Goal: Task Accomplishment & Management: Manage account settings

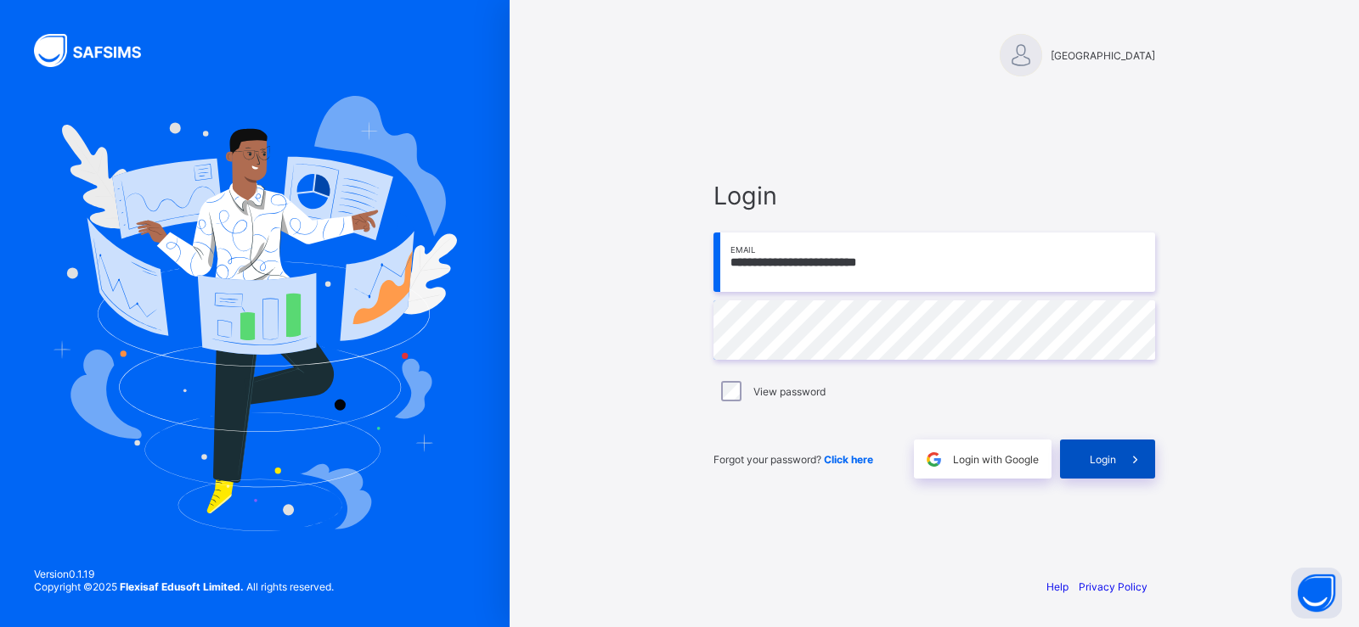
click at [1108, 459] on span "Login" at bounding box center [1102, 459] width 26 height 13
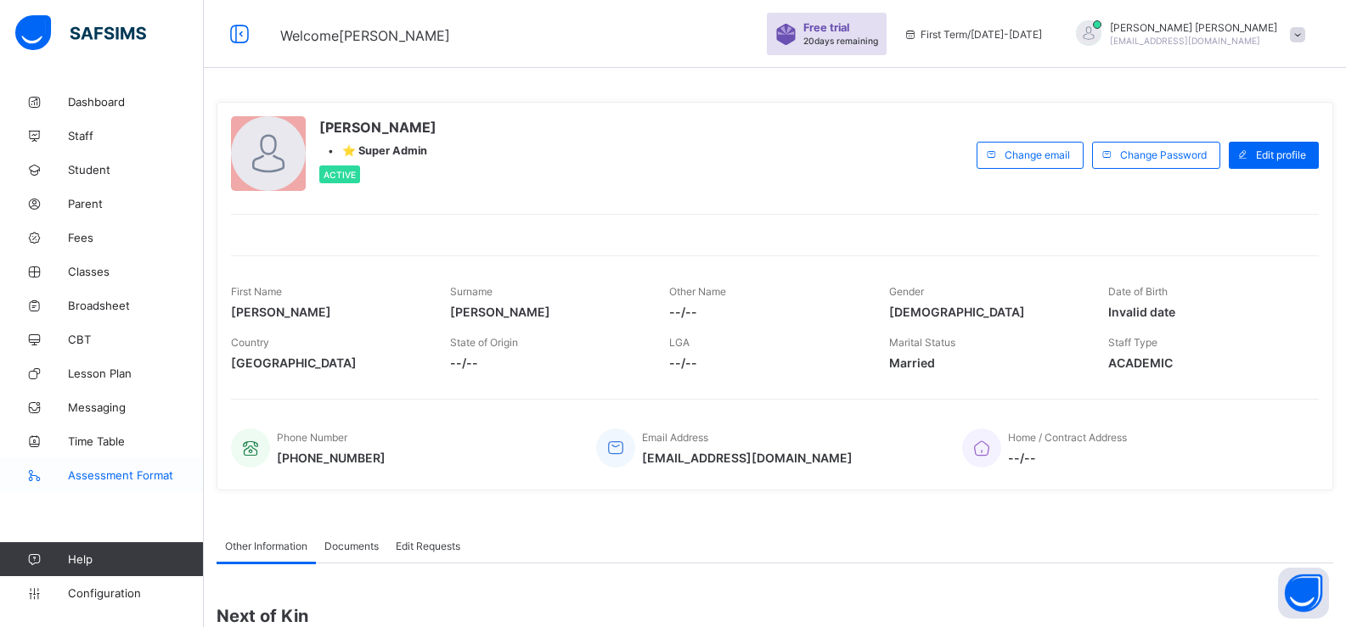
click at [179, 467] on link "Assessment Format" at bounding box center [102, 476] width 204 height 34
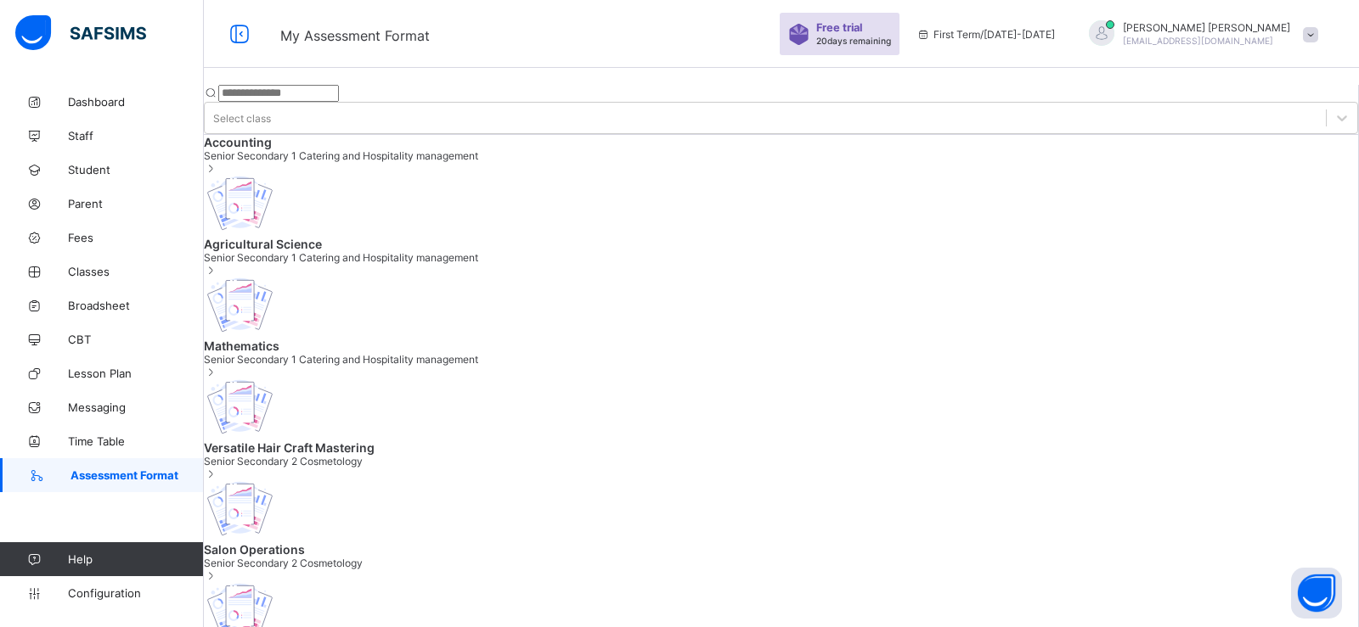
click at [312, 149] on span "Accounting" at bounding box center [781, 142] width 1154 height 14
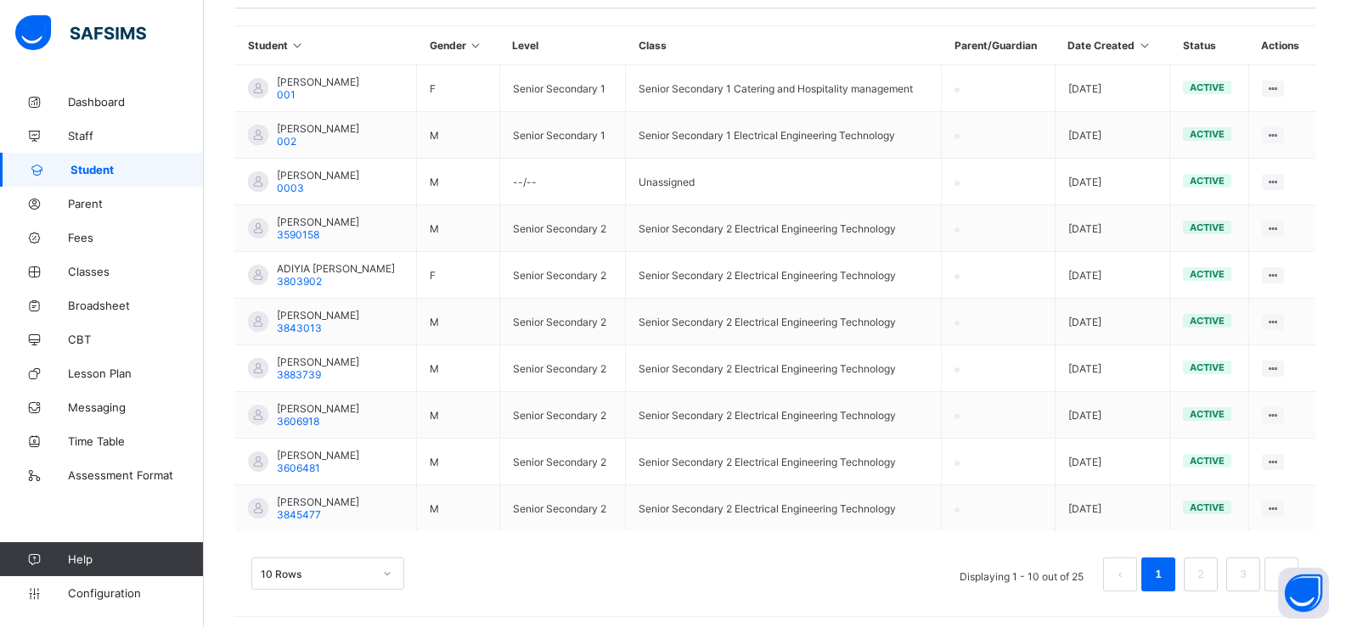
scroll to position [397, 0]
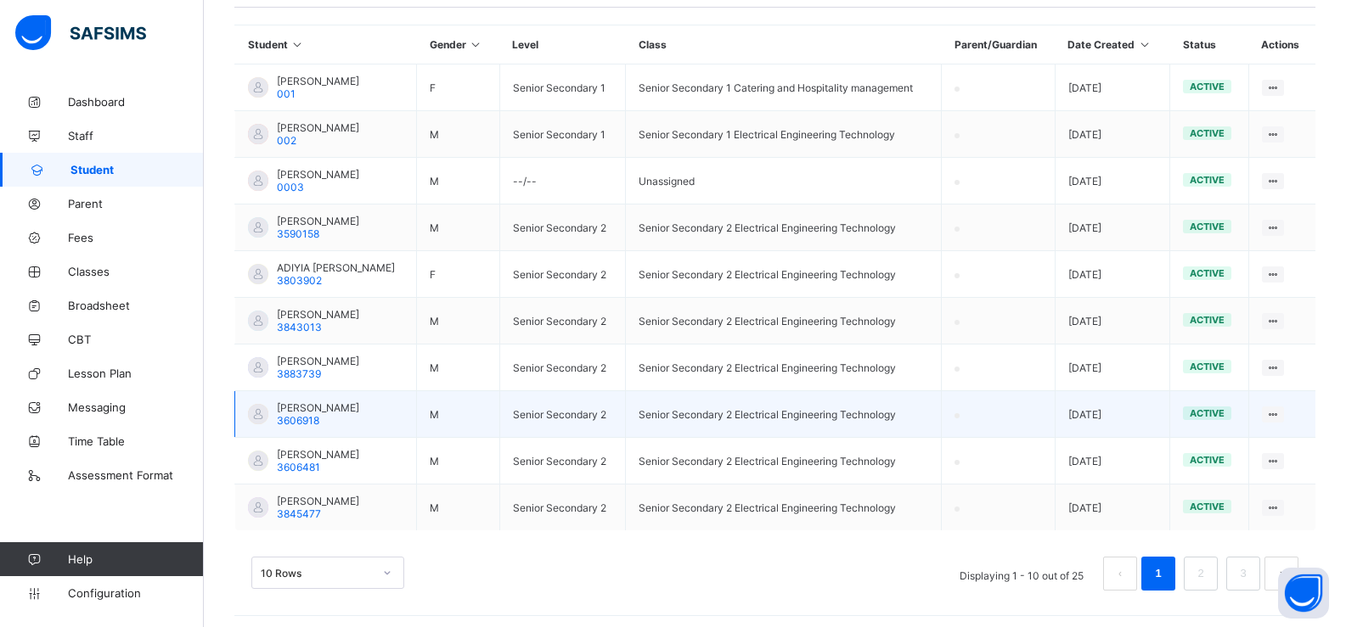
click at [342, 405] on span "JONATHAN ASARE" at bounding box center [318, 408] width 82 height 13
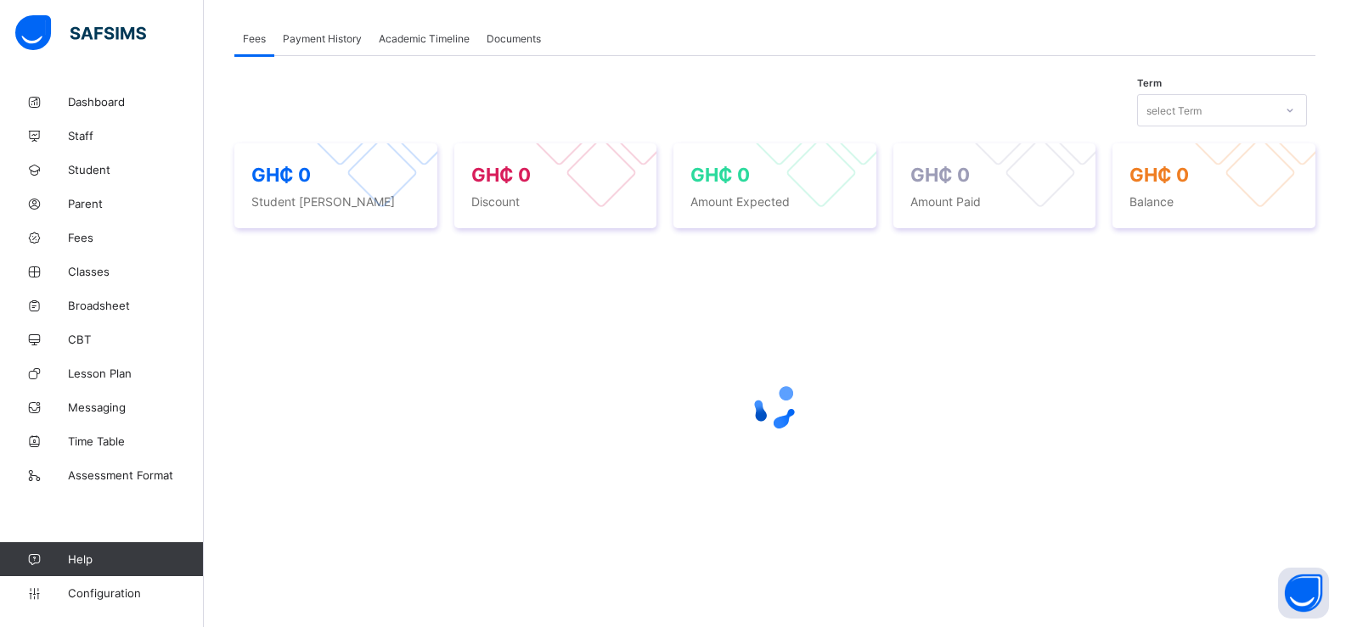
scroll to position [397, 0]
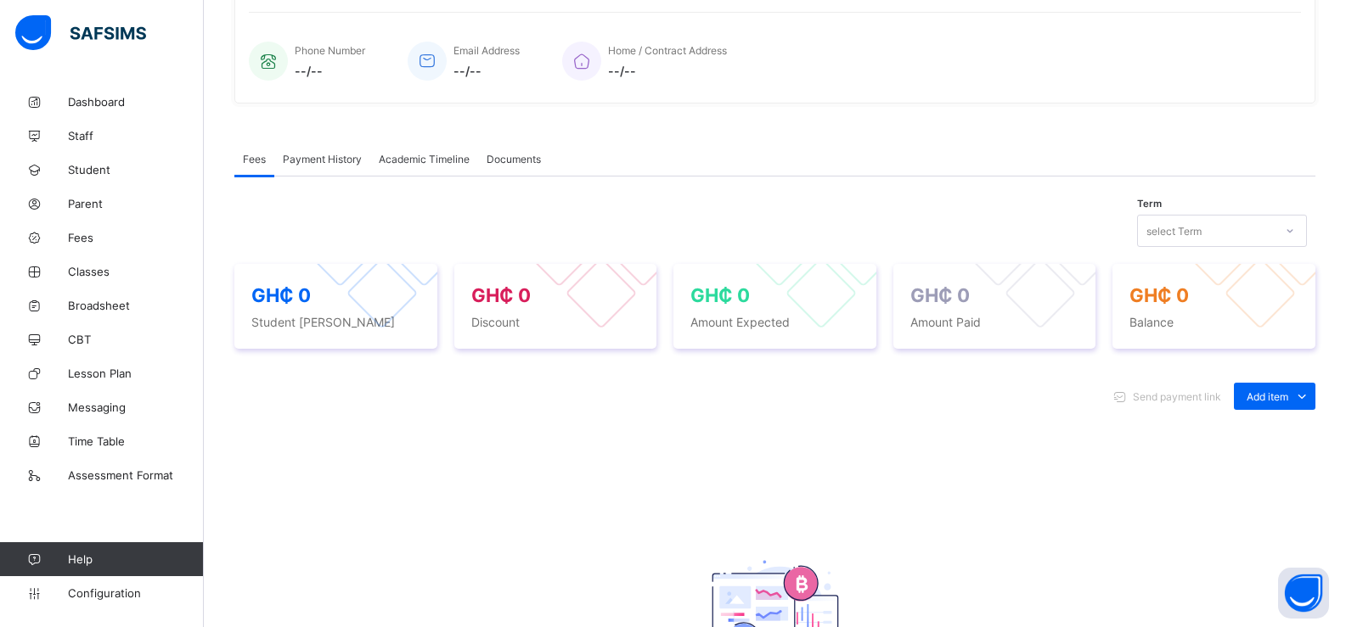
click at [450, 351] on div "GH₵ 0 Student Bill GH₵ 0 Discount GH₵ 0 Amount Expected GH₵ 0 Amount Paid GH₵ 0…" at bounding box center [774, 306] width 1081 height 119
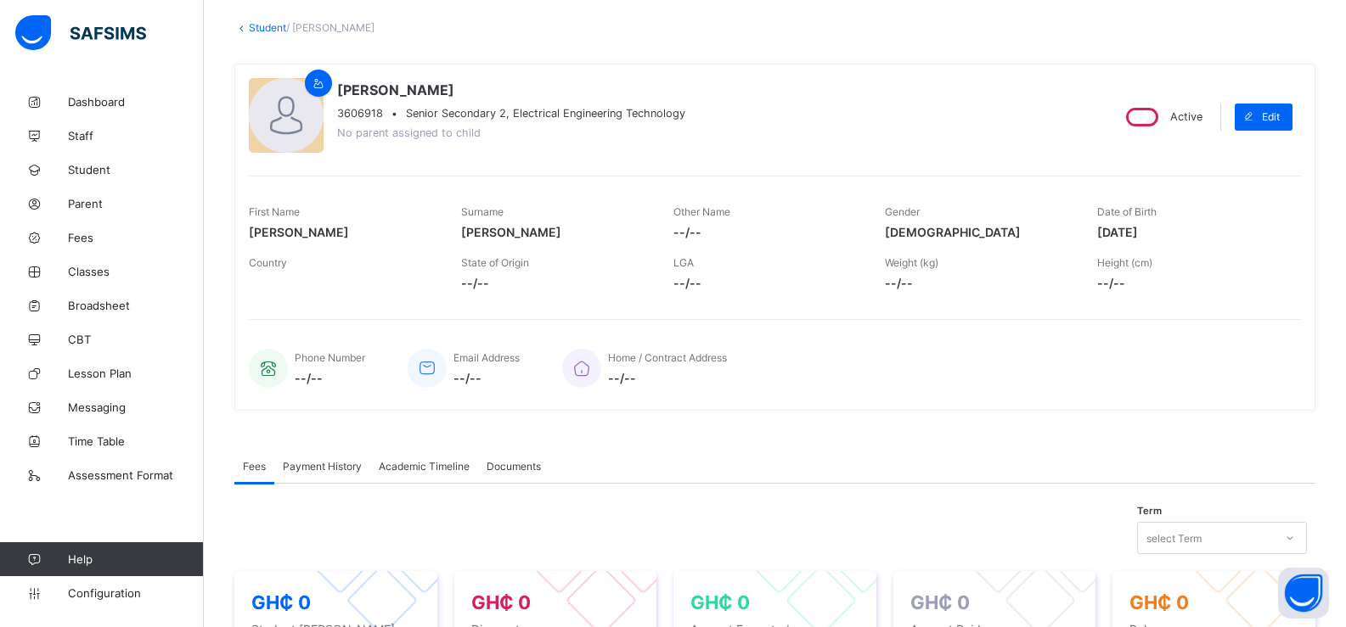
scroll to position [91, 0]
click at [466, 455] on div "Academic Timeline" at bounding box center [424, 464] width 108 height 34
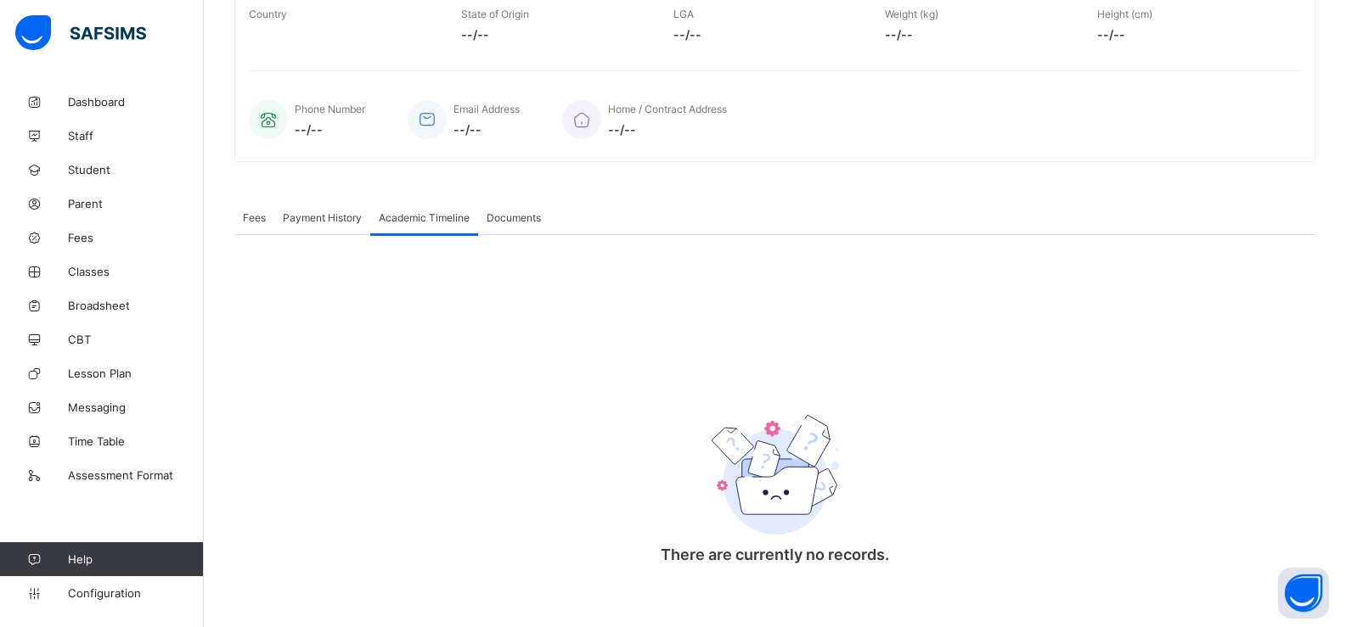
scroll to position [340, 0]
click at [494, 229] on div "Documents" at bounding box center [513, 216] width 71 height 34
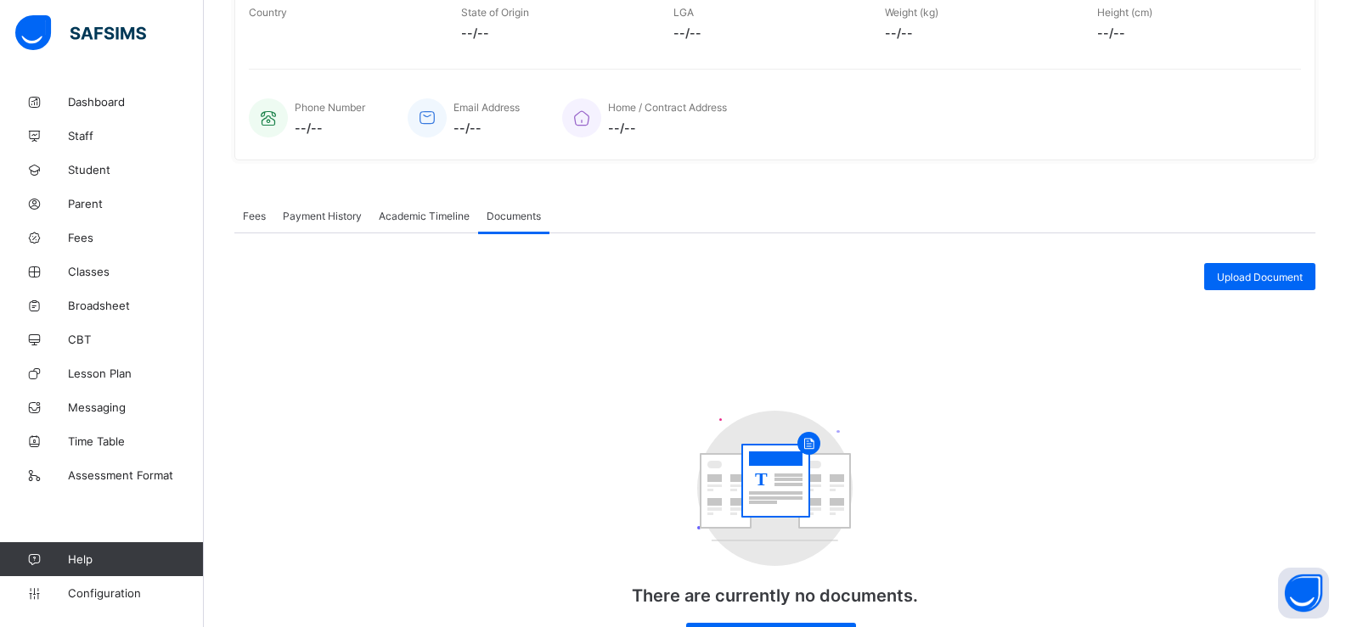
click at [352, 220] on span "Payment History" at bounding box center [322, 216] width 79 height 13
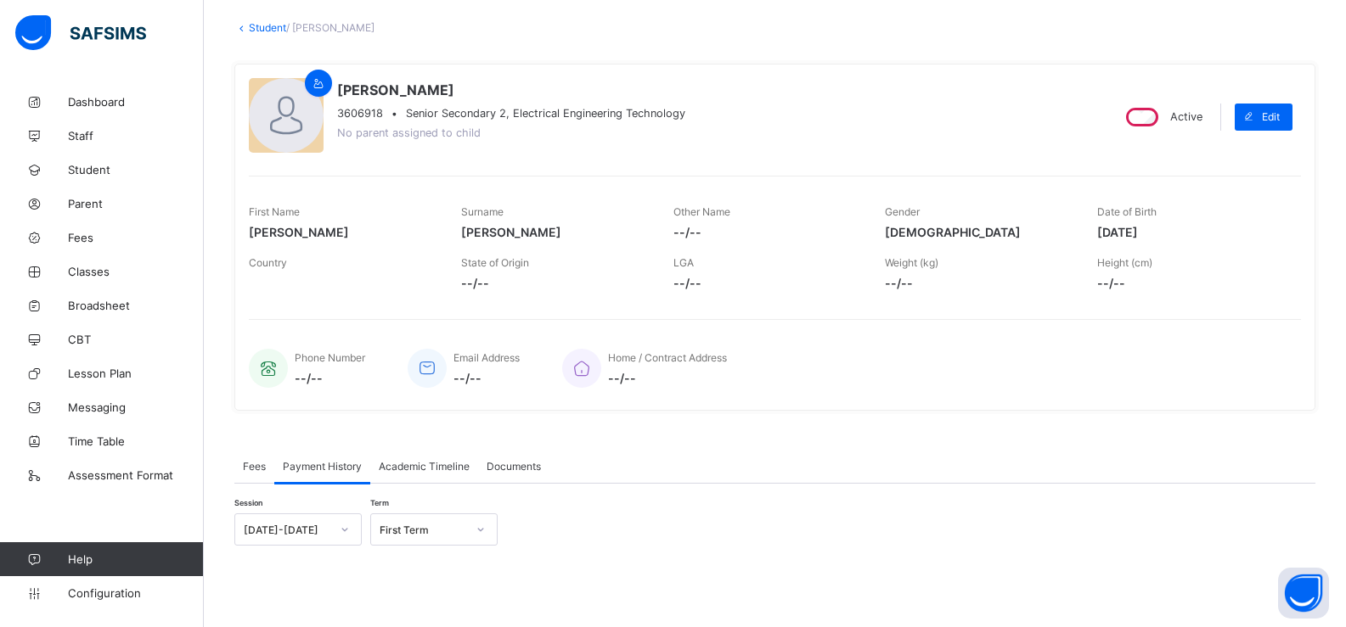
scroll to position [70, 0]
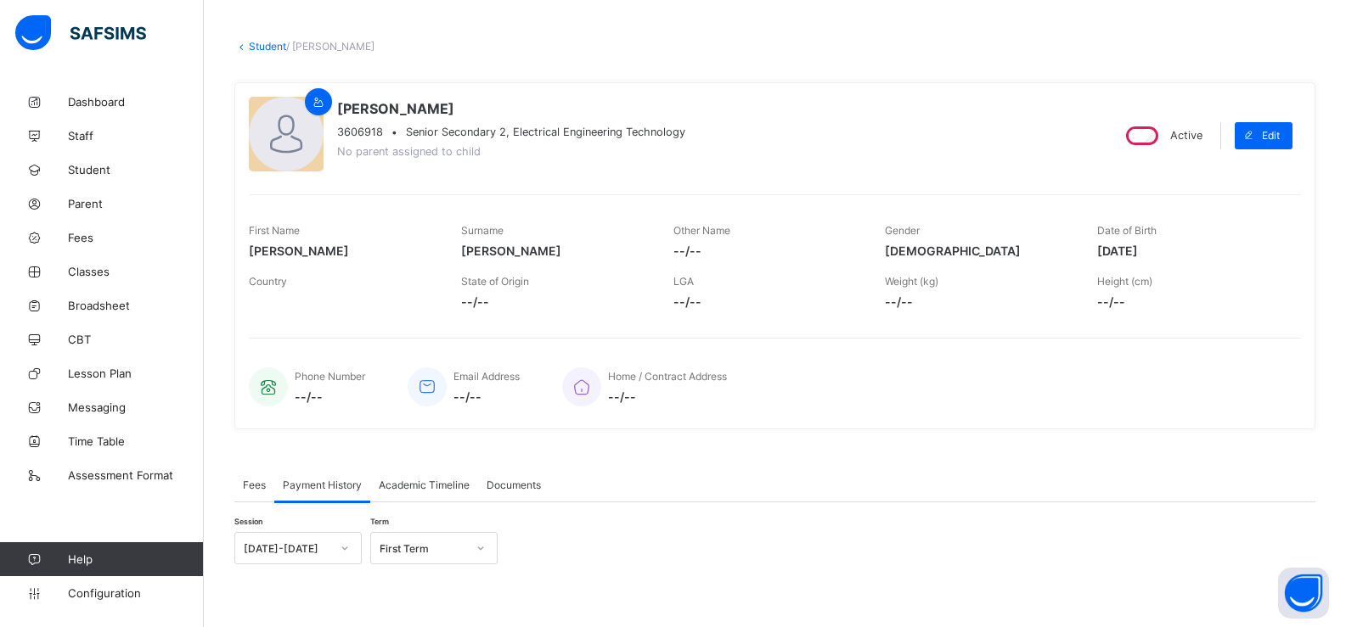
click at [408, 383] on div "Phone Number --/-- Email Address --/-- Home / Contract Address --/--" at bounding box center [775, 387] width 1052 height 56
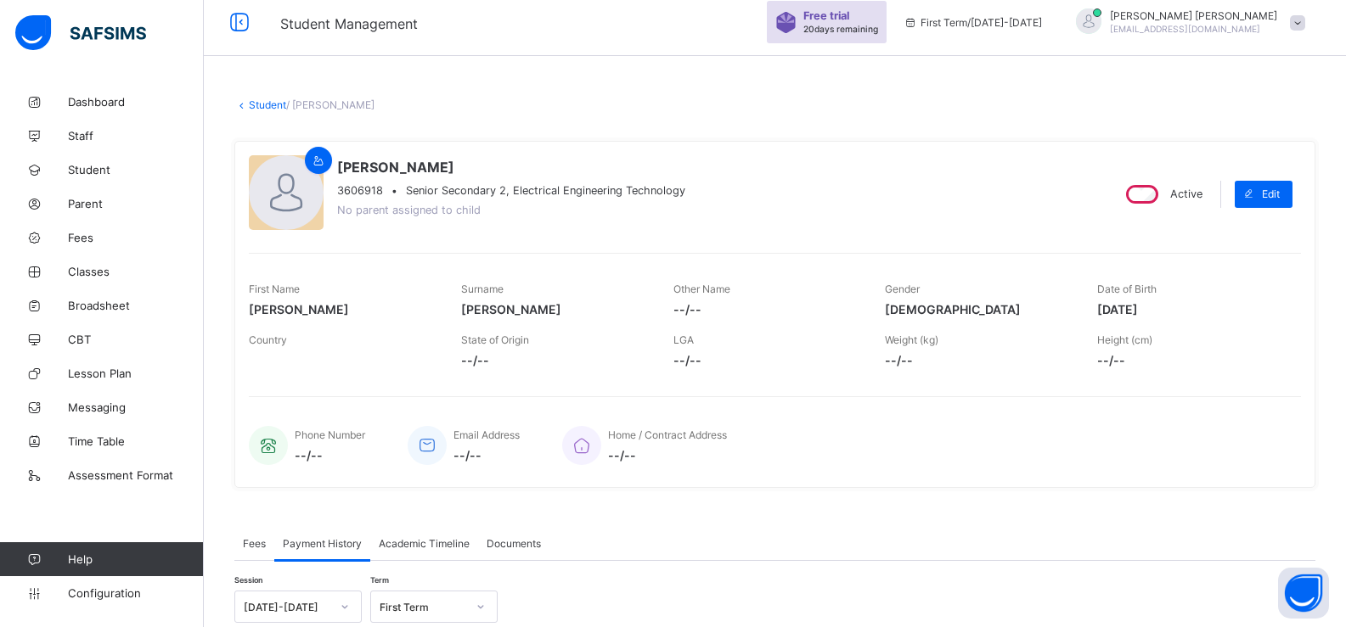
scroll to position [0, 0]
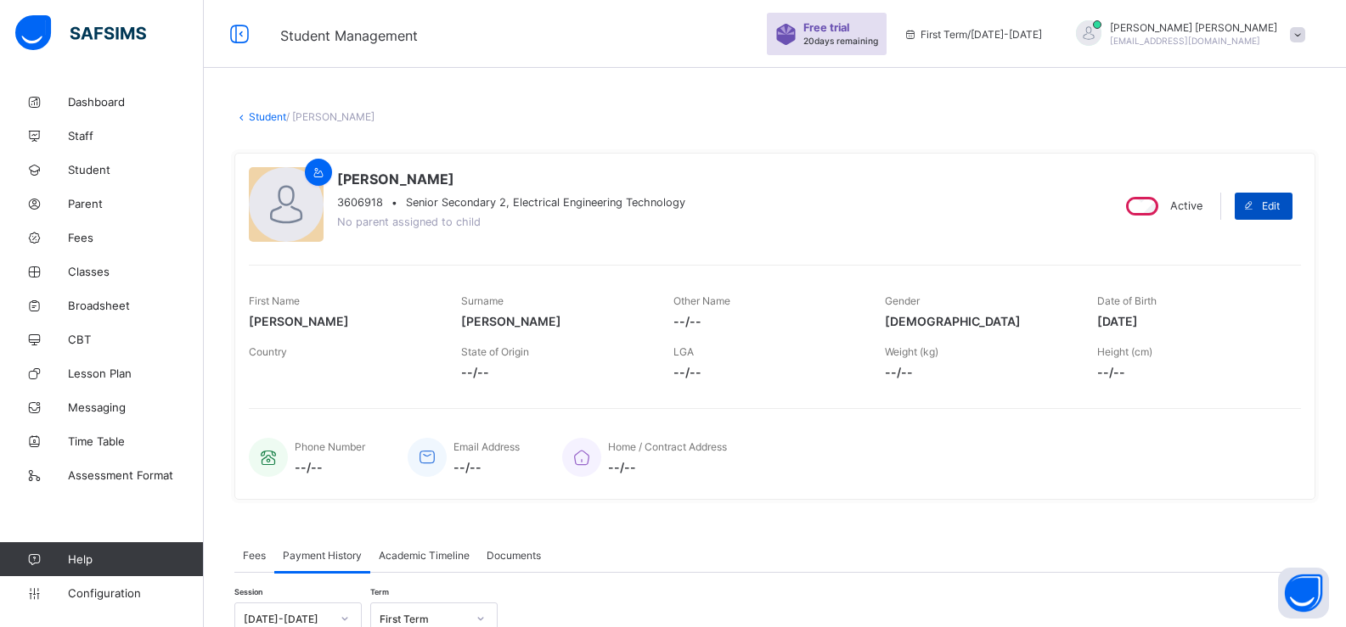
click at [1250, 209] on span at bounding box center [1248, 206] width 27 height 27
select select "**"
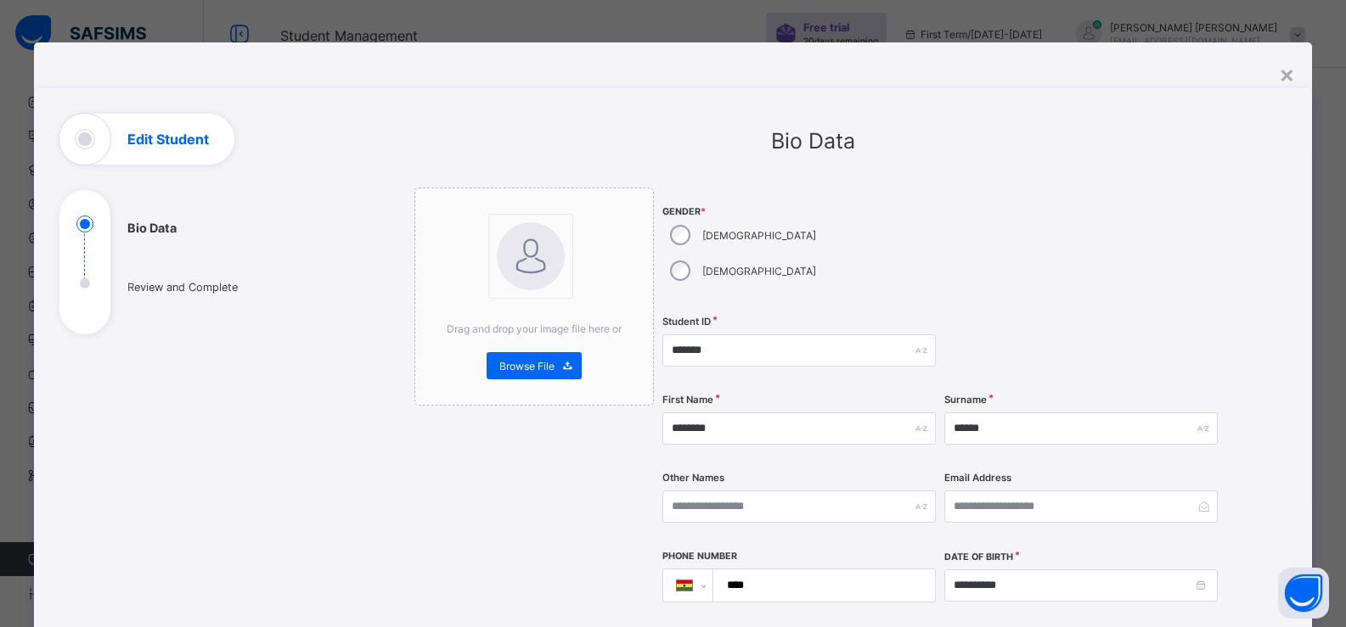
click at [205, 285] on ul "Bio Data Review and Complete" at bounding box center [186, 275] width 255 height 119
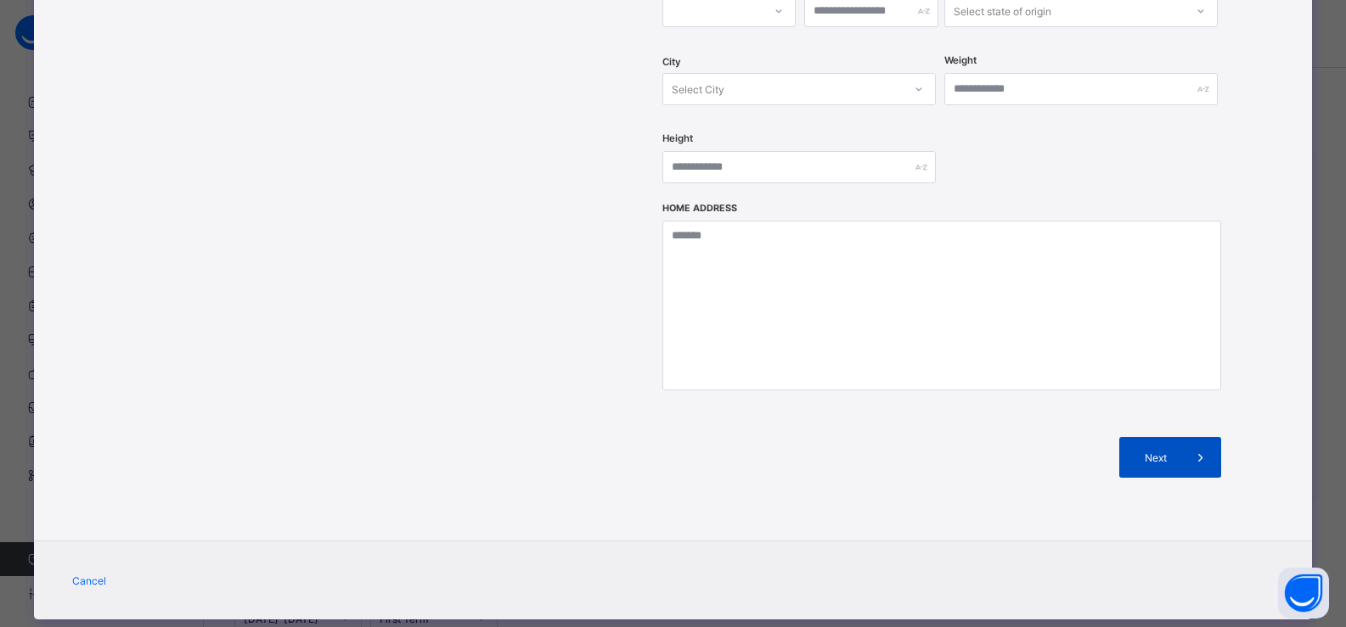
click at [1163, 437] on div "Next" at bounding box center [1170, 457] width 102 height 41
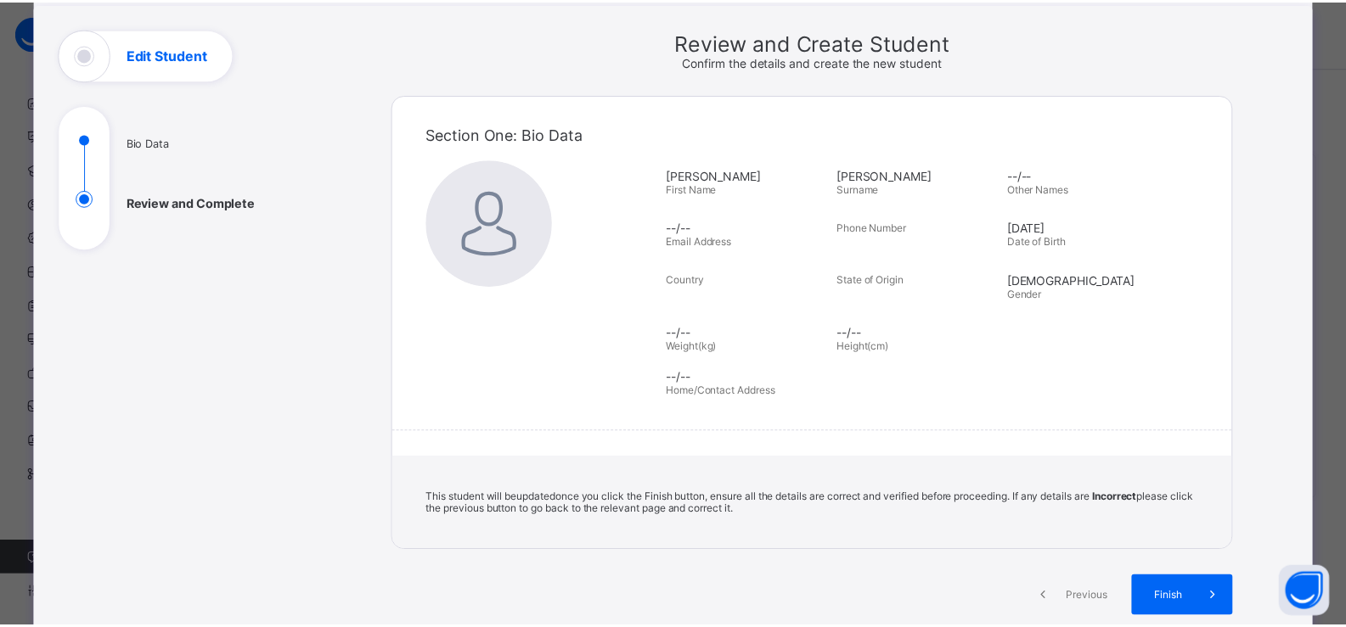
scroll to position [0, 0]
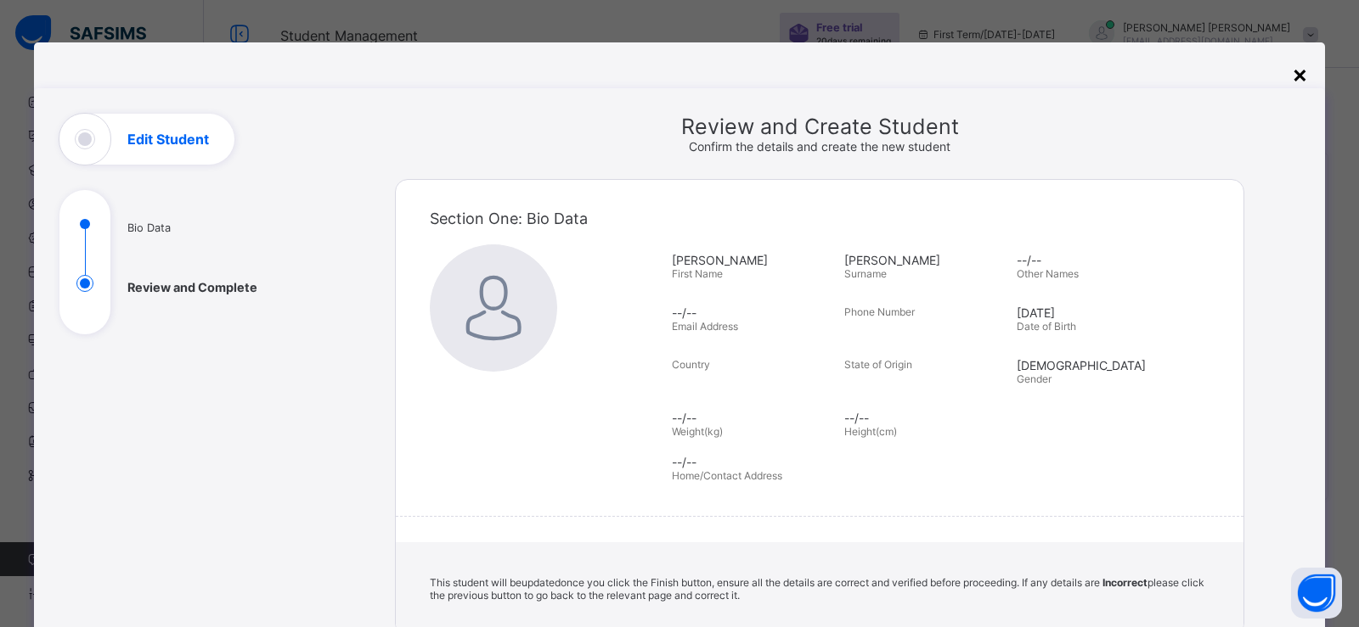
click at [1291, 69] on div "×" at bounding box center [1299, 73] width 16 height 29
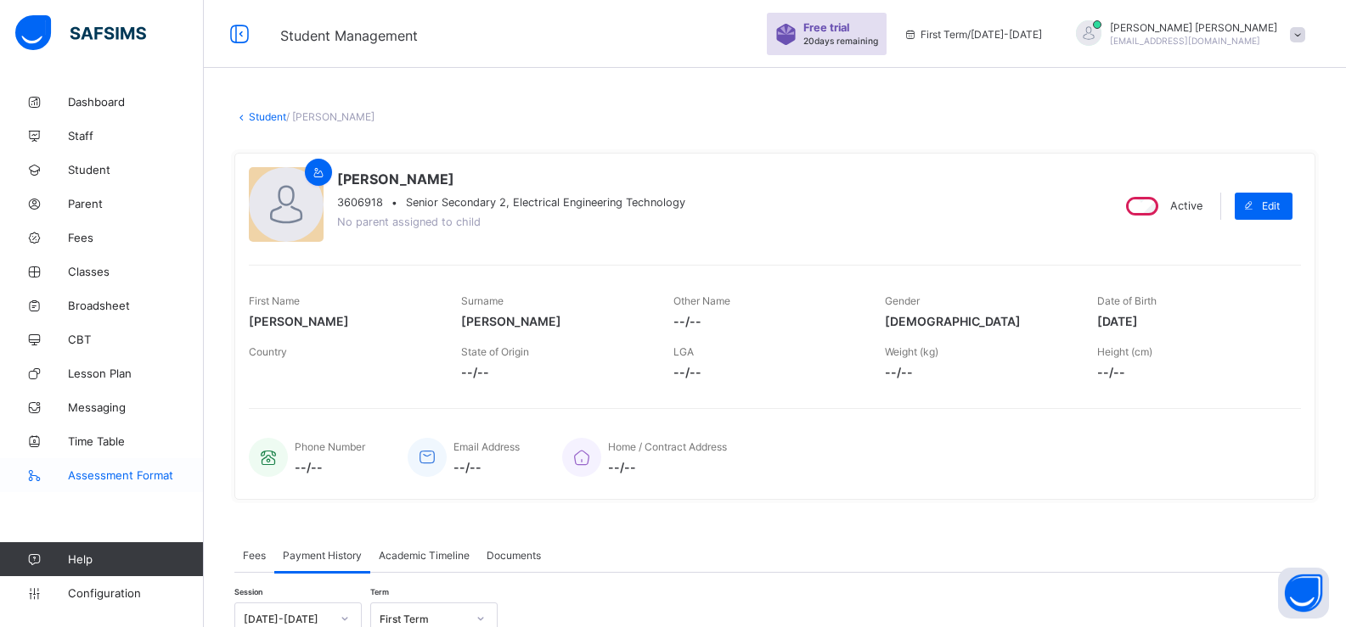
click at [139, 467] on link "Assessment Format" at bounding box center [102, 476] width 204 height 34
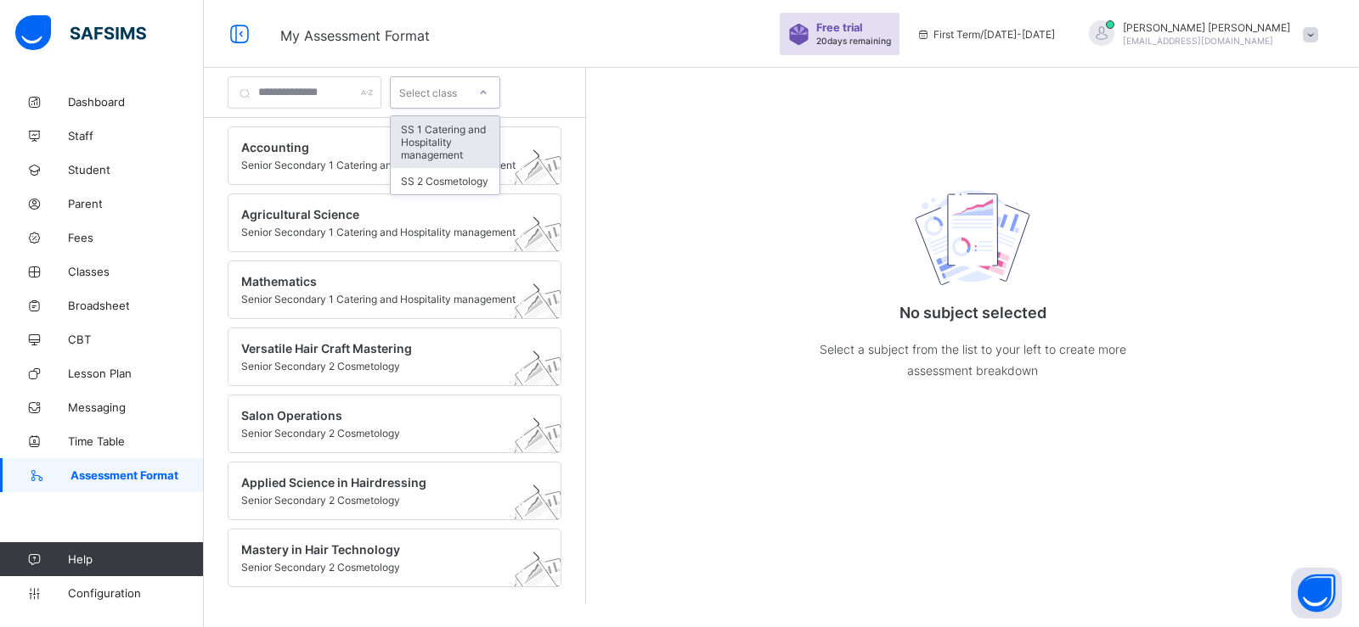
click at [439, 88] on div "Select class" at bounding box center [428, 92] width 58 height 32
click at [457, 100] on div "Select class" at bounding box center [428, 92] width 58 height 32
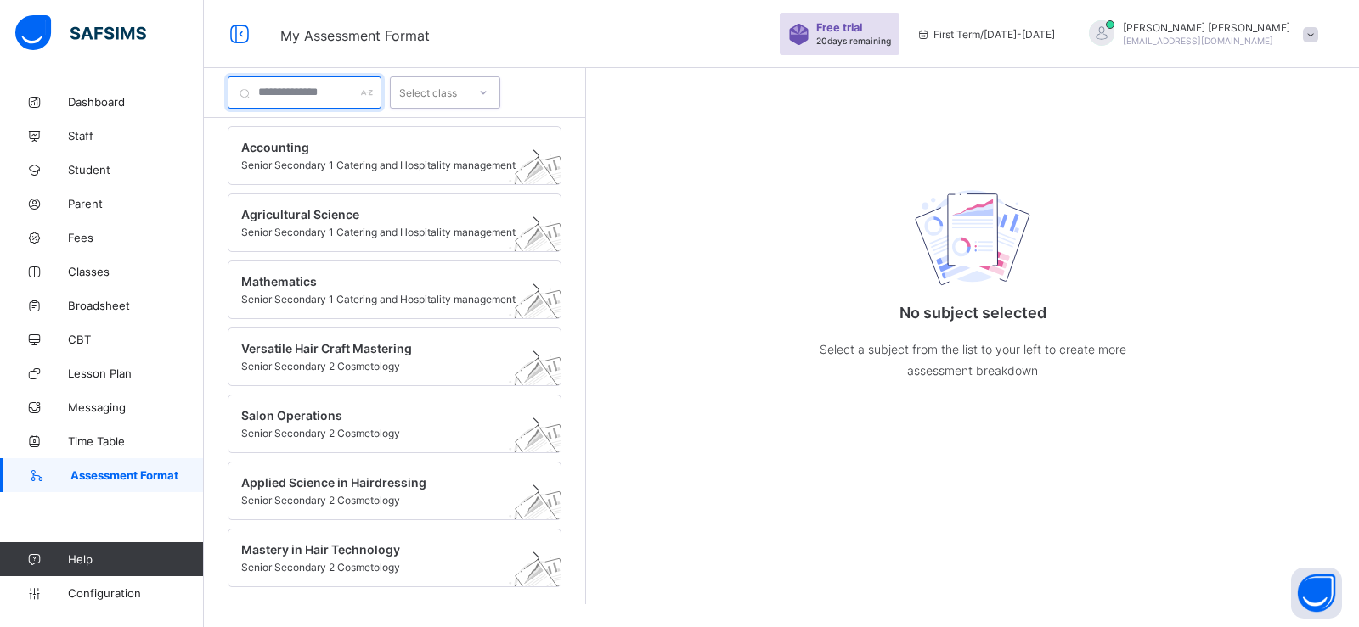
click at [381, 93] on input "text" at bounding box center [305, 92] width 154 height 32
click at [457, 83] on div "Select class" at bounding box center [428, 92] width 58 height 32
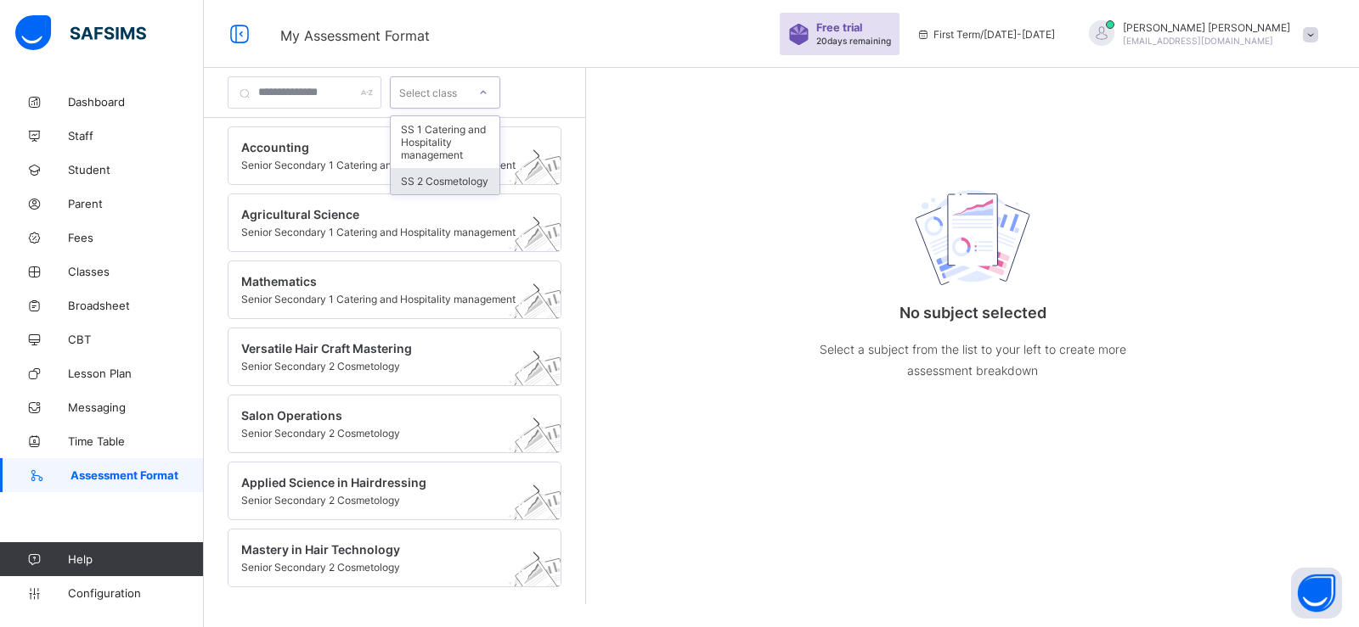
click at [478, 175] on div "SS 2 Cosmetology" at bounding box center [445, 181] width 109 height 26
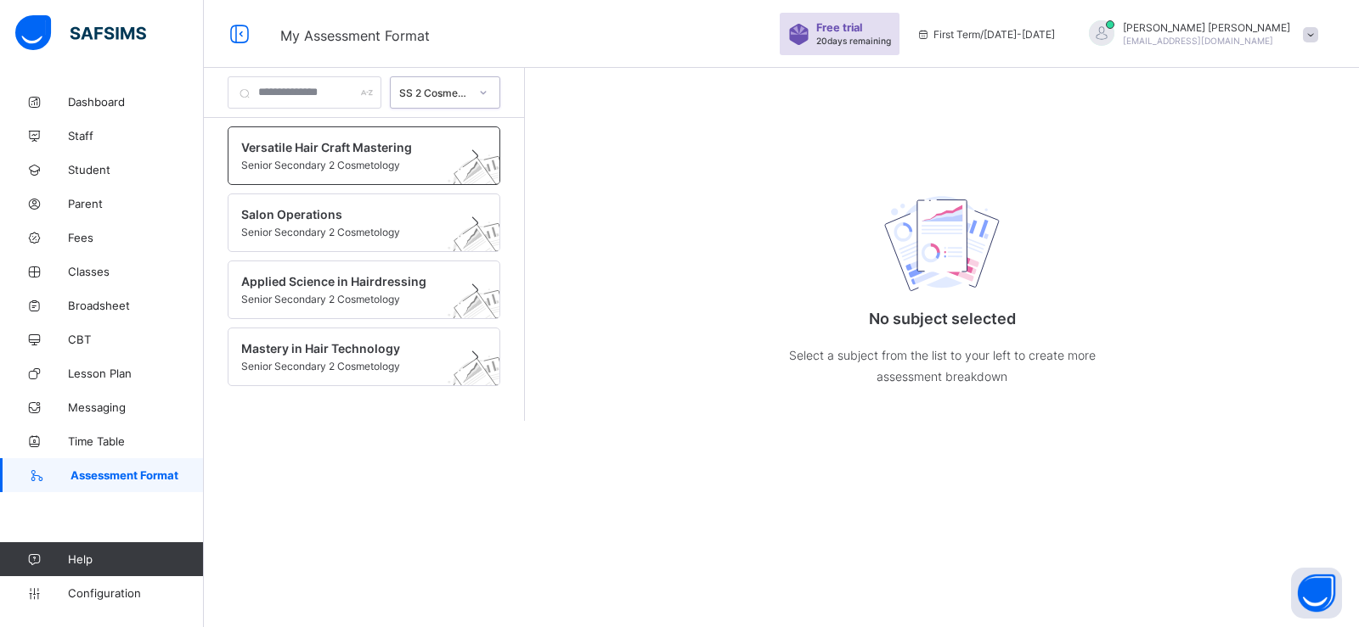
click at [381, 155] on span at bounding box center [347, 157] width 213 height 4
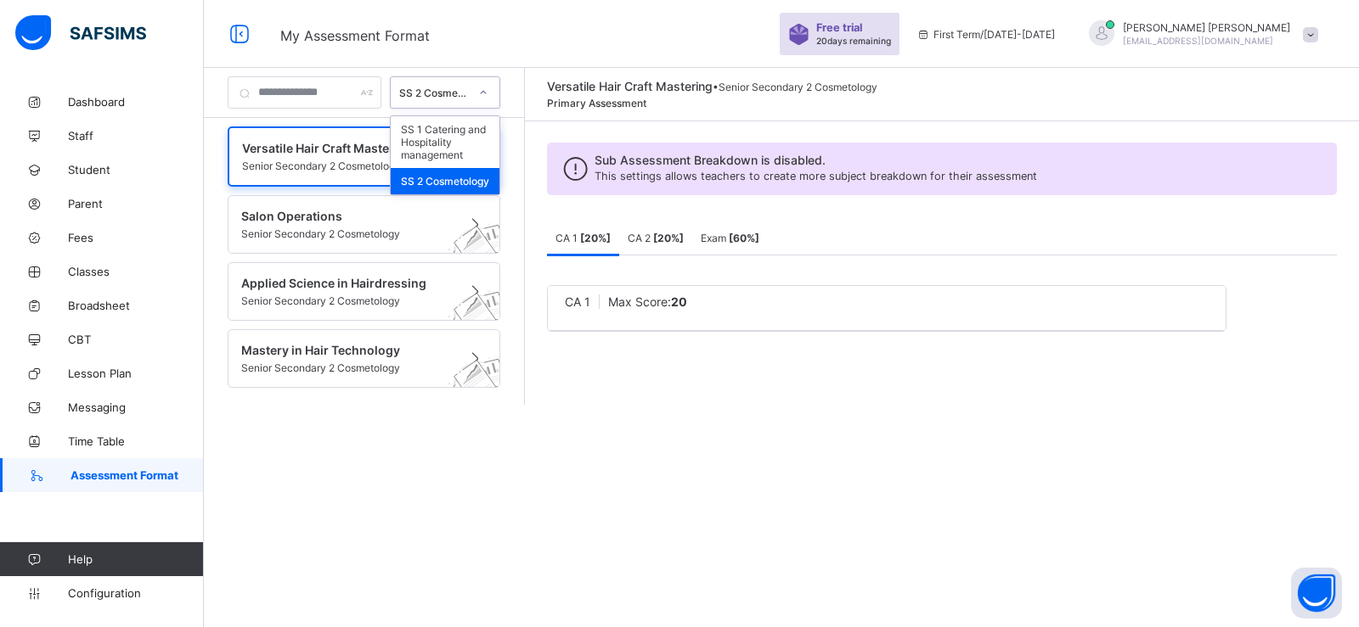
click at [437, 96] on div "SS 2 Cosmetology" at bounding box center [434, 93] width 70 height 13
click at [446, 131] on div "SS 1 Catering and Hospitality management" at bounding box center [445, 142] width 109 height 52
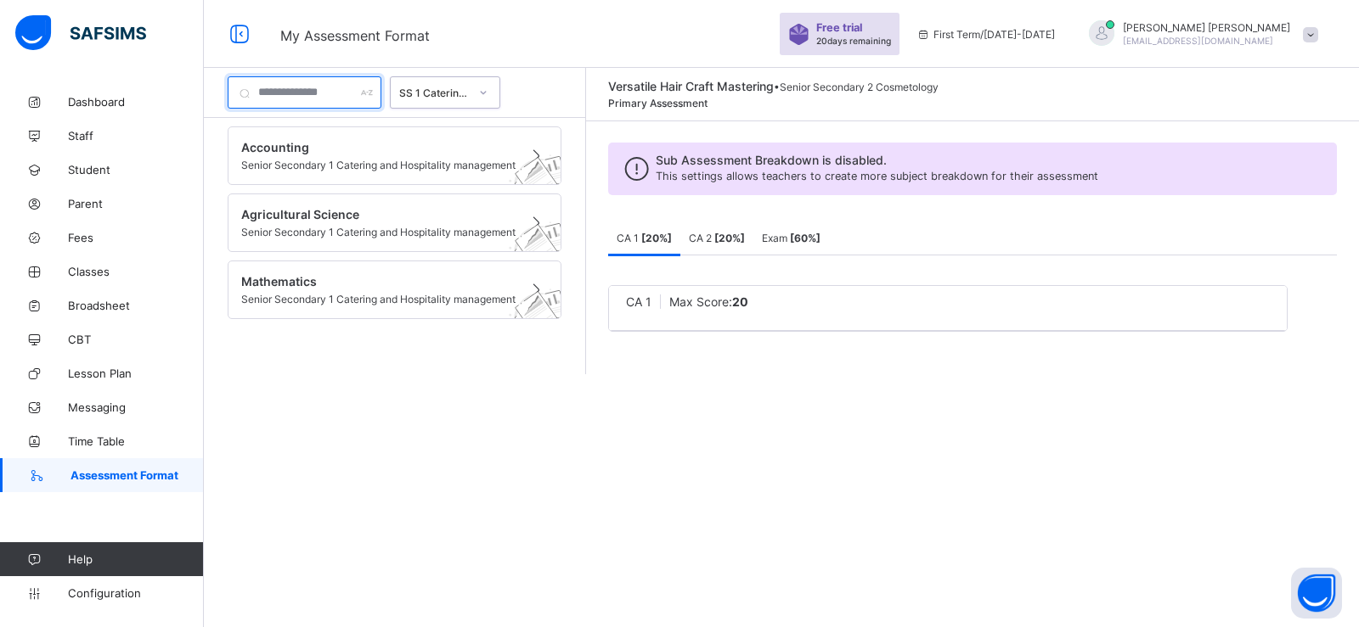
click at [373, 100] on input "text" at bounding box center [305, 92] width 154 height 32
click at [459, 93] on div "SS 1 Catering and Hospitality management" at bounding box center [434, 93] width 70 height 13
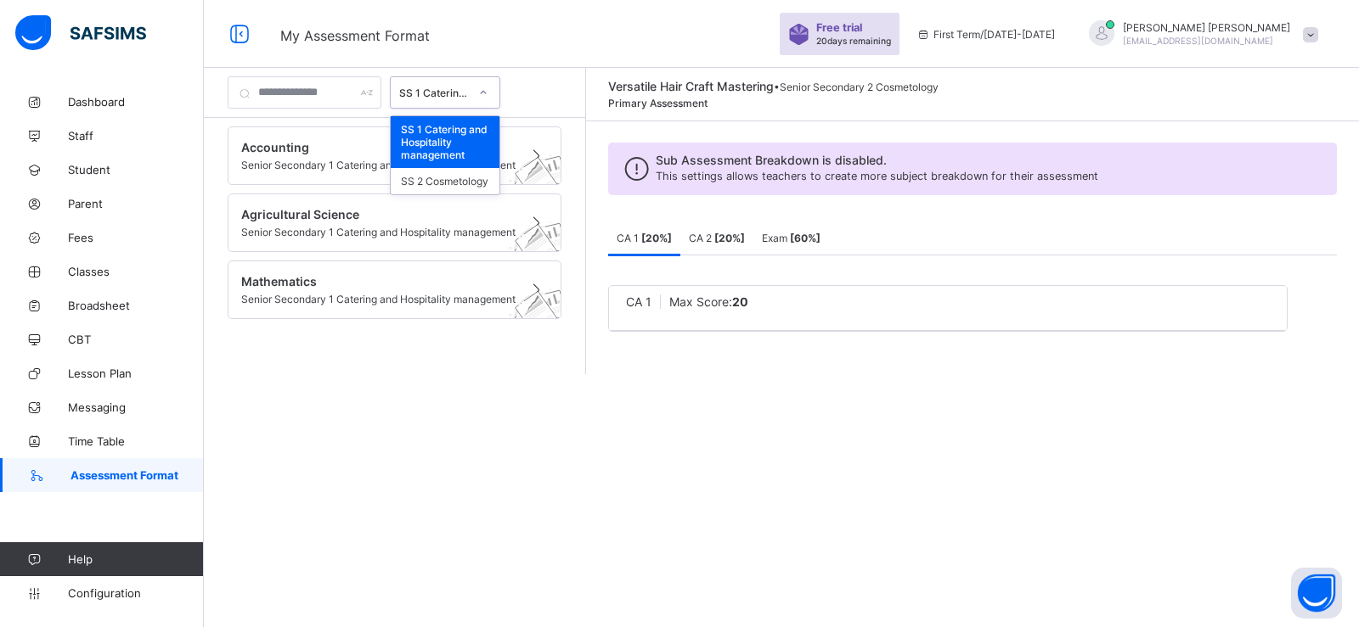
click at [460, 147] on div "SS 1 Catering and Hospitality management" at bounding box center [445, 142] width 109 height 52
click at [460, 147] on span "Accounting" at bounding box center [378, 147] width 274 height 14
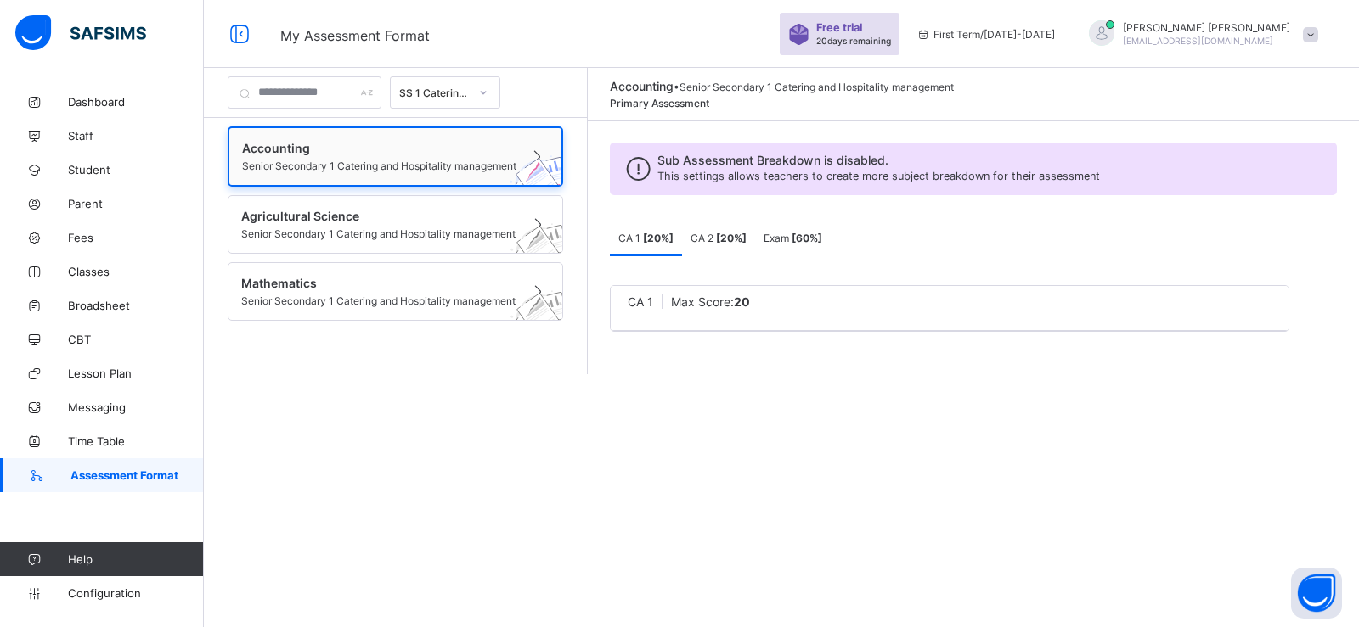
click at [434, 157] on span at bounding box center [379, 157] width 274 height 4
click at [407, 222] on span "Agricultural Science" at bounding box center [379, 216] width 276 height 14
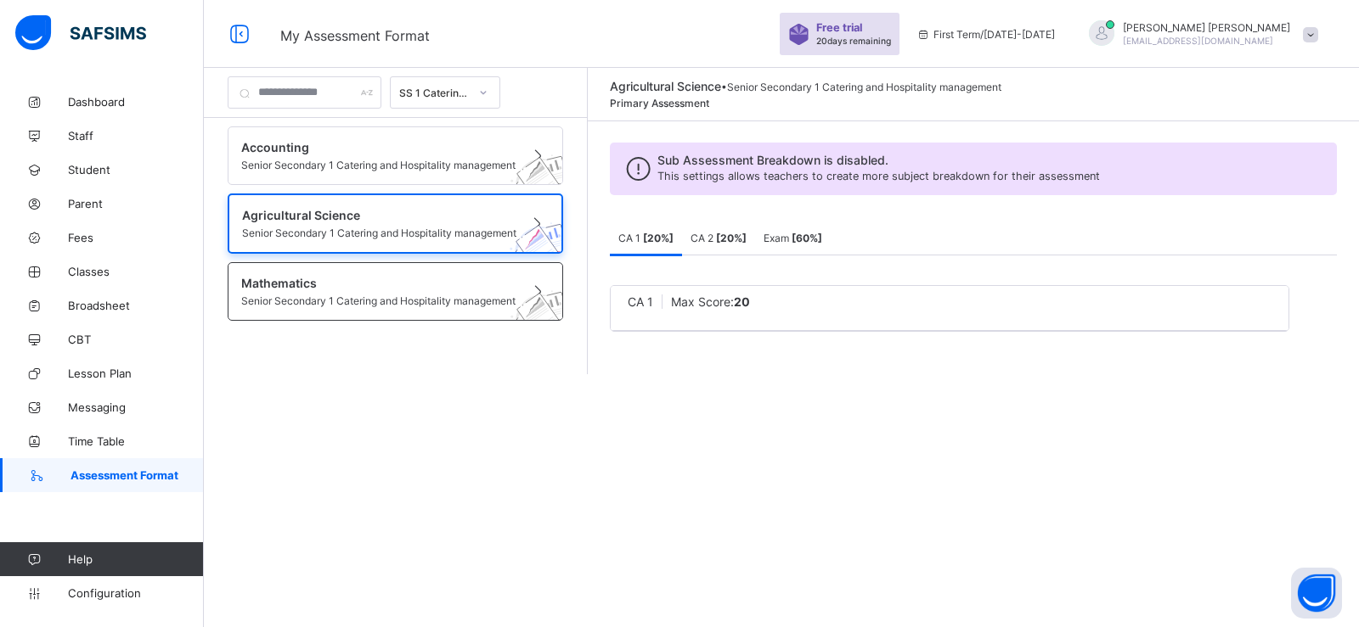
click at [374, 286] on span "Mathematics" at bounding box center [379, 283] width 276 height 14
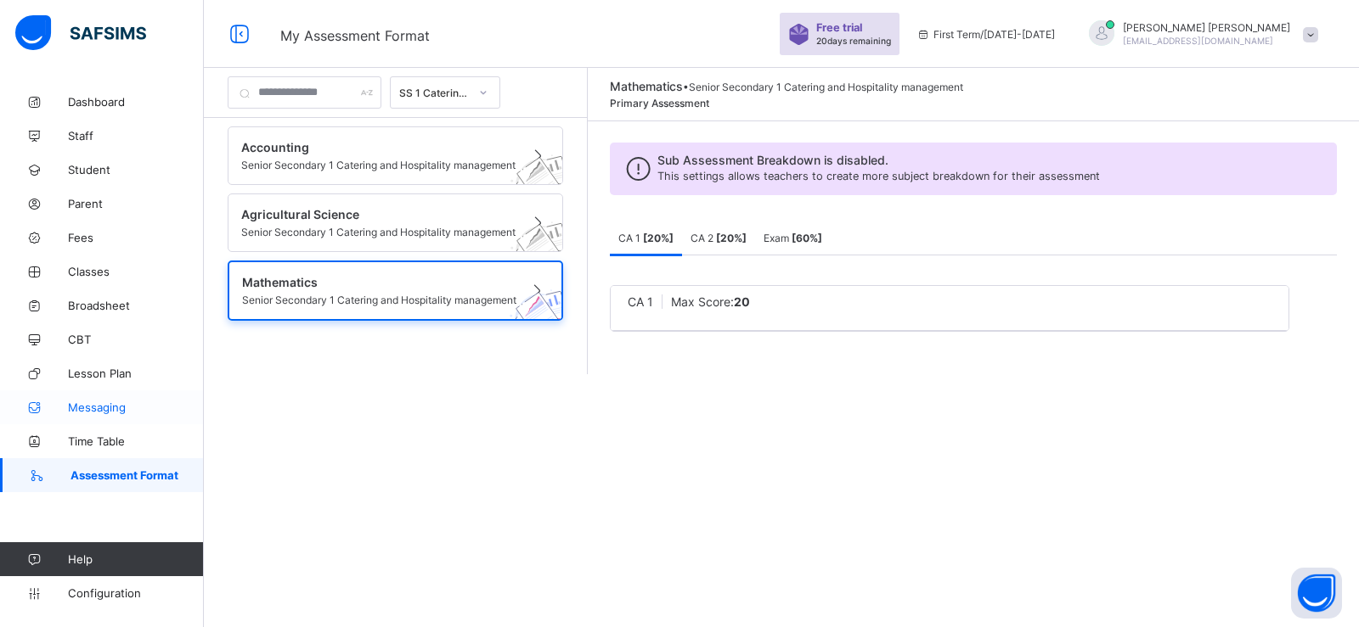
click at [126, 416] on link "Messaging" at bounding box center [102, 408] width 204 height 34
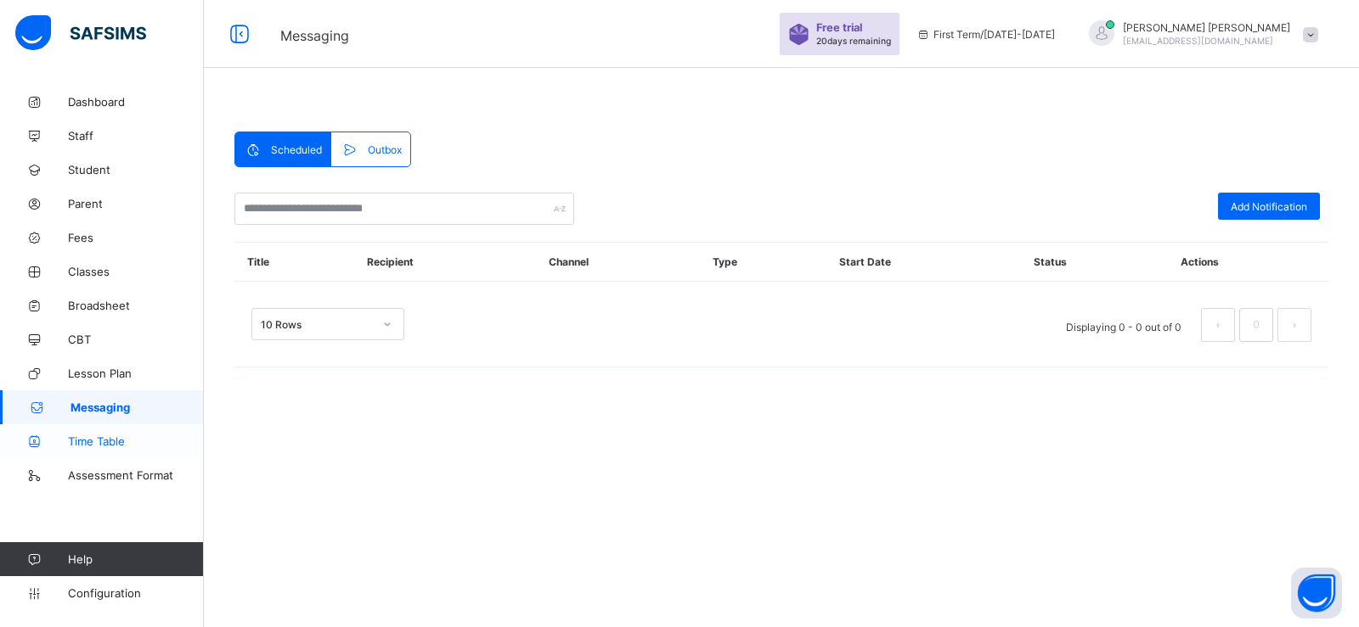
click at [119, 436] on span "Time Table" at bounding box center [136, 442] width 136 height 14
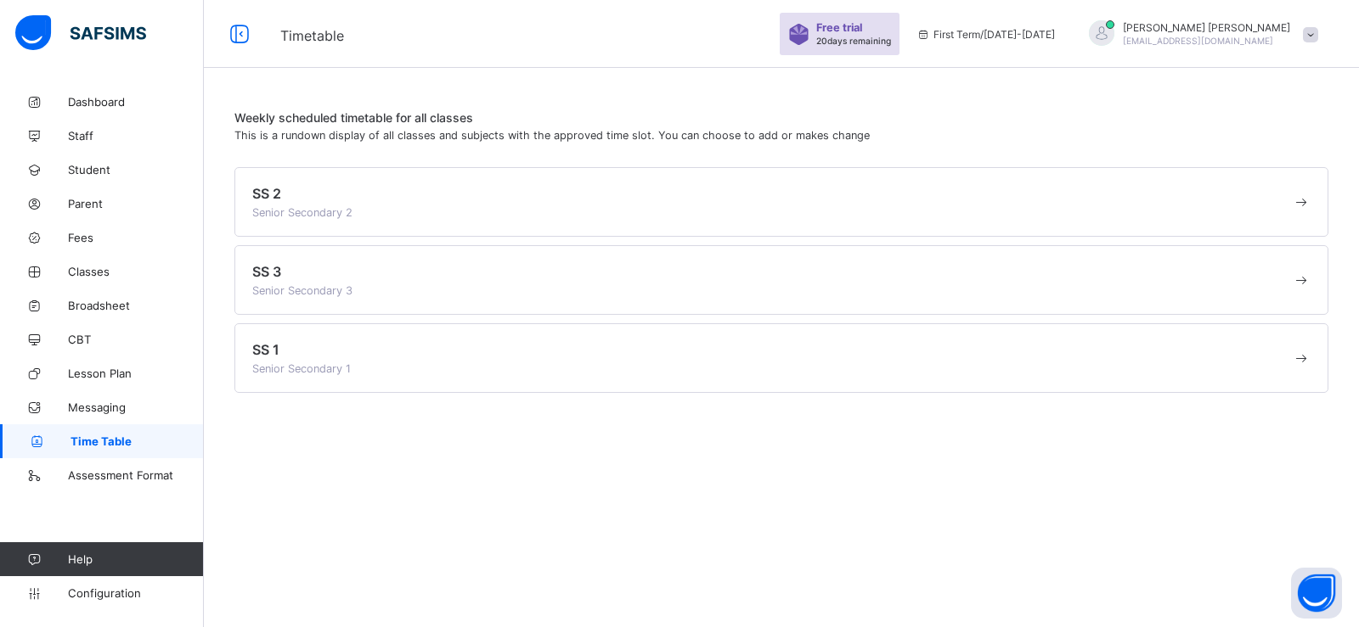
click at [279, 202] on span at bounding box center [771, 204] width 1039 height 4
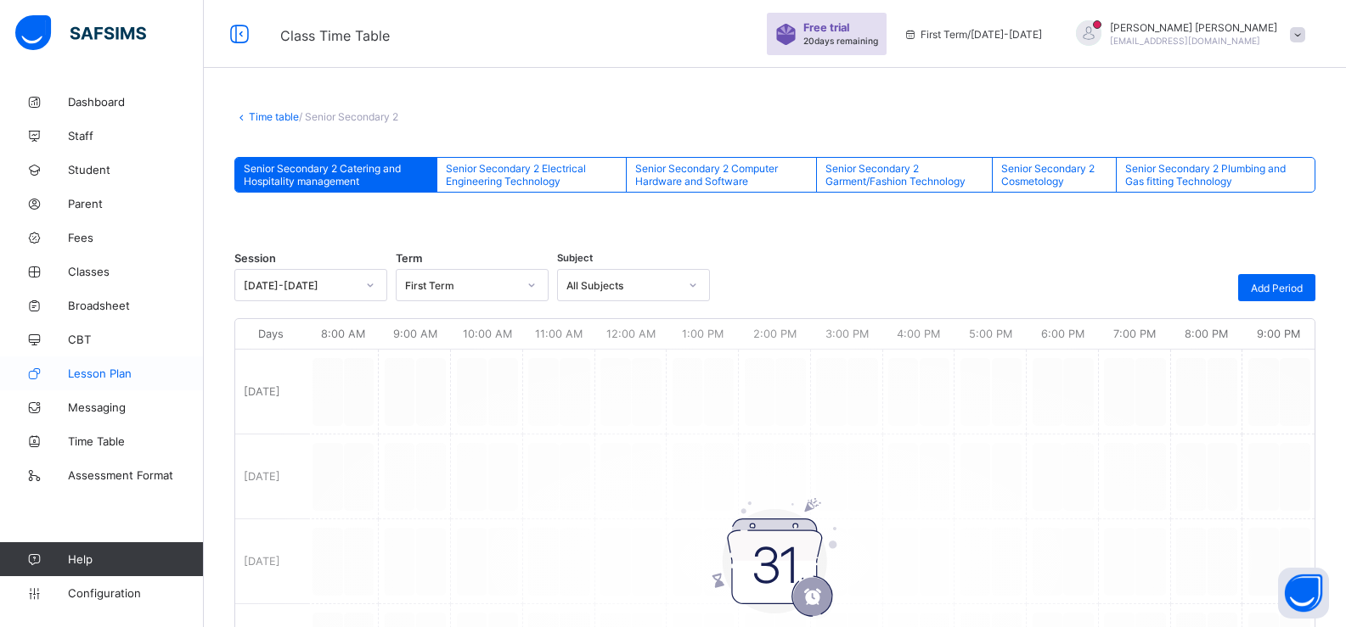
click at [89, 384] on link "Lesson Plan" at bounding box center [102, 374] width 204 height 34
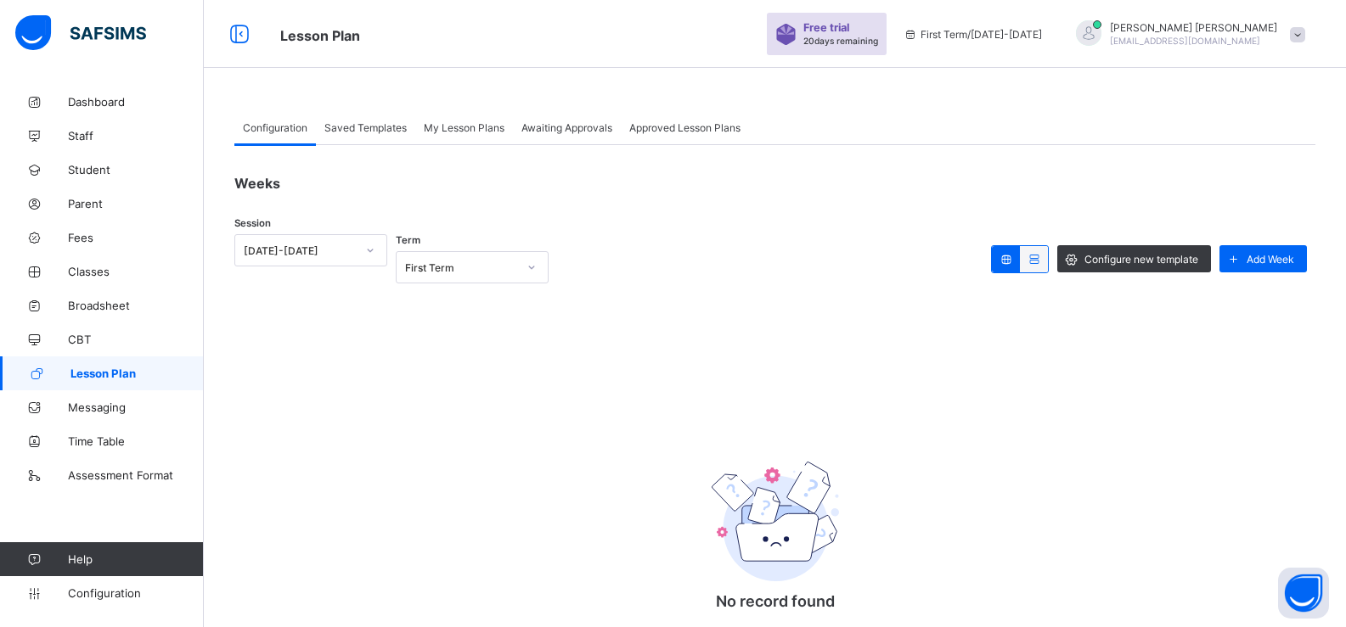
click at [419, 504] on div "No record found There are currently no records, click the button below to add A…" at bounding box center [774, 562] width 1081 height 295
click at [108, 320] on link "Broadsheet" at bounding box center [102, 306] width 204 height 34
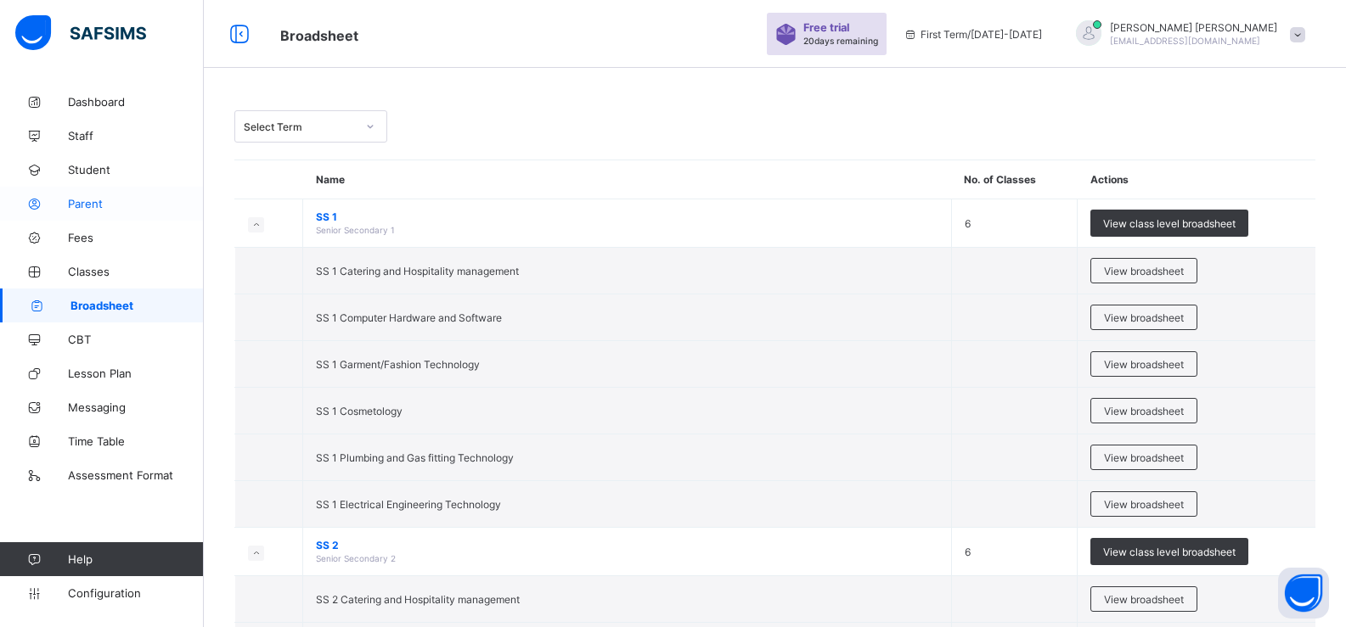
click at [87, 214] on link "Parent" at bounding box center [102, 204] width 204 height 34
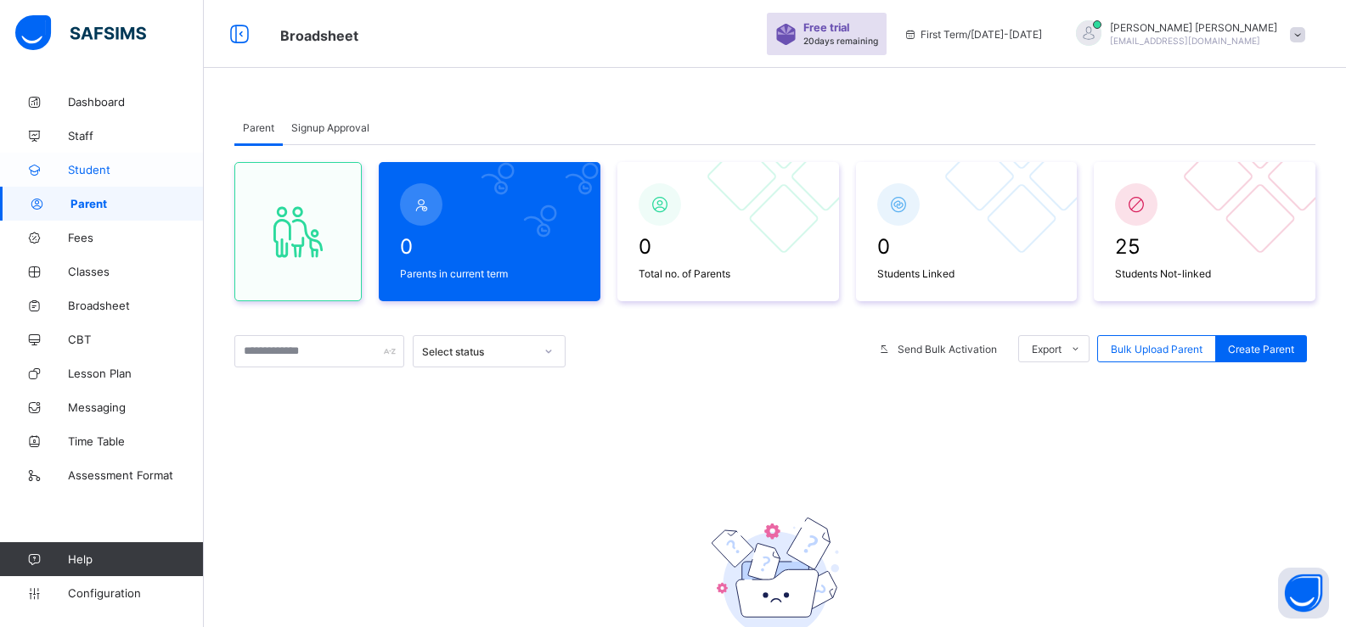
click at [87, 177] on link "Student" at bounding box center [102, 170] width 204 height 34
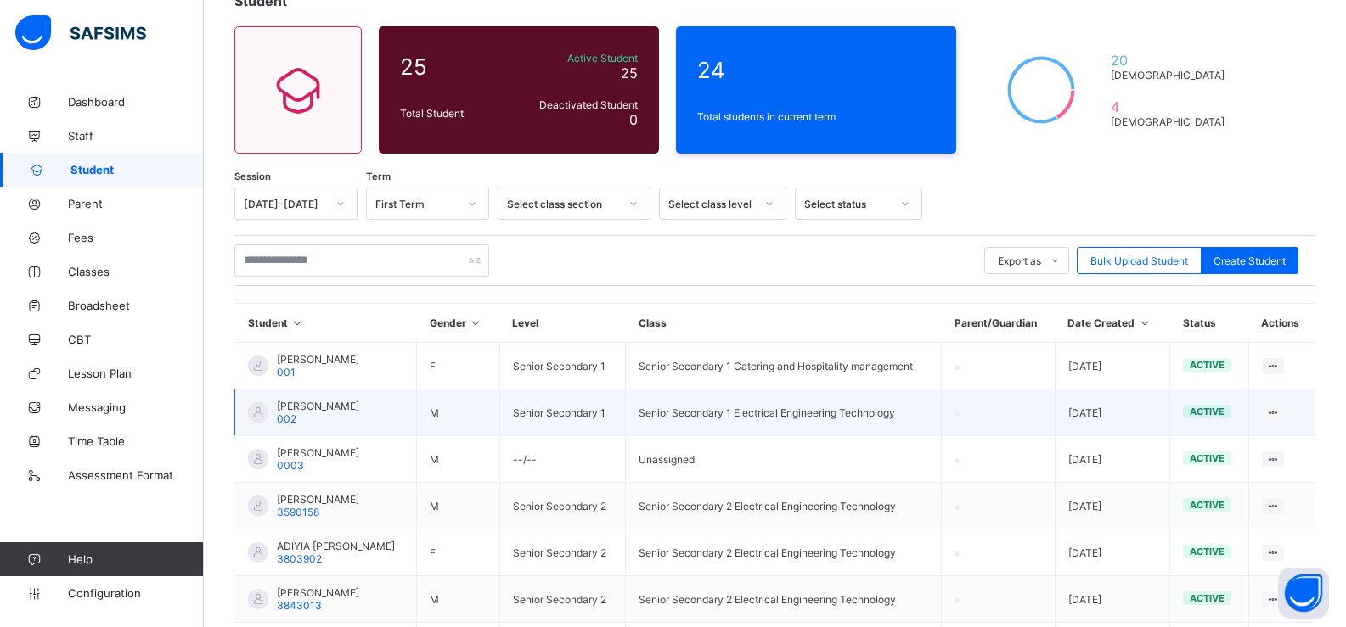
scroll to position [119, 0]
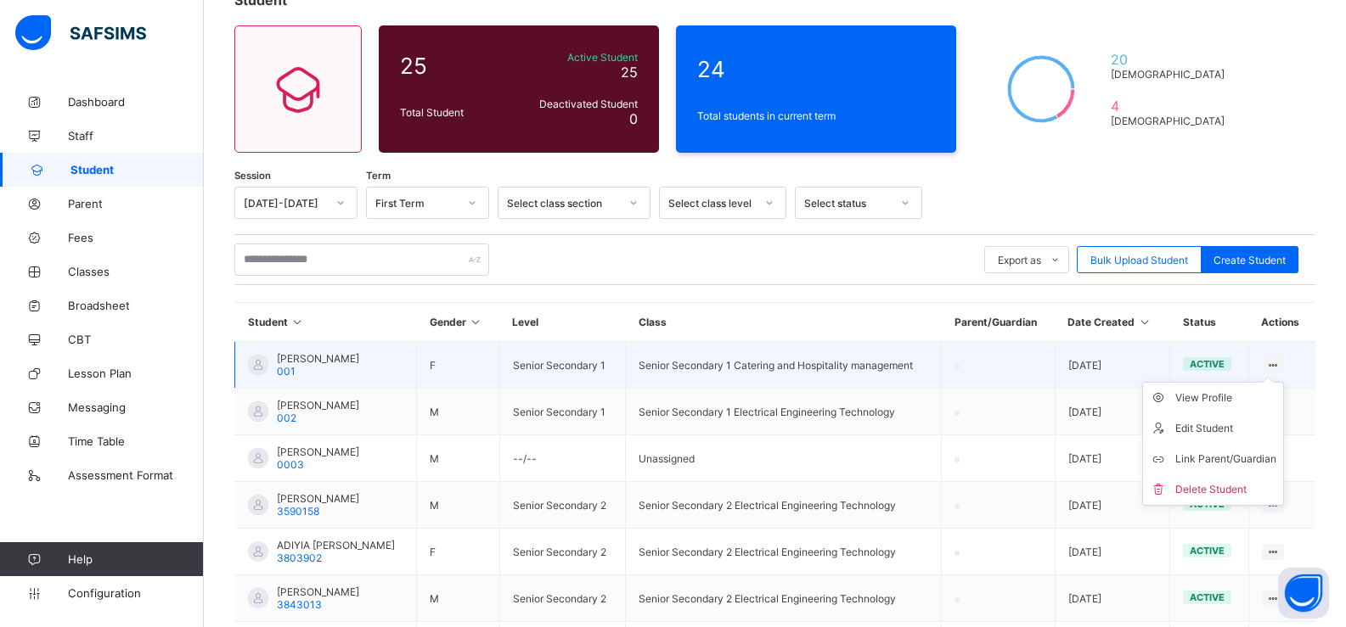
click at [1284, 382] on ul "View Profile Edit Student Link Parent/Guardian Delete Student" at bounding box center [1213, 444] width 142 height 124
click at [1175, 397] on icon at bounding box center [1162, 398] width 25 height 17
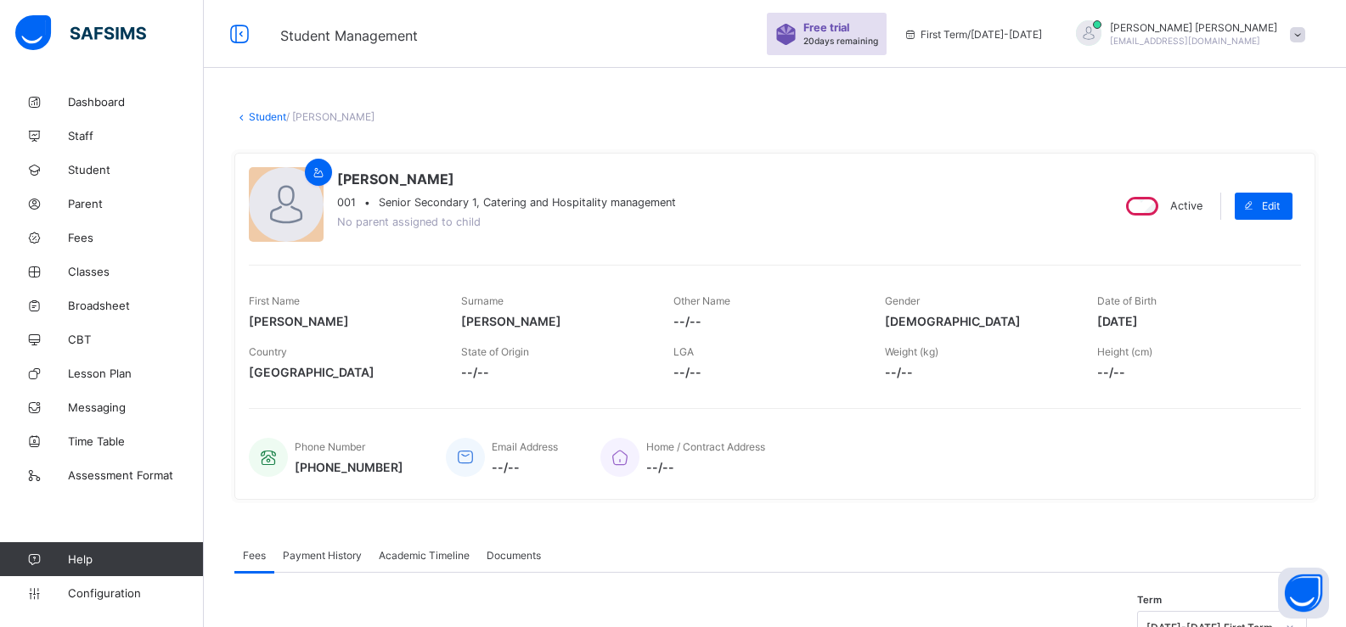
click at [256, 112] on link "Student" at bounding box center [267, 116] width 37 height 13
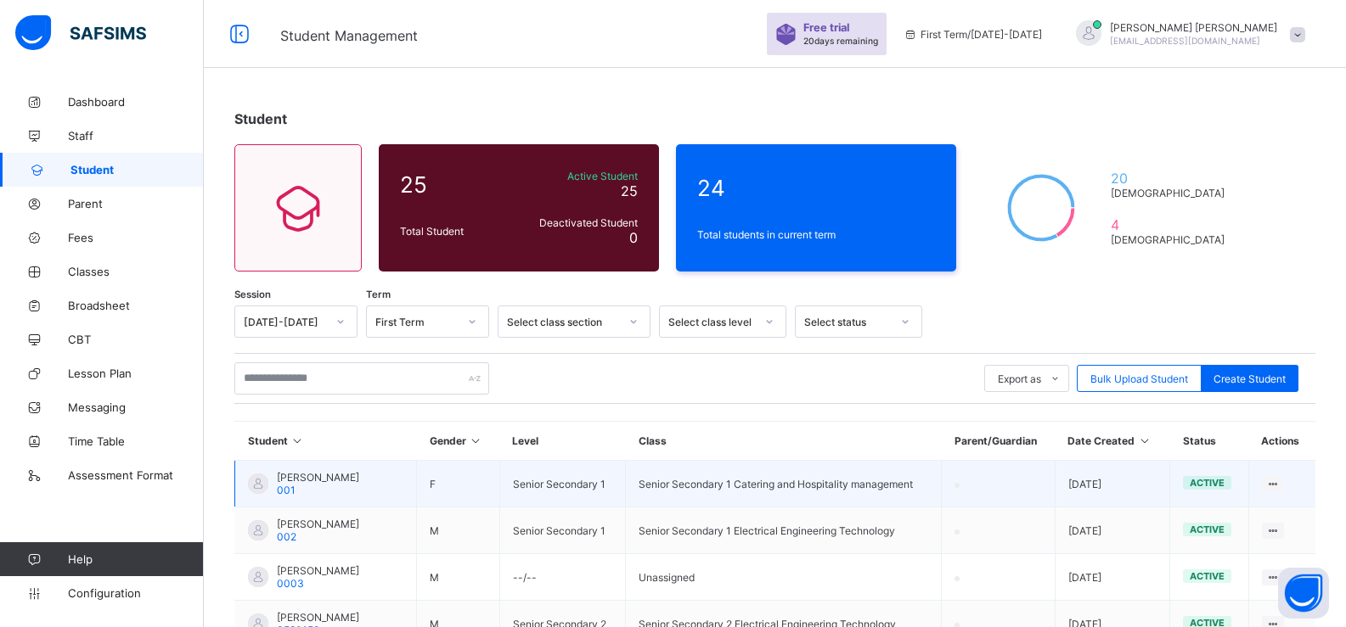
click at [341, 482] on span "Evelyn Yeboah" at bounding box center [318, 477] width 82 height 13
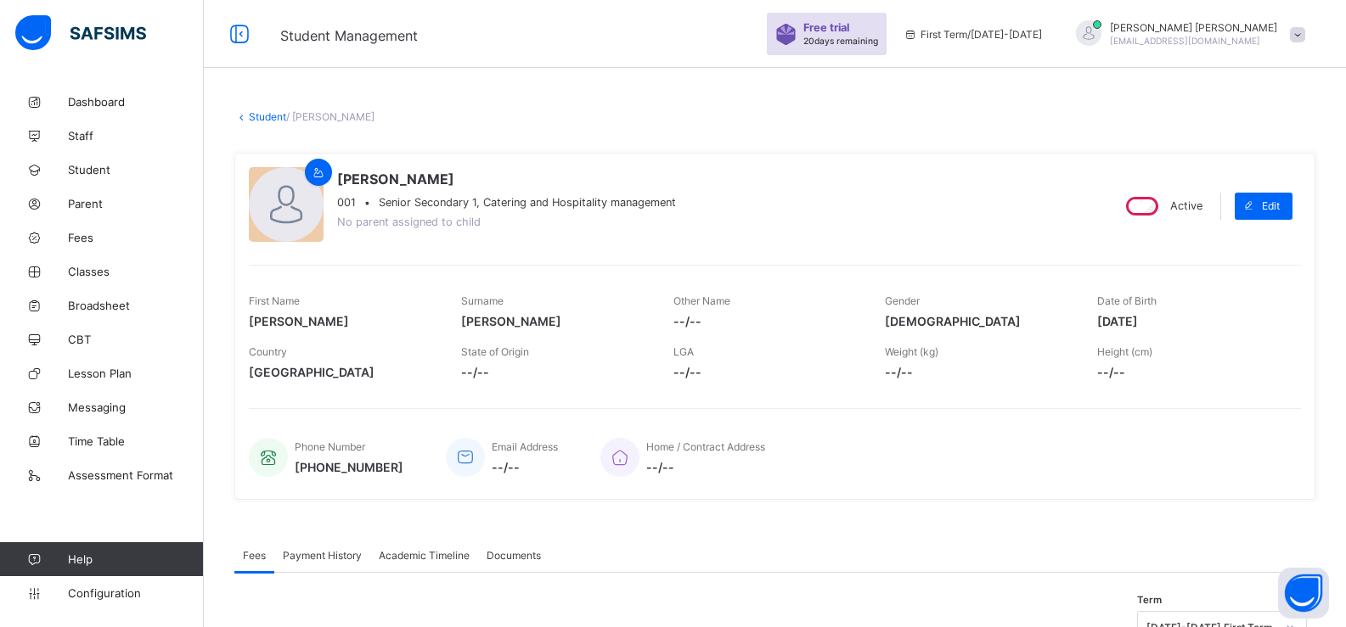
click at [249, 119] on link "Student" at bounding box center [267, 116] width 37 height 13
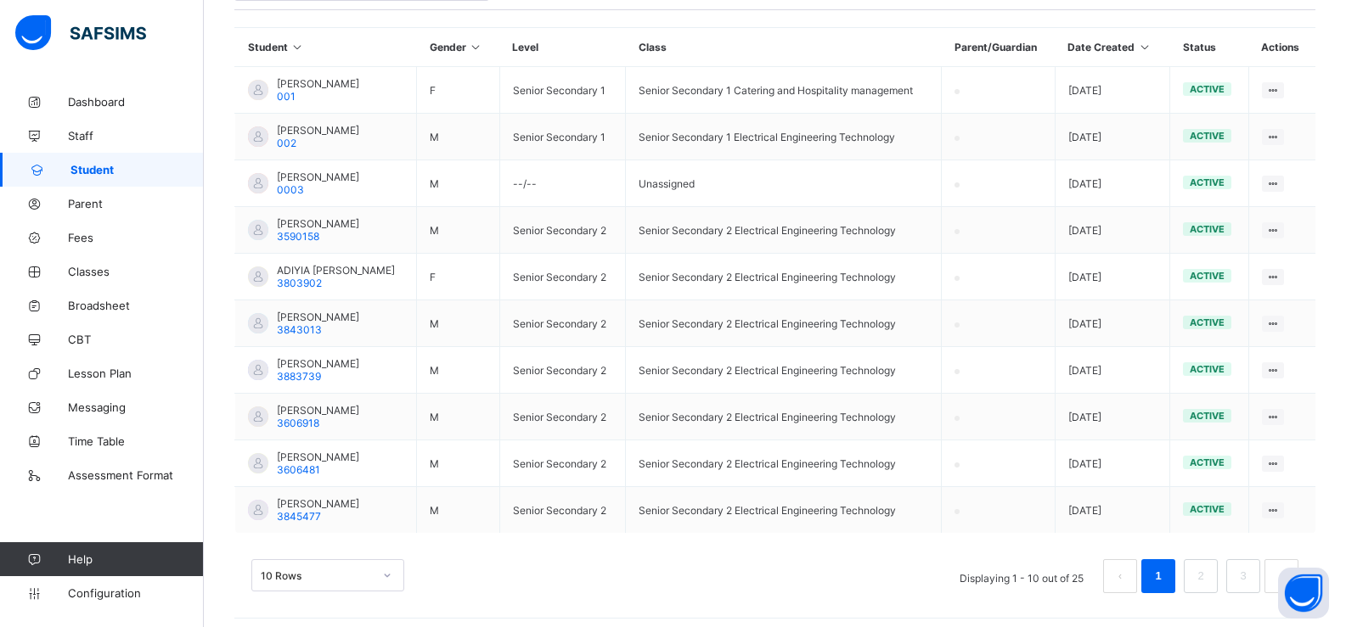
scroll to position [402, 0]
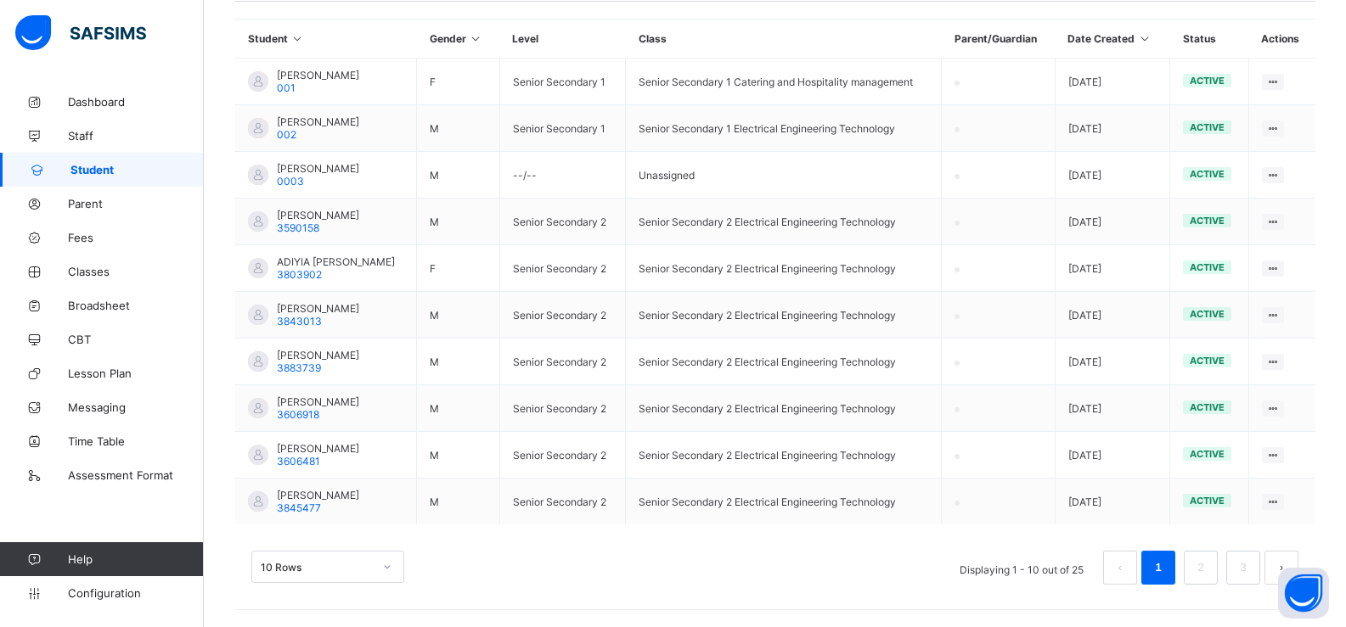
click at [1166, 570] on link "1" at bounding box center [1158, 568] width 16 height 22
click at [1208, 562] on link "2" at bounding box center [1200, 568] width 16 height 22
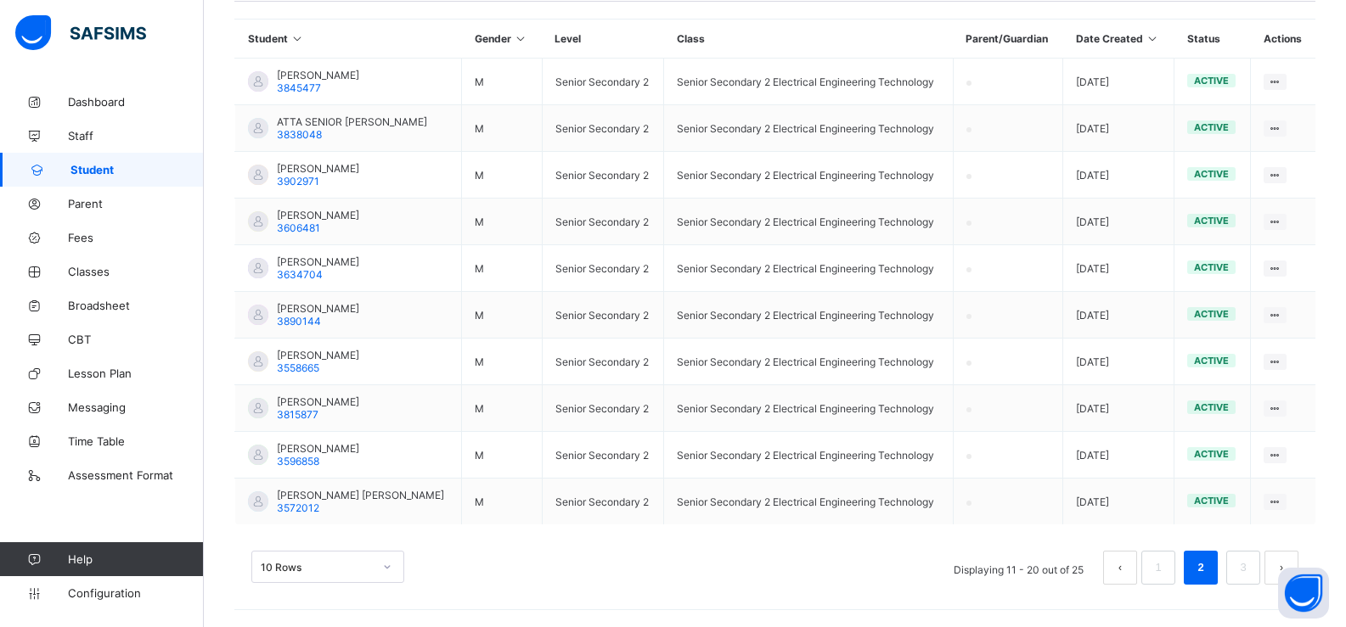
click at [1291, 560] on button "next page" at bounding box center [1281, 568] width 34 height 34
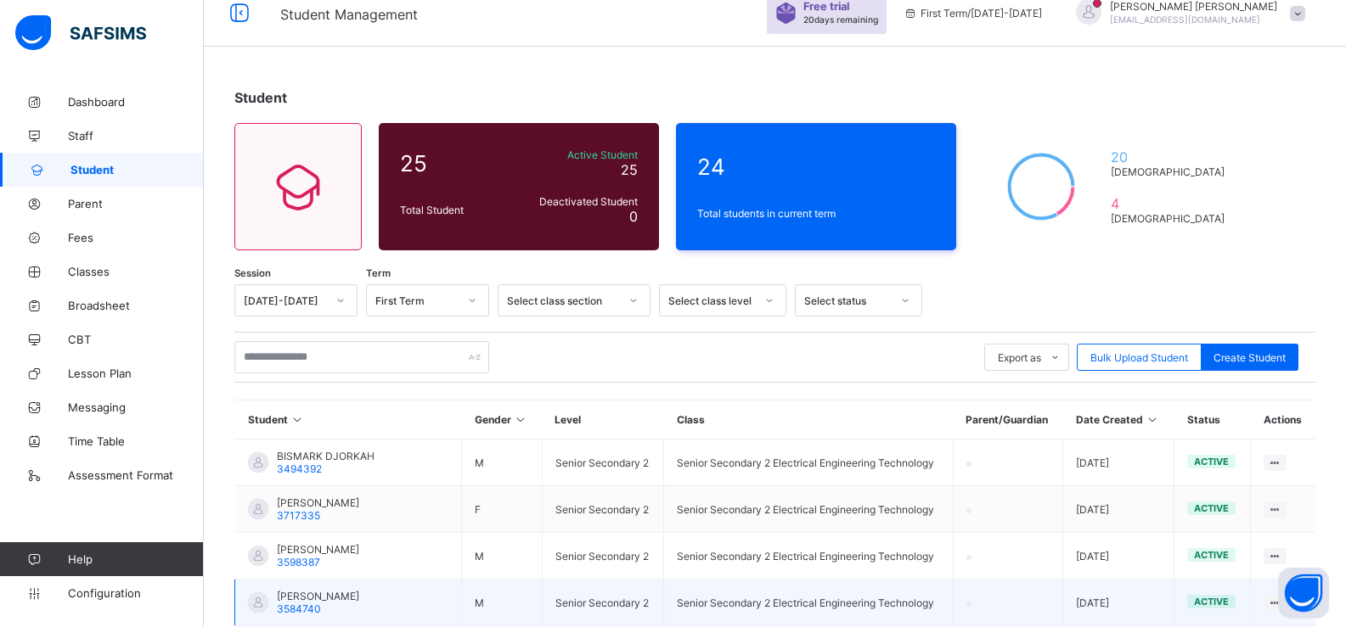
scroll to position [16, 0]
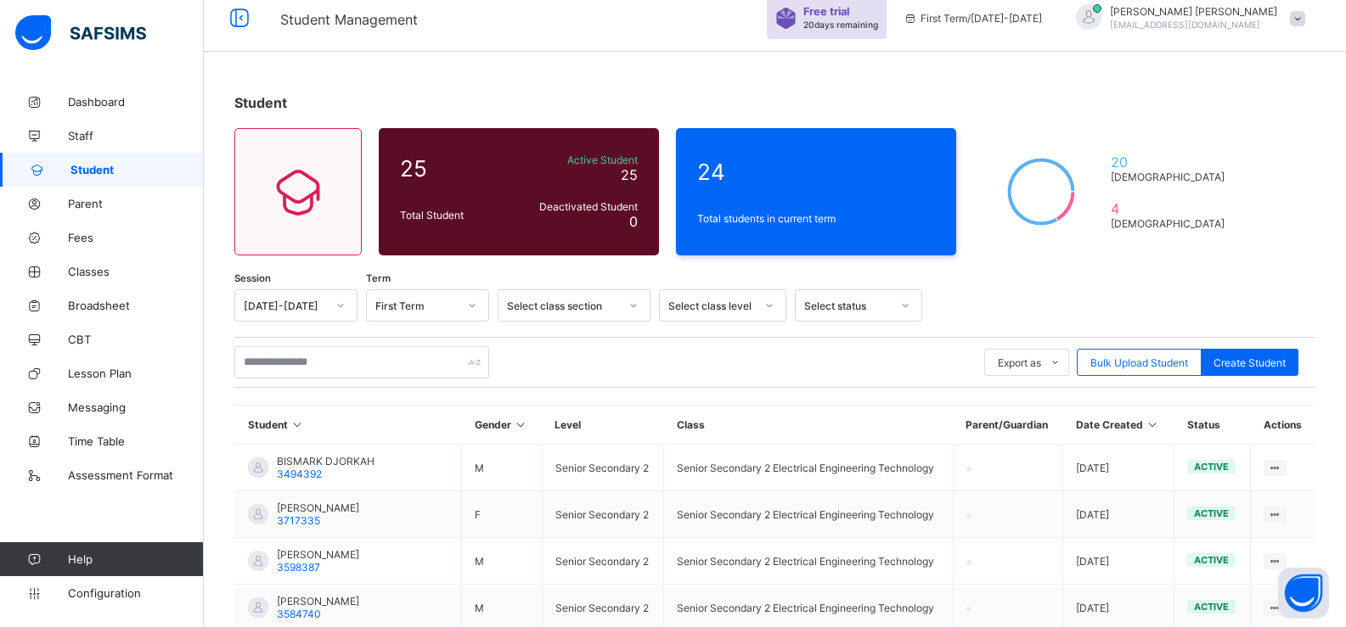
click at [539, 300] on div "Select class section" at bounding box center [563, 306] width 112 height 13
click at [634, 301] on icon at bounding box center [633, 305] width 10 height 17
click at [700, 295] on div "Select class level" at bounding box center [706, 306] width 93 height 24
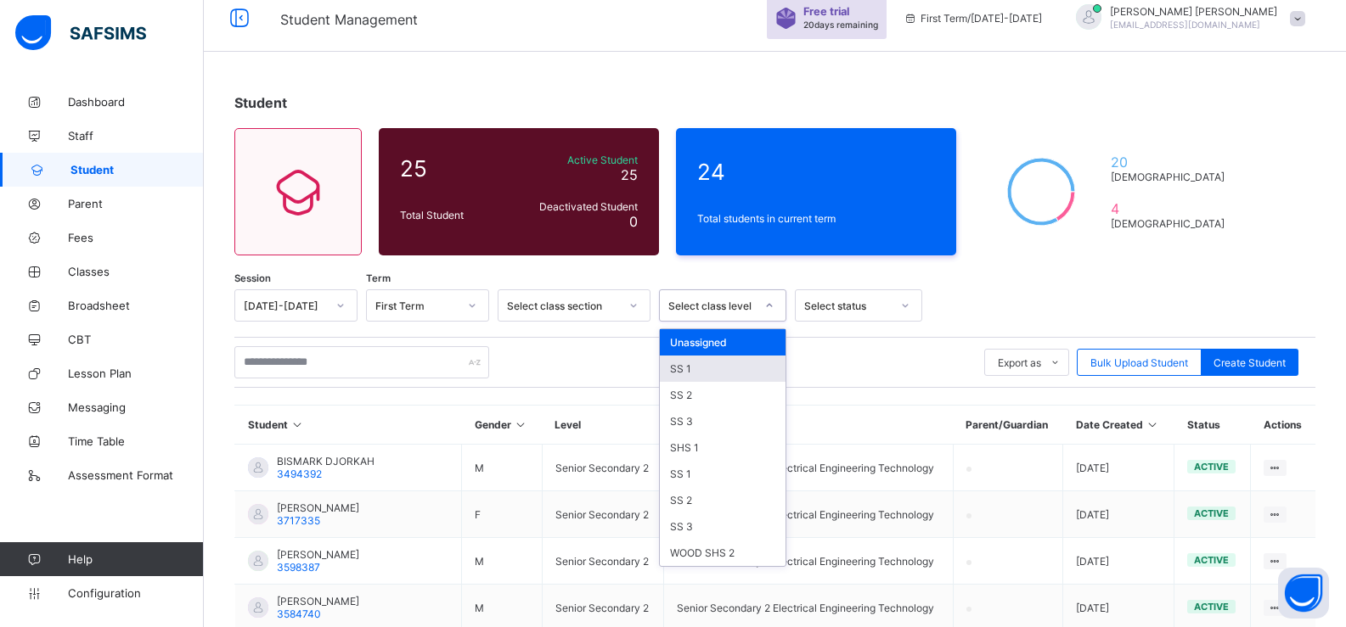
click at [712, 359] on div "SS 1" at bounding box center [723, 369] width 126 height 26
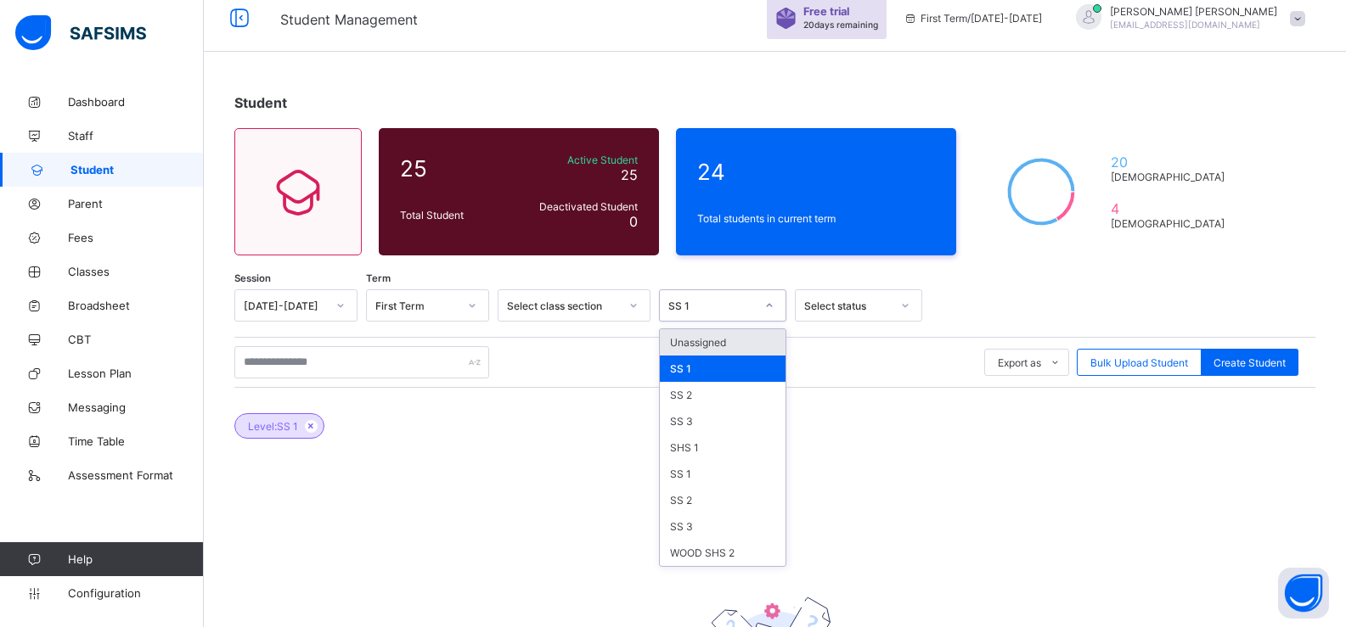
click at [708, 306] on div "SS 1" at bounding box center [711, 306] width 87 height 13
click at [712, 388] on div "SS 2" at bounding box center [723, 395] width 126 height 26
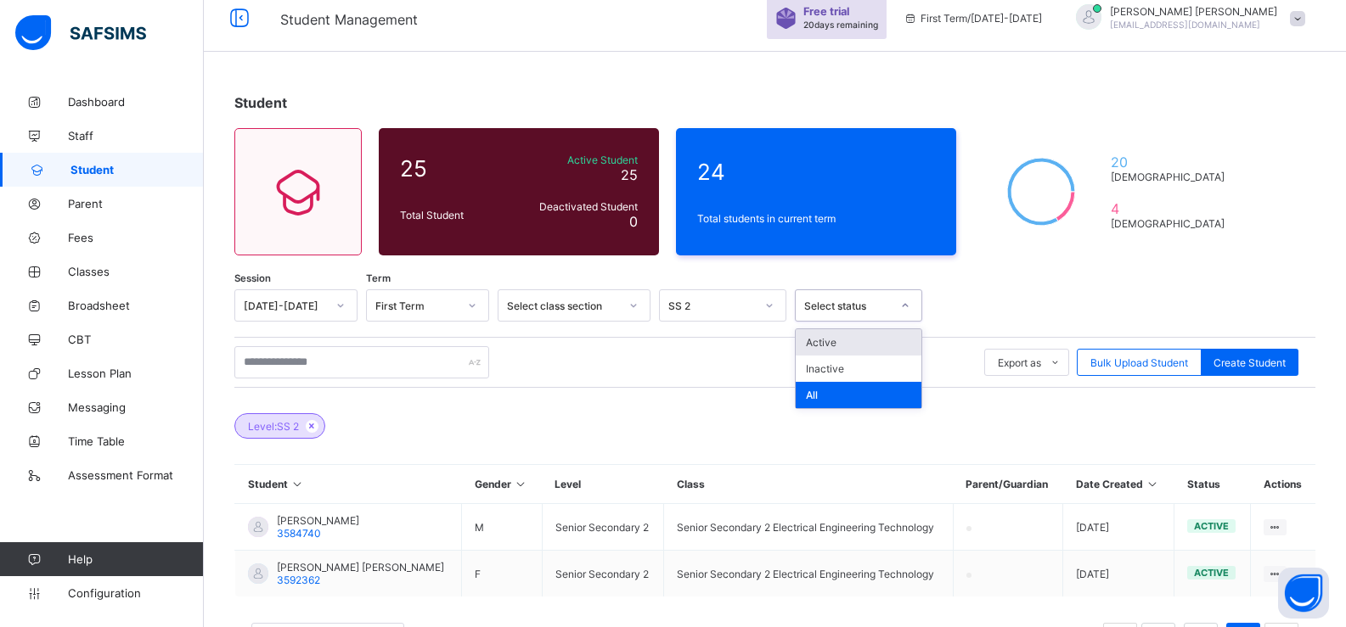
click at [835, 303] on div "Select status" at bounding box center [847, 306] width 87 height 13
click at [837, 335] on div "Active" at bounding box center [859, 342] width 126 height 26
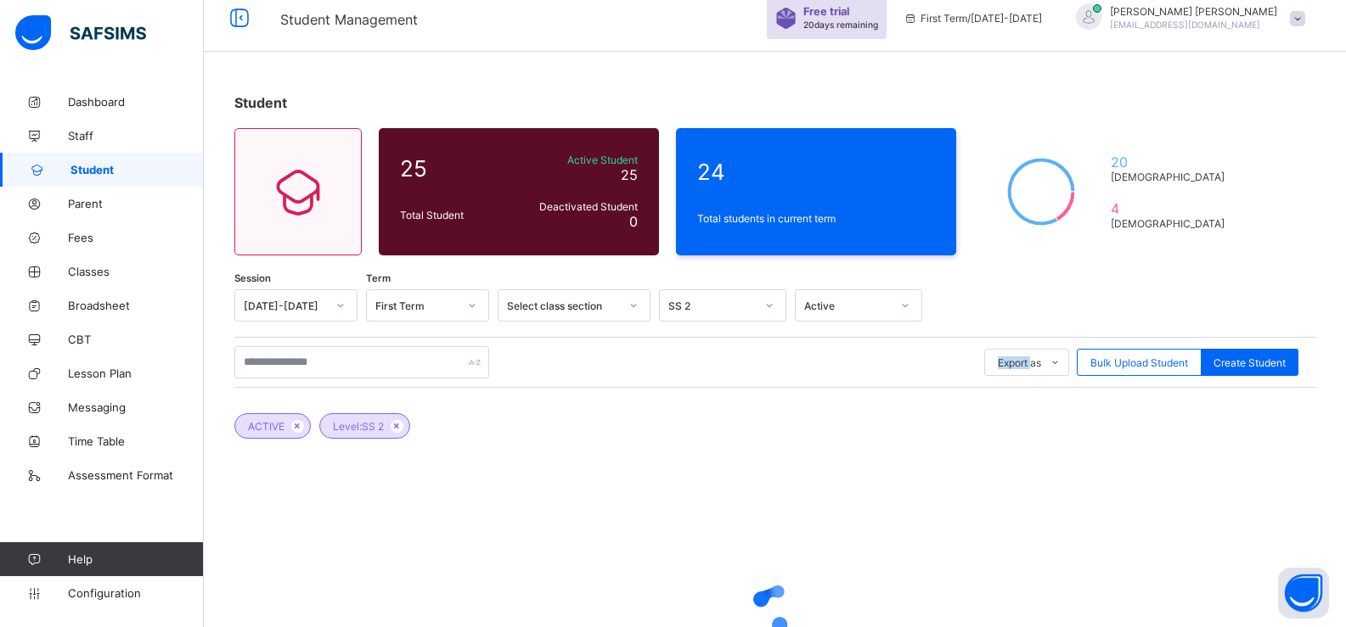
click at [837, 335] on div "Session 2024-2025 Term First Term Select class section SS 2 Active Export as Pd…" at bounding box center [774, 530] width 1081 height 481
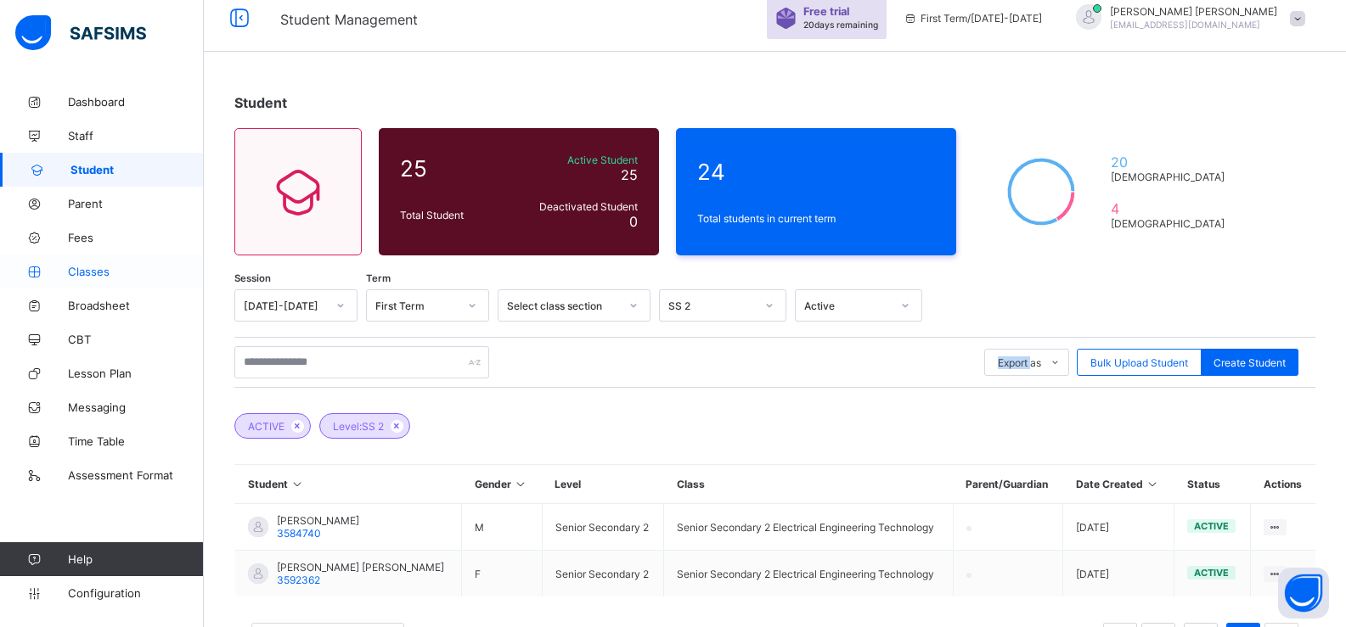
click at [189, 270] on span "Classes" at bounding box center [136, 272] width 136 height 14
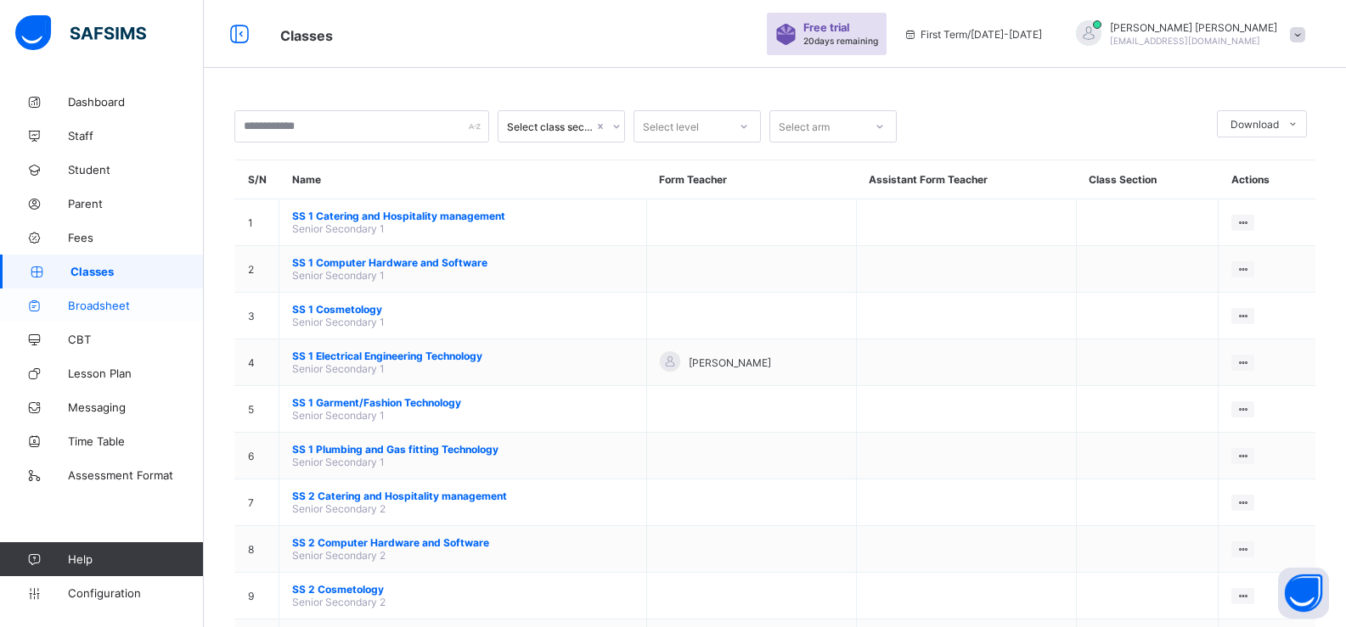
click at [149, 299] on span "Broadsheet" at bounding box center [136, 306] width 136 height 14
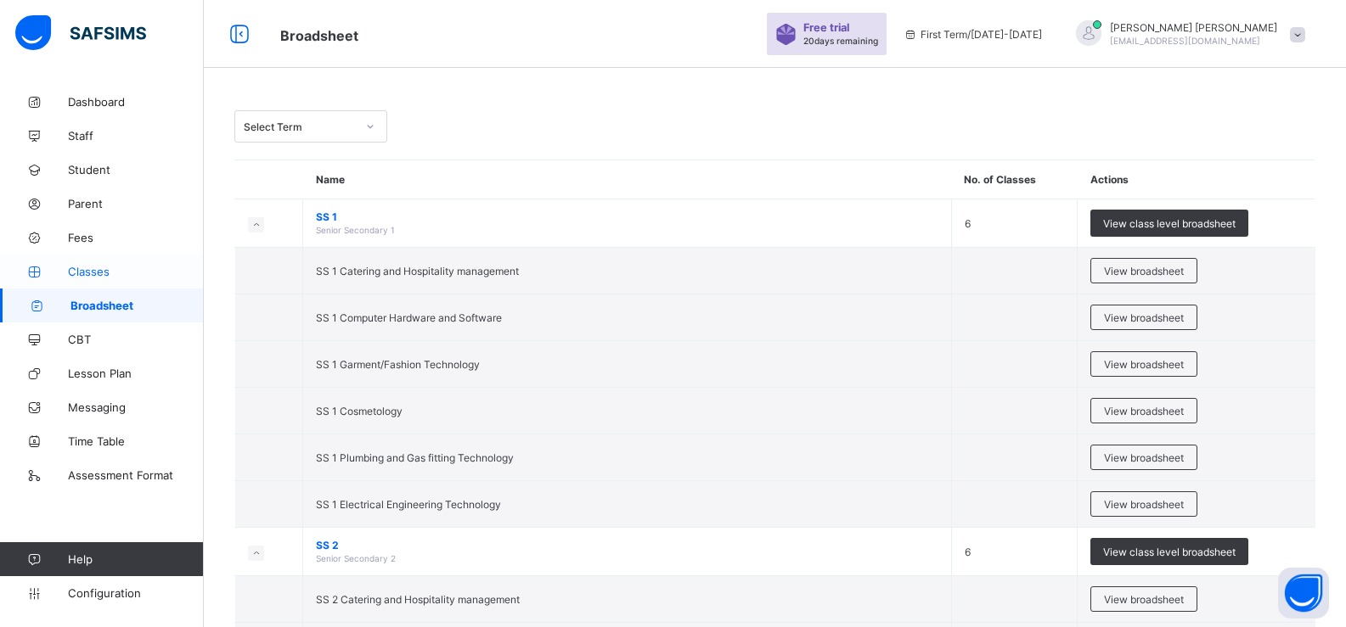
click at [136, 266] on span "Classes" at bounding box center [136, 272] width 136 height 14
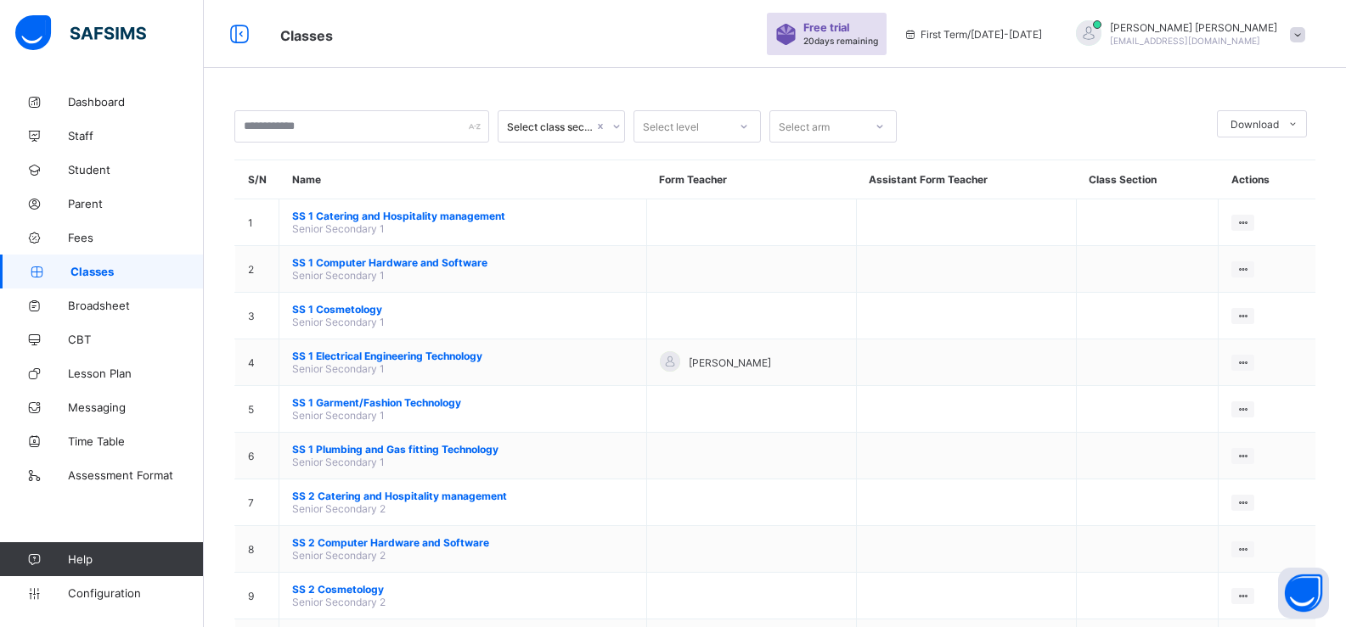
click at [136, 266] on span "Classes" at bounding box center [136, 272] width 133 height 14
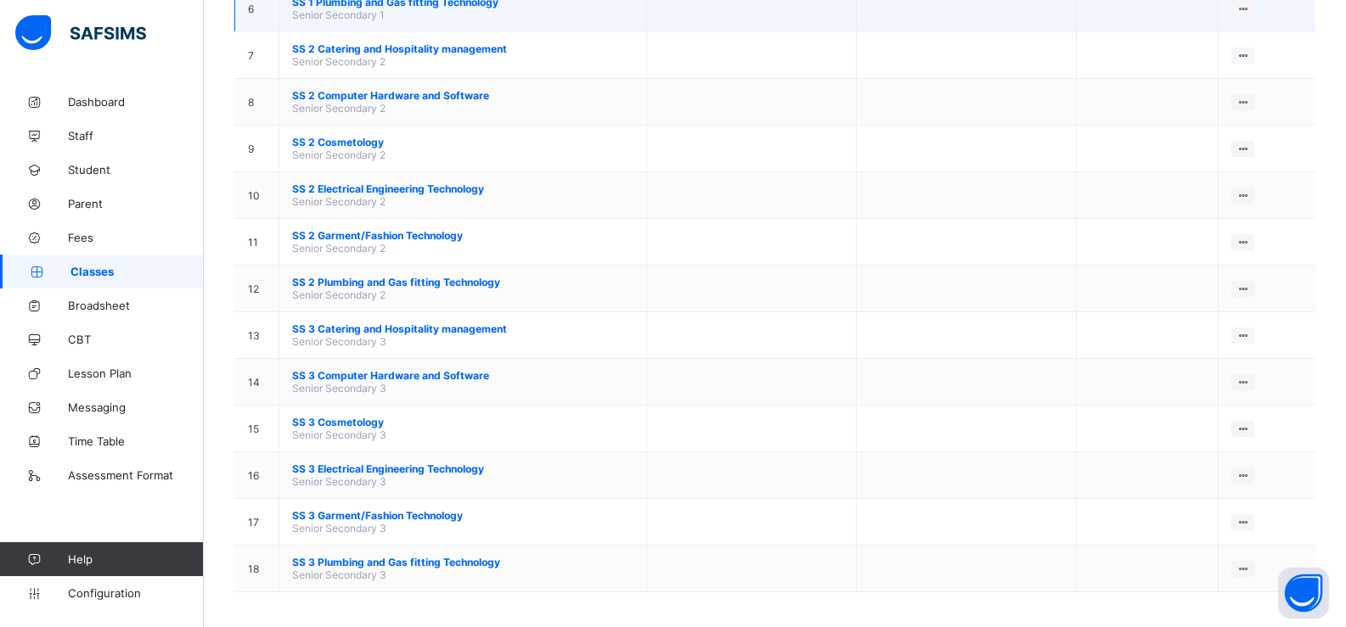
scroll to position [455, 0]
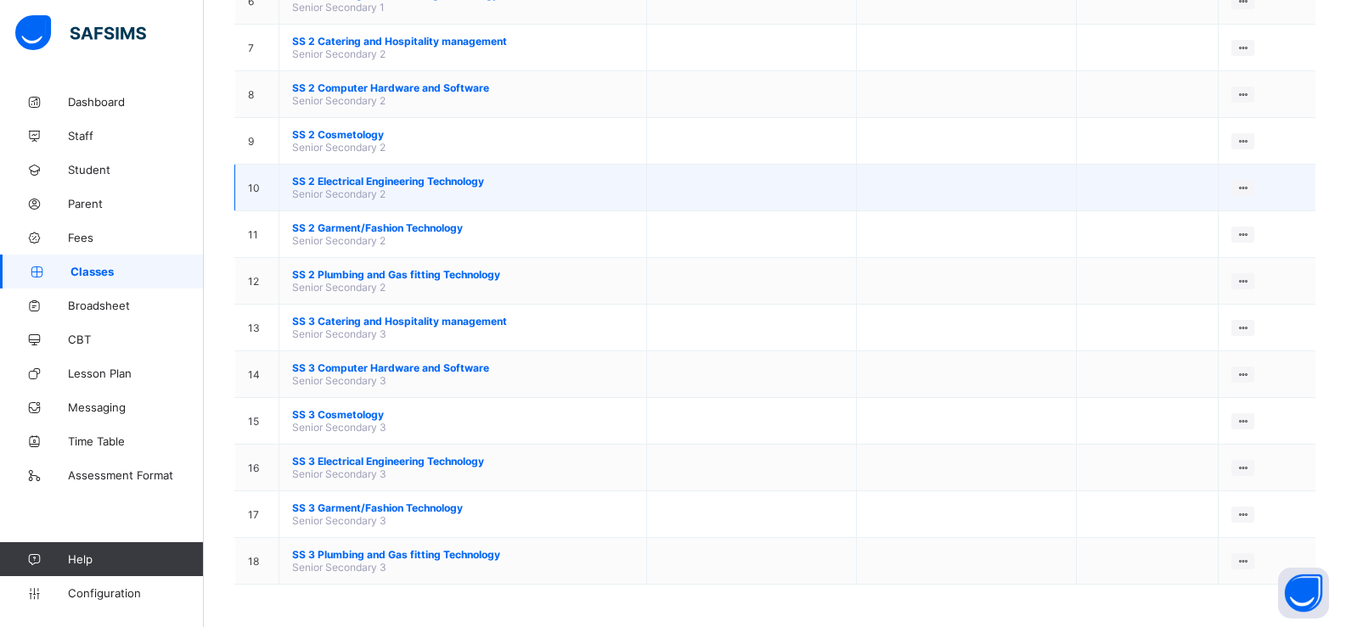
click at [371, 195] on span "Senior Secondary 2" at bounding box center [338, 194] width 93 height 13
click at [368, 177] on span "SS 2 Electrical Engineering Technology" at bounding box center [462, 181] width 341 height 13
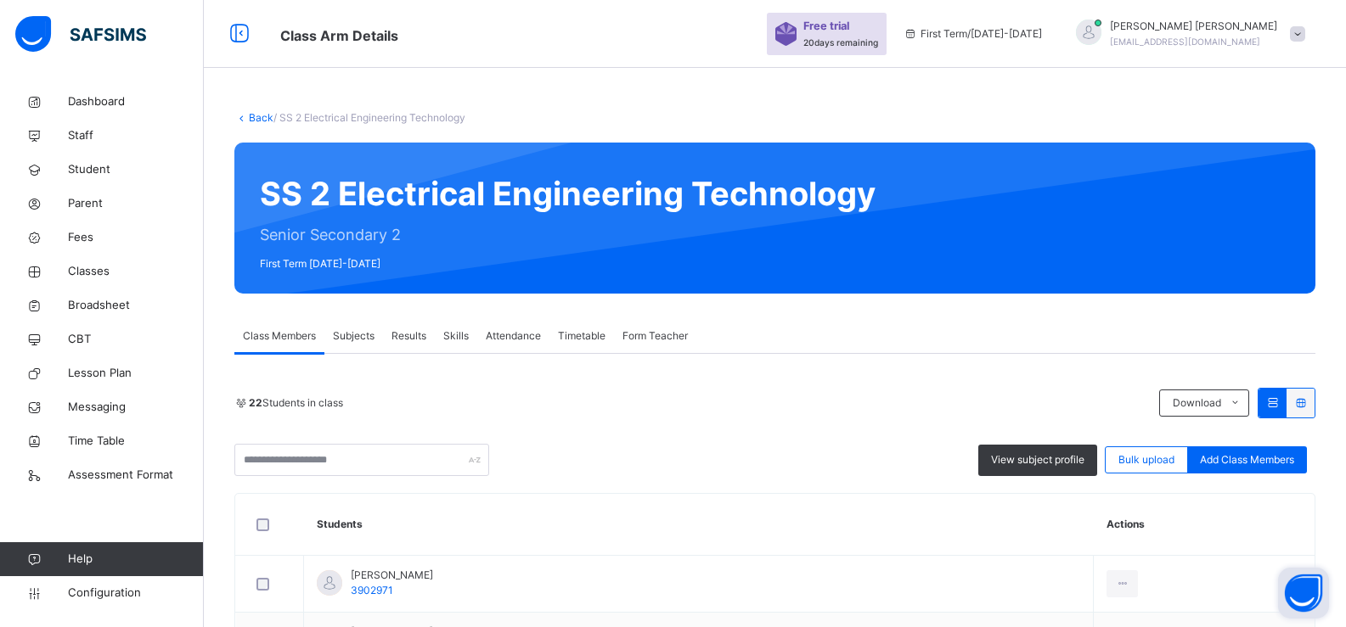
click at [1314, 599] on button "Open asap" at bounding box center [1303, 593] width 51 height 51
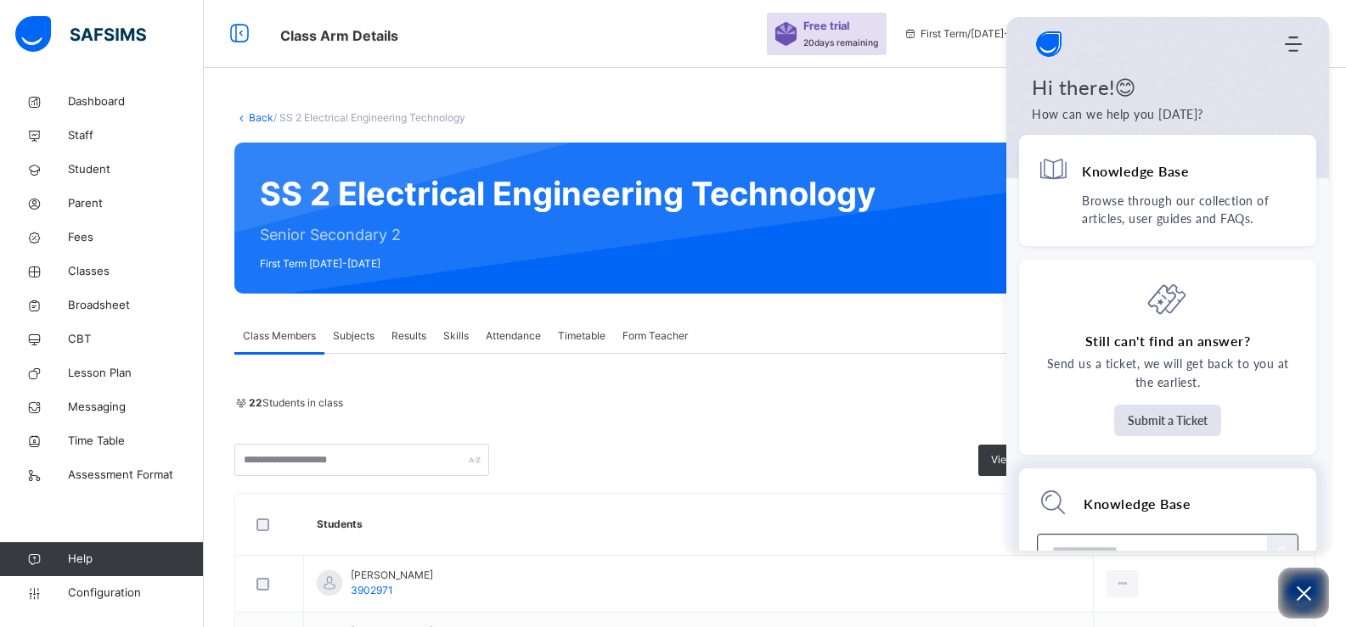
click at [1150, 539] on input "Module search widget" at bounding box center [1154, 552] width 204 height 32
type input "**"
click at [1302, 604] on icon "Open asap" at bounding box center [1303, 593] width 21 height 21
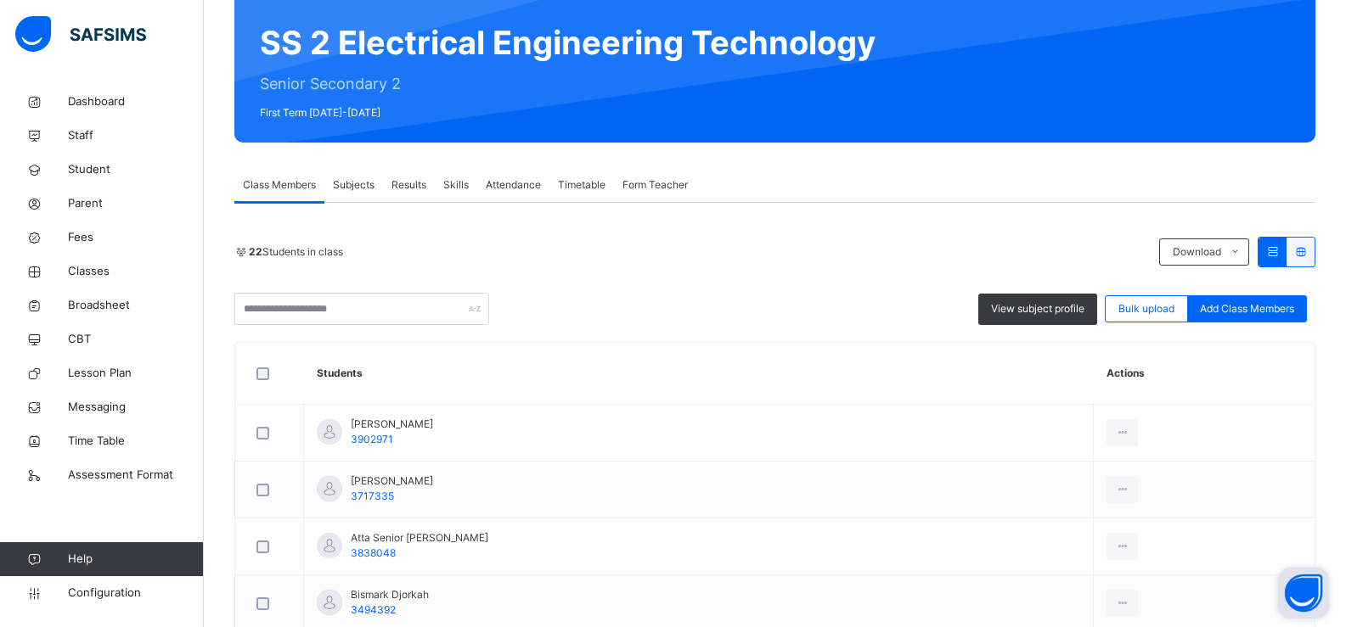
scroll to position [164, 0]
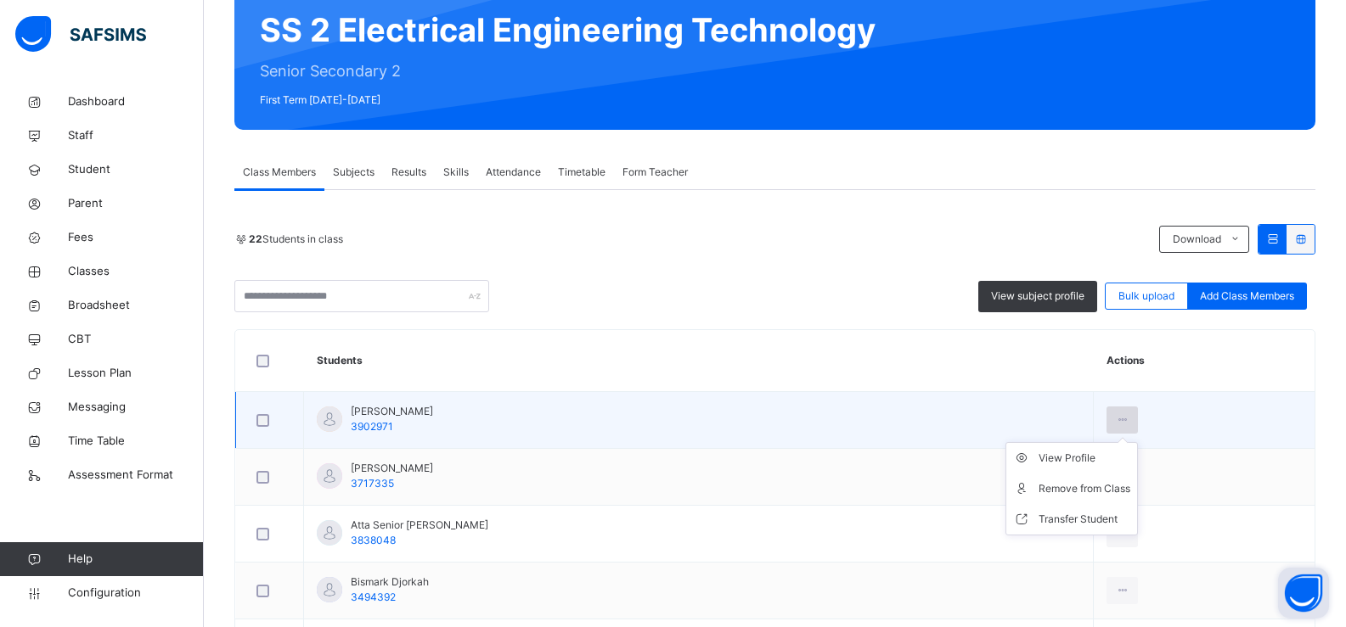
click at [1106, 413] on div at bounding box center [1121, 420] width 31 height 27
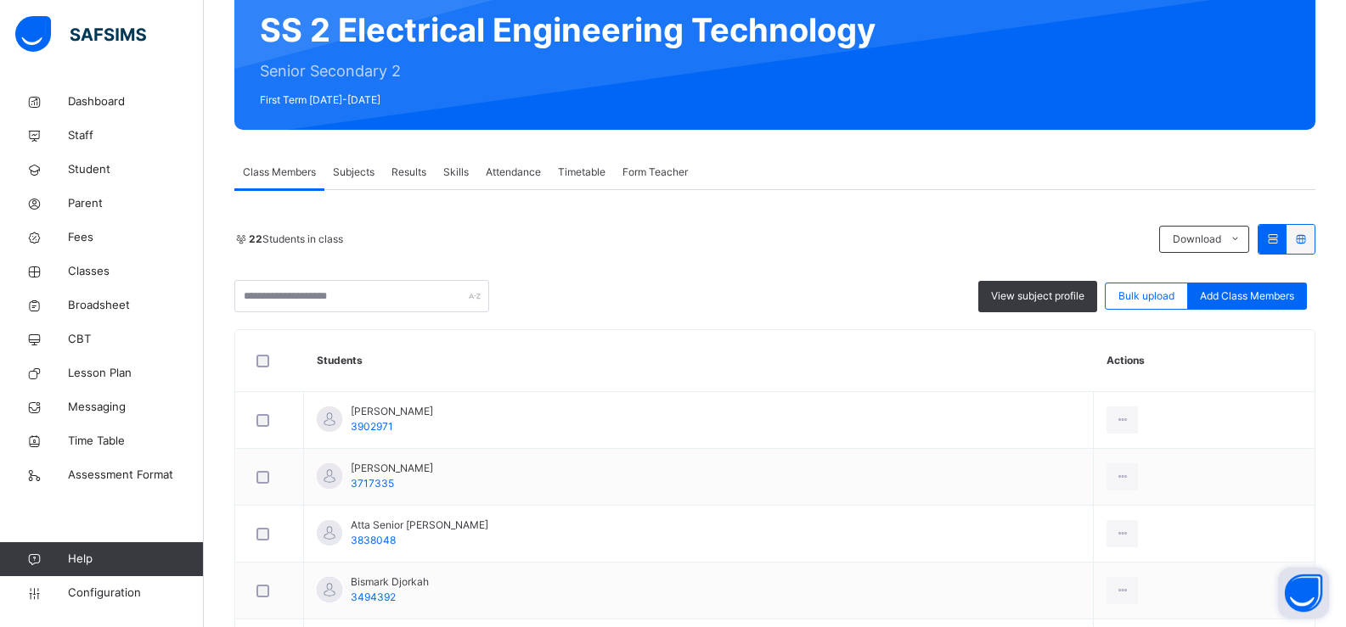
click at [378, 176] on div "Subjects" at bounding box center [353, 172] width 59 height 34
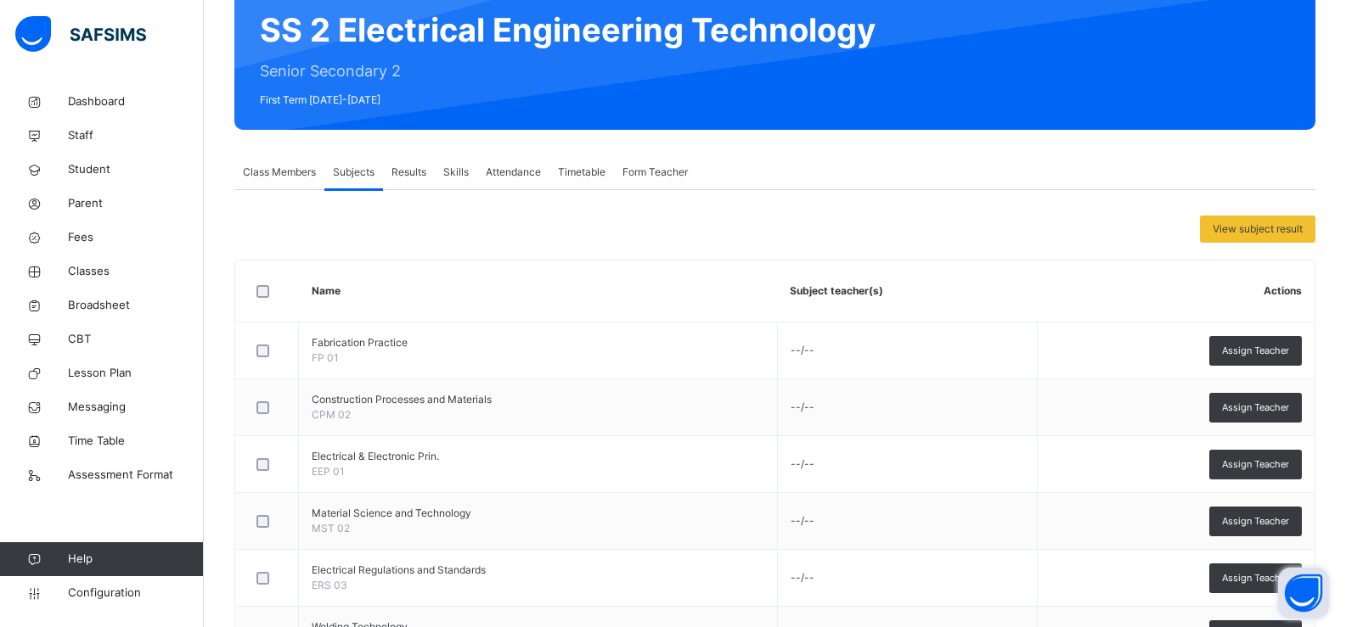
click at [413, 169] on span "Results" at bounding box center [408, 172] width 35 height 15
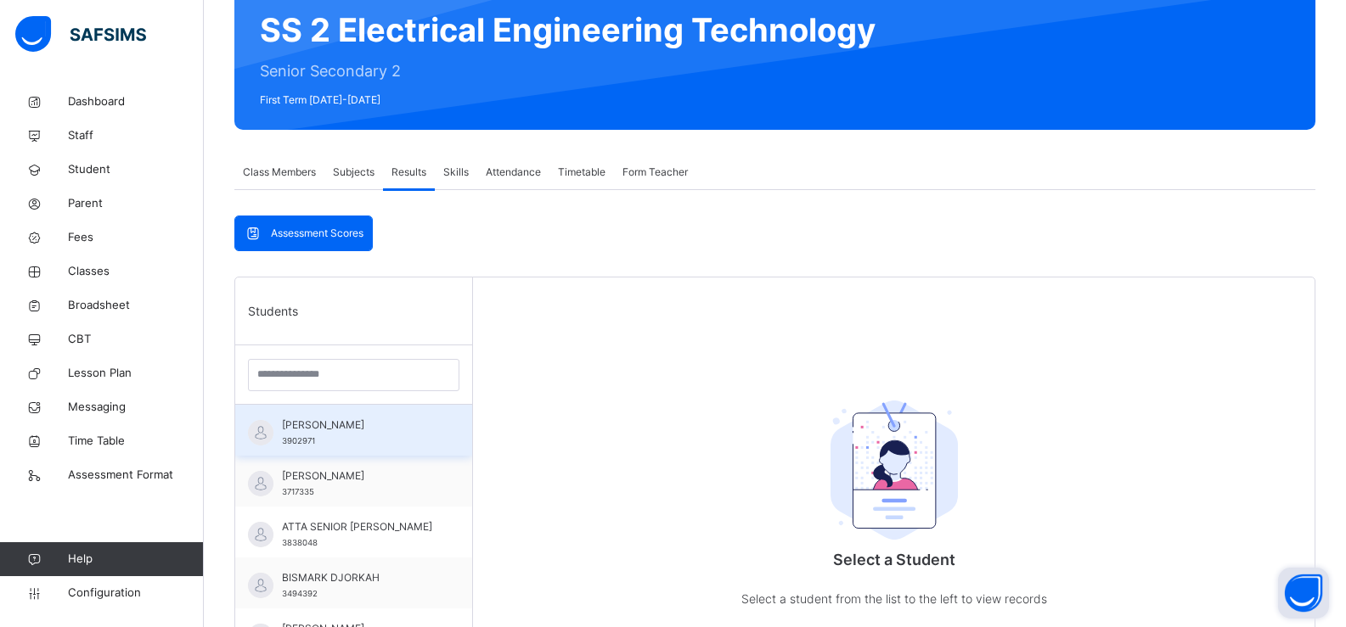
click at [393, 421] on span "ANDREWS BOAMAH" at bounding box center [358, 425] width 152 height 15
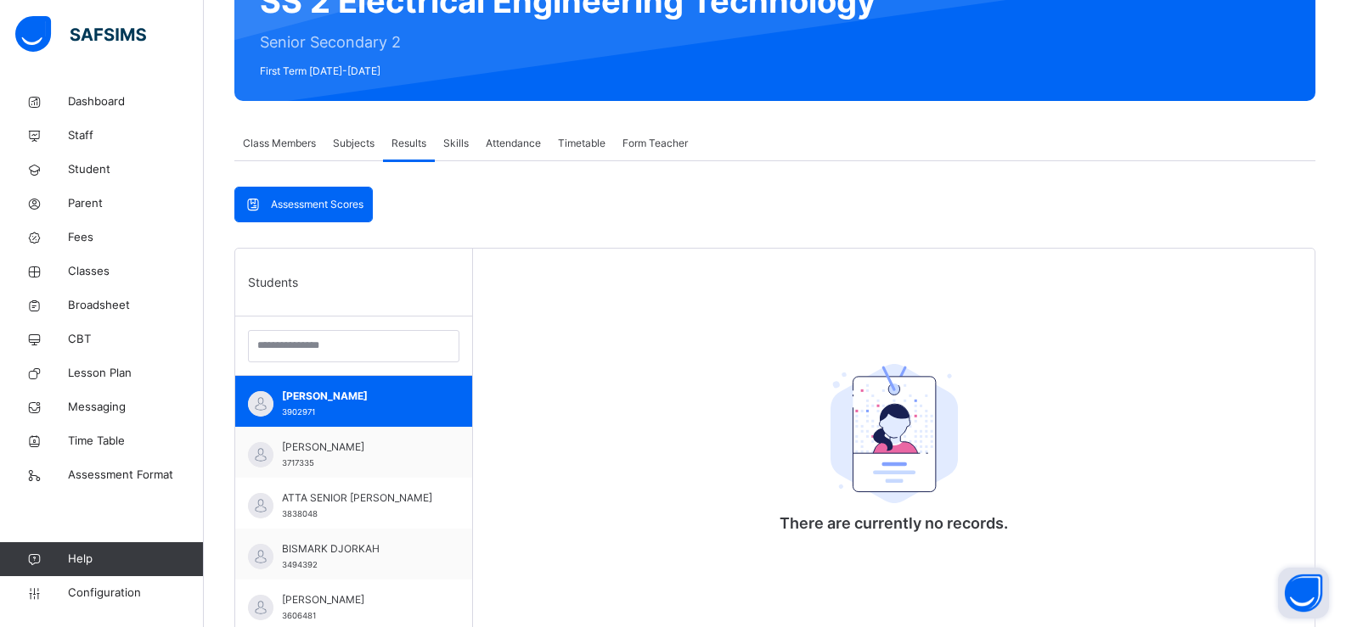
scroll to position [188, 0]
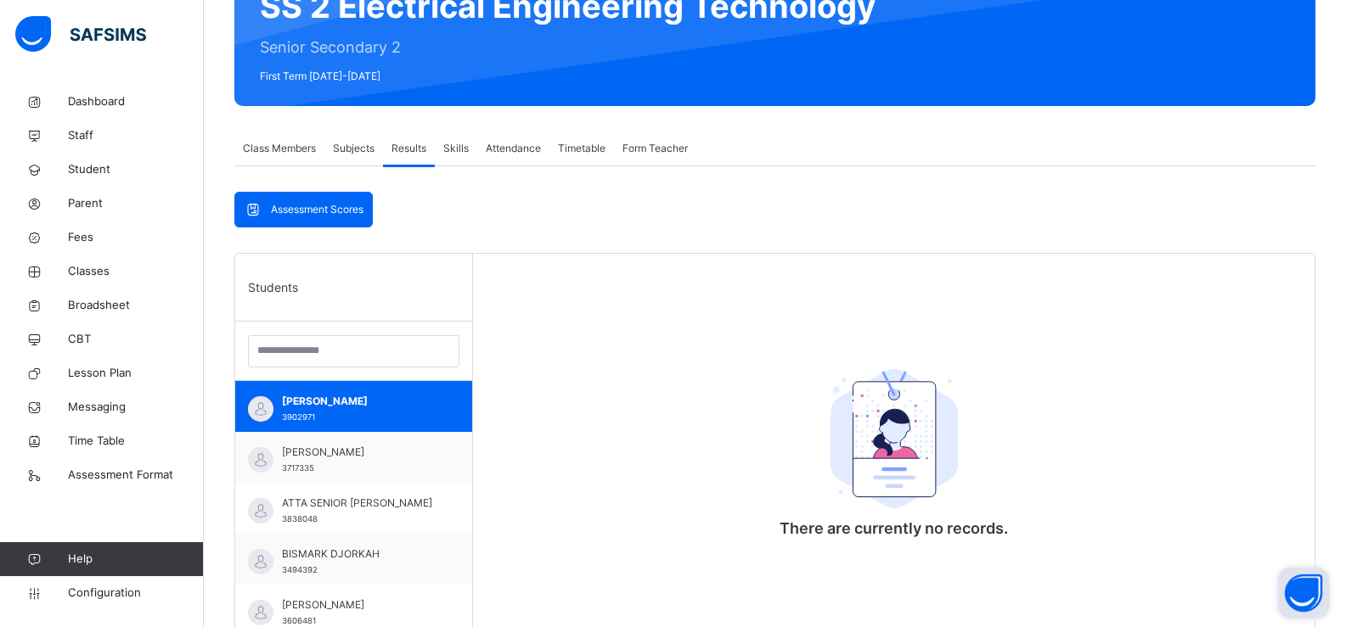
click at [903, 446] on img at bounding box center [893, 438] width 127 height 139
click at [900, 523] on p "There are currently no records." at bounding box center [893, 528] width 228 height 23
click at [363, 207] on span "Assessment Scores" at bounding box center [317, 209] width 93 height 15
click at [321, 215] on span "Assessment Scores" at bounding box center [317, 209] width 93 height 15
click at [137, 313] on span "Broadsheet" at bounding box center [136, 305] width 136 height 17
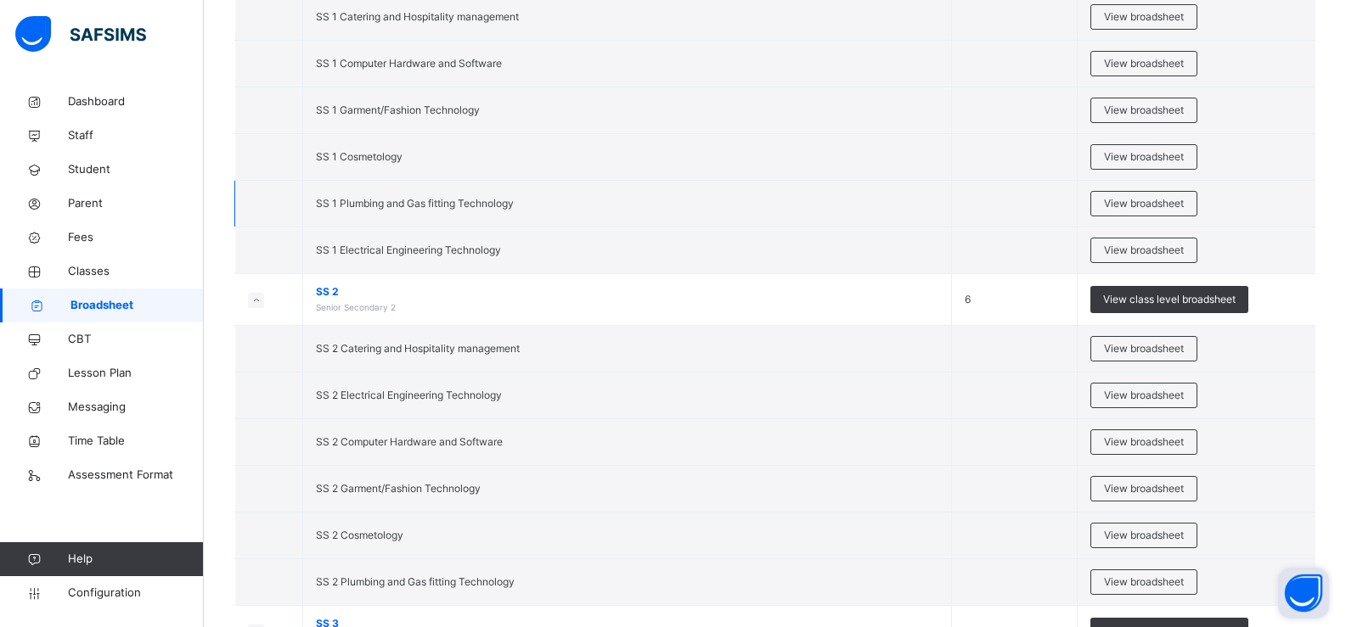
scroll to position [261, 0]
click at [1098, 398] on div "View broadsheet" at bounding box center [1143, 394] width 107 height 25
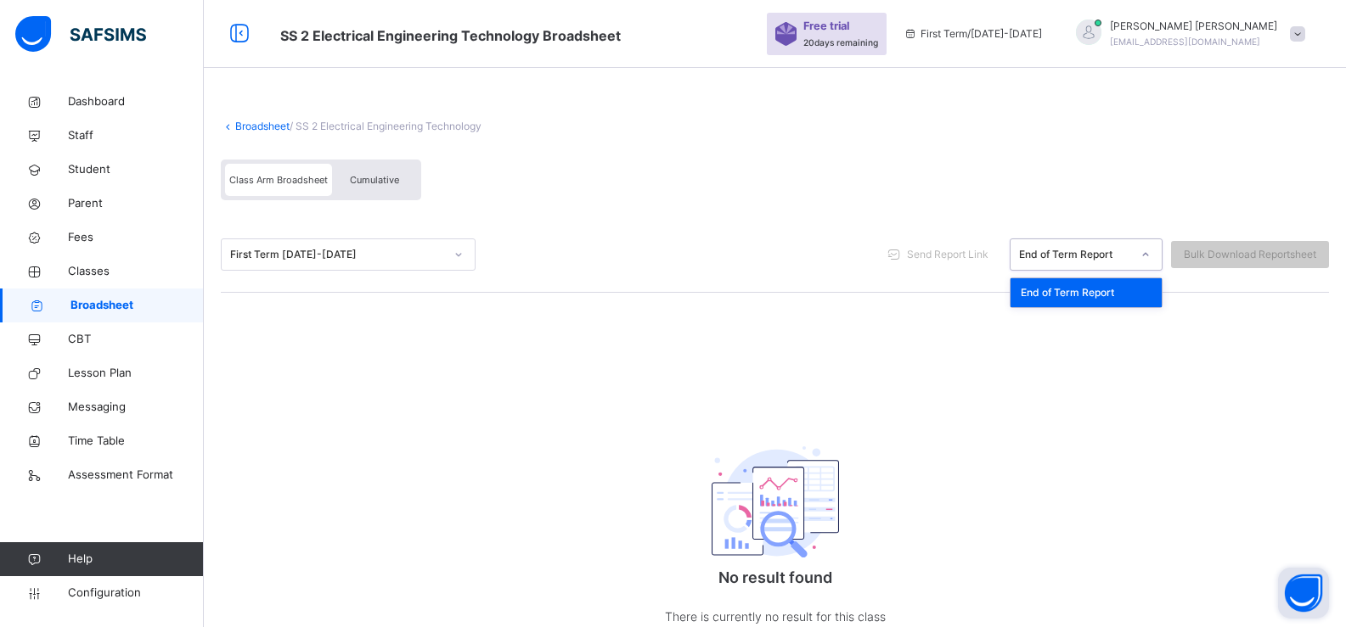
click at [1103, 255] on div "End of Term Report" at bounding box center [1075, 254] width 112 height 15
click at [468, 273] on div "First Term 2024-2025 Send Report Link 0 results available. Select is focused ,t…" at bounding box center [775, 255] width 1108 height 76
click at [454, 253] on icon at bounding box center [458, 254] width 10 height 17
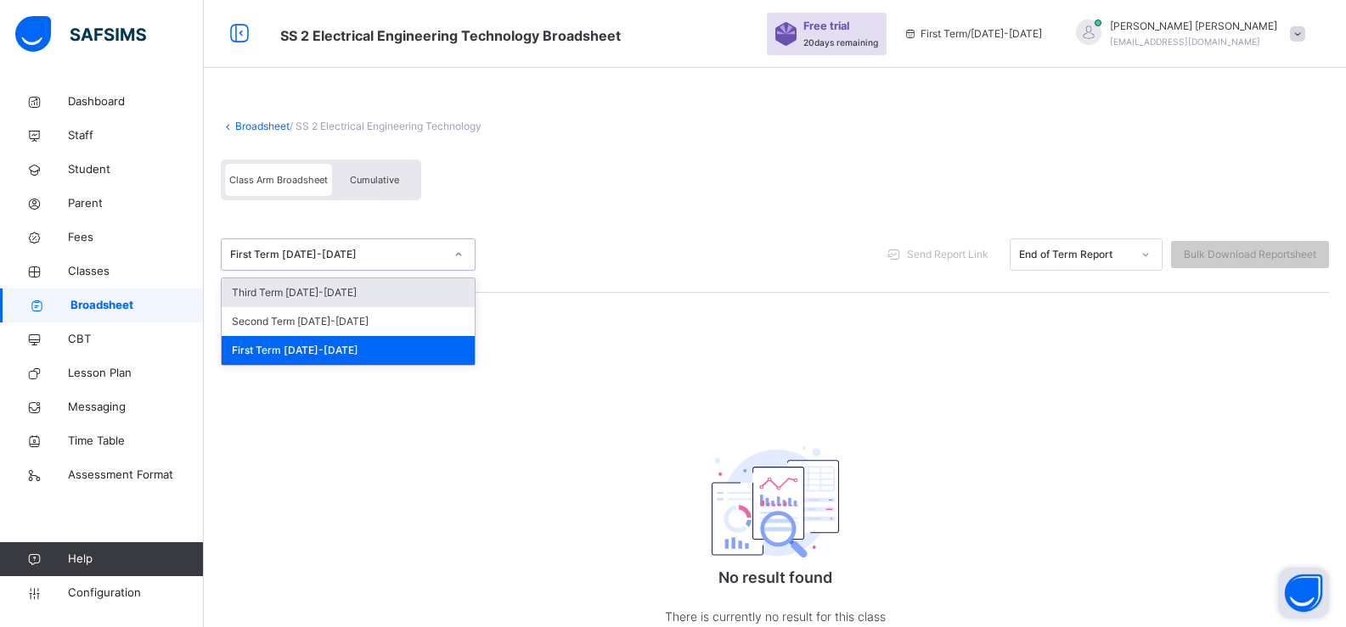
click at [454, 253] on icon at bounding box center [458, 254] width 10 height 17
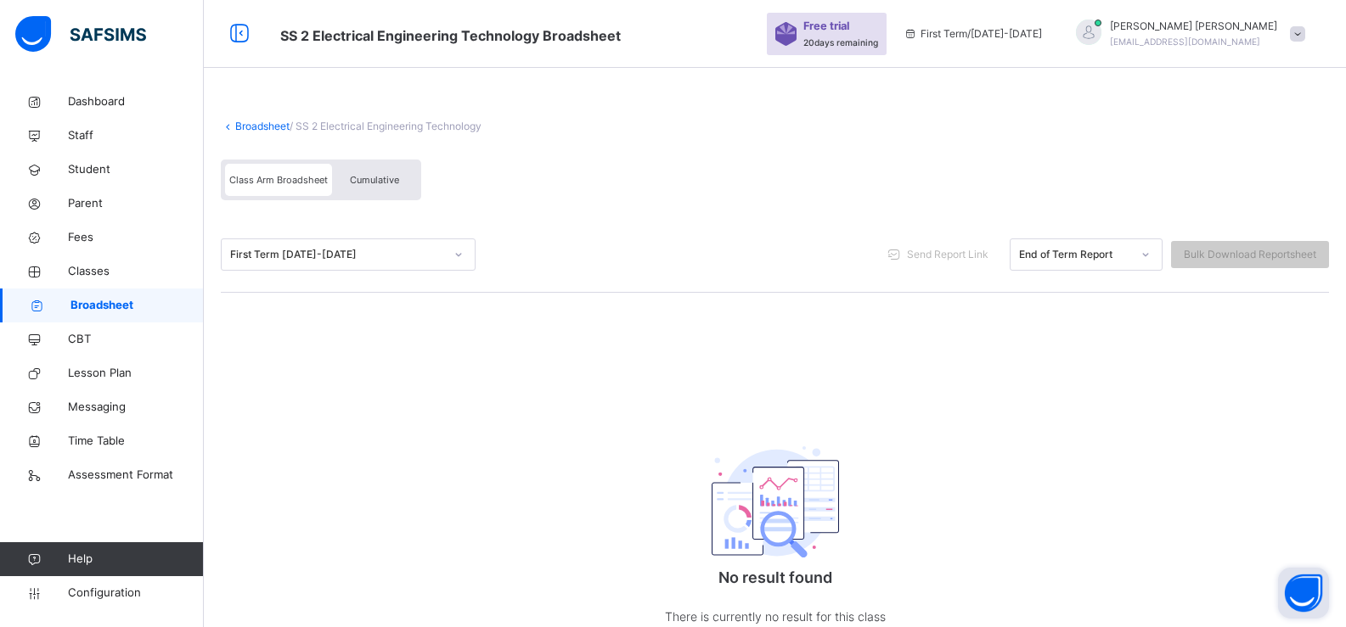
click at [382, 186] on div "Cumulative" at bounding box center [374, 180] width 85 height 32
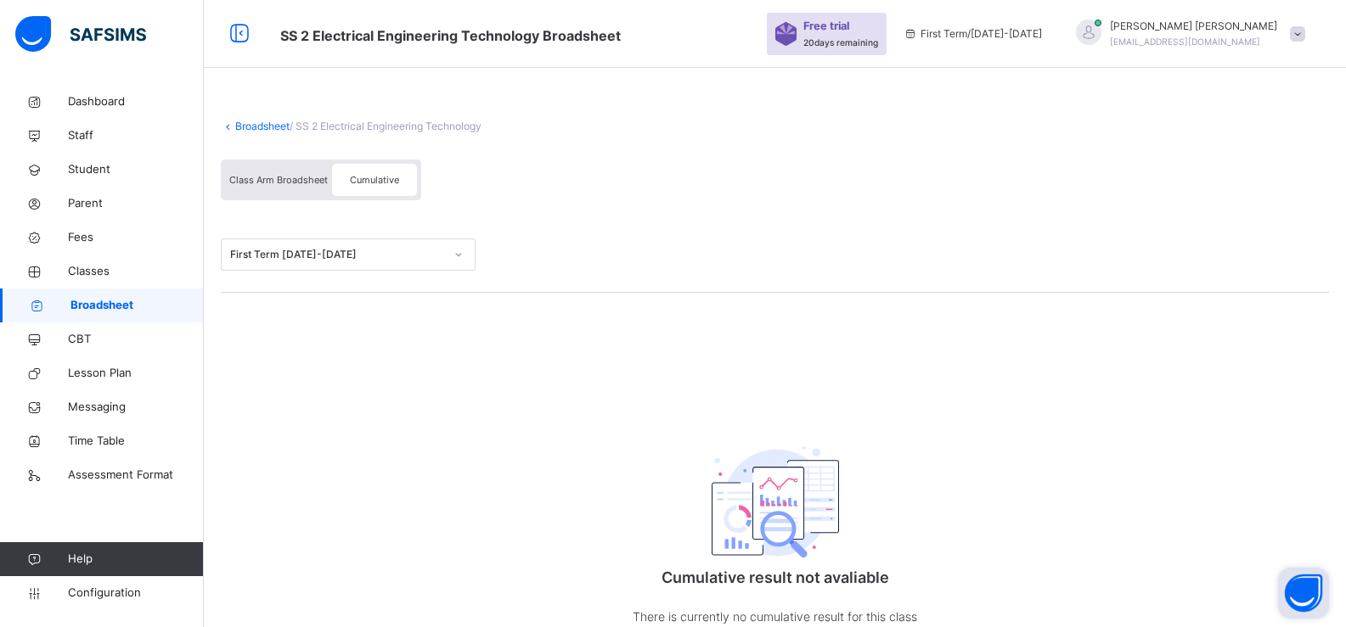
click at [314, 174] on span "Class Arm Broadsheet" at bounding box center [278, 180] width 98 height 12
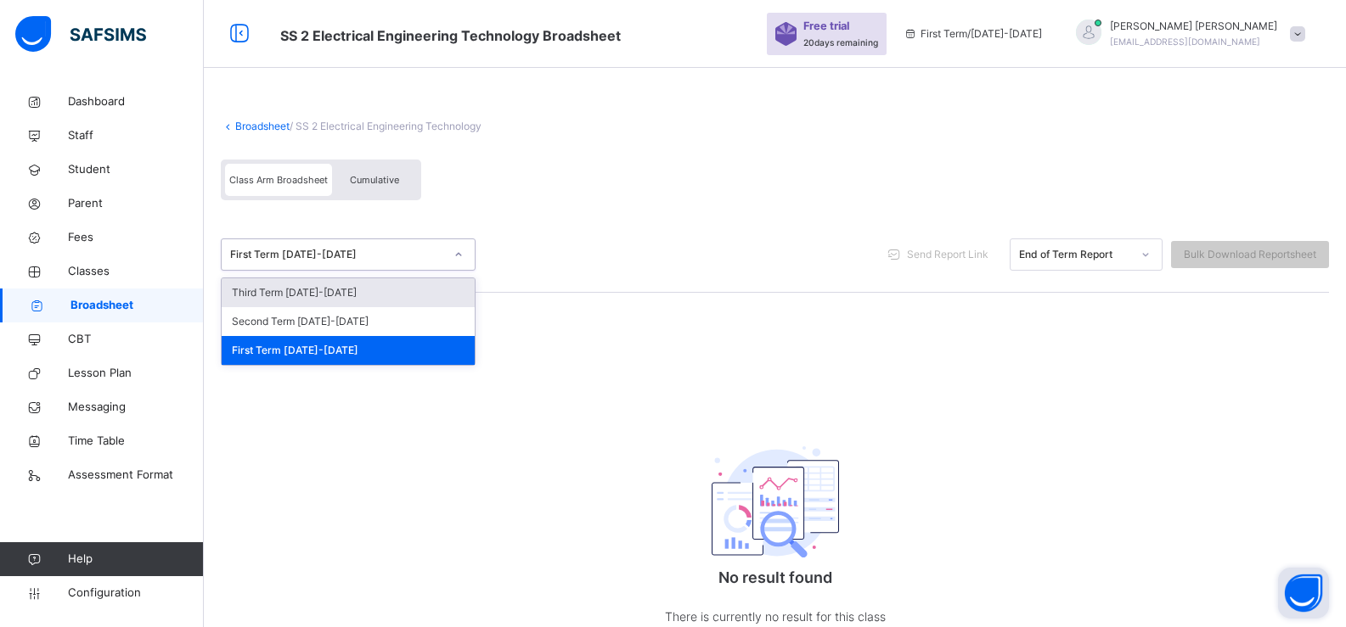
click at [334, 248] on div "First Term [DATE]-[DATE]" at bounding box center [337, 254] width 214 height 15
click at [335, 295] on div "Third Term 2024-2025" at bounding box center [348, 292] width 253 height 29
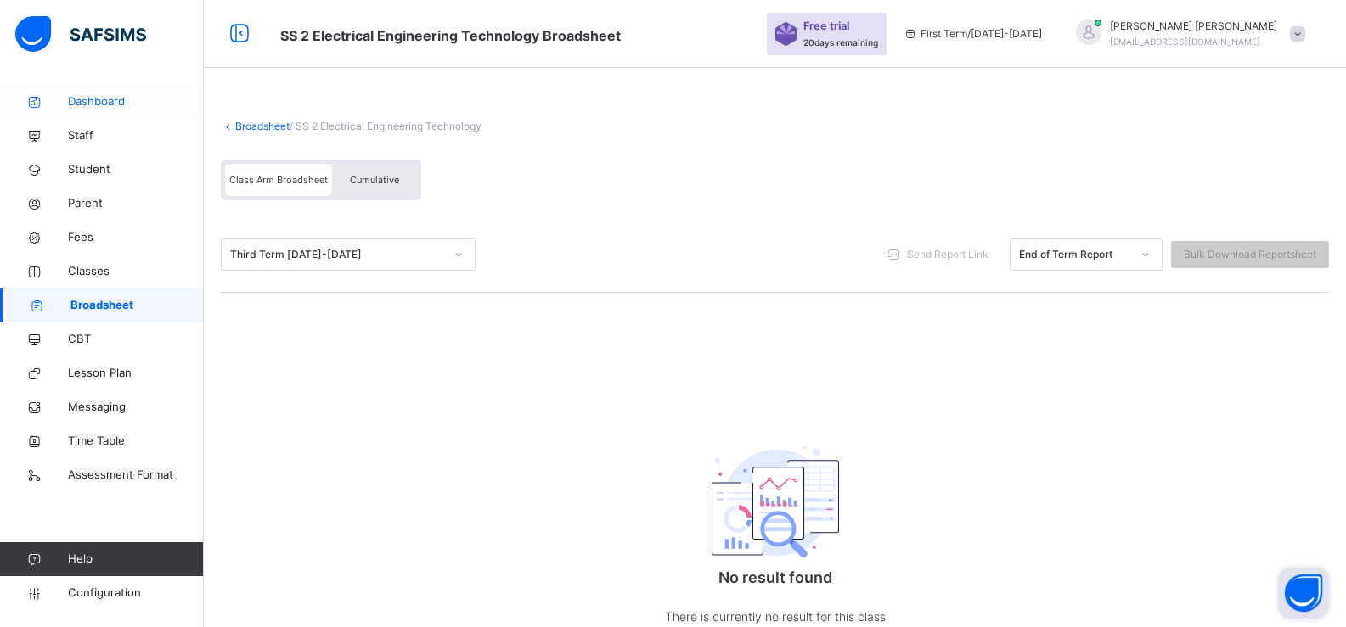
click at [137, 110] on link "Dashboard" at bounding box center [102, 102] width 204 height 34
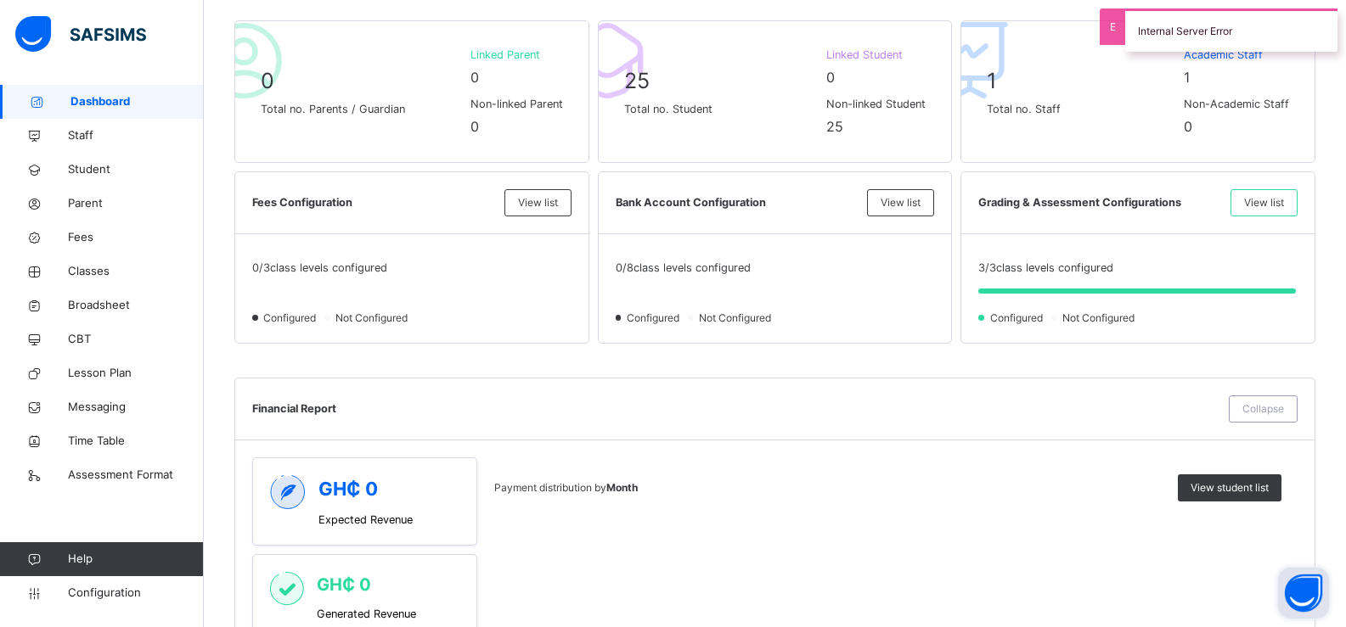
scroll to position [425, 0]
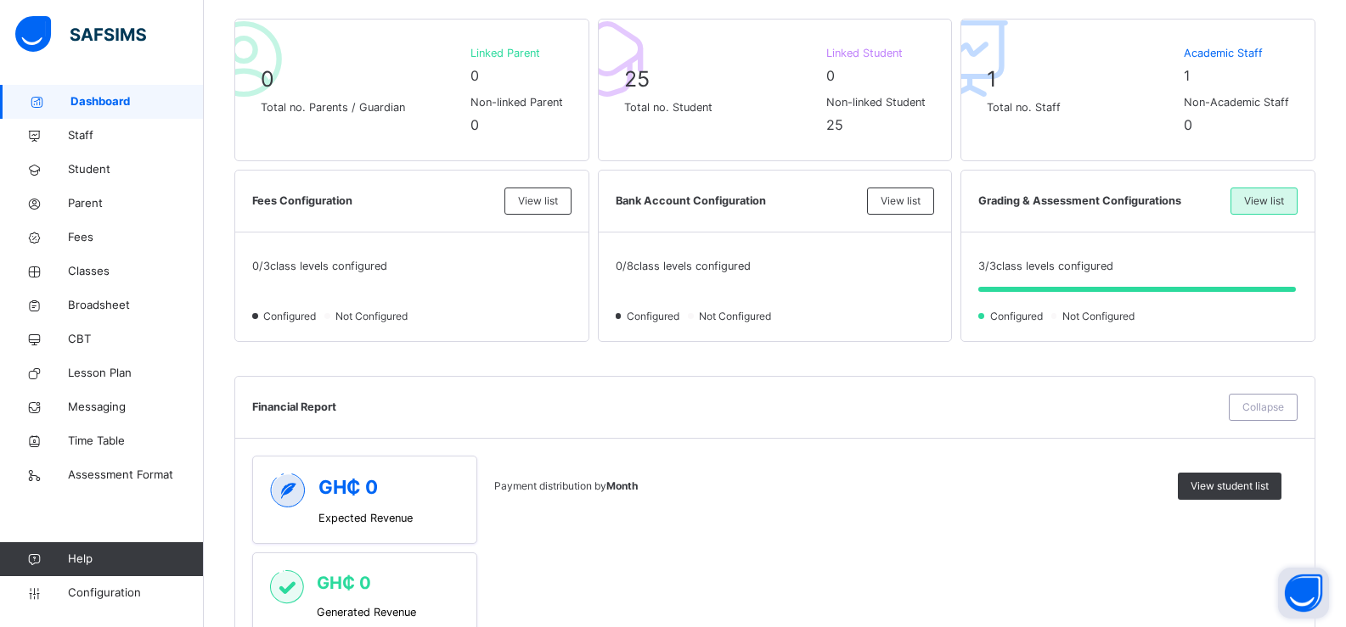
click at [1249, 198] on div "View list" at bounding box center [1263, 201] width 67 height 27
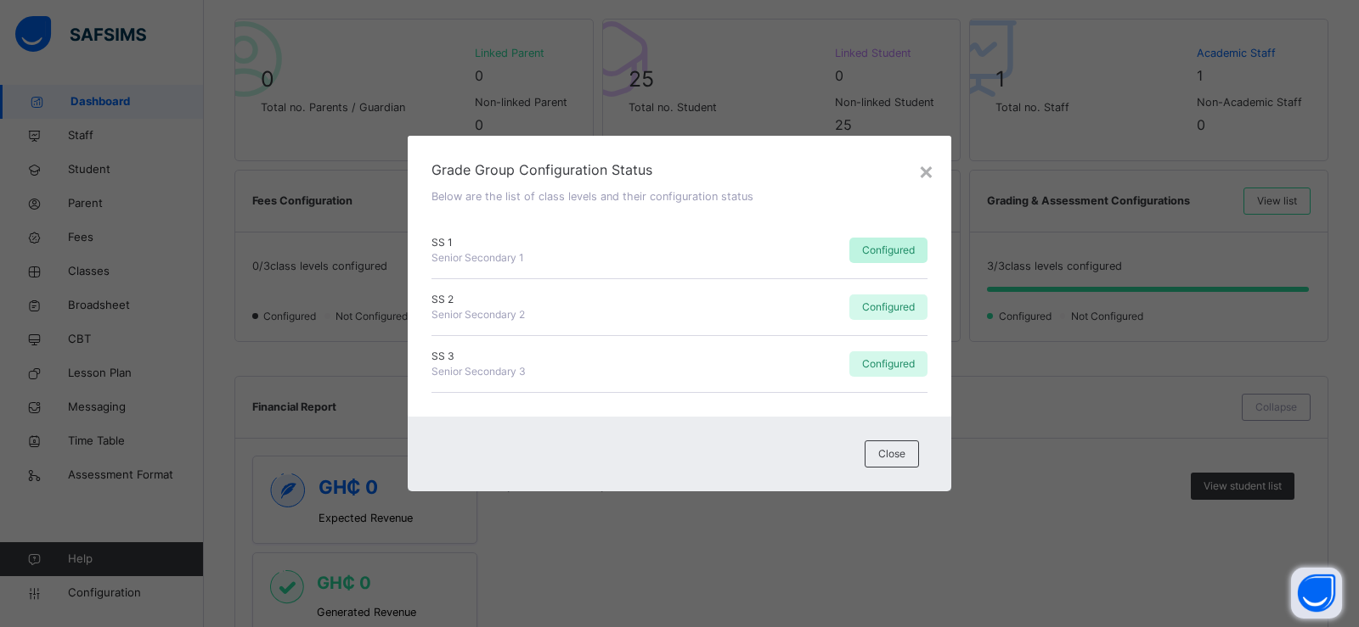
click at [885, 252] on span "Configured" at bounding box center [888, 250] width 53 height 15
click at [875, 307] on span "Configured" at bounding box center [888, 307] width 53 height 15
click at [878, 368] on span "Configured" at bounding box center [888, 364] width 53 height 15
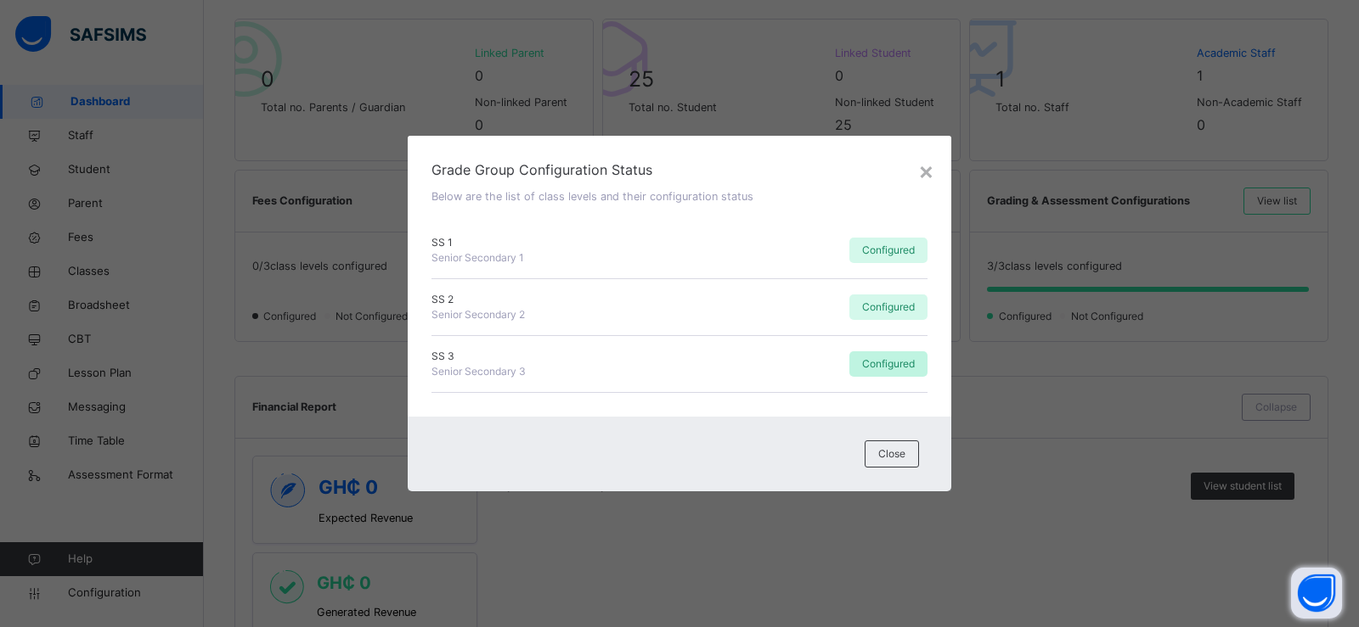
click at [878, 368] on span "Configured" at bounding box center [888, 364] width 53 height 15
click at [924, 176] on div "×" at bounding box center [926, 171] width 16 height 36
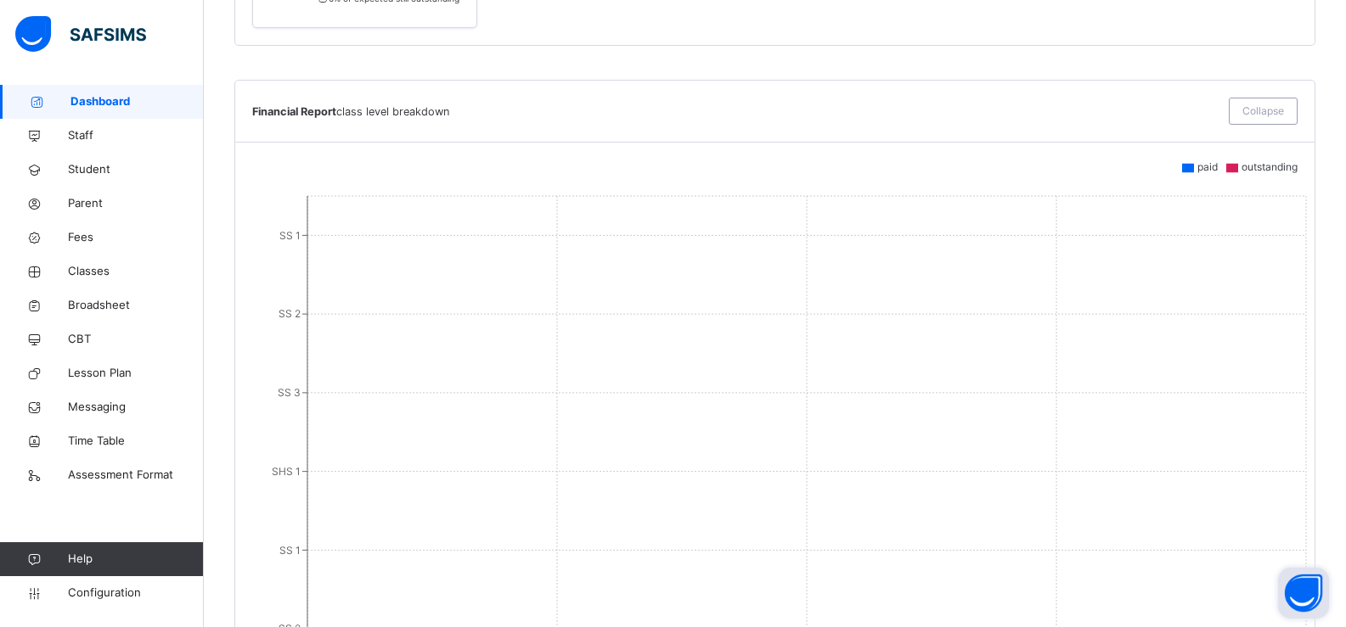
scroll to position [1195, 0]
click at [154, 593] on span "Configuration" at bounding box center [135, 593] width 135 height 17
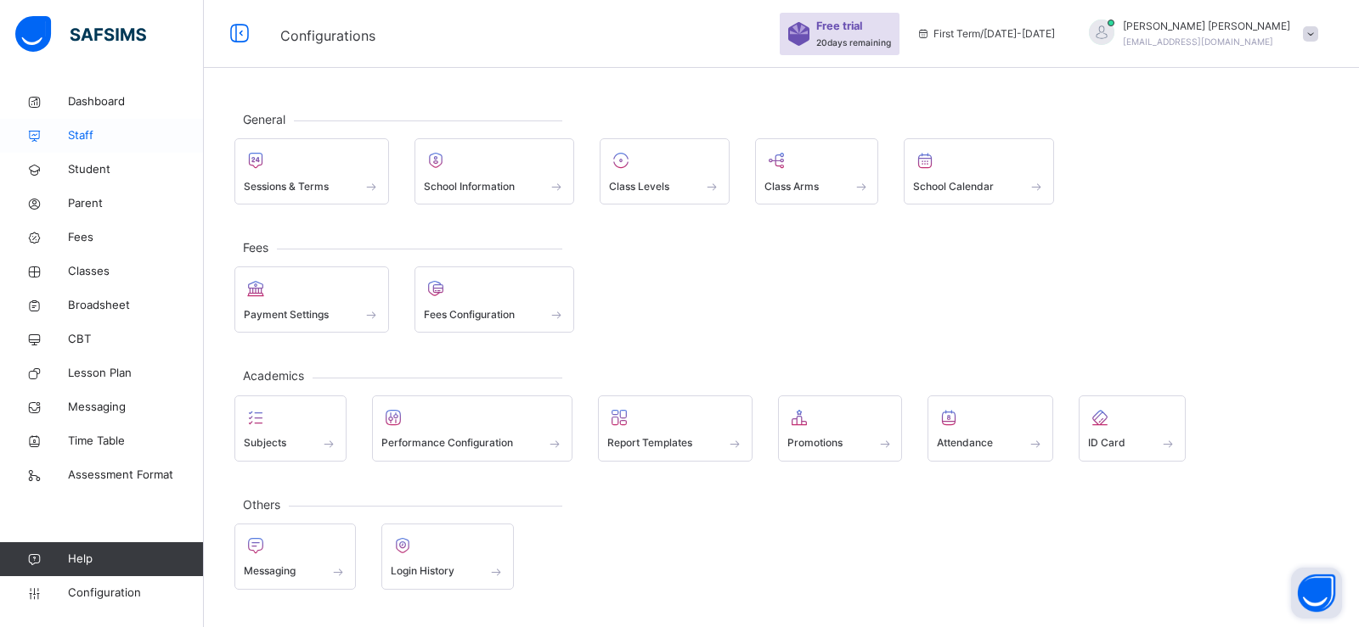
click at [70, 133] on span "Staff" at bounding box center [136, 135] width 136 height 17
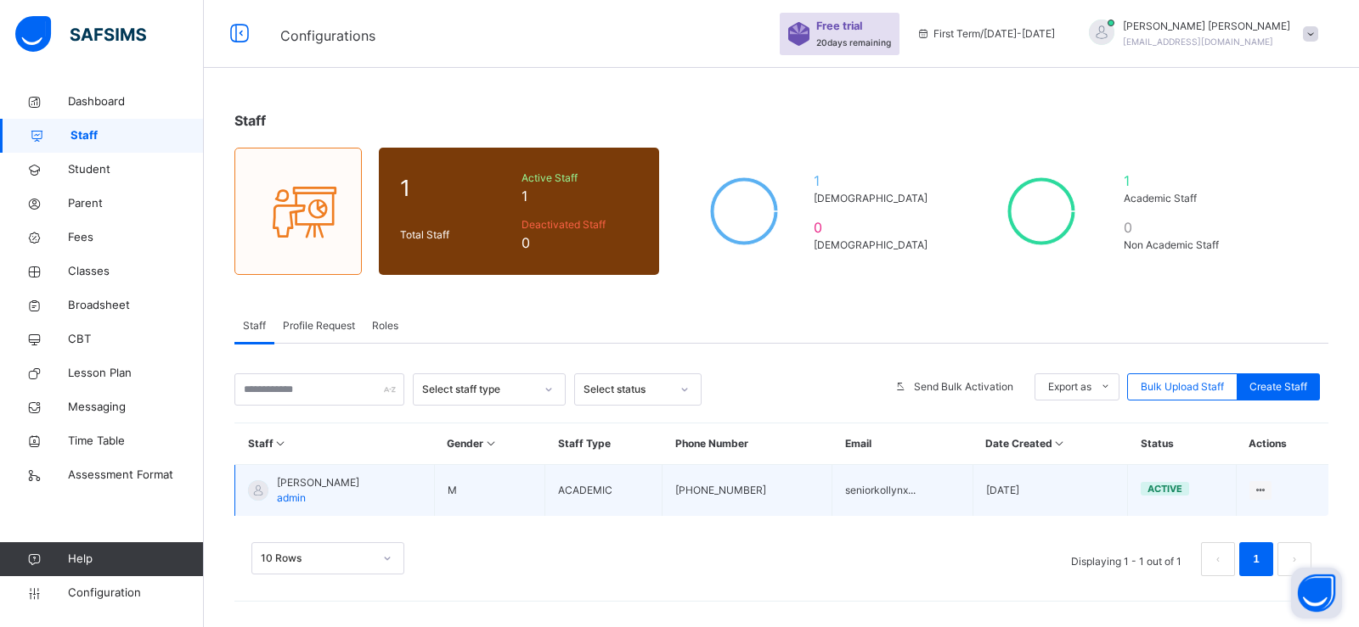
click at [566, 486] on td "ACADEMIC" at bounding box center [603, 491] width 117 height 52
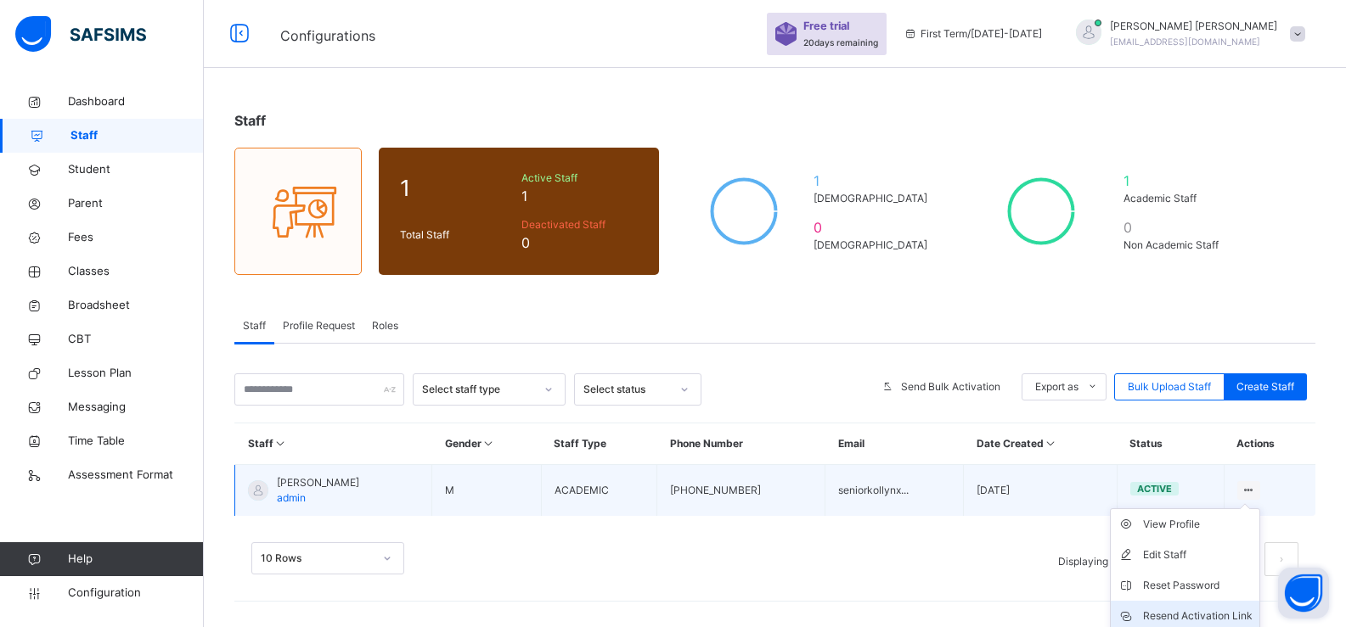
click at [1212, 613] on div "Resend Activation Link" at bounding box center [1198, 616] width 110 height 17
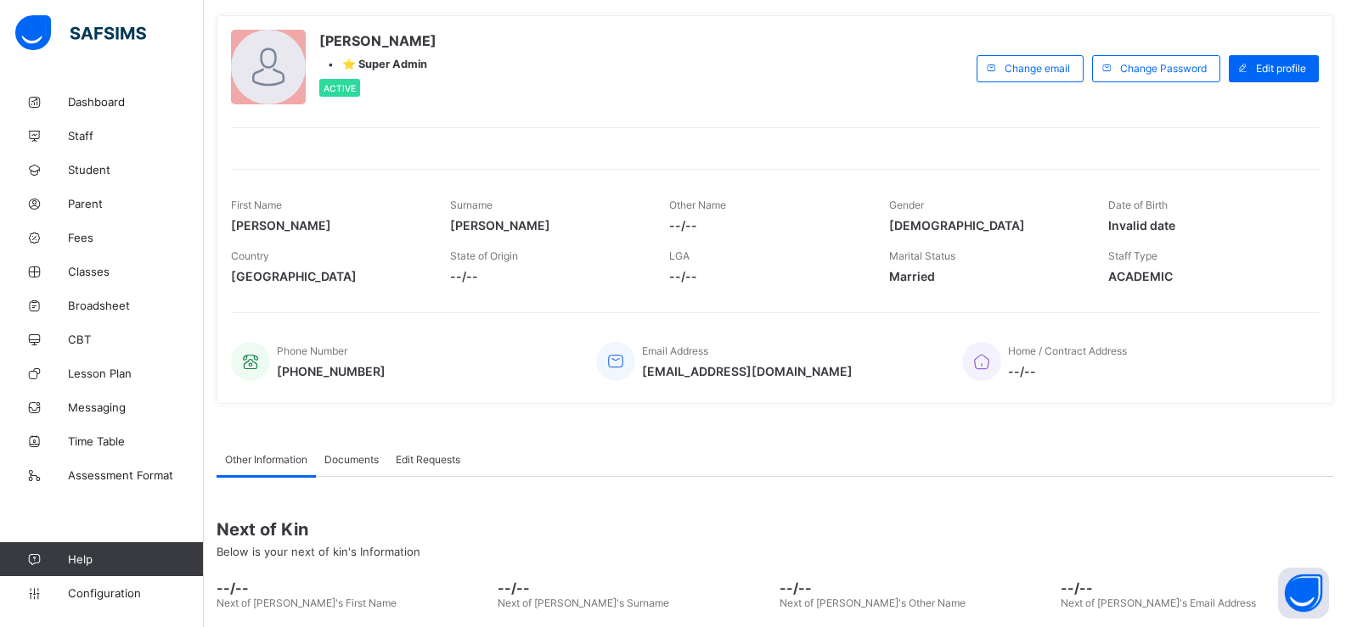
scroll to position [86, 0]
click at [113, 178] on link "Student" at bounding box center [102, 170] width 204 height 34
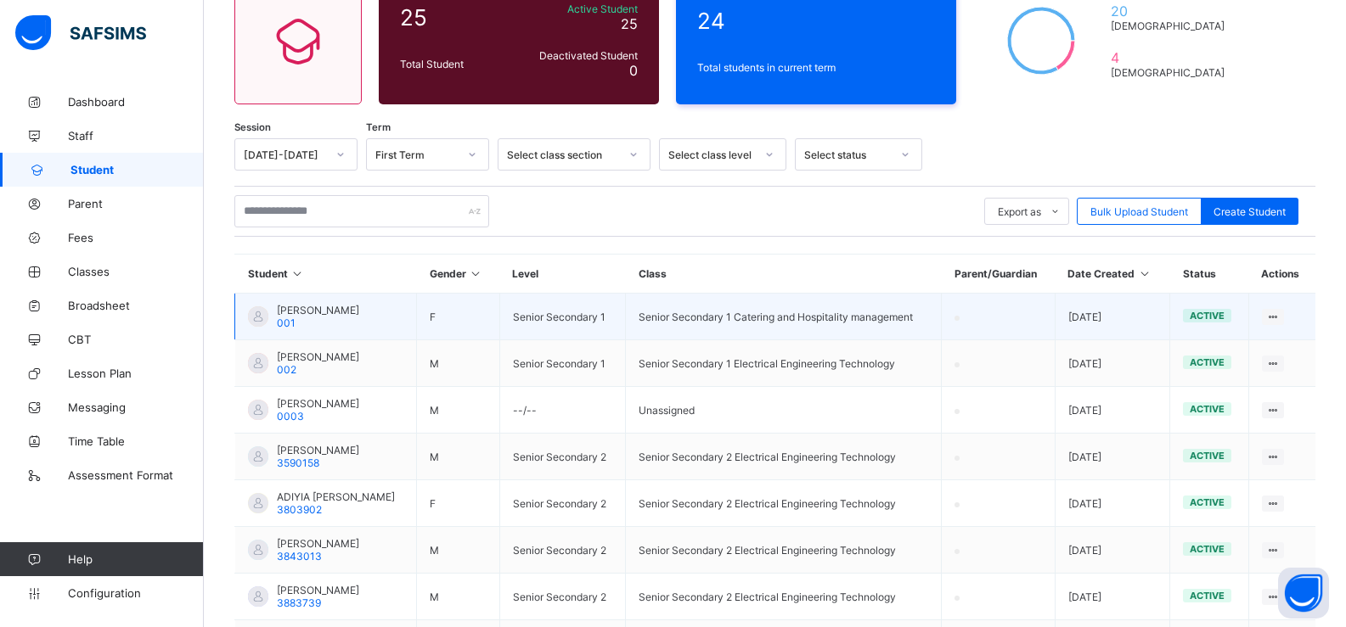
scroll to position [171, 0]
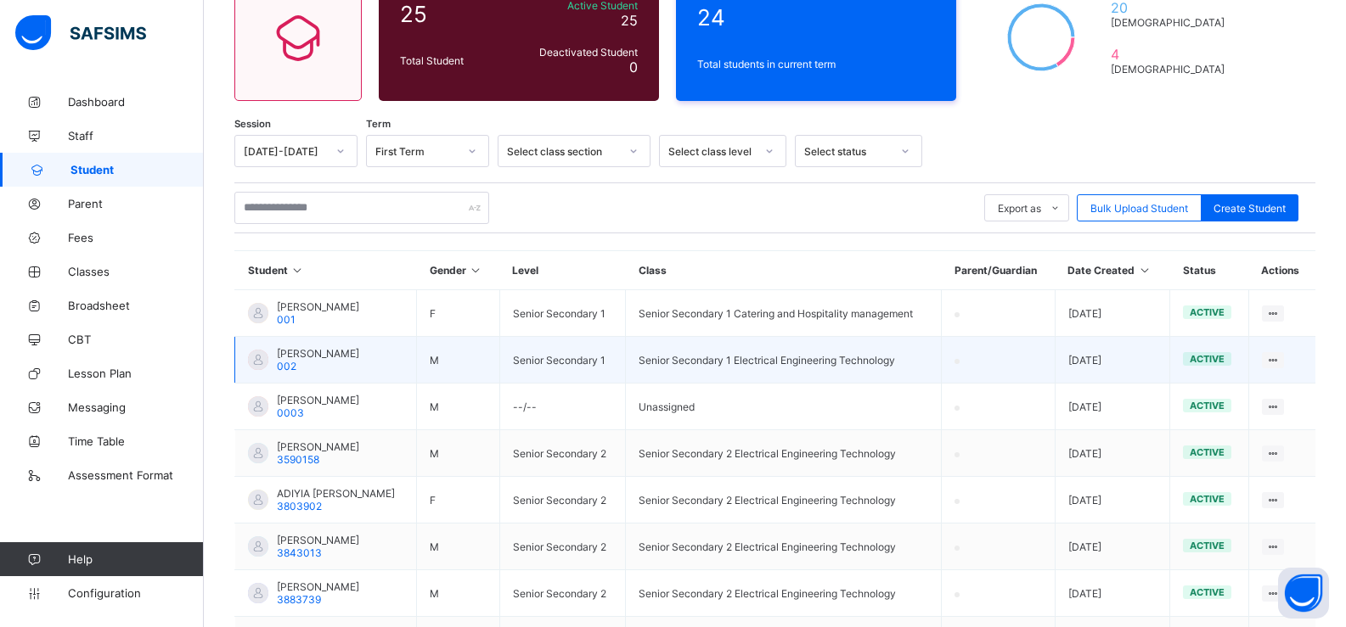
click at [359, 354] on span "Emmanuel Agyapong" at bounding box center [318, 353] width 82 height 13
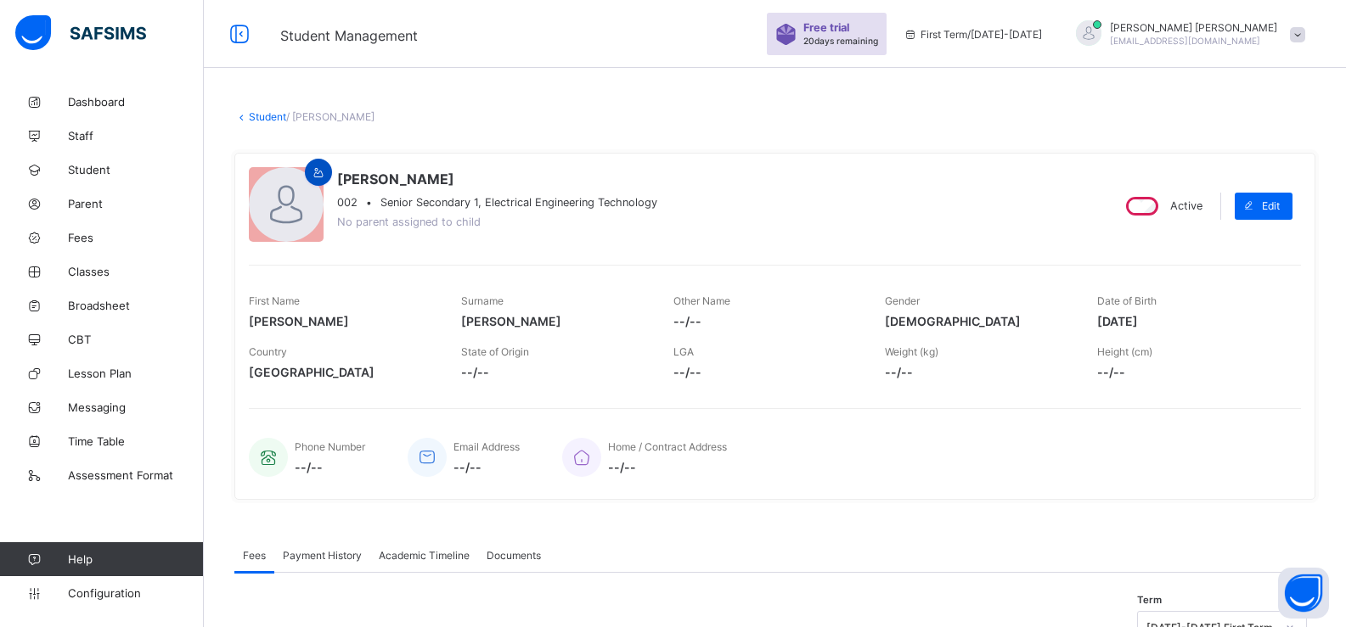
click at [317, 172] on icon at bounding box center [319, 172] width 14 height 13
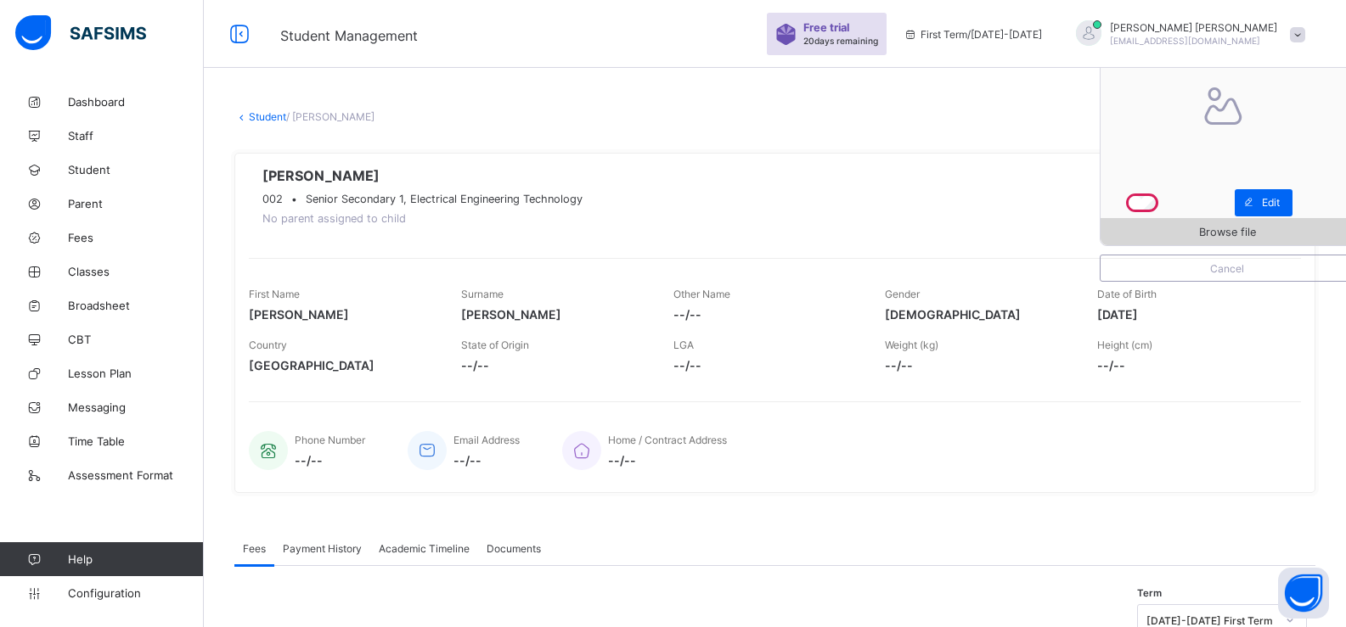
click at [1224, 222] on div "Browse file" at bounding box center [1226, 231] width 253 height 27
click at [262, 118] on link "Student" at bounding box center [267, 116] width 37 height 13
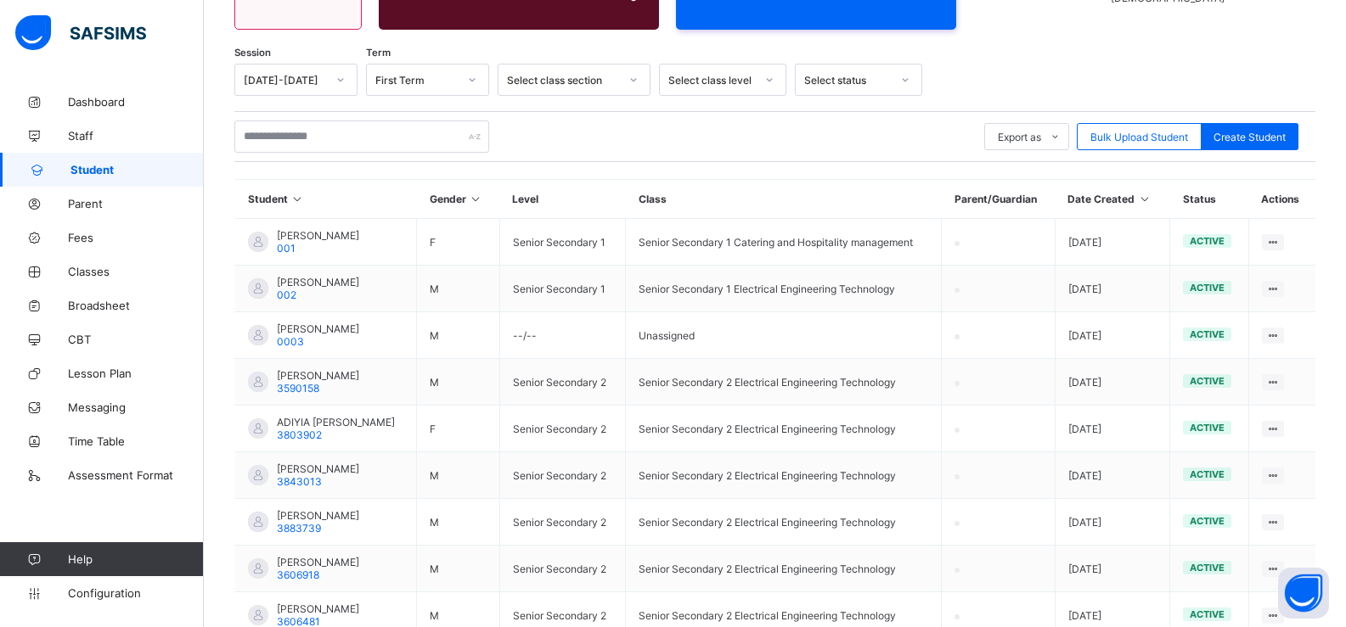
scroll to position [249, 0]
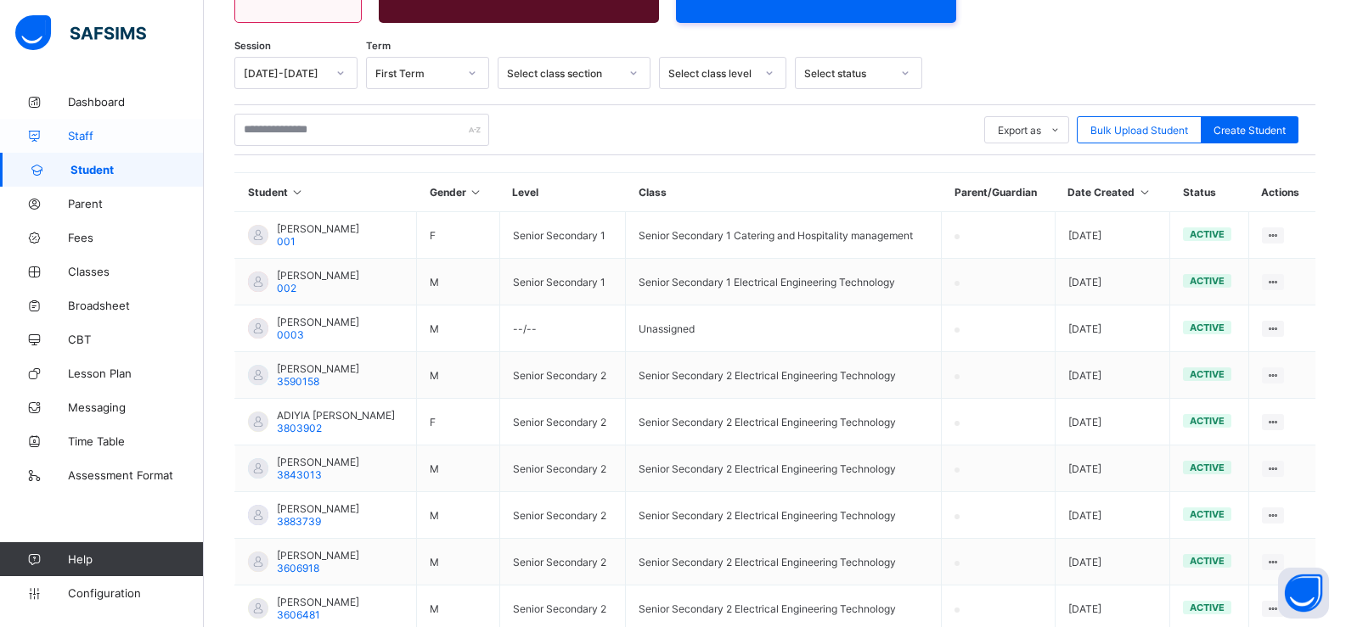
click at [103, 139] on span "Staff" at bounding box center [136, 136] width 136 height 14
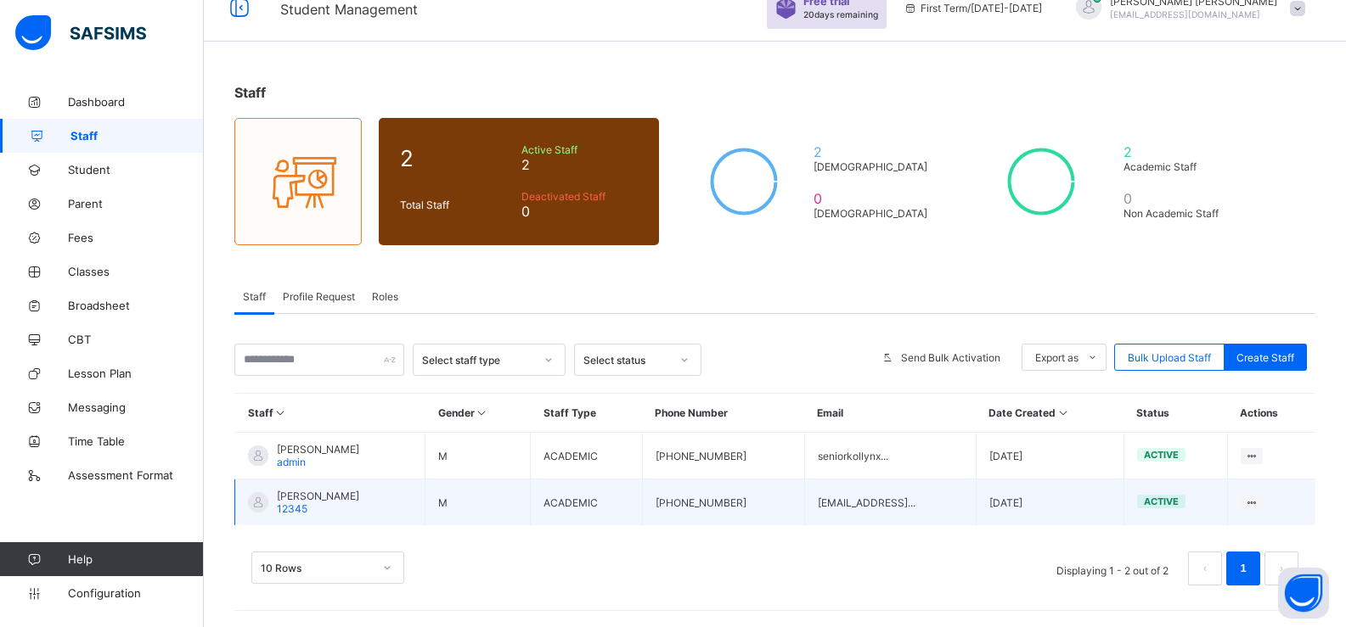
scroll to position [27, 0]
click at [333, 498] on span "Abraham kkkkkk" at bounding box center [318, 495] width 82 height 13
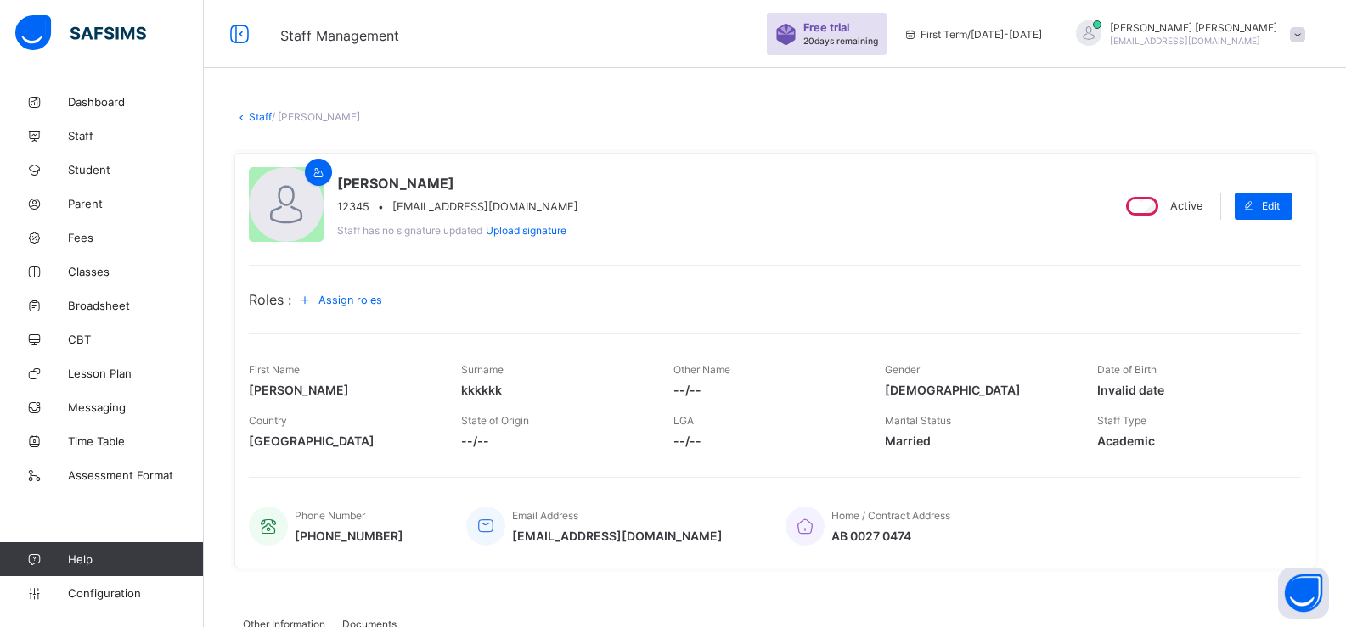
click at [245, 112] on icon at bounding box center [241, 116] width 14 height 13
click at [251, 117] on link "Staff" at bounding box center [260, 116] width 23 height 13
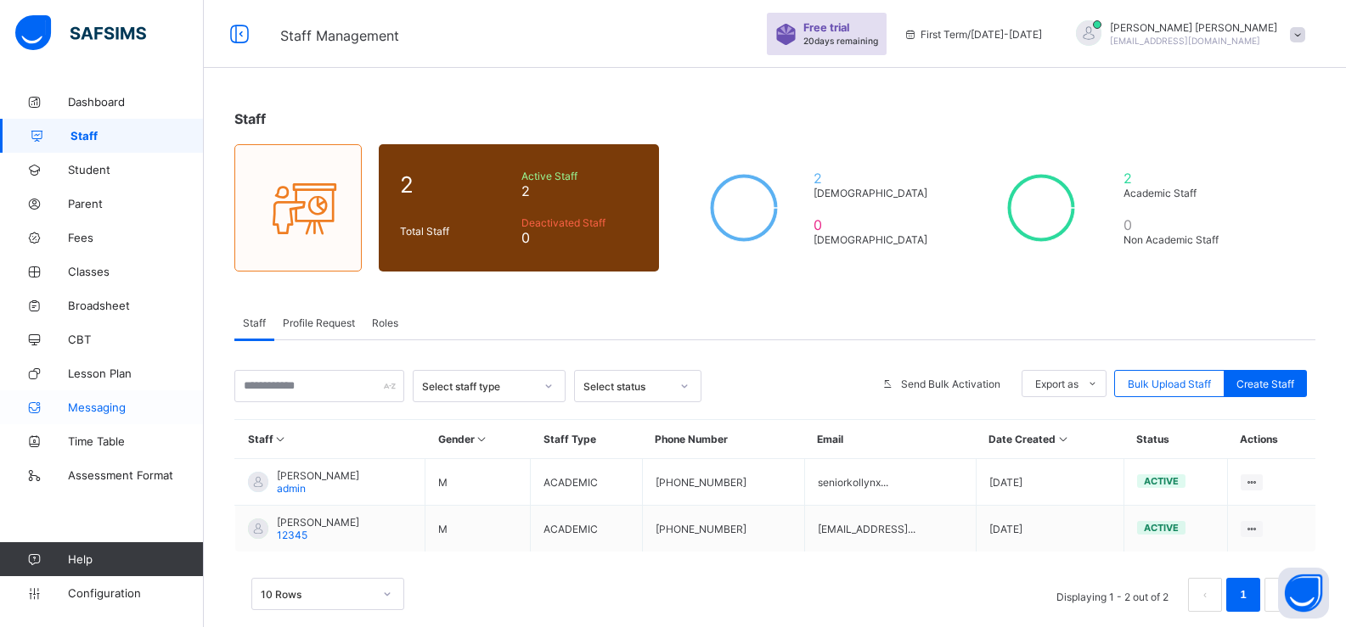
click at [102, 416] on link "Messaging" at bounding box center [102, 408] width 204 height 34
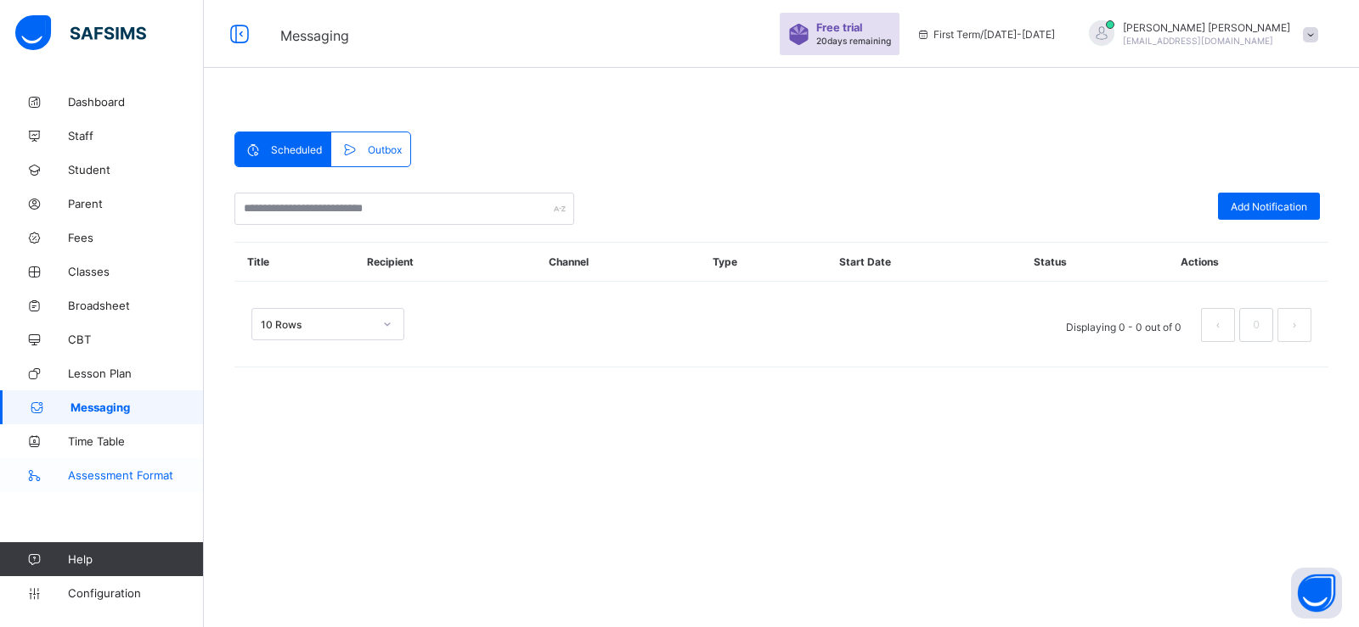
click at [111, 464] on link "Assessment Format" at bounding box center [102, 476] width 204 height 34
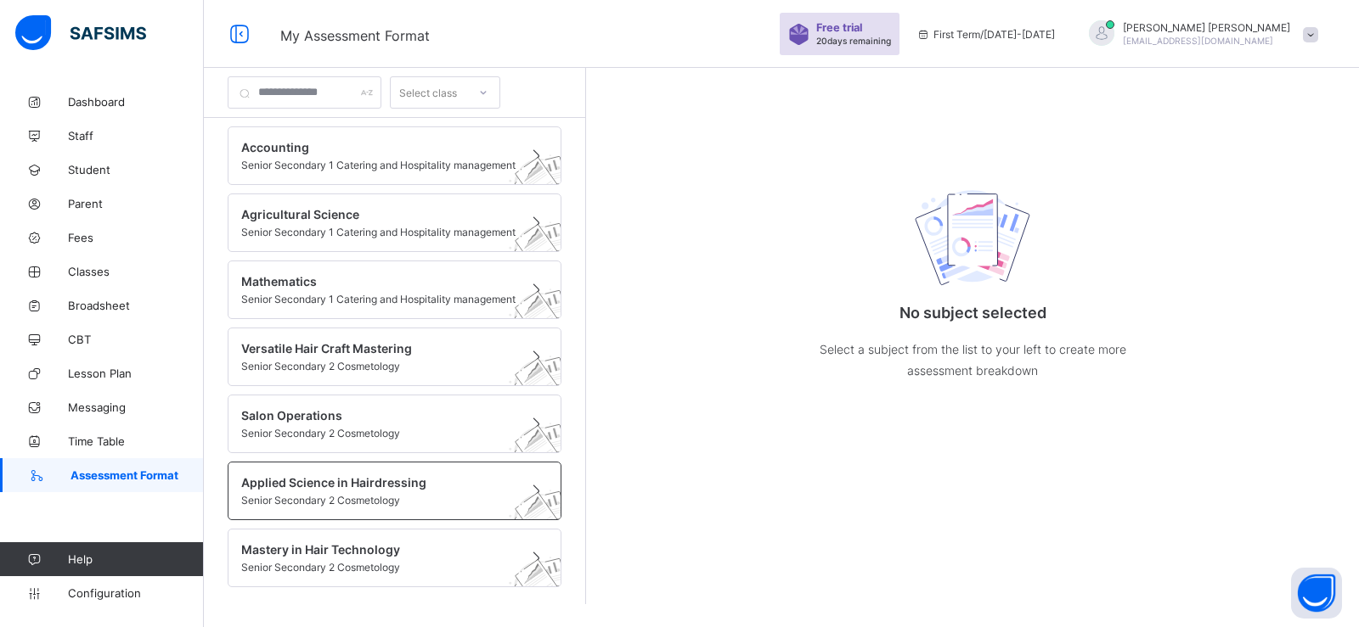
click at [311, 480] on span "Applied Science in Hairdressing" at bounding box center [378, 482] width 274 height 14
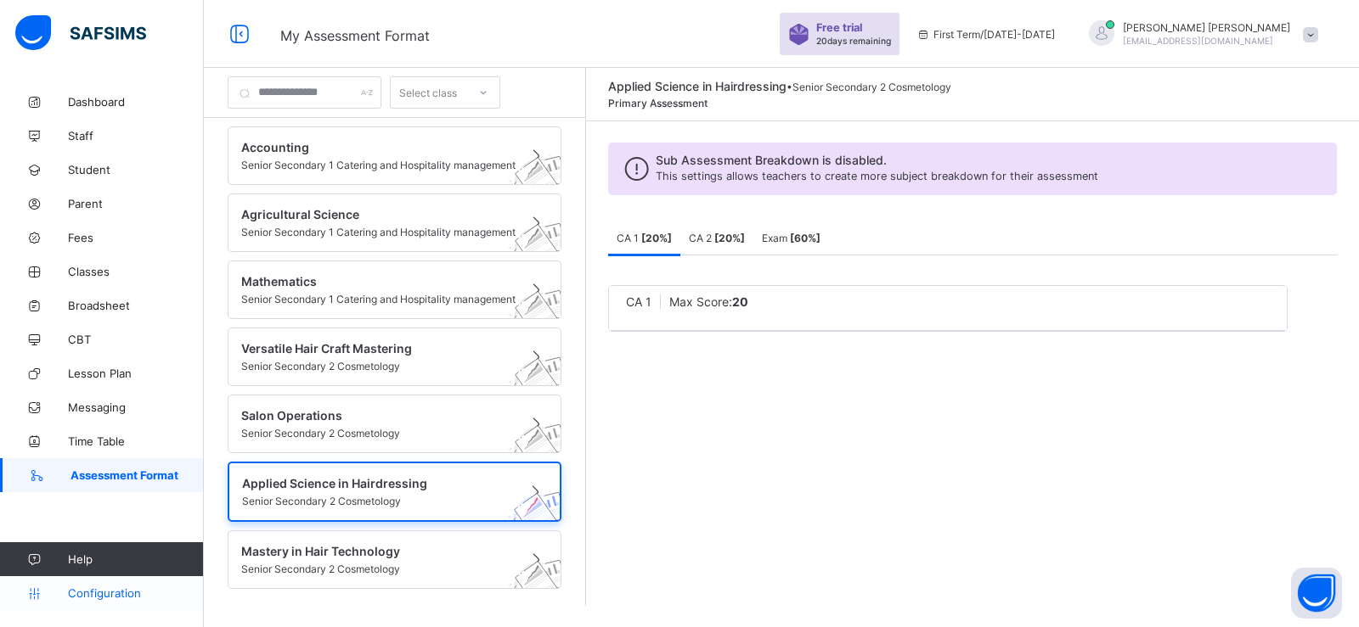
click at [115, 589] on span "Configuration" at bounding box center [135, 594] width 135 height 14
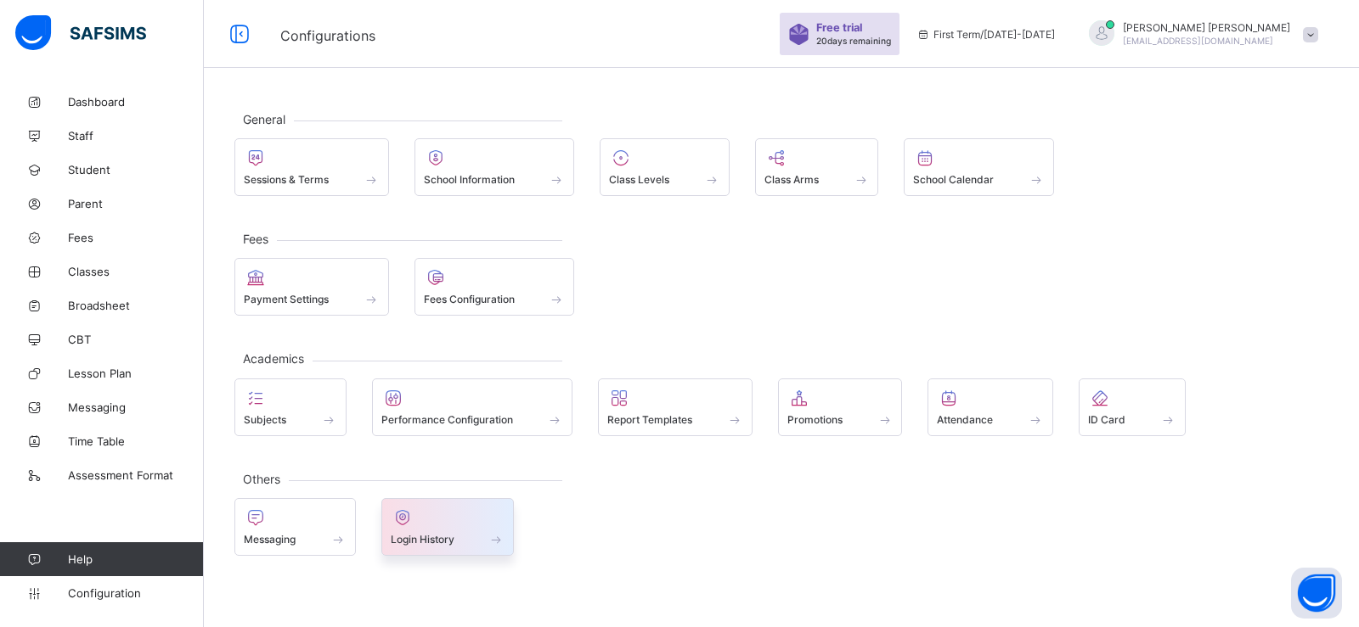
click at [410, 533] on span "Login History" at bounding box center [423, 539] width 64 height 13
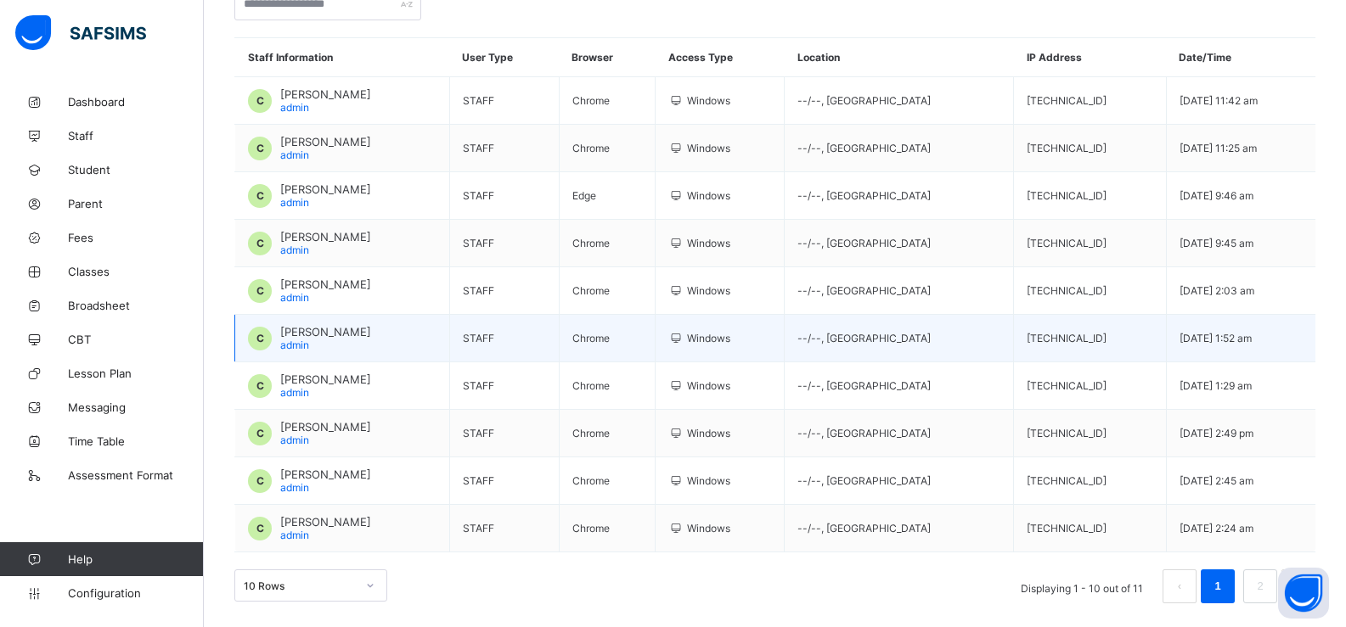
scroll to position [179, 0]
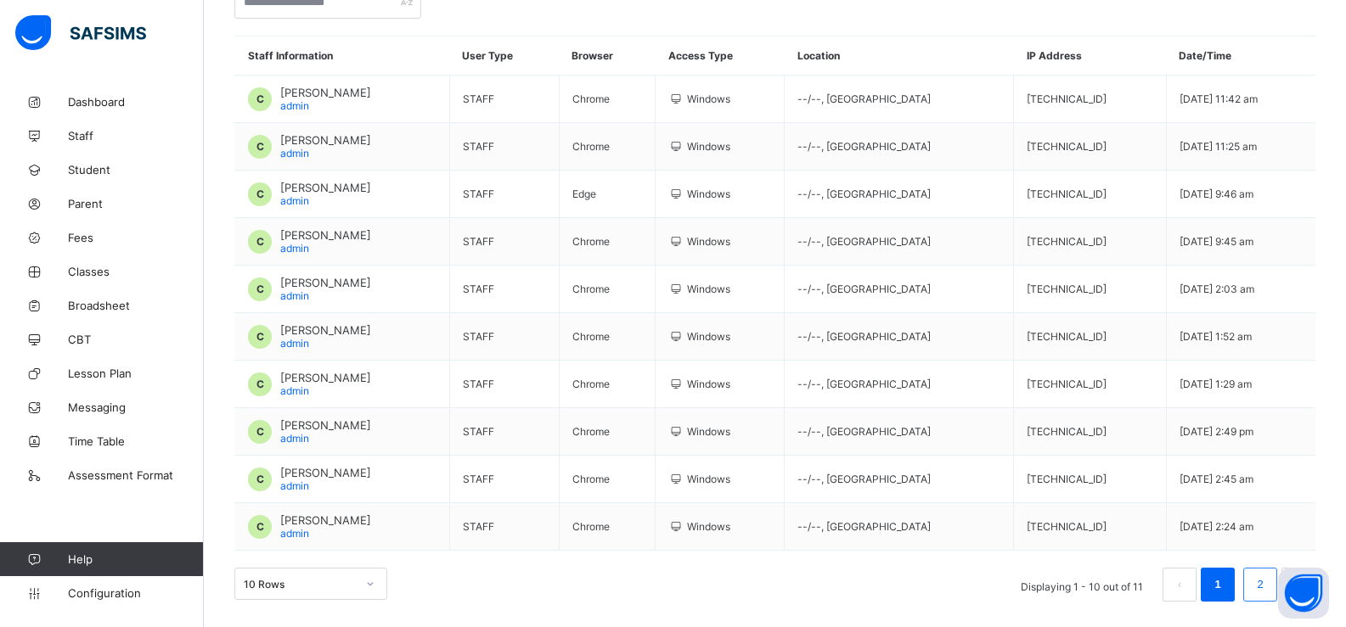
click at [1267, 594] on link "2" at bounding box center [1260, 585] width 16 height 22
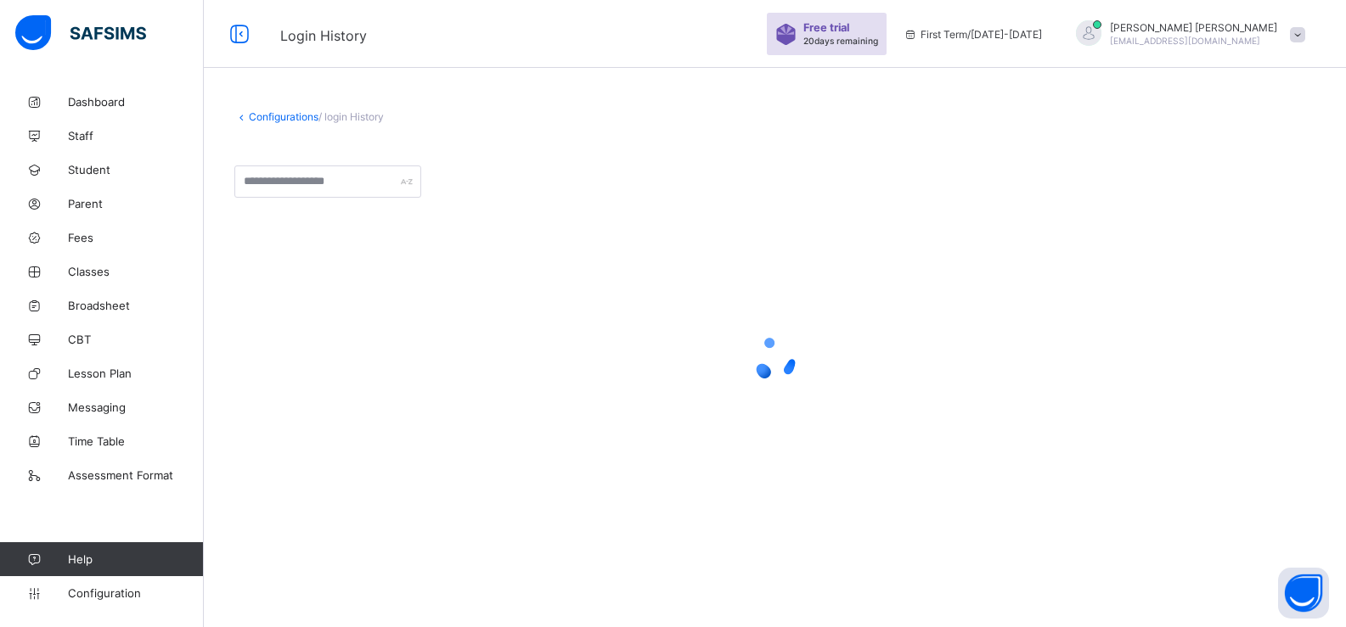
scroll to position [0, 0]
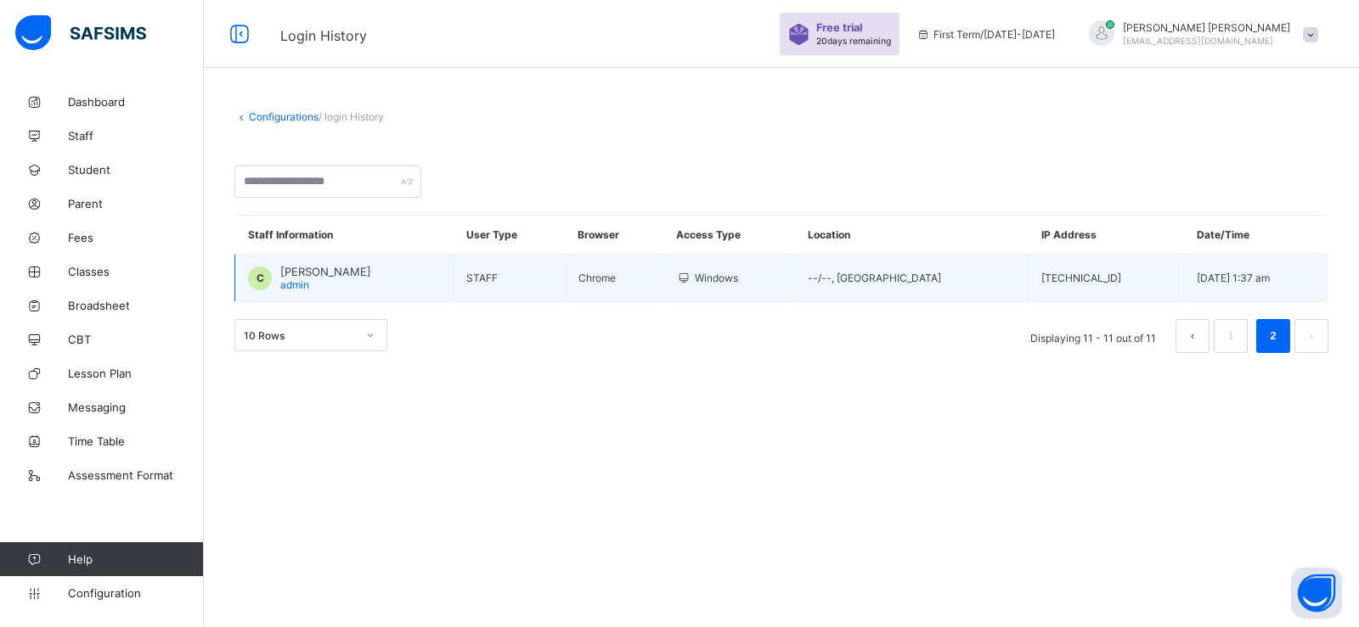
click at [334, 276] on span "[PERSON_NAME]" at bounding box center [325, 272] width 91 height 14
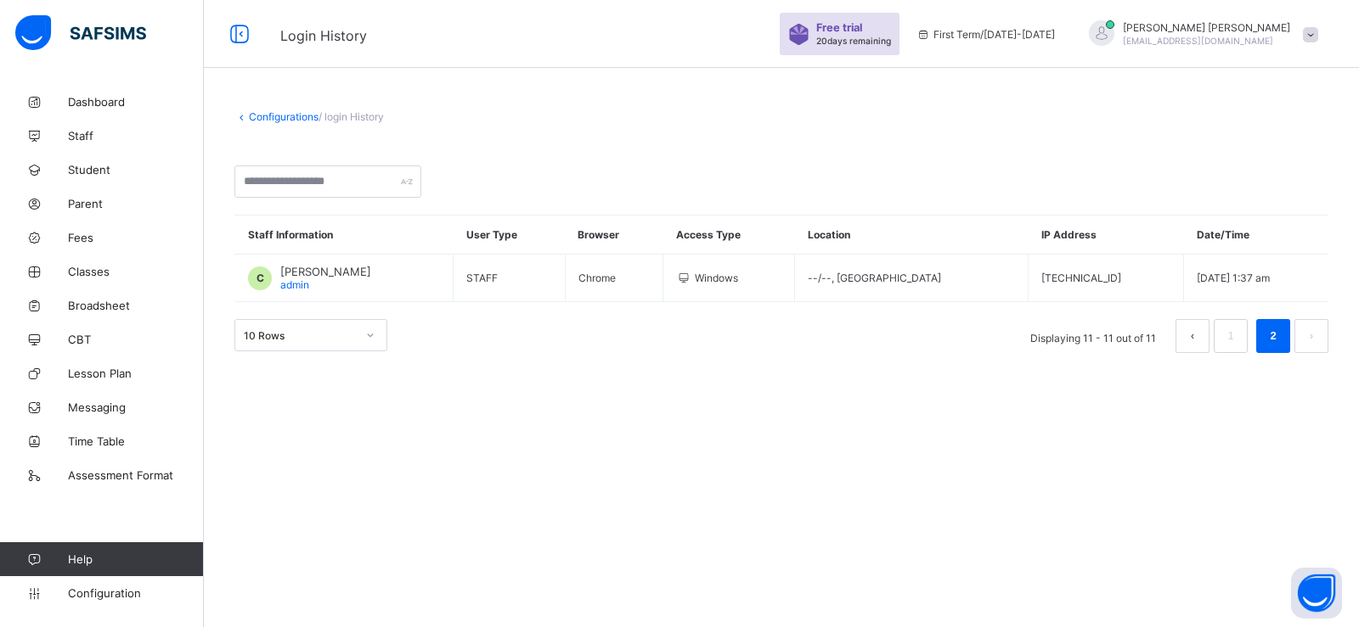
click at [253, 113] on link "Configurations" at bounding box center [284, 116] width 70 height 13
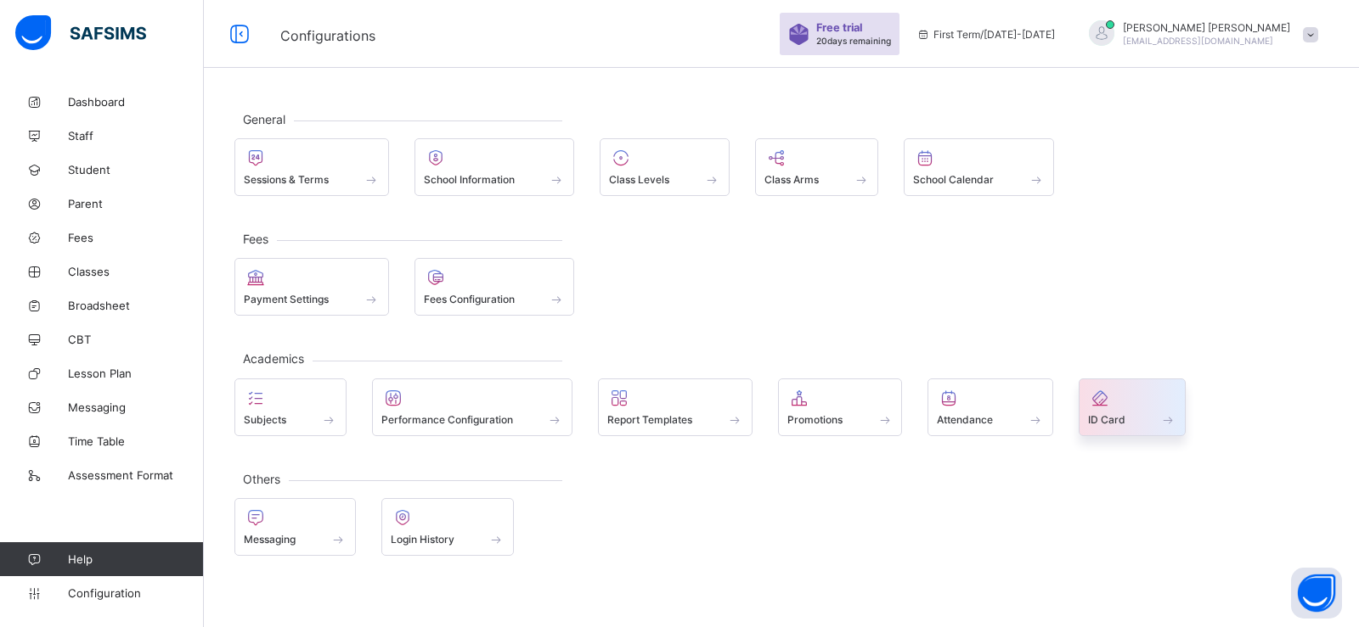
click at [1095, 428] on div "ID Card" at bounding box center [1131, 408] width 107 height 58
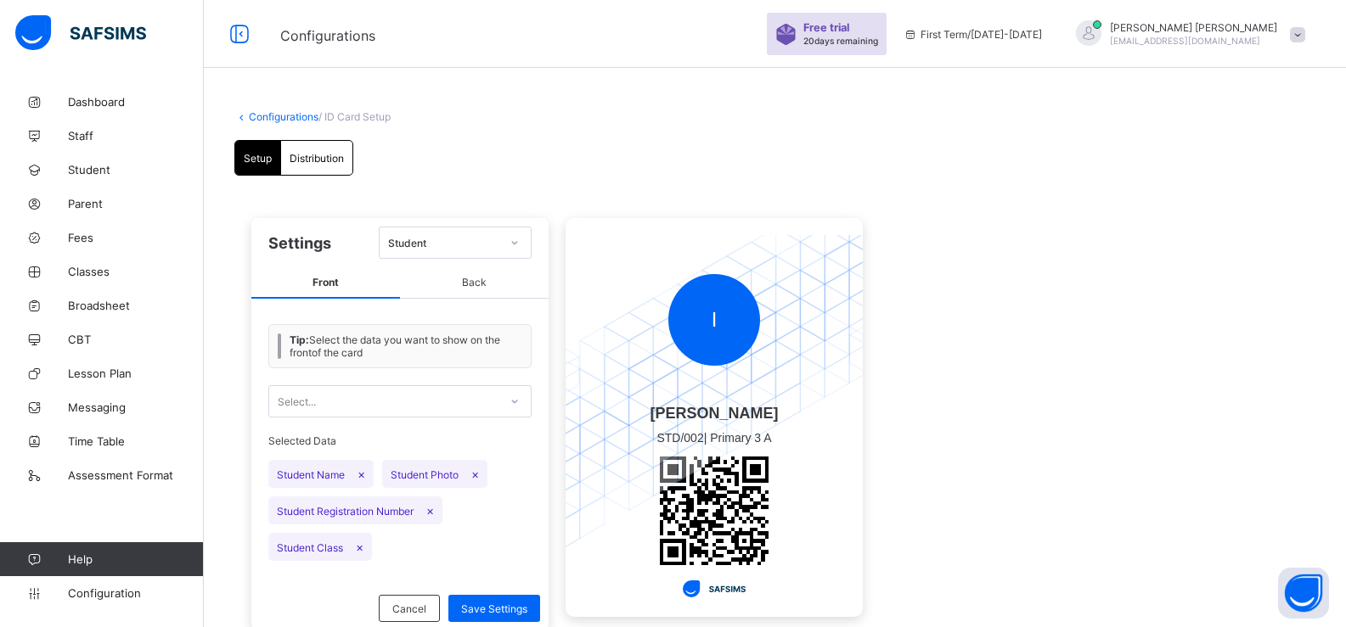
click at [249, 110] on link "Configurations" at bounding box center [284, 116] width 70 height 13
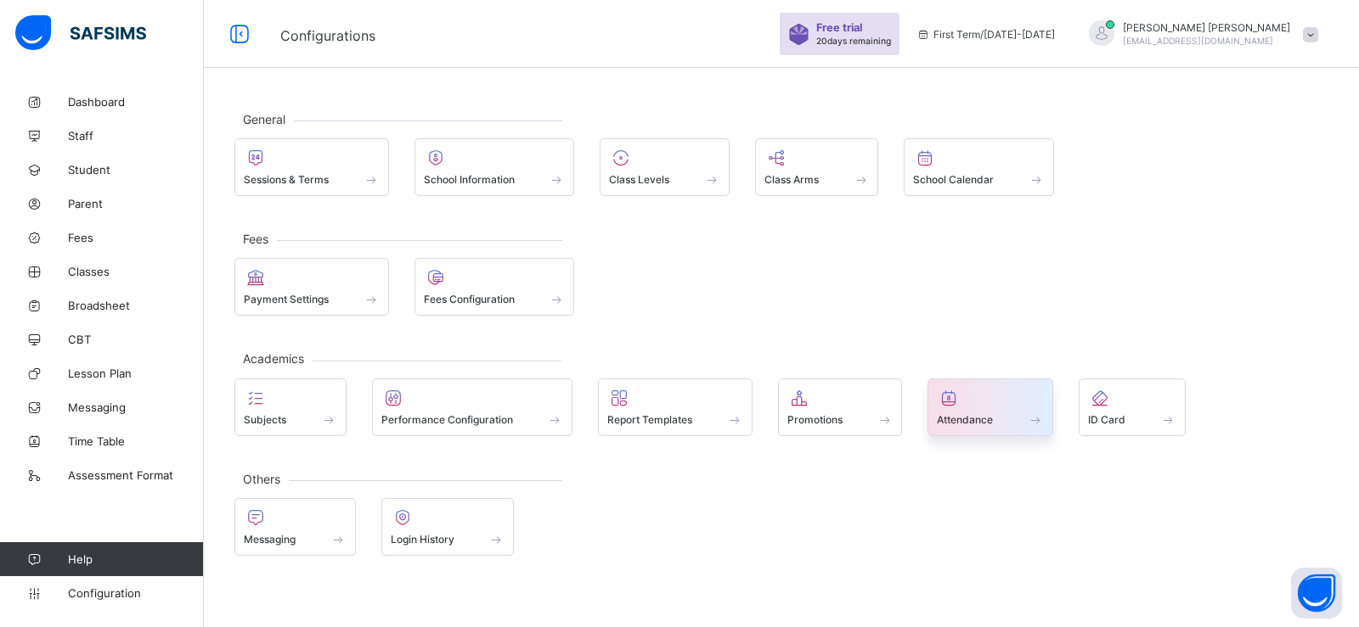
click at [970, 402] on div at bounding box center [990, 398] width 107 height 20
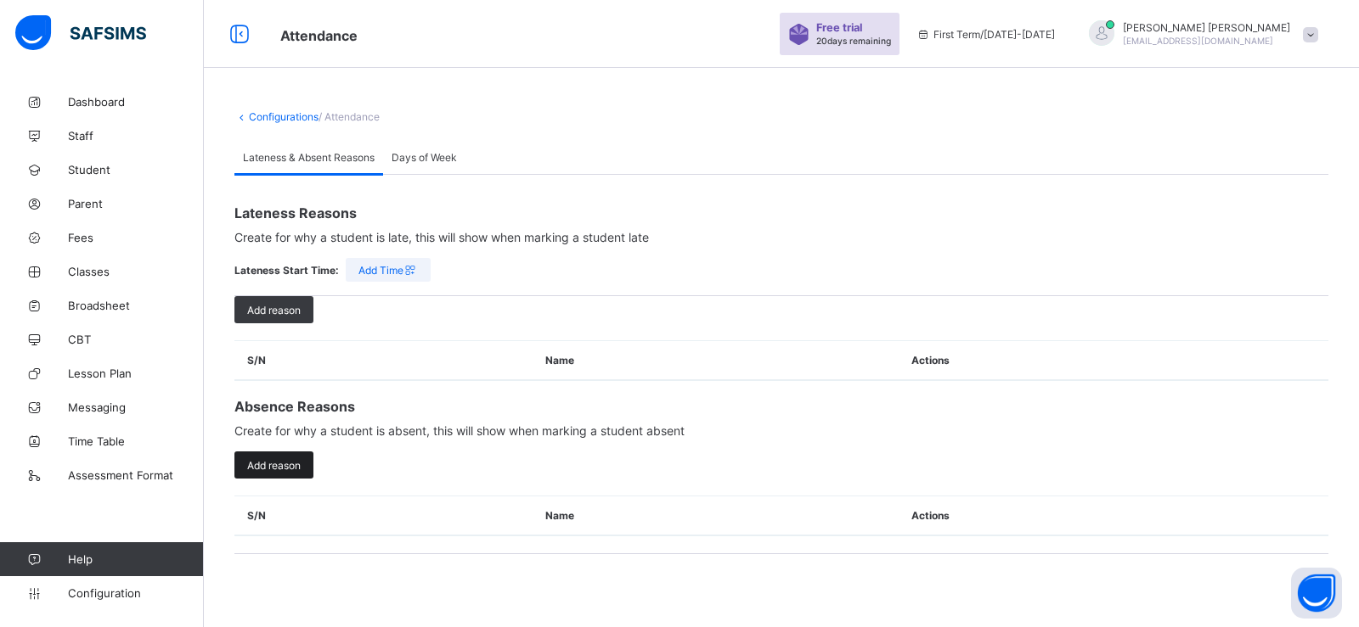
click at [288, 459] on span "Add reason" at bounding box center [273, 465] width 53 height 13
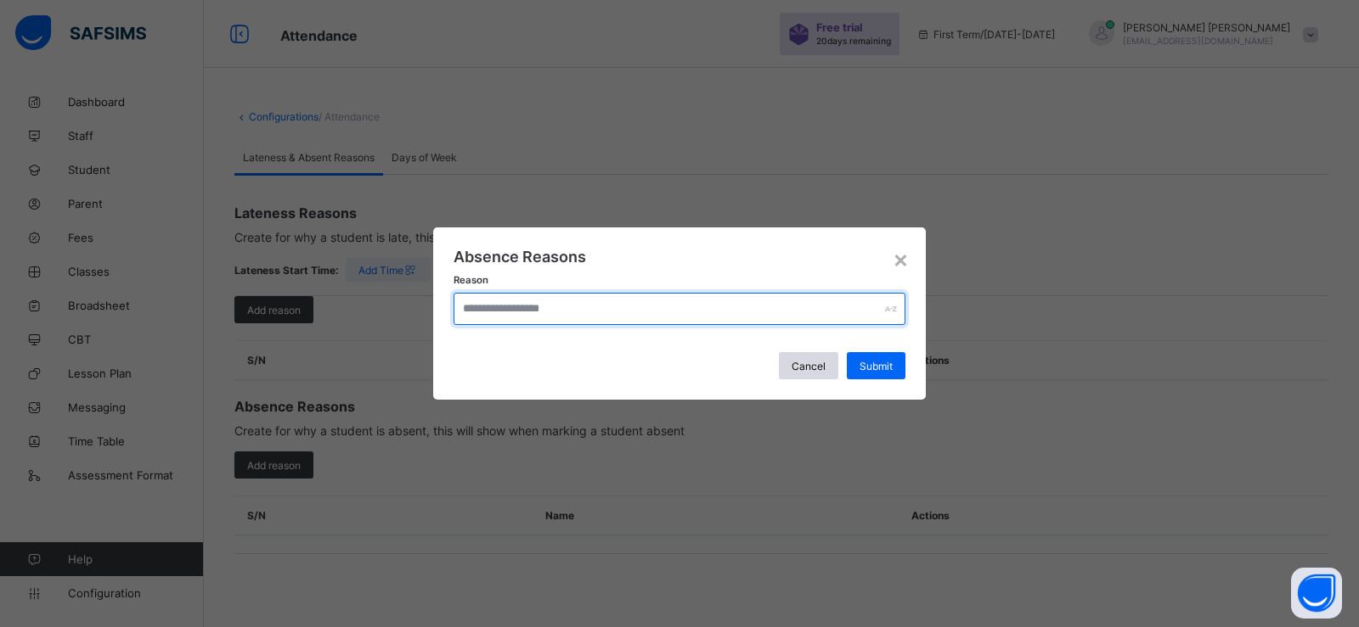
click at [729, 320] on input "text" at bounding box center [679, 309] width 452 height 32
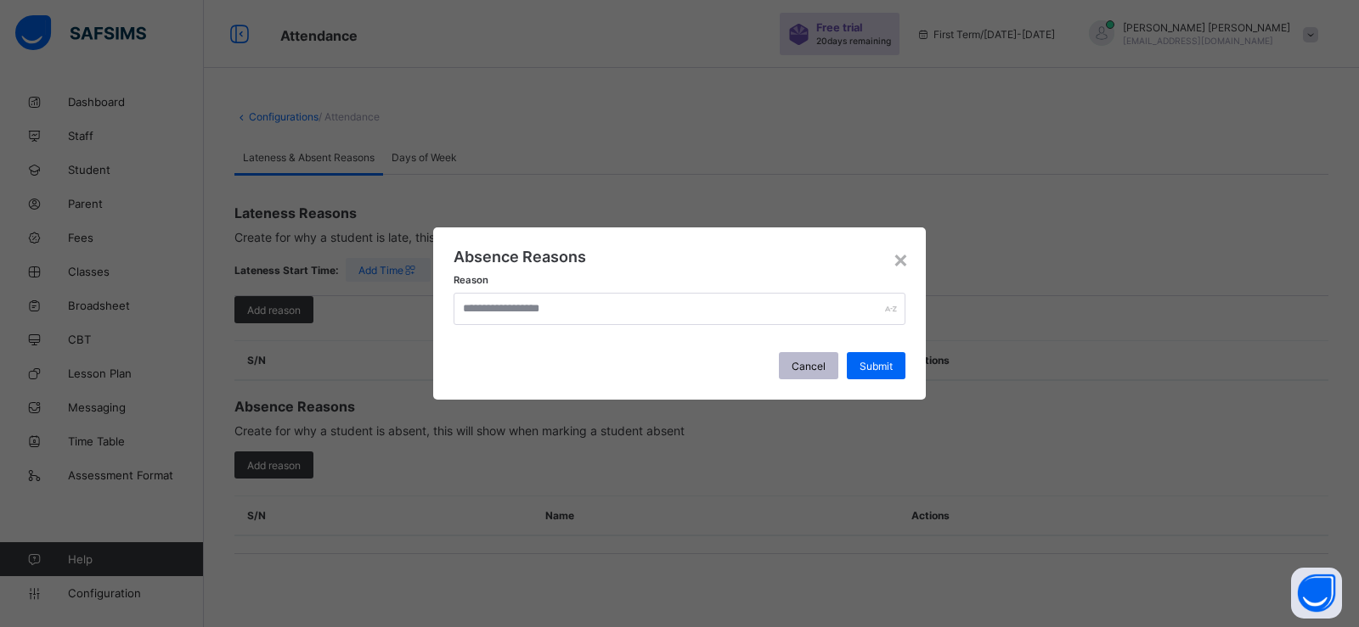
click at [826, 359] on div "Cancel" at bounding box center [808, 365] width 59 height 27
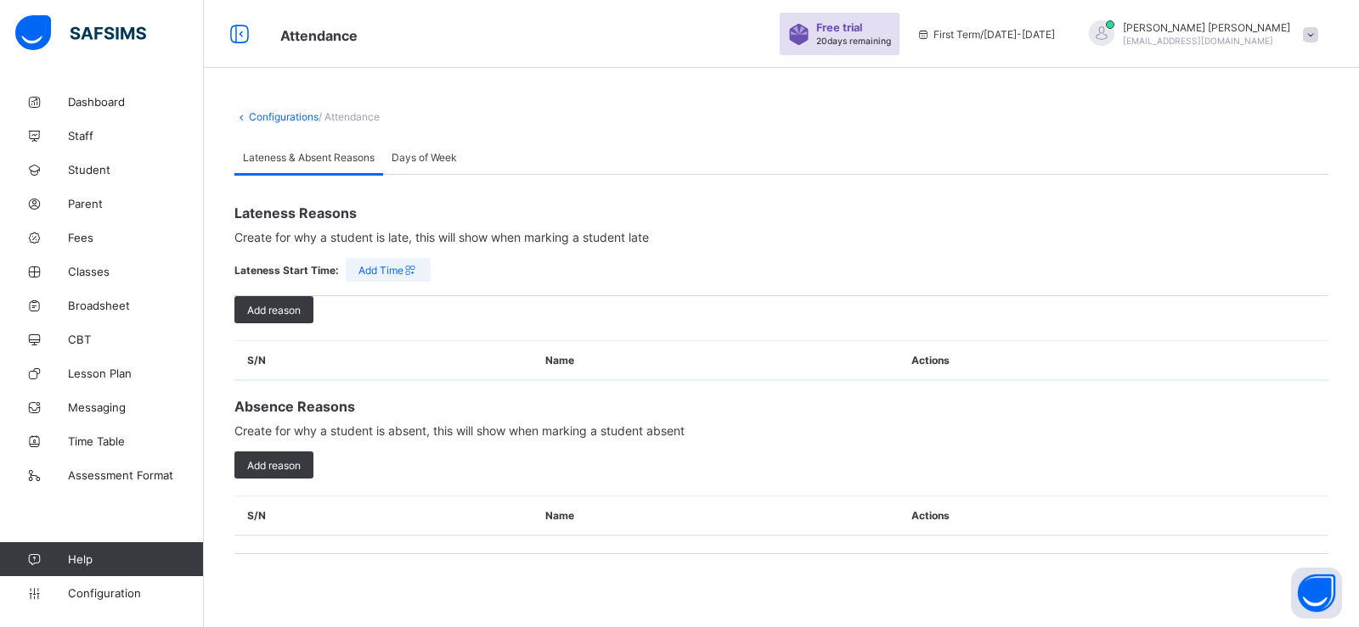
click at [400, 154] on span "Days of Week" at bounding box center [423, 157] width 65 height 13
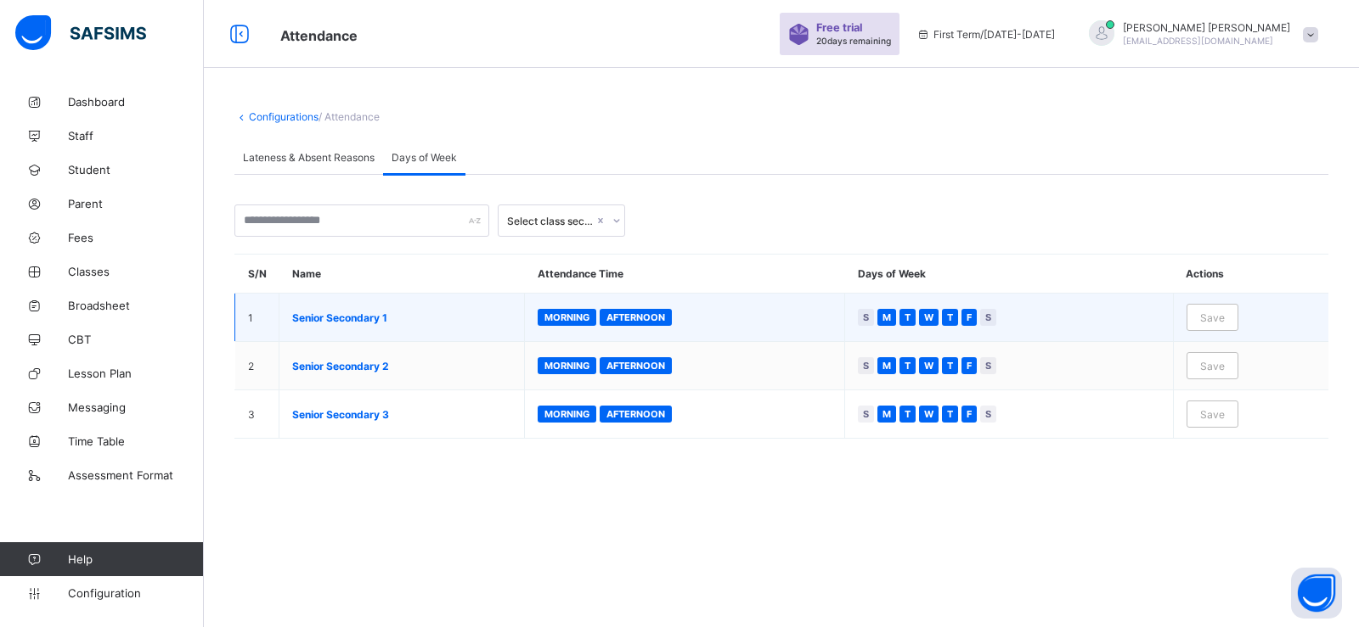
click at [571, 321] on span "Morning" at bounding box center [566, 318] width 45 height 12
click at [359, 322] on span "Senior Secondary 1" at bounding box center [401, 318] width 219 height 13
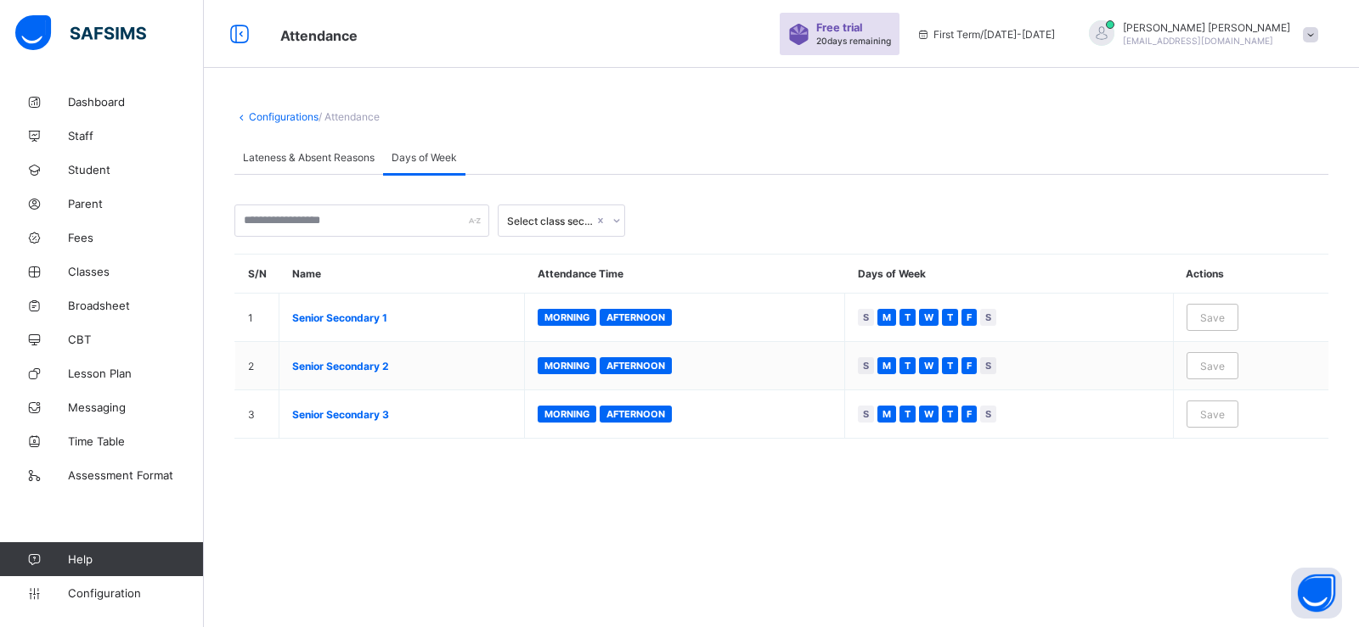
click at [76, 555] on span "Help" at bounding box center [135, 560] width 135 height 14
click at [1310, 32] on span at bounding box center [1309, 34] width 15 height 15
click at [1257, 139] on span "Profile" at bounding box center [1263, 135] width 112 height 20
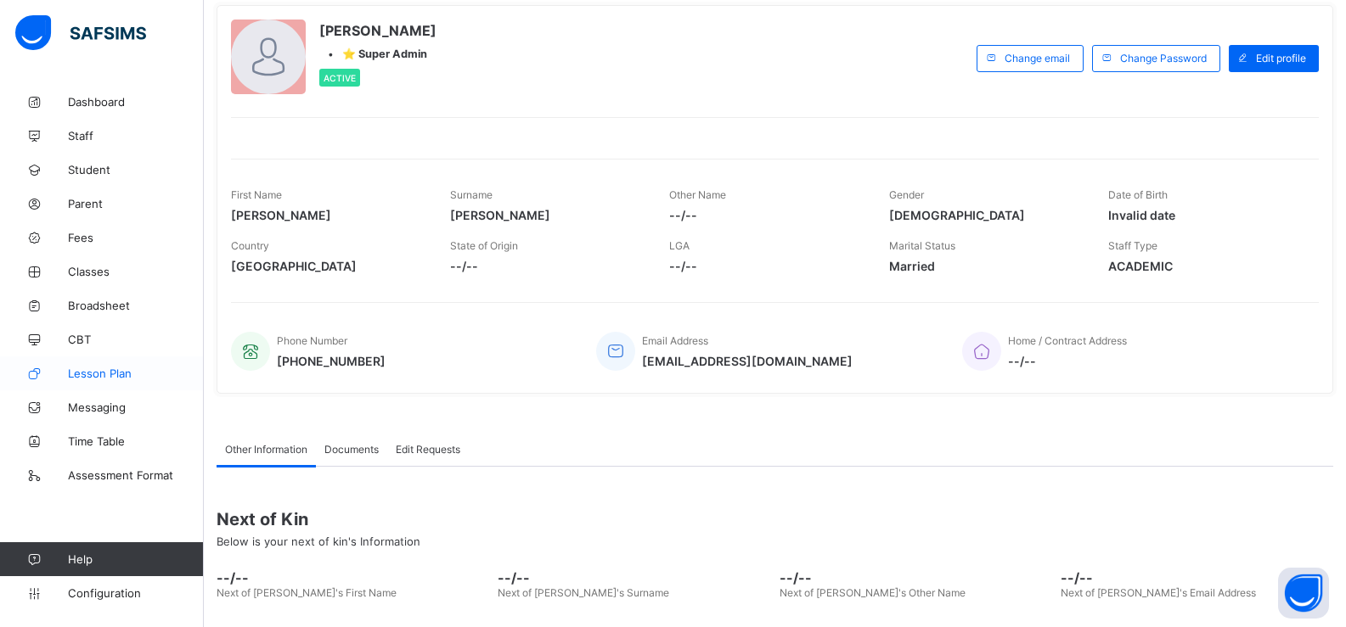
scroll to position [153, 0]
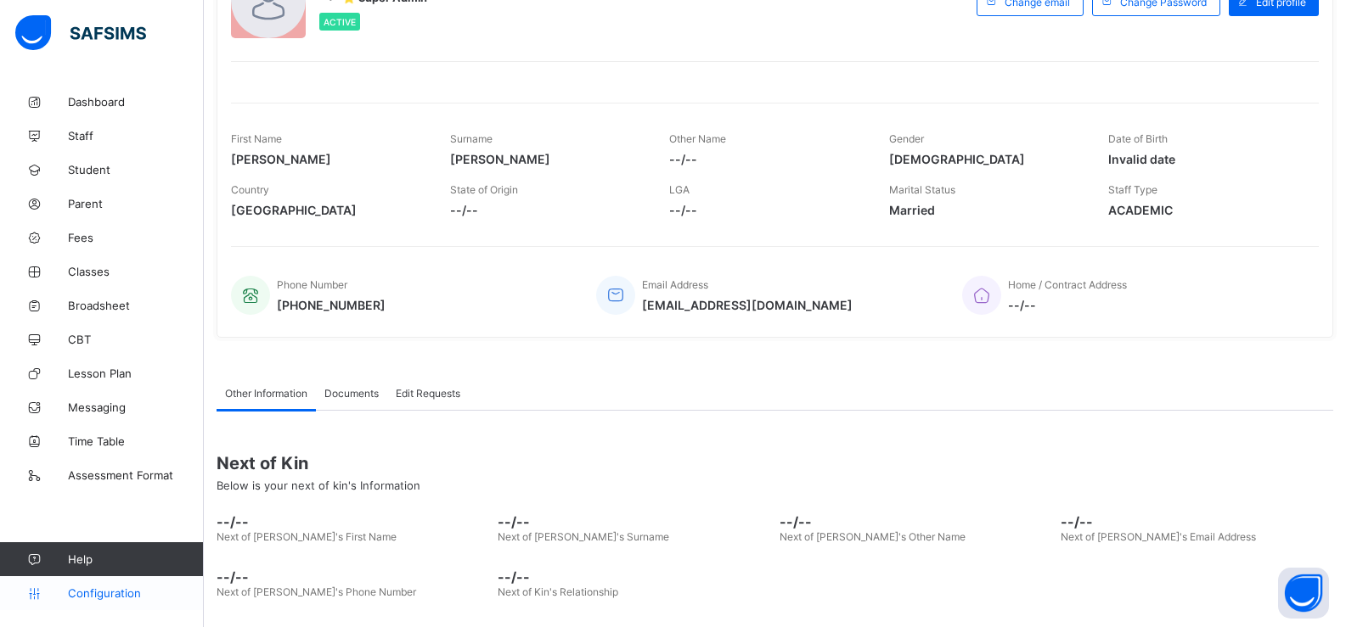
click at [63, 593] on icon at bounding box center [34, 594] width 68 height 13
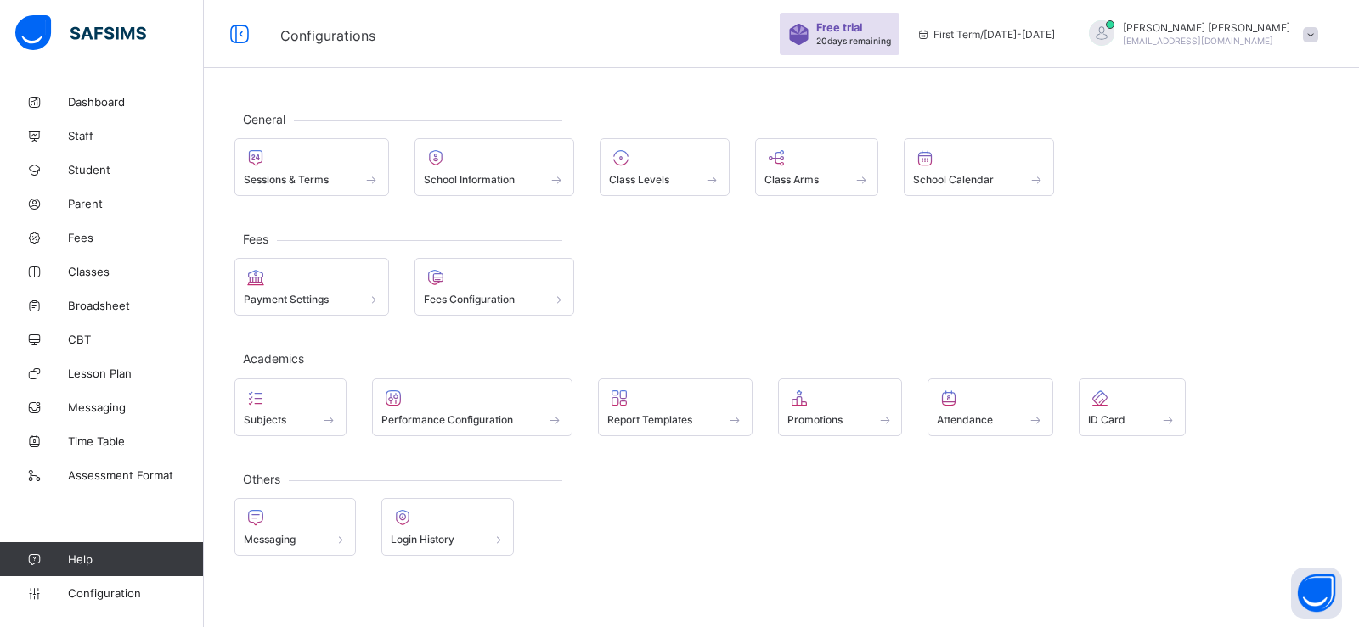
click at [21, 28] on img at bounding box center [80, 33] width 131 height 36
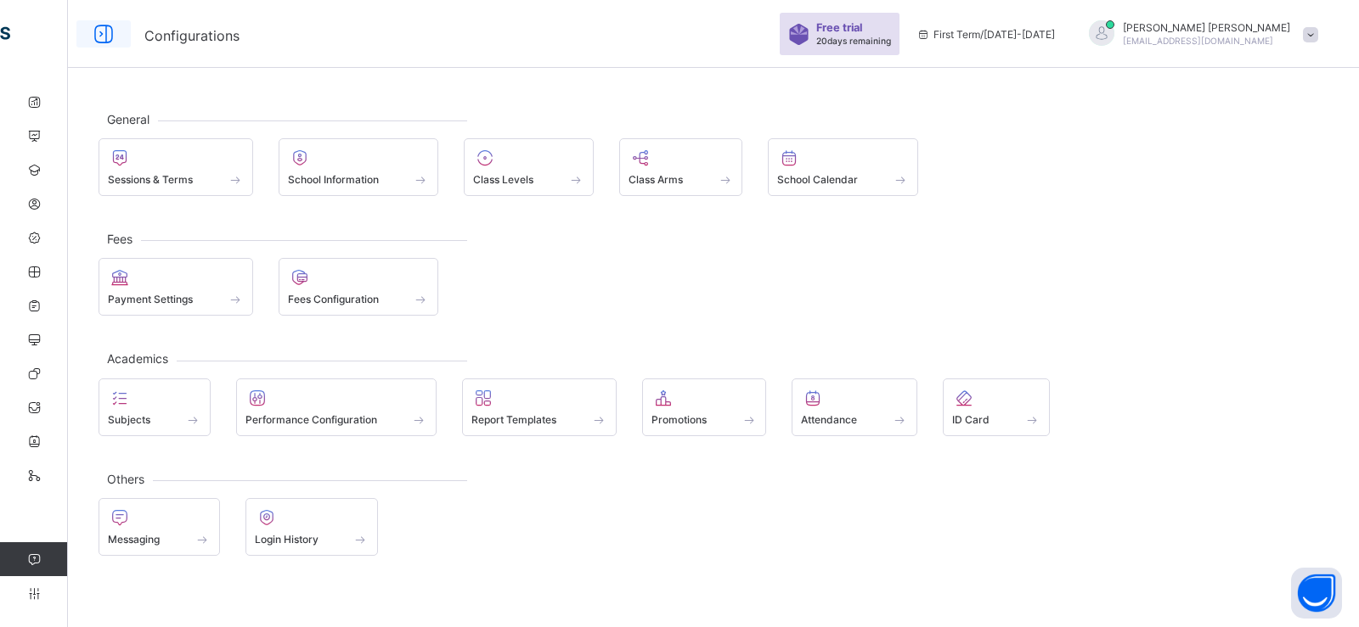
click at [91, 29] on icon at bounding box center [103, 34] width 29 height 25
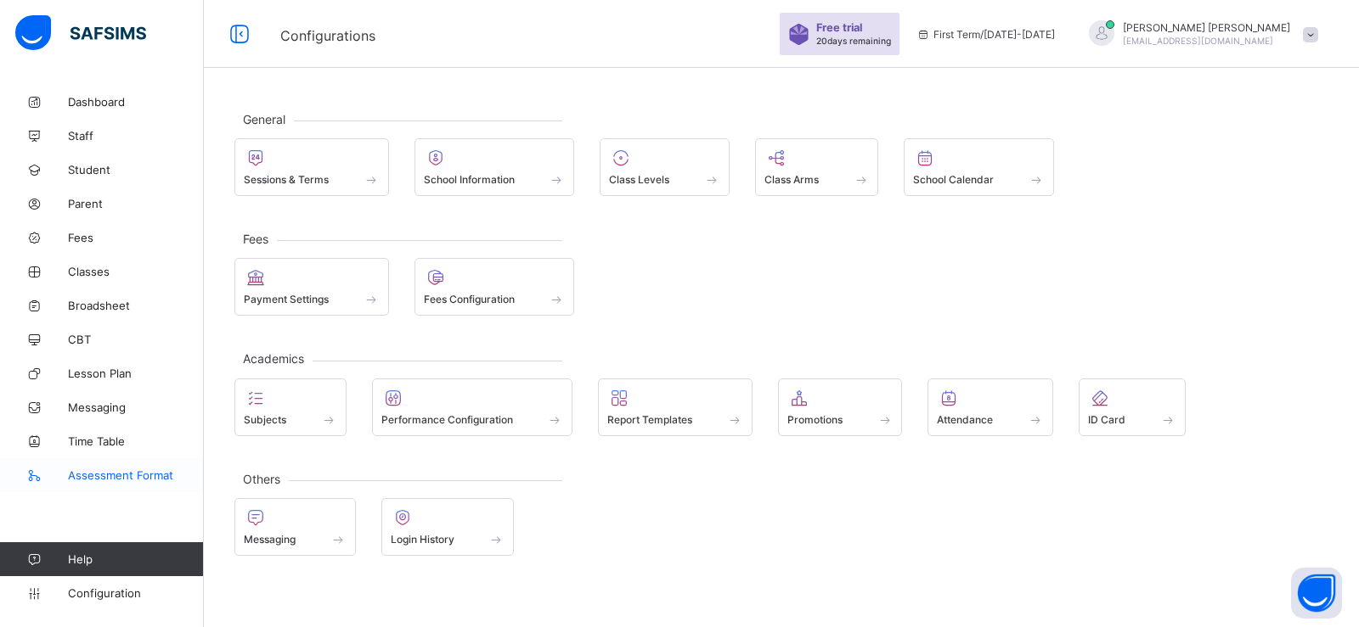
click at [132, 474] on span "Assessment Format" at bounding box center [136, 476] width 136 height 14
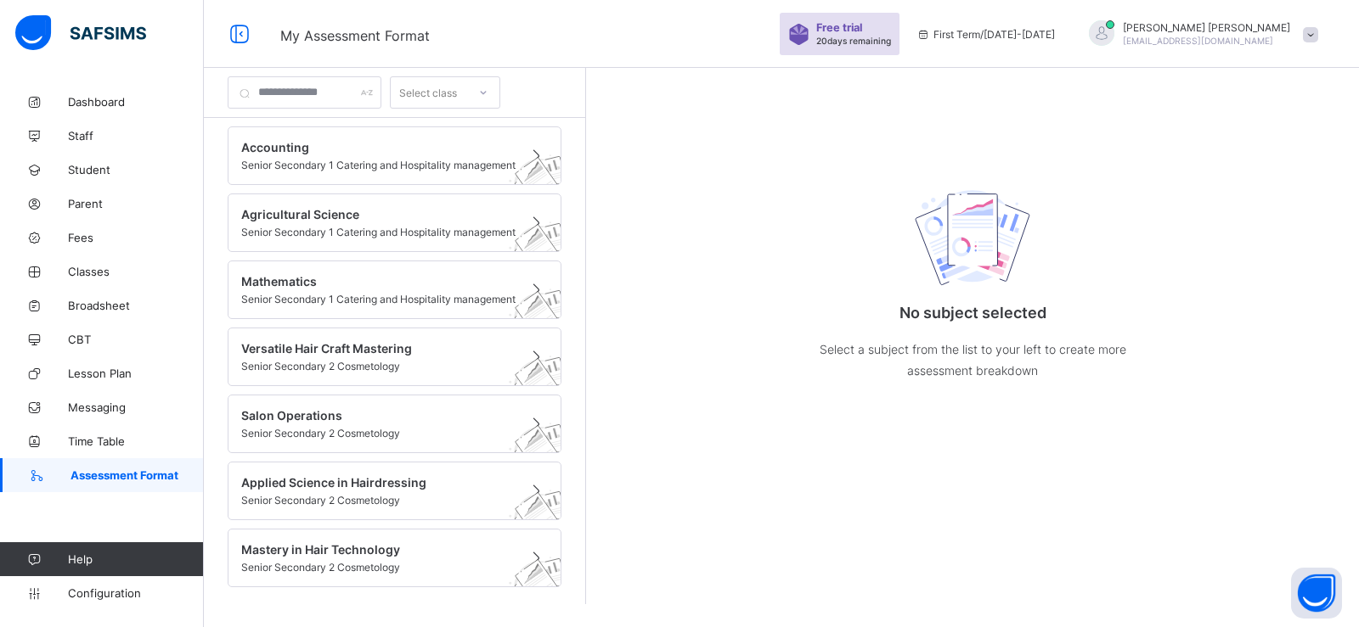
click at [132, 474] on span "Assessment Format" at bounding box center [136, 476] width 133 height 14
click at [315, 293] on span "Senior Secondary 1 Catering and Hospitality management" at bounding box center [378, 299] width 274 height 13
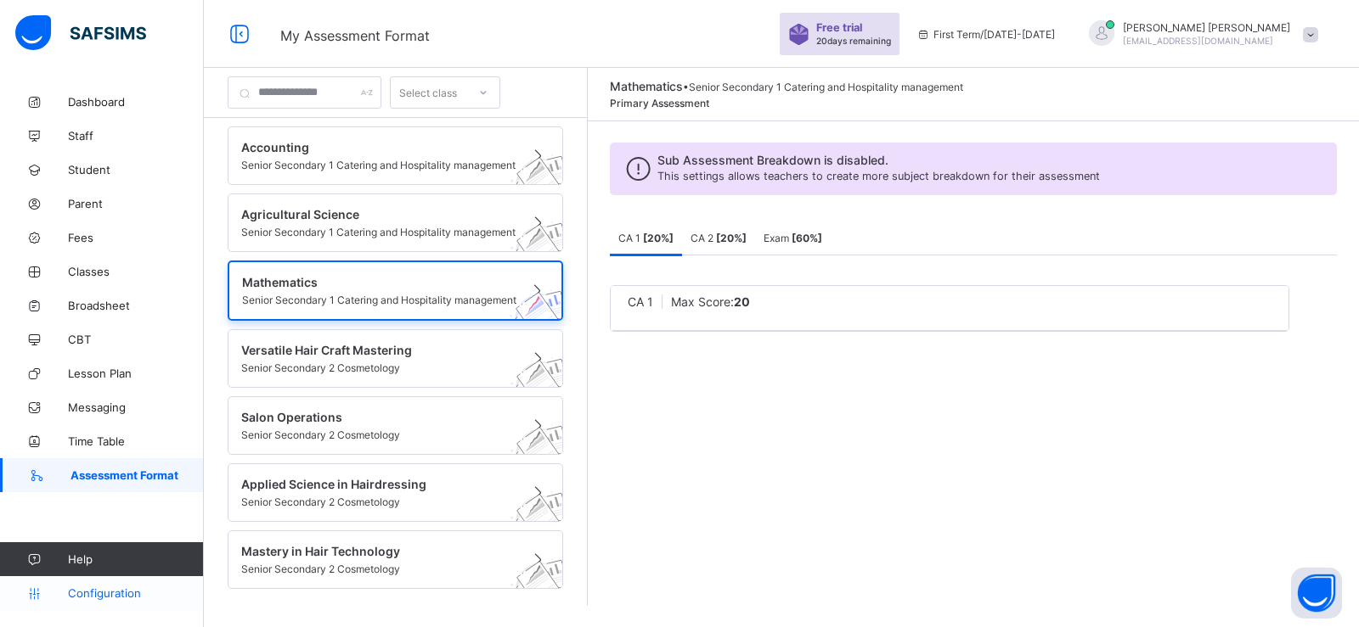
click at [138, 587] on span "Configuration" at bounding box center [135, 594] width 135 height 14
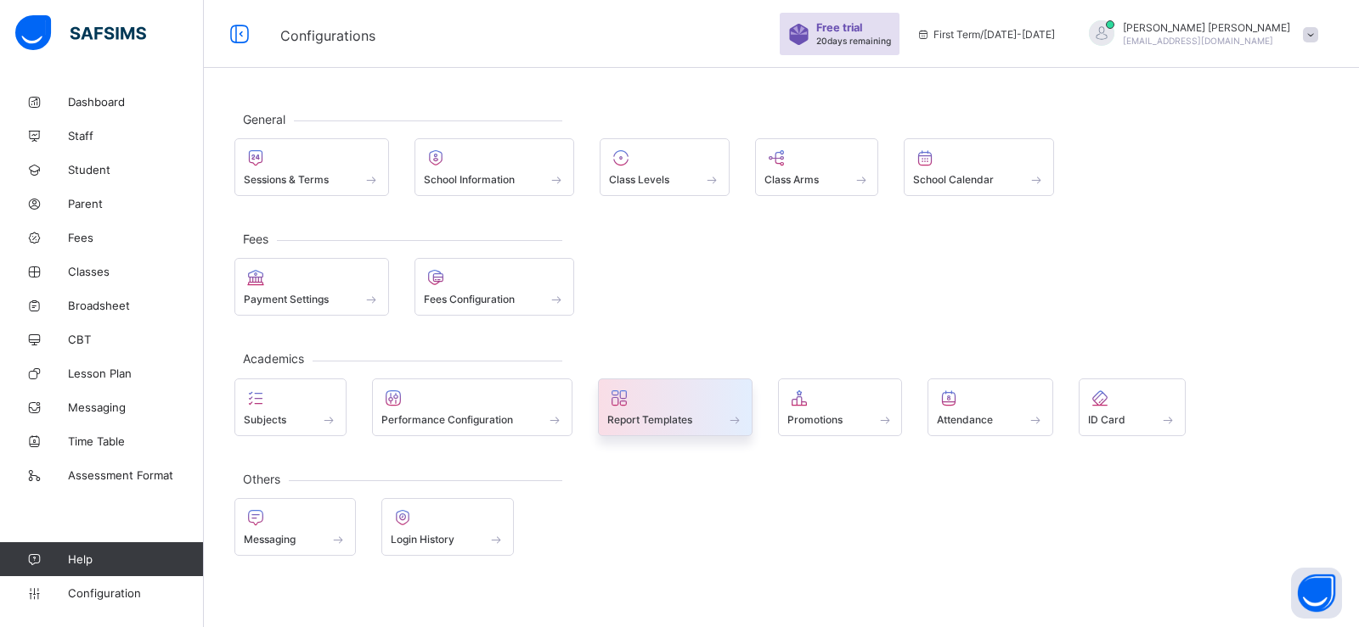
click at [671, 415] on span "Report Templates" at bounding box center [649, 420] width 85 height 13
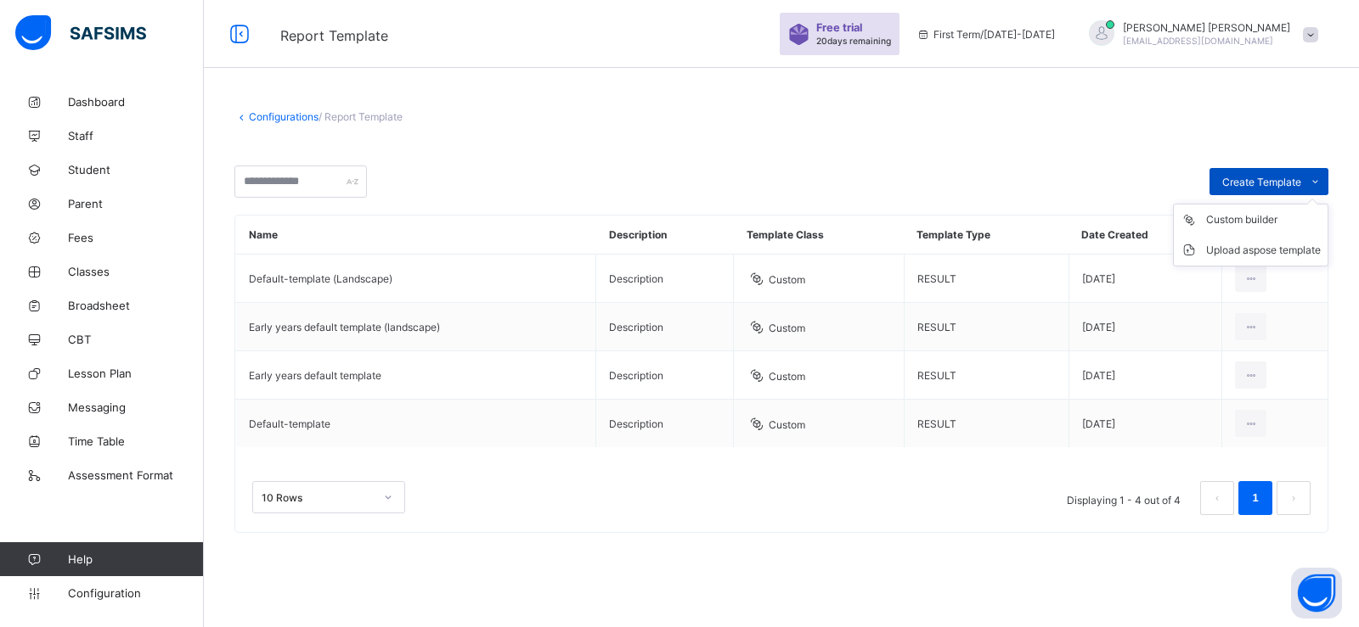
click at [1228, 174] on div "Create Template" at bounding box center [1268, 181] width 119 height 27
click at [1235, 250] on div "Upload aspose template" at bounding box center [1263, 250] width 115 height 17
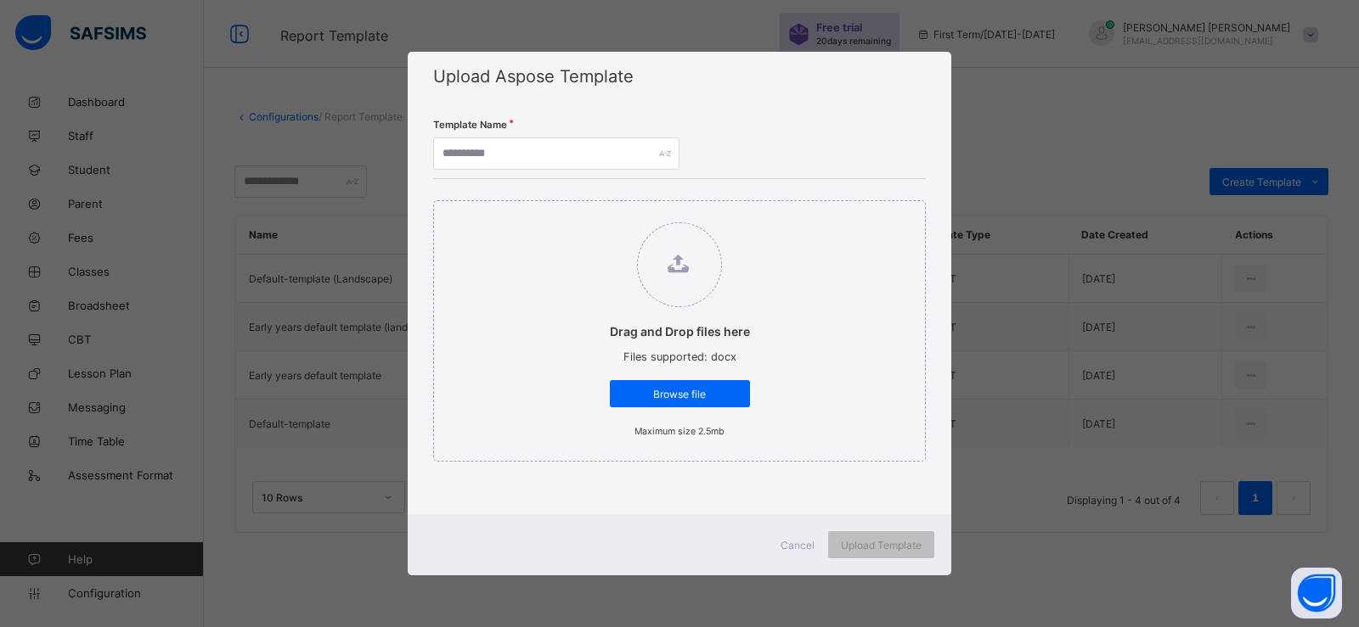
click at [1016, 191] on div "Upload Aspose Template Template Name Drag and Drop files here Files supported: …" at bounding box center [679, 313] width 1359 height 627
click at [803, 549] on span "Cancel" at bounding box center [797, 545] width 34 height 13
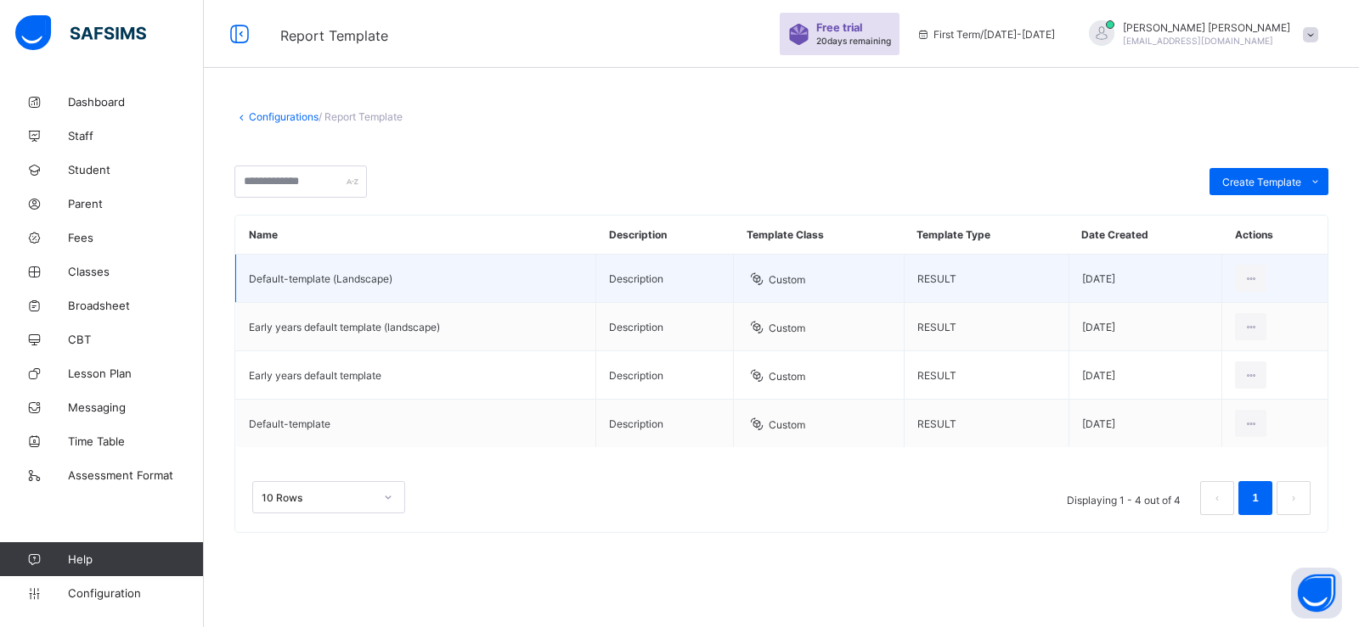
click at [628, 270] on td "Description" at bounding box center [665, 279] width 138 height 48
click at [1228, 311] on div "Edit Template" at bounding box center [1212, 316] width 93 height 17
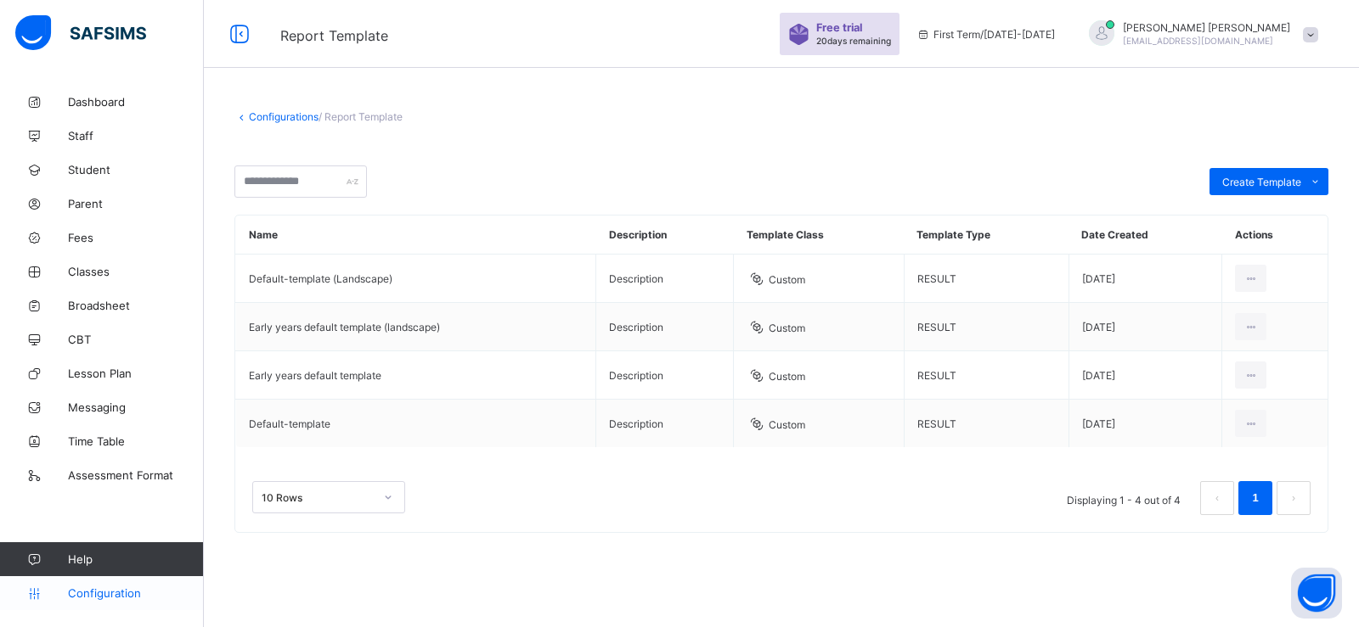
click at [95, 588] on span "Configuration" at bounding box center [135, 594] width 135 height 14
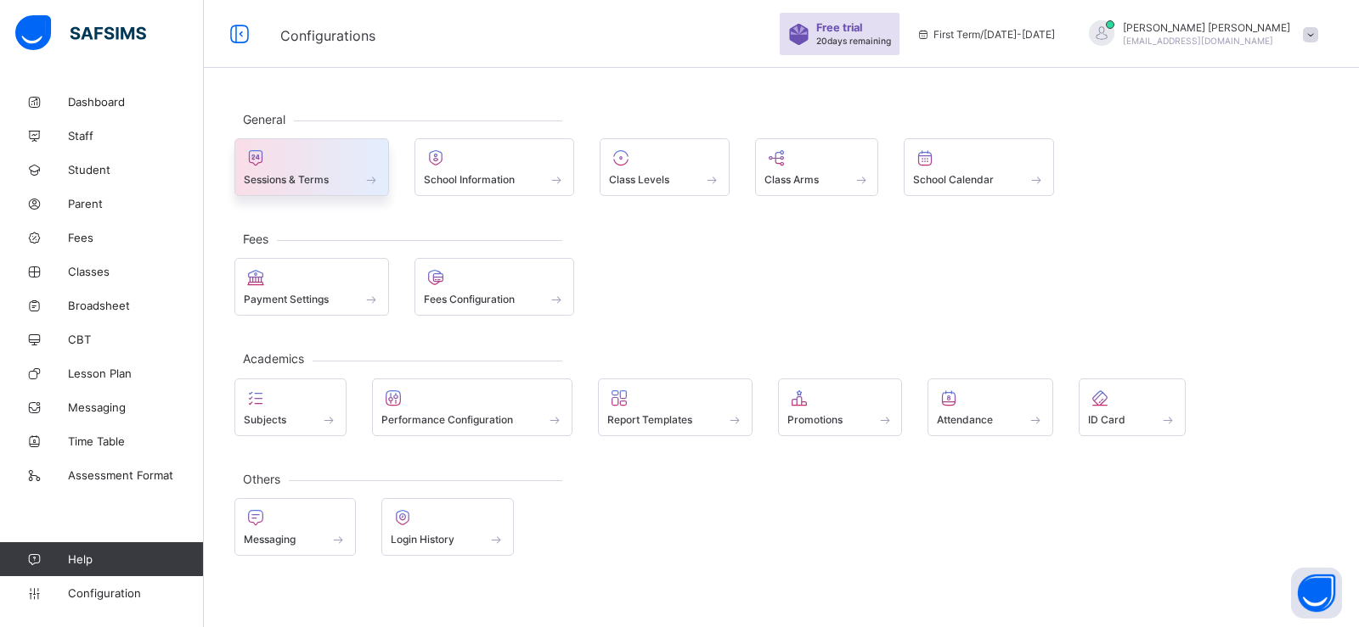
click at [294, 174] on span "Sessions & Terms" at bounding box center [286, 179] width 85 height 13
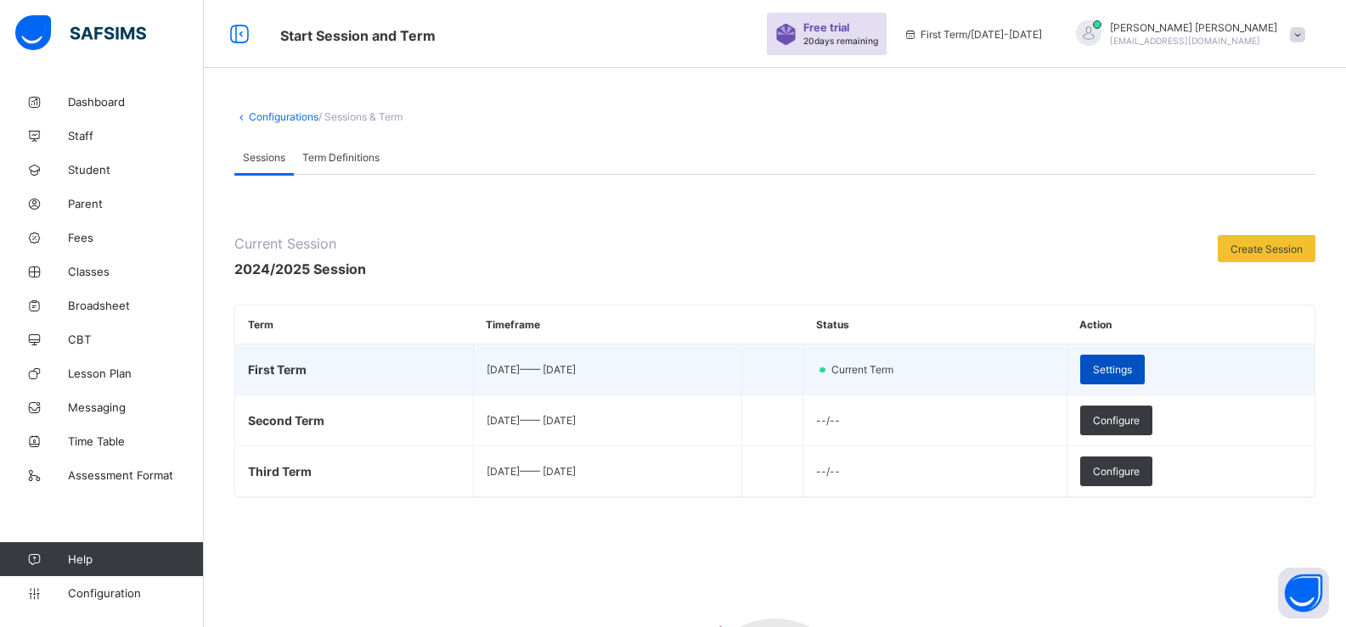
click at [1145, 363] on div "Settings" at bounding box center [1112, 370] width 65 height 30
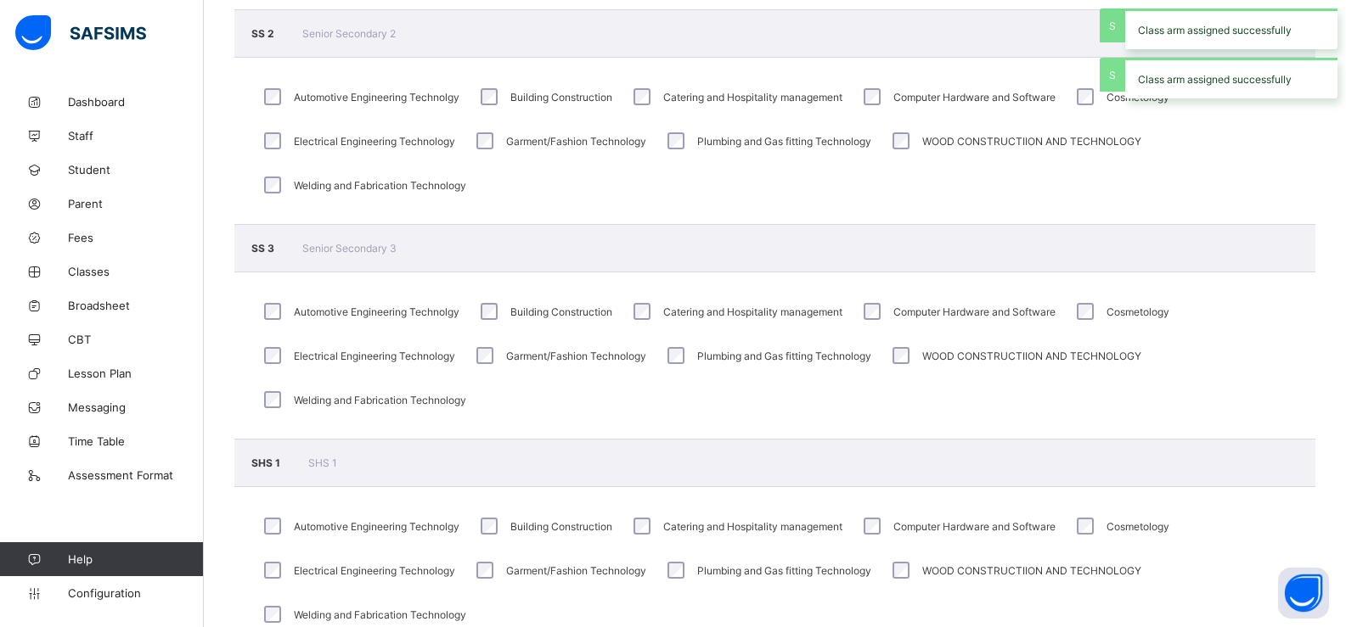
scroll to position [656, 0]
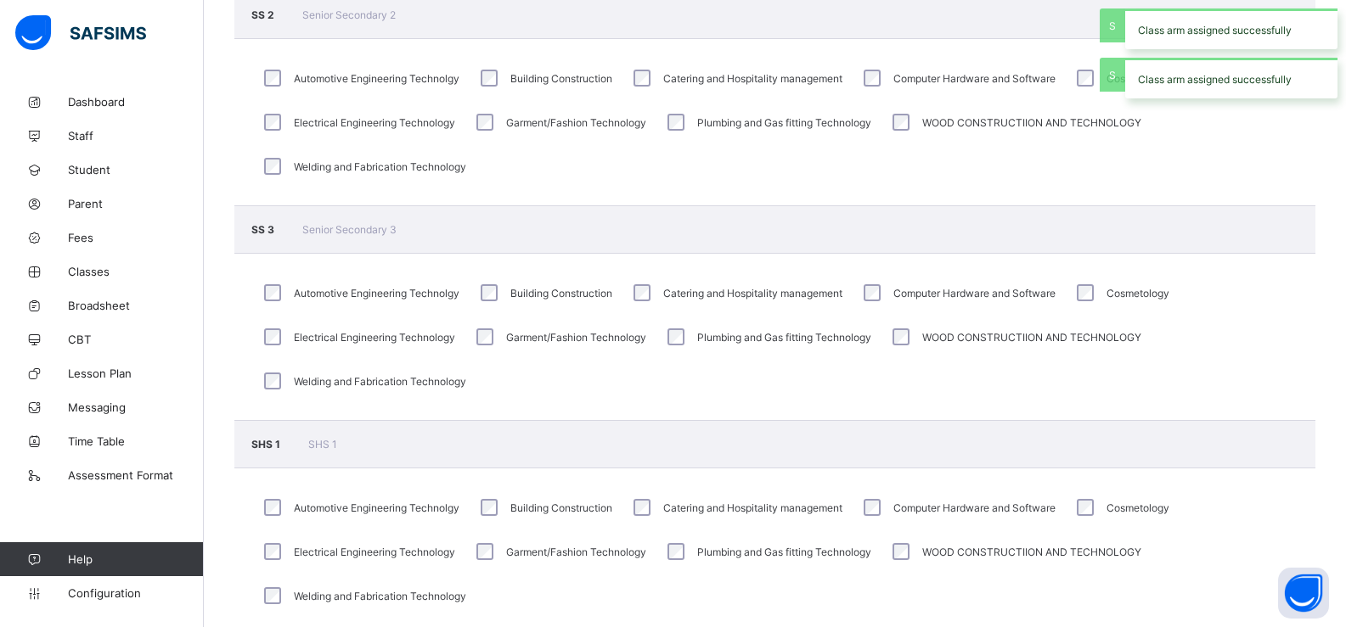
click at [277, 302] on div "Automotive Engineering Technolgy" at bounding box center [360, 292] width 200 height 25
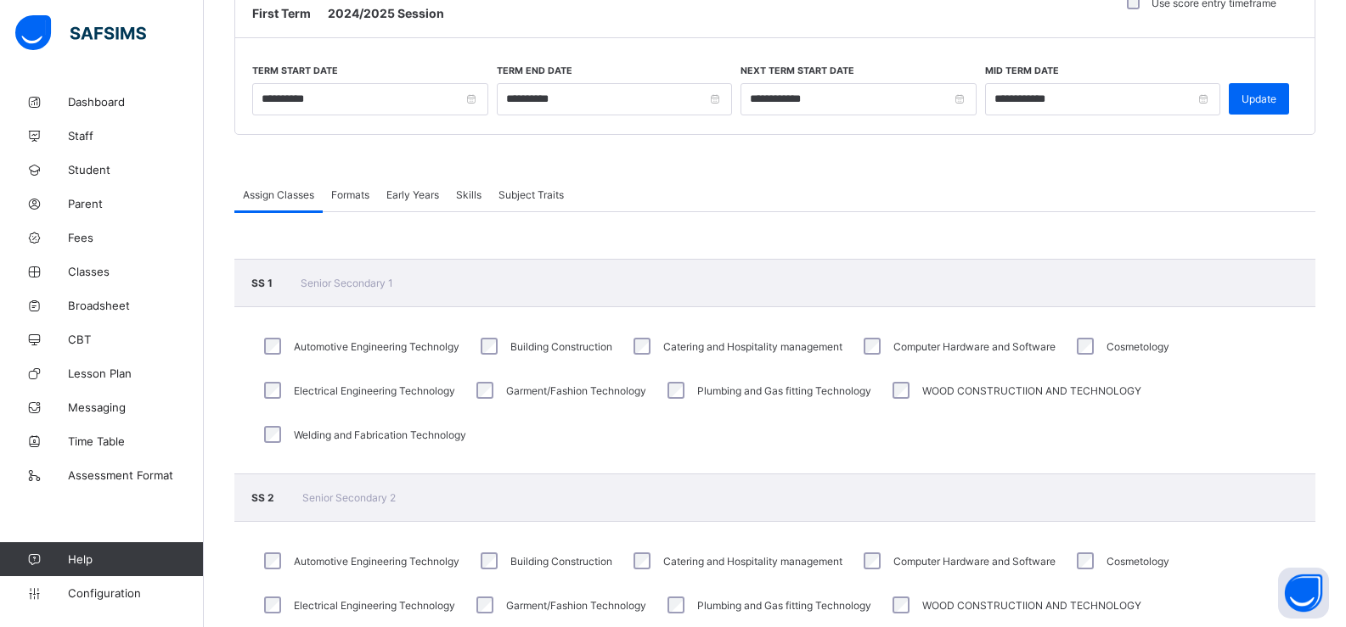
scroll to position [167, 0]
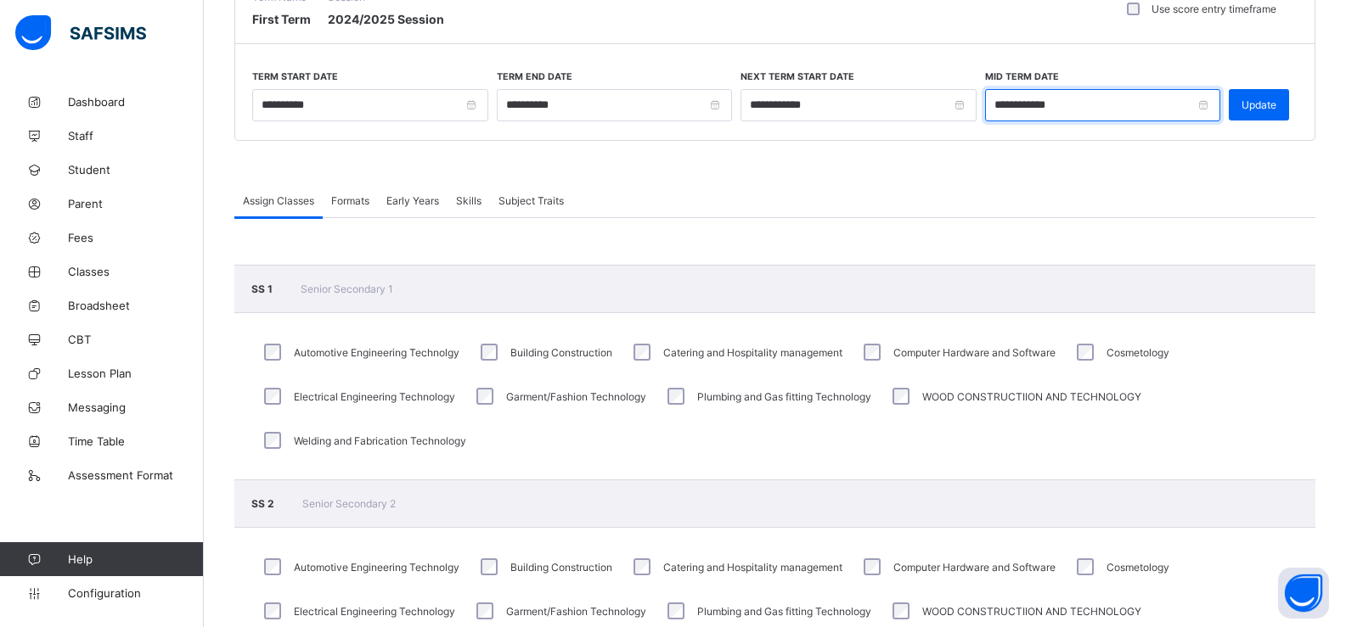
click at [1089, 106] on input "**********" at bounding box center [1103, 105] width 236 height 32
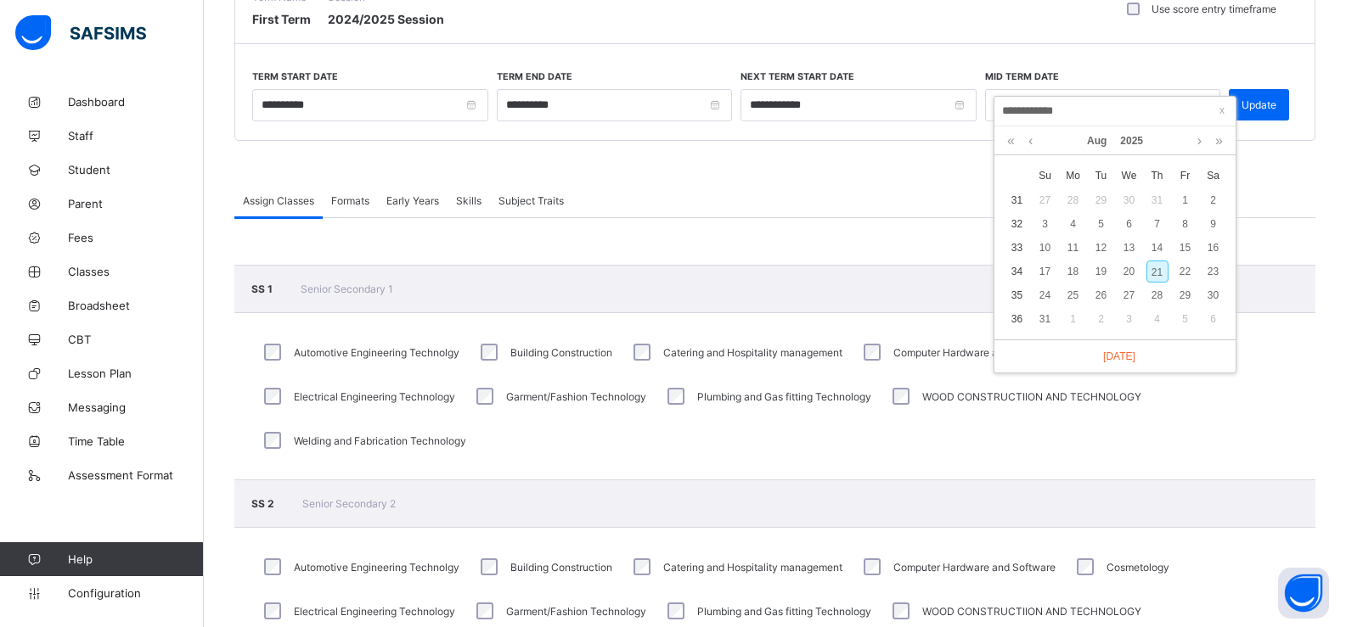
click at [1089, 106] on input "**********" at bounding box center [1114, 111] width 231 height 19
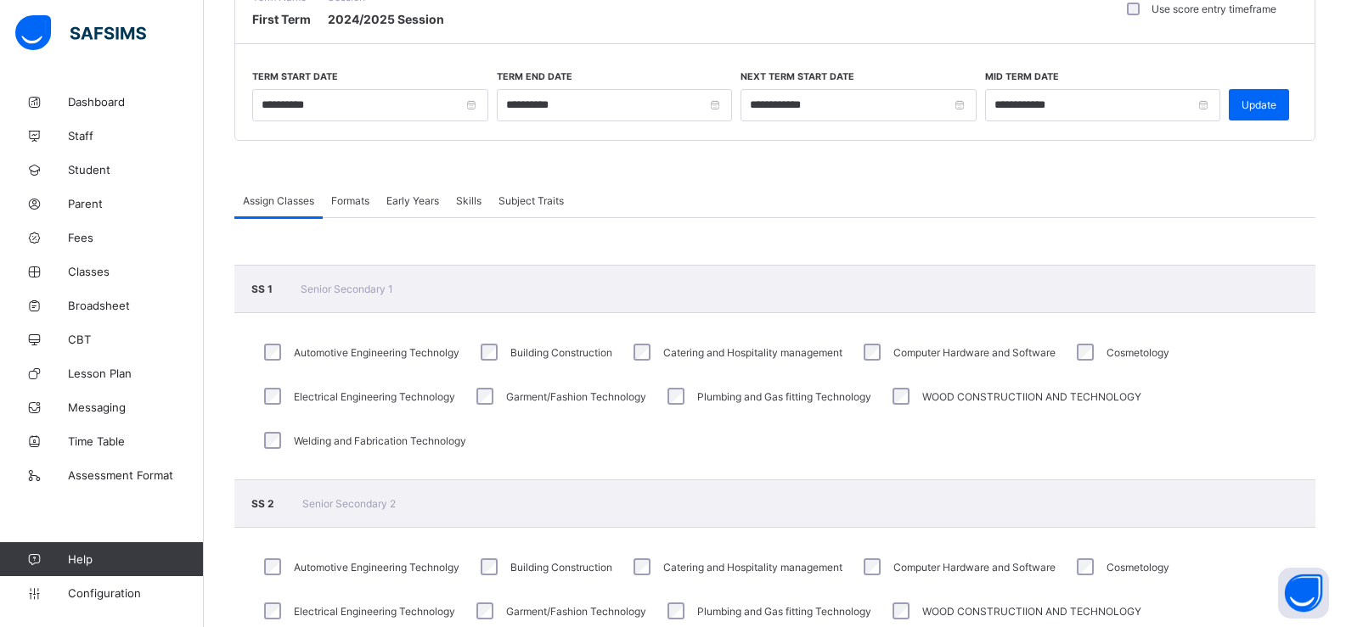
click at [912, 164] on span at bounding box center [774, 162] width 1081 height 42
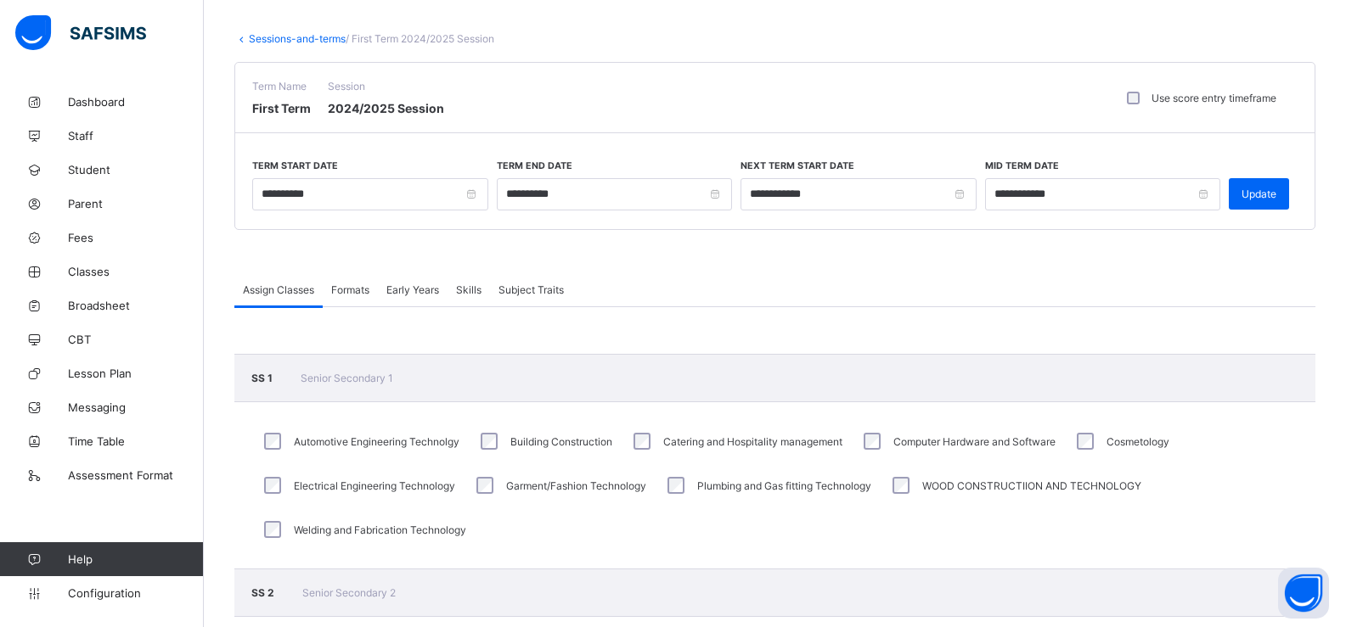
scroll to position [79, 0]
click at [366, 288] on span "Formats" at bounding box center [350, 289] width 38 height 13
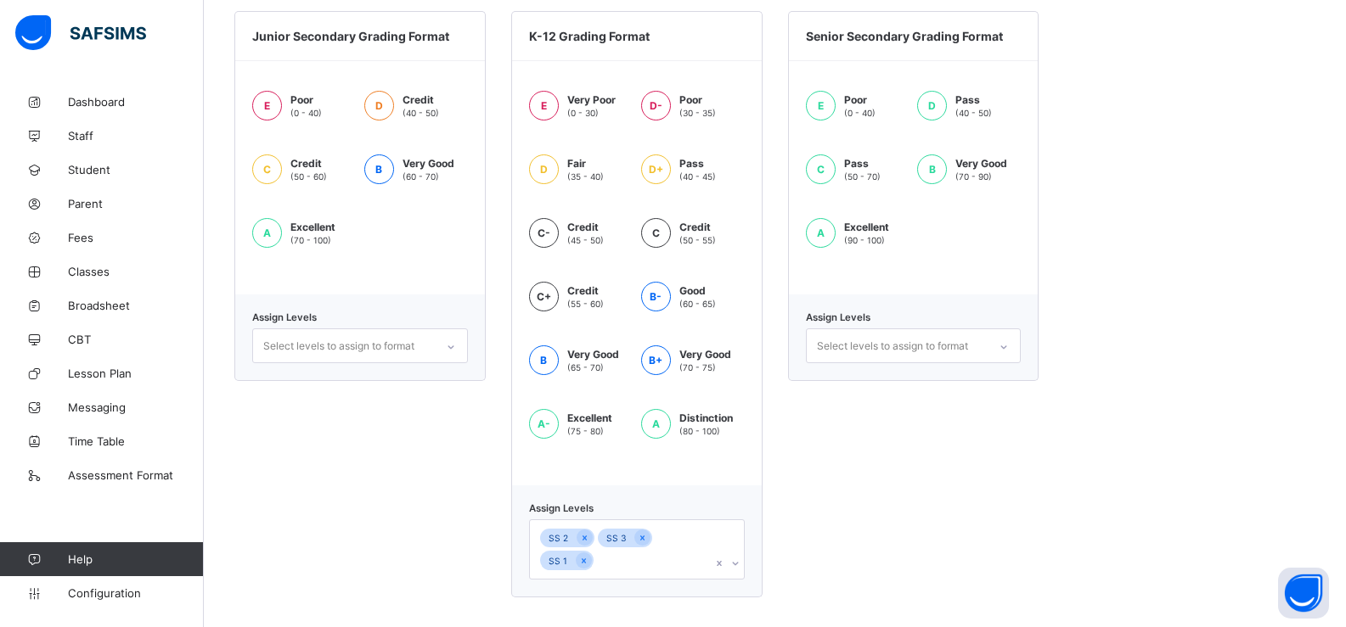
scroll to position [517, 0]
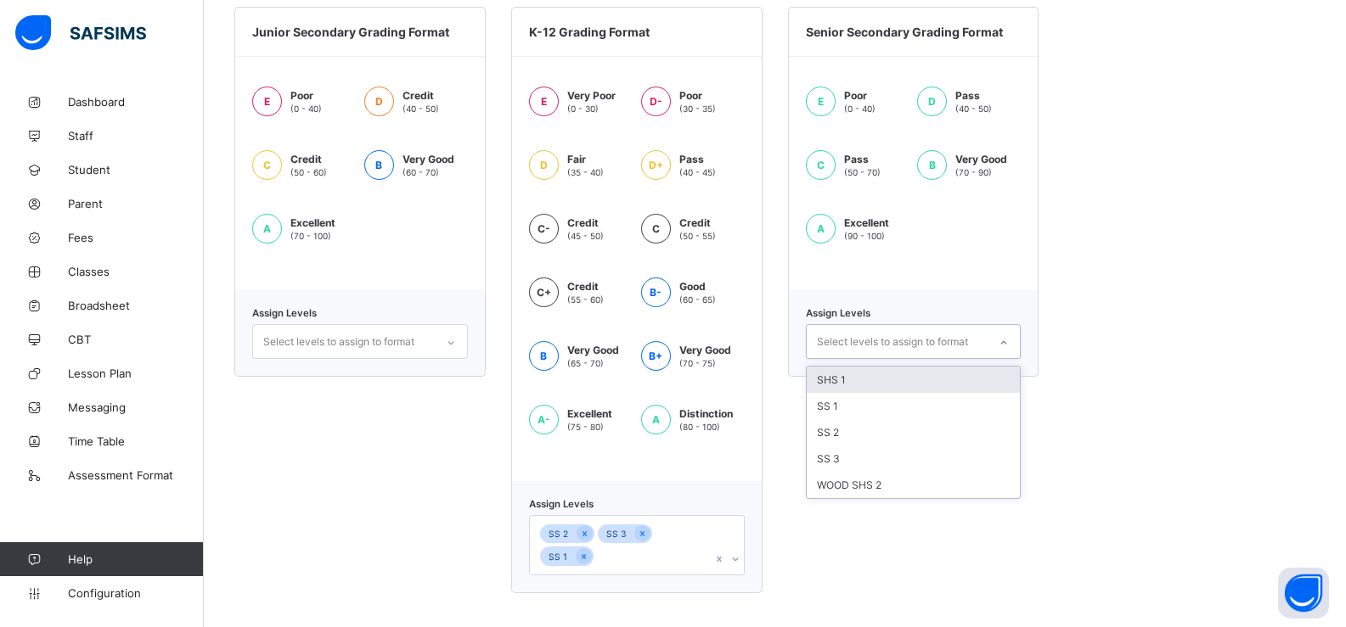
click at [879, 346] on div "Select levels to assign to format" at bounding box center [892, 342] width 151 height 32
click at [871, 378] on div "SHS 1" at bounding box center [914, 380] width 214 height 26
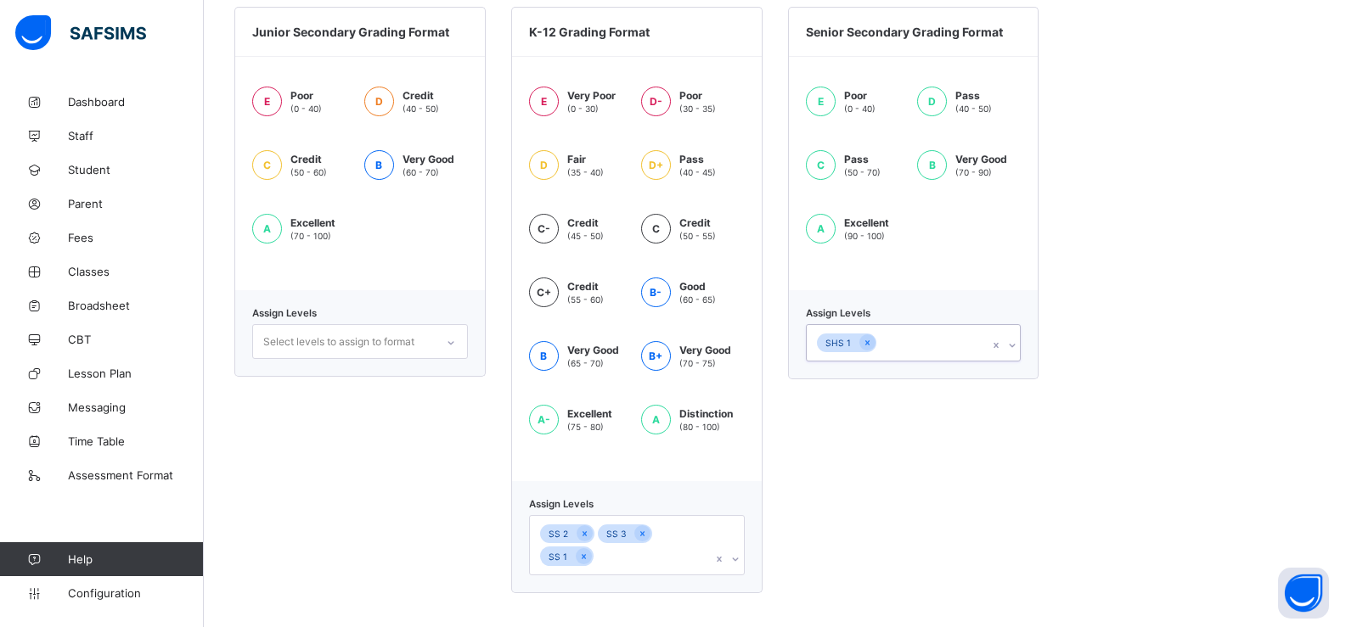
click at [917, 348] on div "SHS 1" at bounding box center [898, 343] width 182 height 36
click at [884, 406] on div "SS 2" at bounding box center [914, 409] width 214 height 26
click at [878, 415] on div "SS 3" at bounding box center [914, 409] width 214 height 26
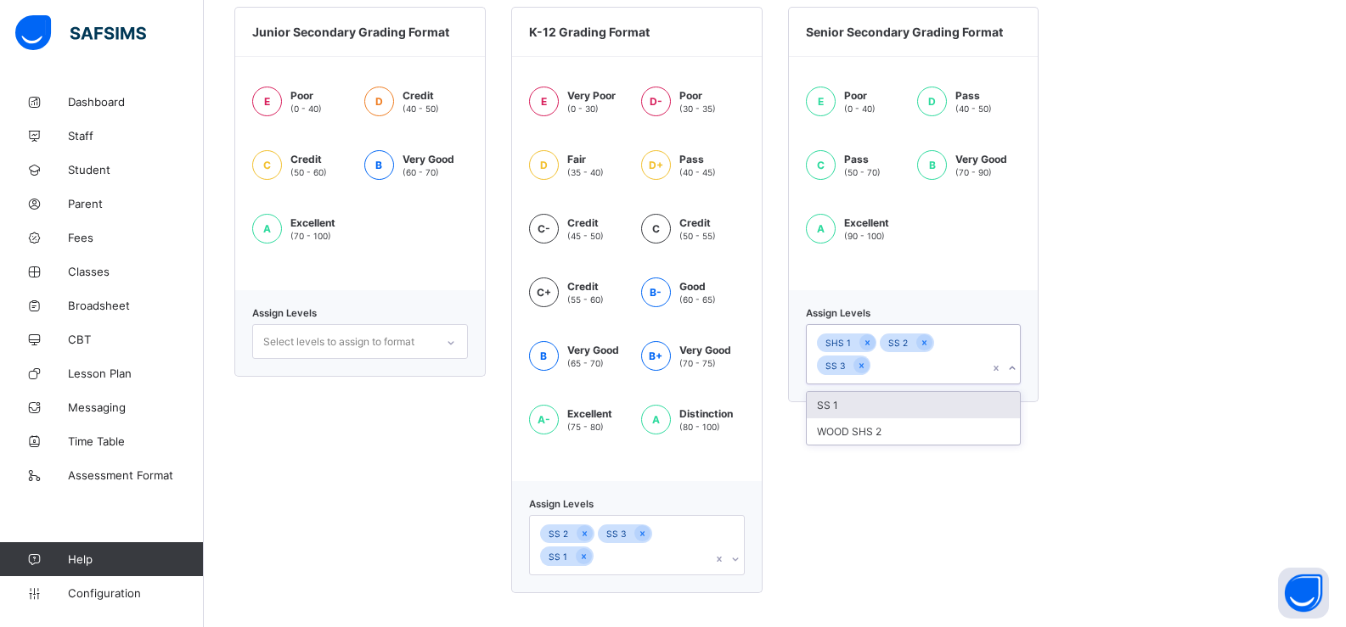
click at [852, 410] on div "SS 1" at bounding box center [914, 405] width 214 height 26
click at [852, 407] on div "WOOD SHS 2" at bounding box center [914, 405] width 214 height 26
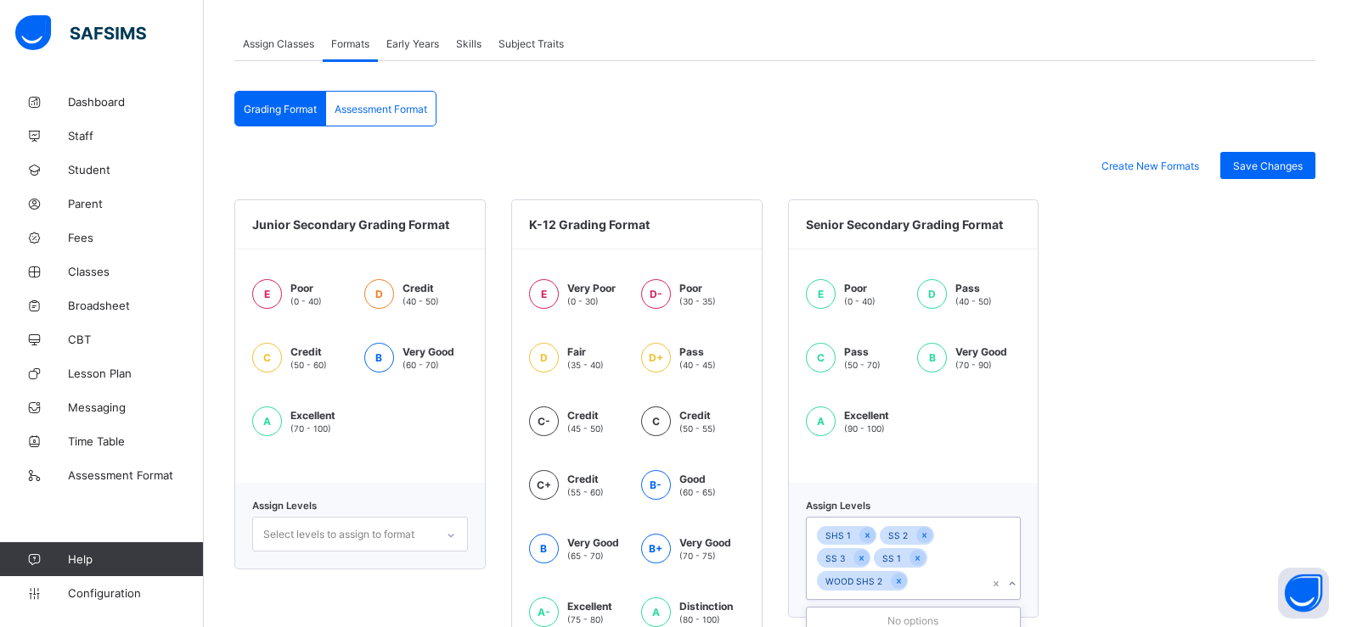
scroll to position [319, 0]
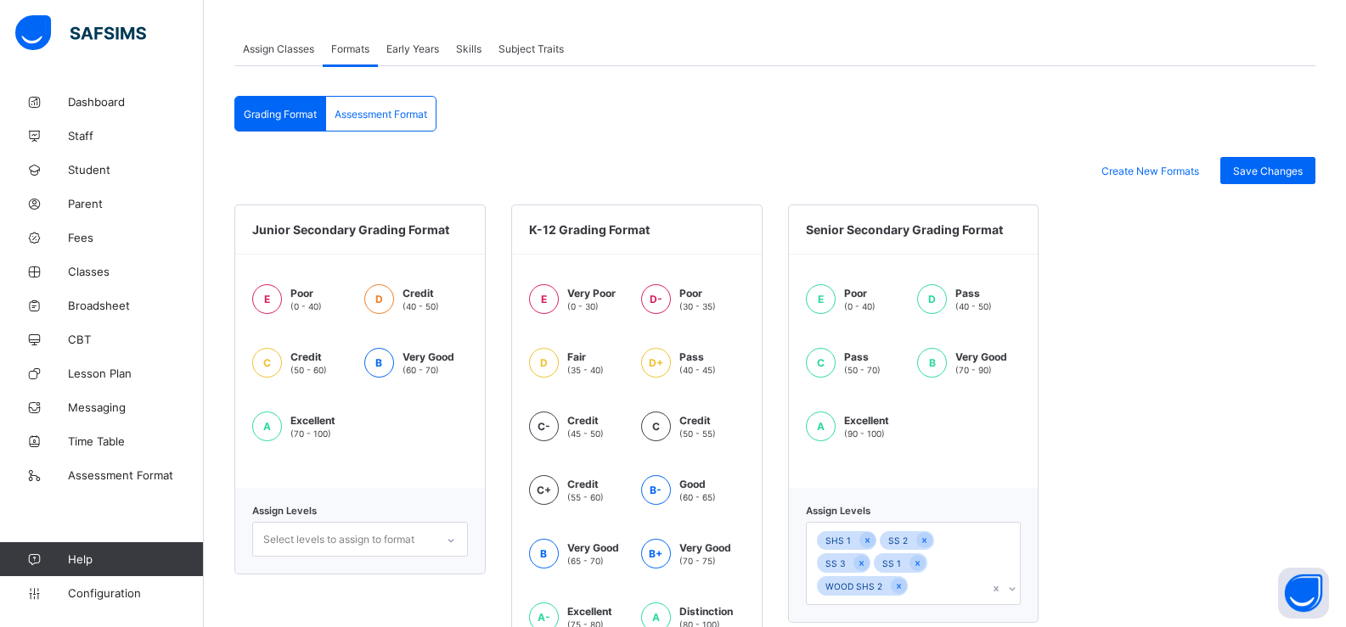
click at [363, 127] on div "Assessment Format" at bounding box center [381, 114] width 110 height 34
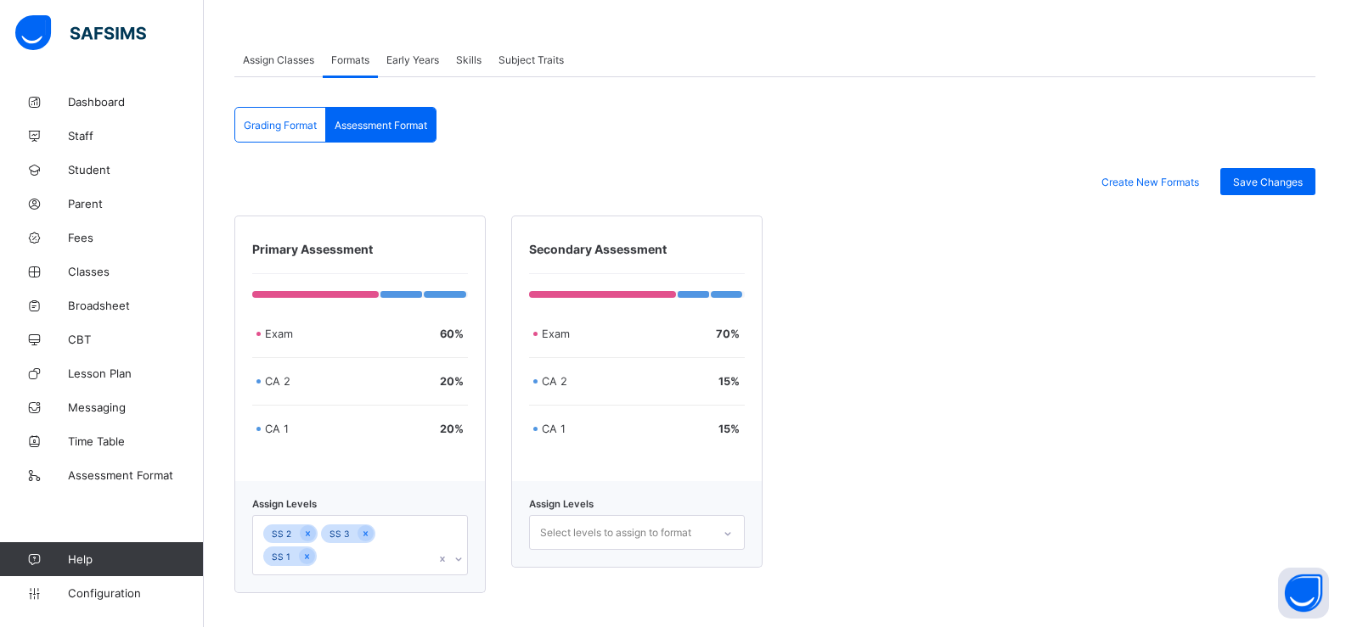
scroll to position [370, 0]
click at [627, 545] on div "Select levels to assign to format" at bounding box center [637, 532] width 216 height 35
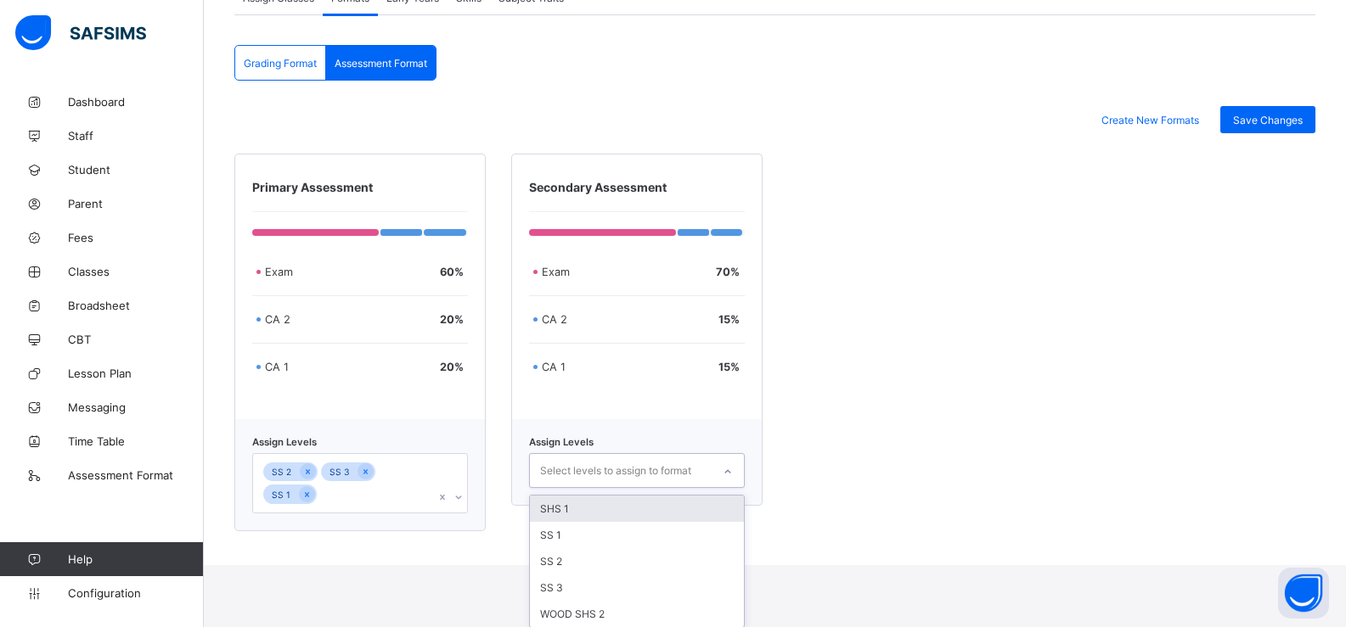
click at [615, 516] on div "SHS 1" at bounding box center [637, 509] width 214 height 26
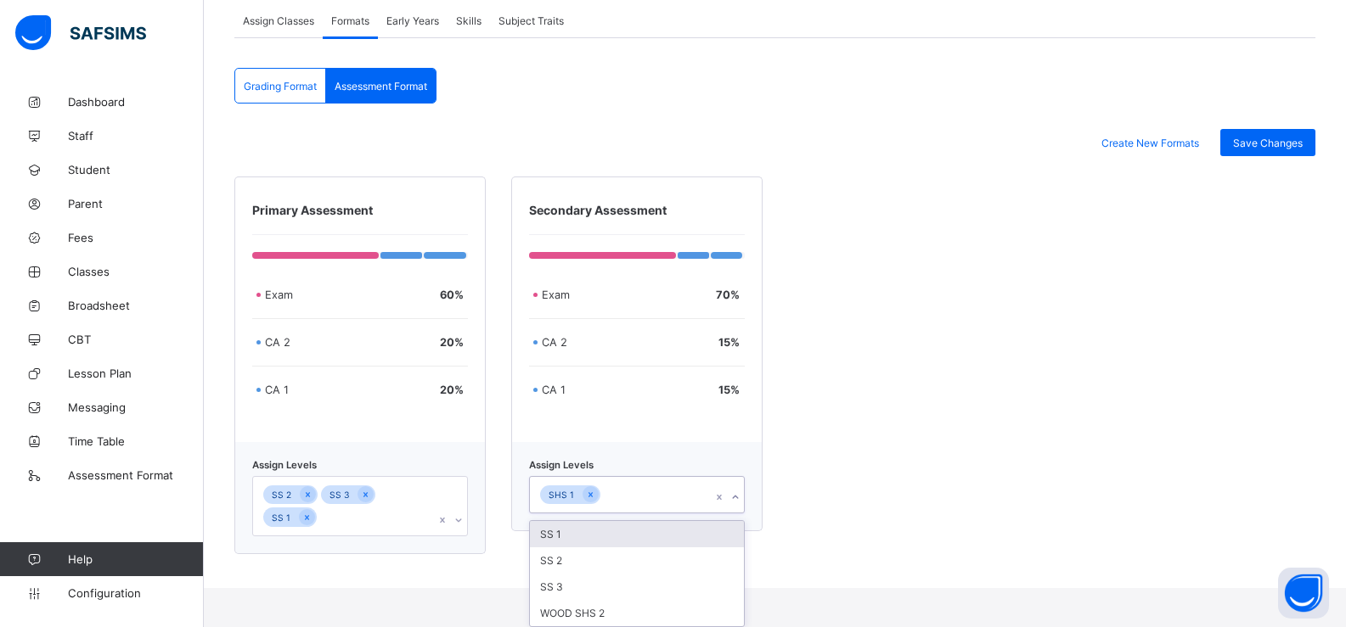
click at [608, 534] on div "SS 1" at bounding box center [637, 534] width 214 height 26
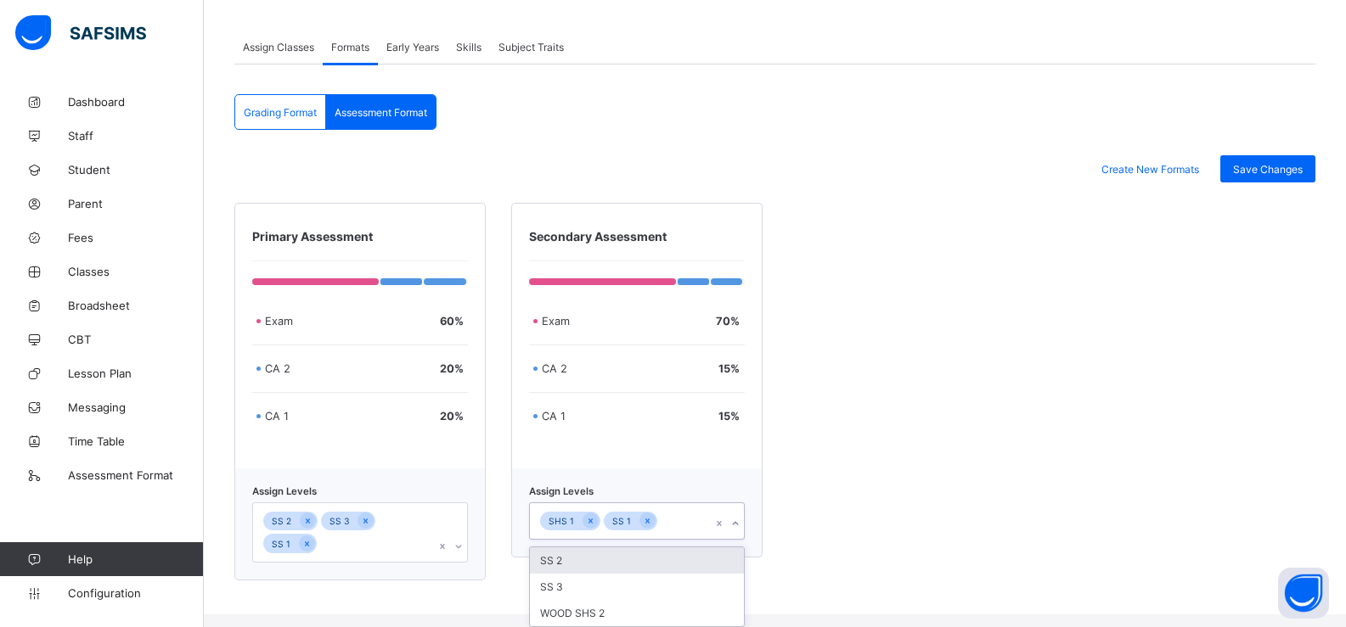
scroll to position [321, 0]
click at [602, 553] on div "SS 2" at bounding box center [637, 561] width 214 height 26
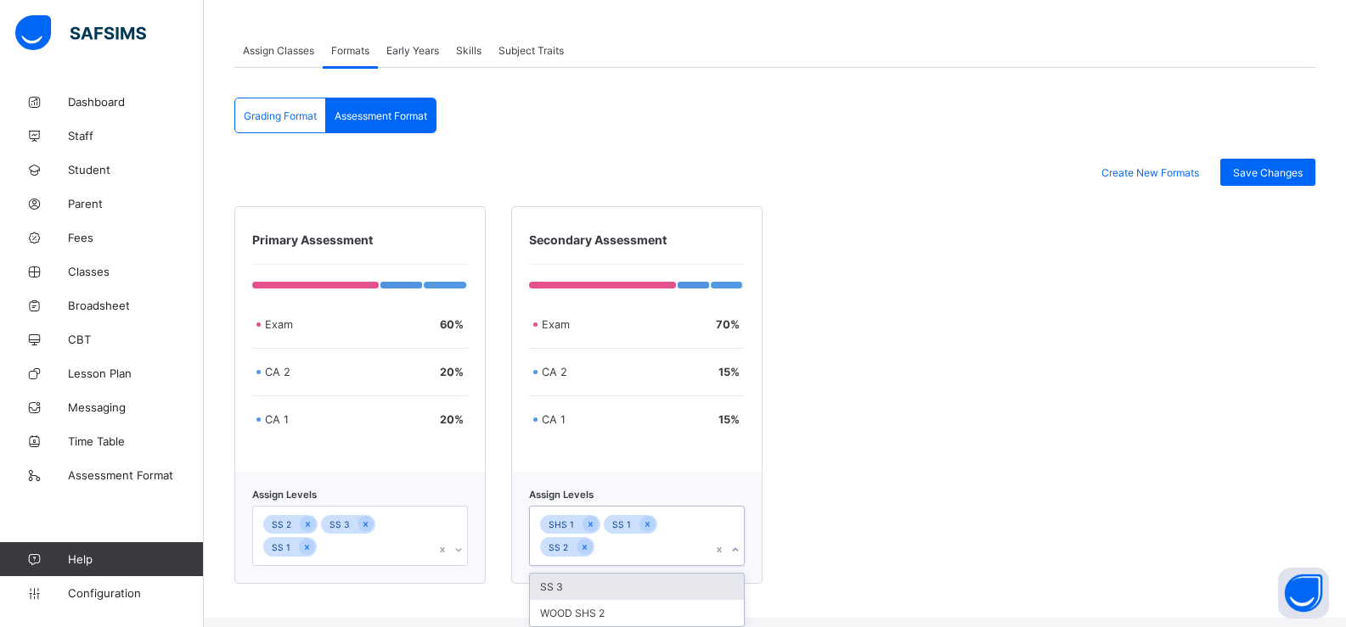
click at [593, 582] on div "SS 3" at bounding box center [637, 587] width 214 height 26
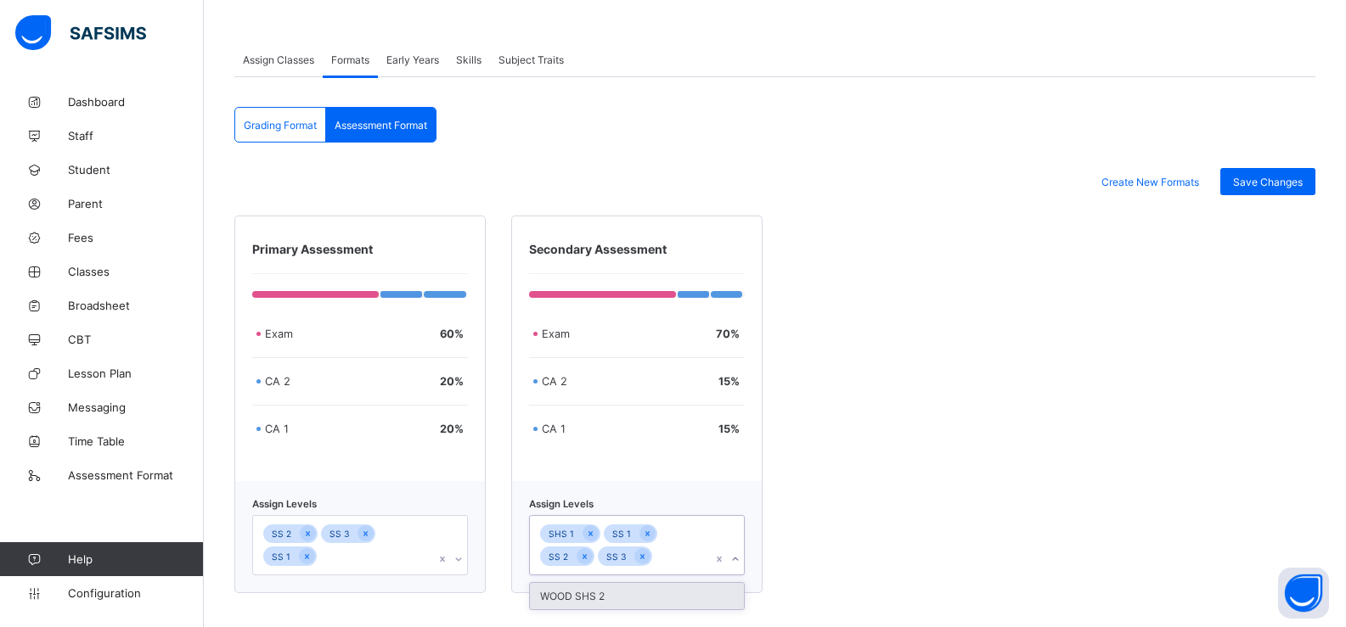
scroll to position [308, 0]
click at [829, 430] on div "Primary Assessment Exam 60 % CA 2 20 % CA 1 20 % Assign Levels SS 2 SS 3 SS 1 S…" at bounding box center [774, 405] width 1081 height 378
click at [404, 62] on span "Early Years" at bounding box center [412, 59] width 53 height 13
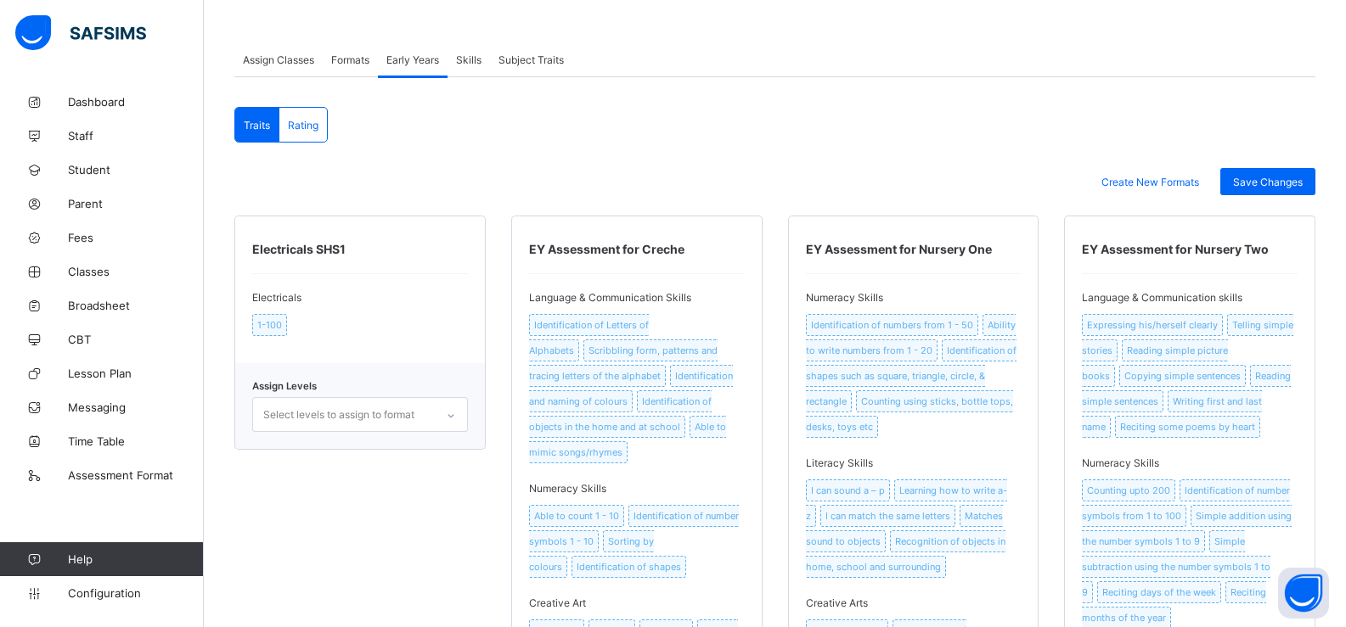
click at [346, 50] on div "Formats" at bounding box center [350, 59] width 55 height 34
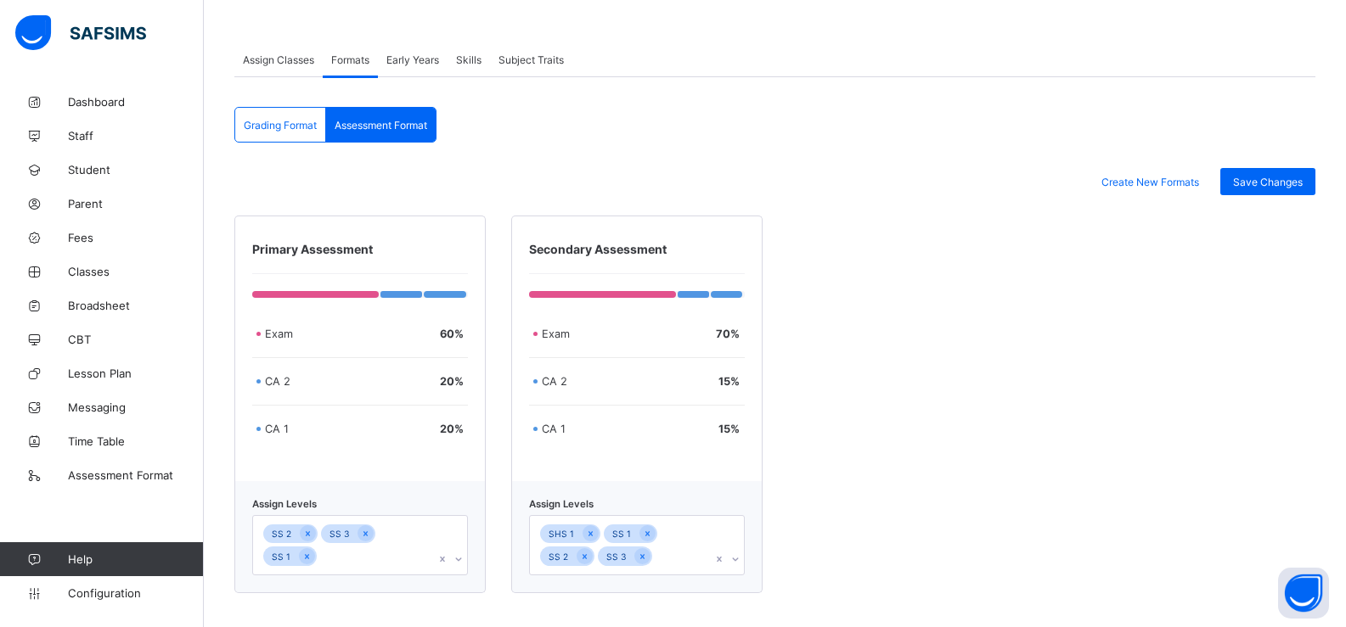
click at [402, 61] on span "Early Years" at bounding box center [412, 59] width 53 height 13
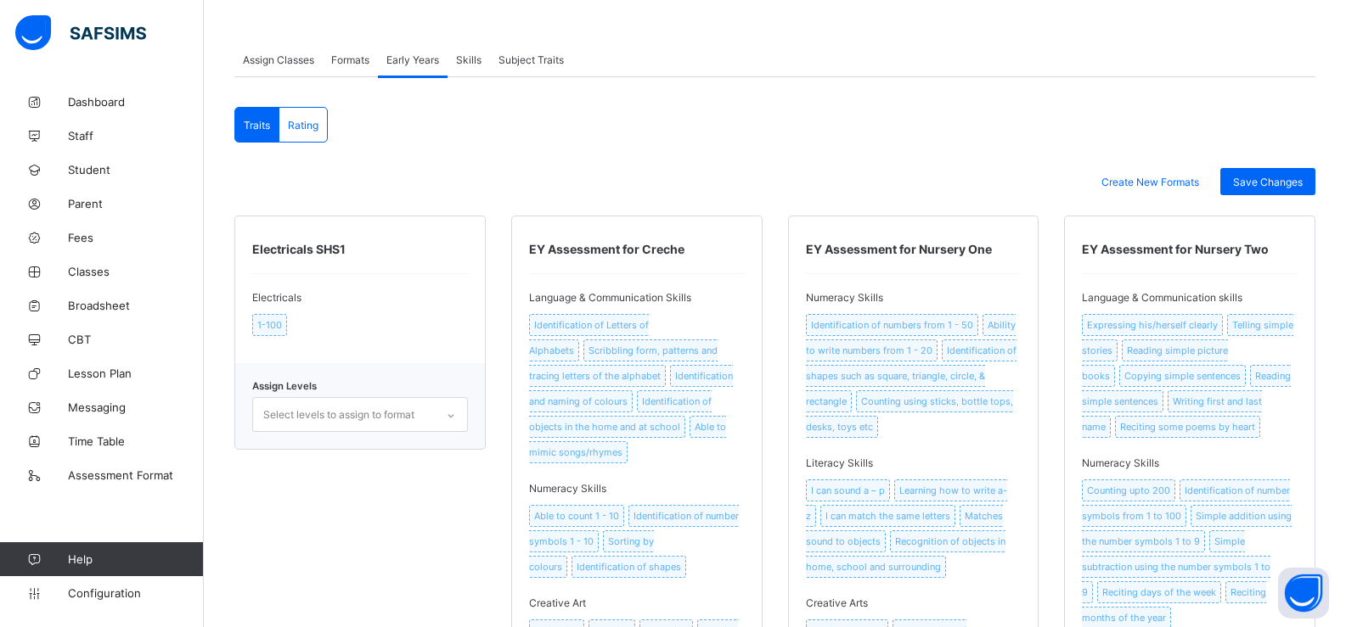
click at [469, 64] on span "Skills" at bounding box center [468, 59] width 25 height 13
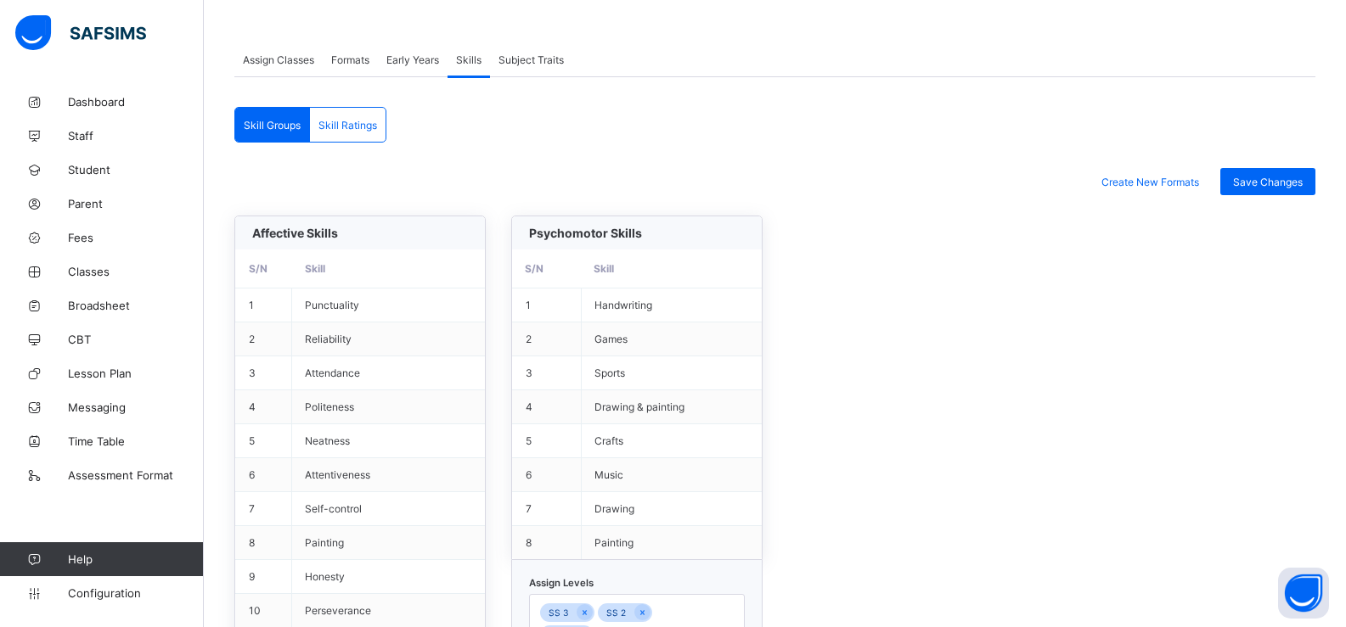
click at [399, 61] on span "Early Years" at bounding box center [412, 59] width 53 height 13
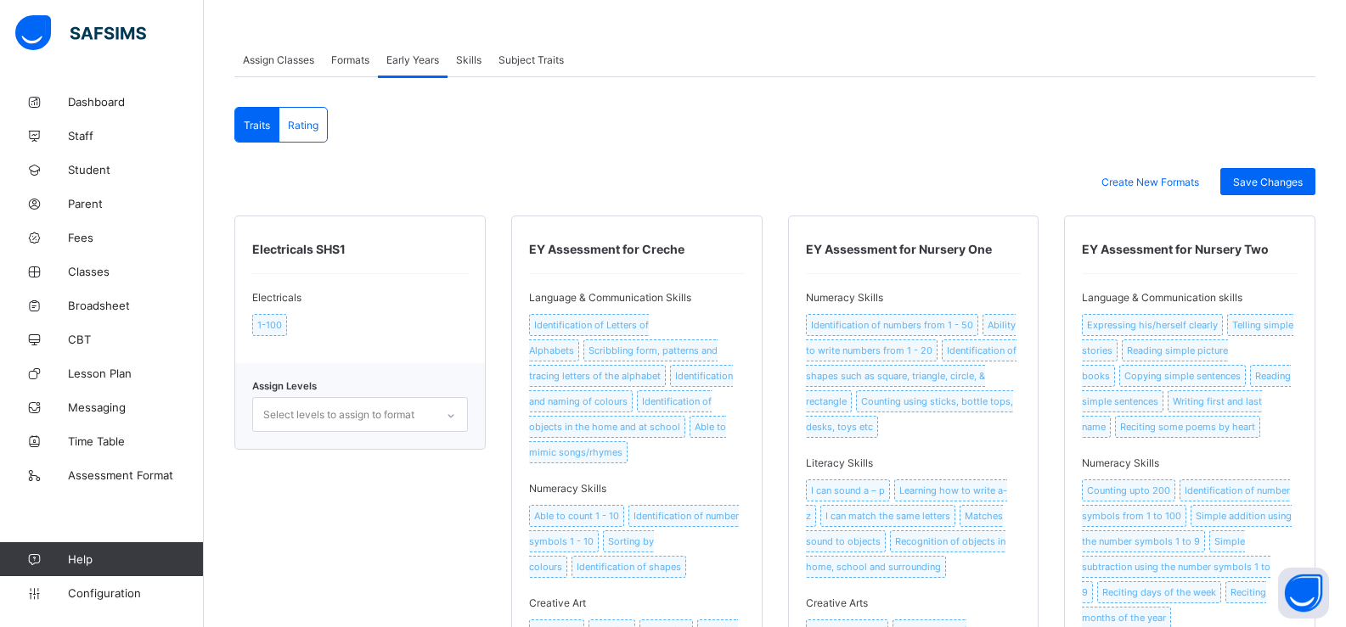
click at [464, 63] on span "Skills" at bounding box center [468, 59] width 25 height 13
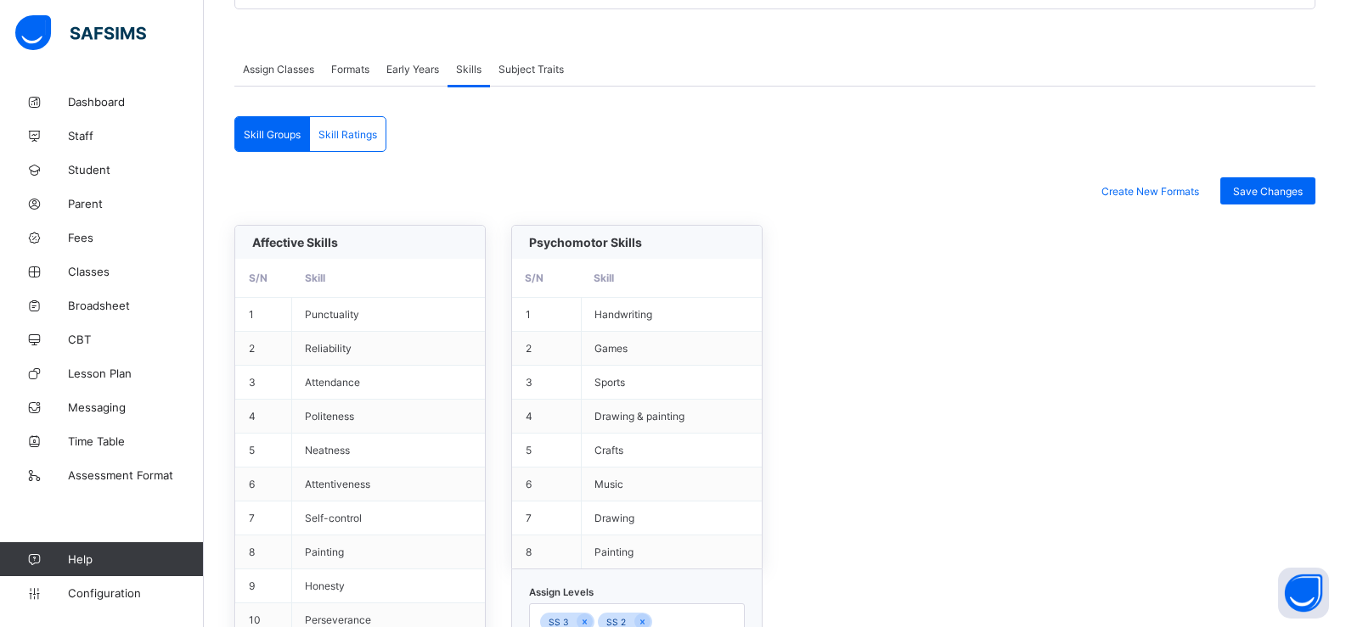
scroll to position [291, 0]
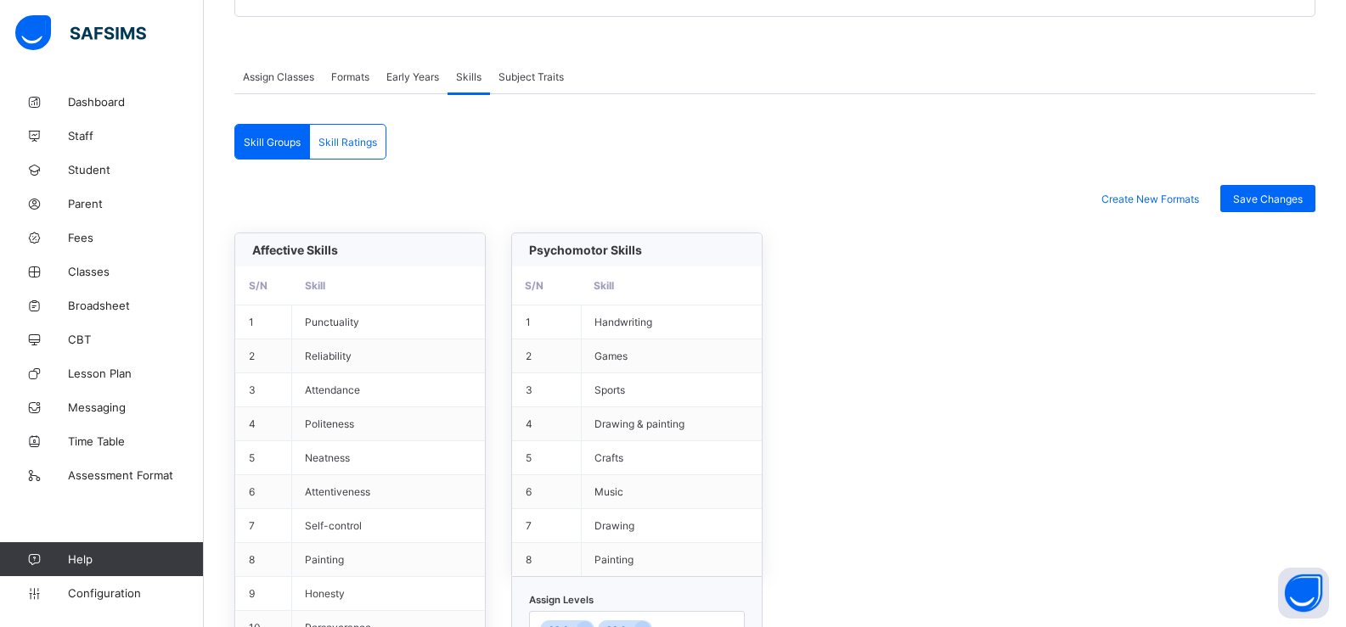
click at [521, 90] on div "Subject Traits" at bounding box center [531, 76] width 82 height 34
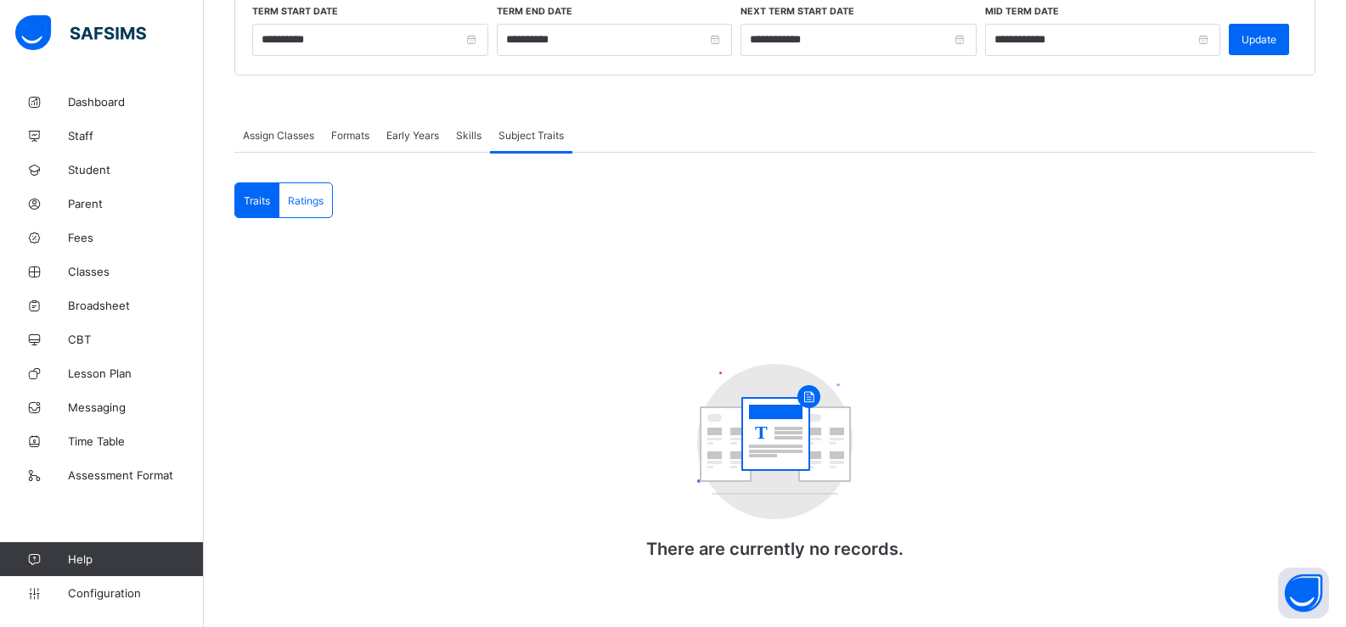
scroll to position [234, 0]
click at [312, 208] on div "Ratings" at bounding box center [305, 200] width 53 height 34
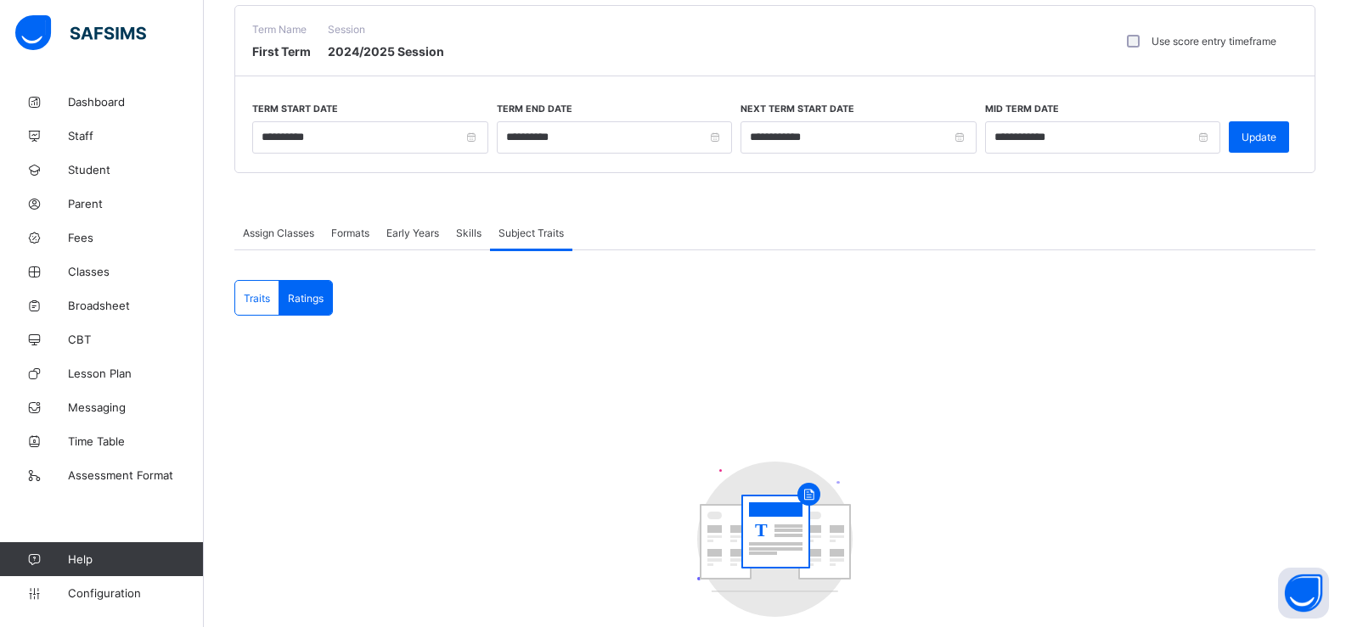
scroll to position [53, 0]
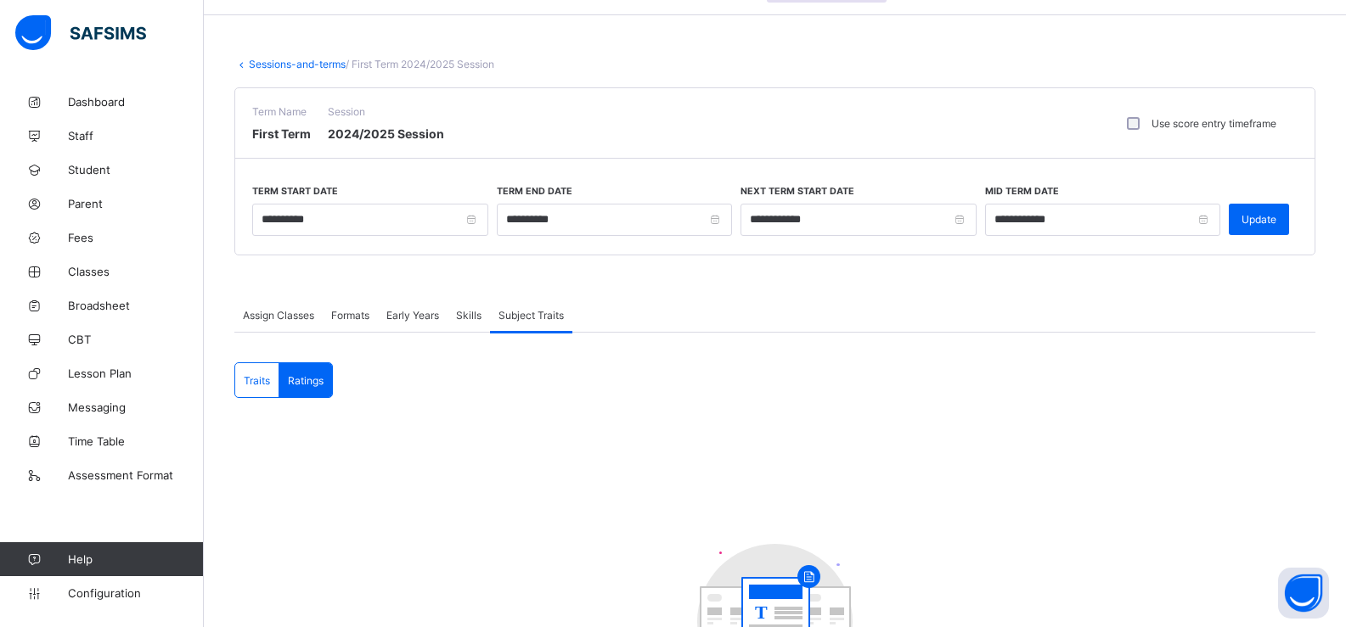
click at [302, 315] on span "Assign Classes" at bounding box center [278, 315] width 71 height 13
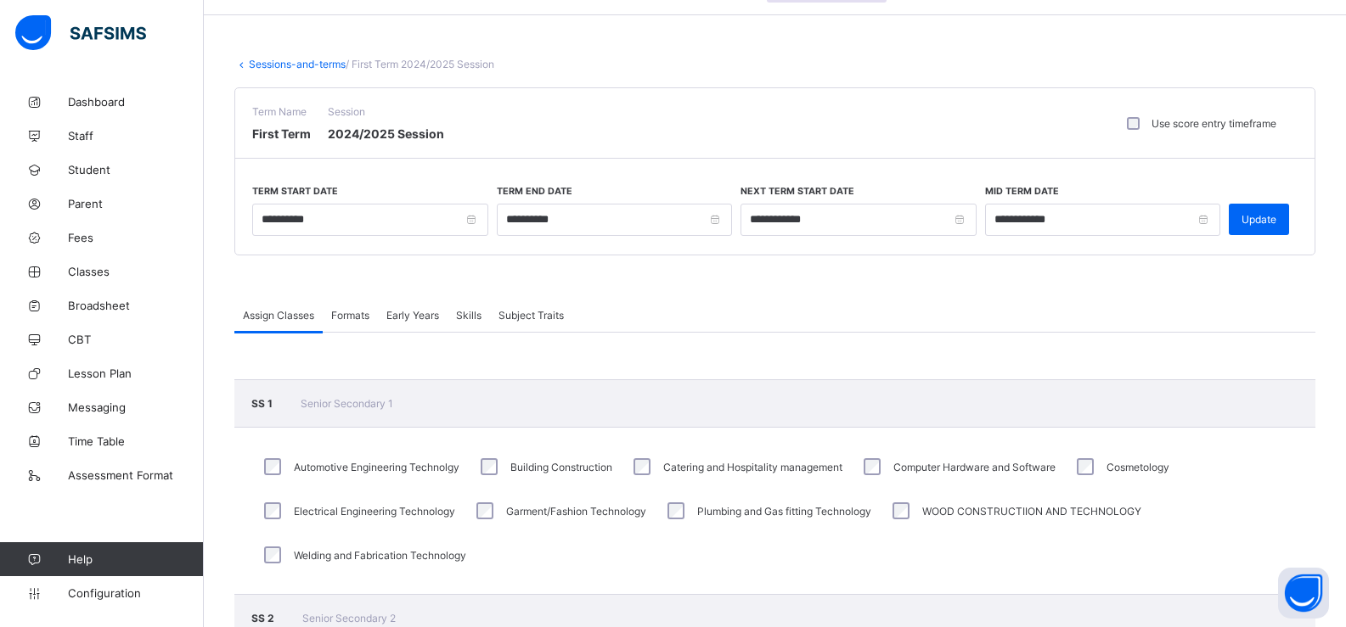
click at [359, 319] on span "Formats" at bounding box center [350, 315] width 38 height 13
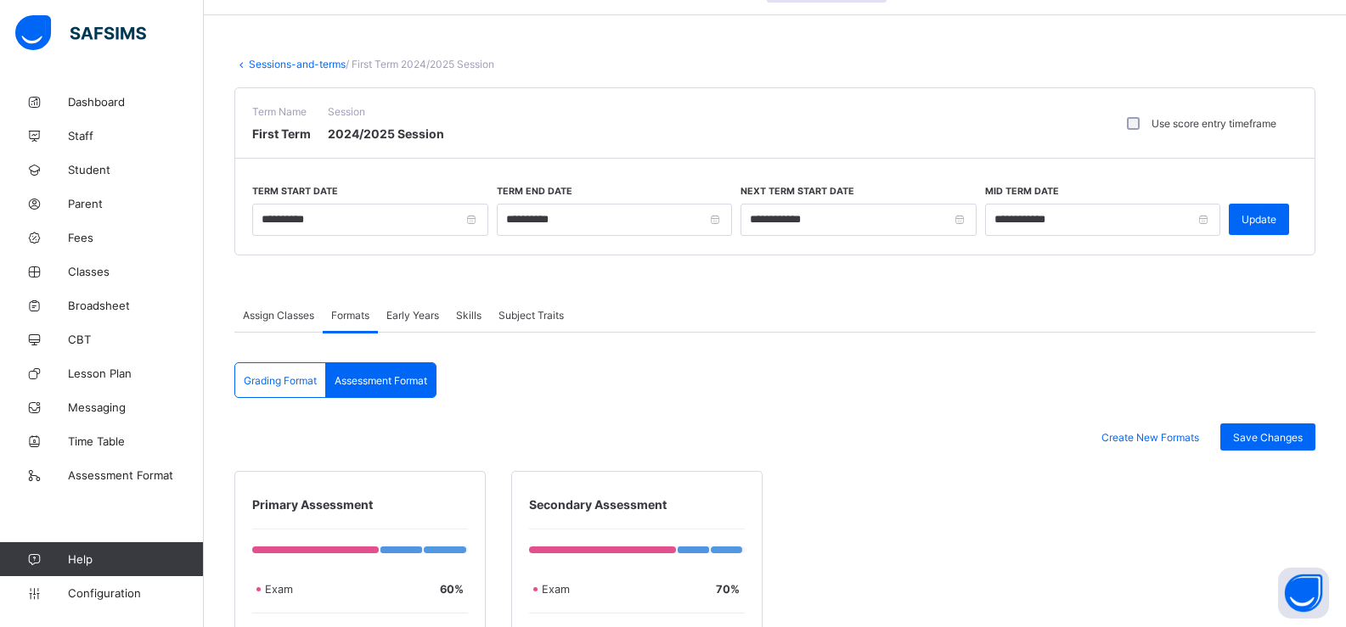
scroll to position [308, 0]
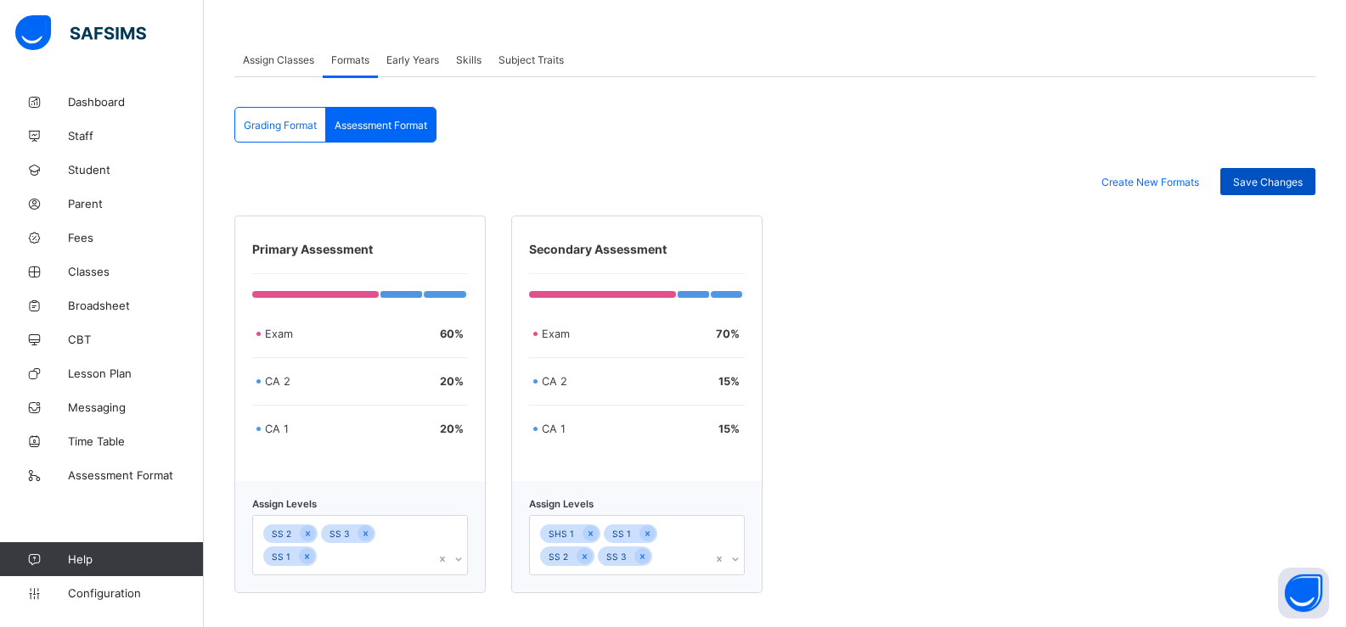
click at [1278, 174] on div "Save Changes" at bounding box center [1267, 181] width 95 height 27
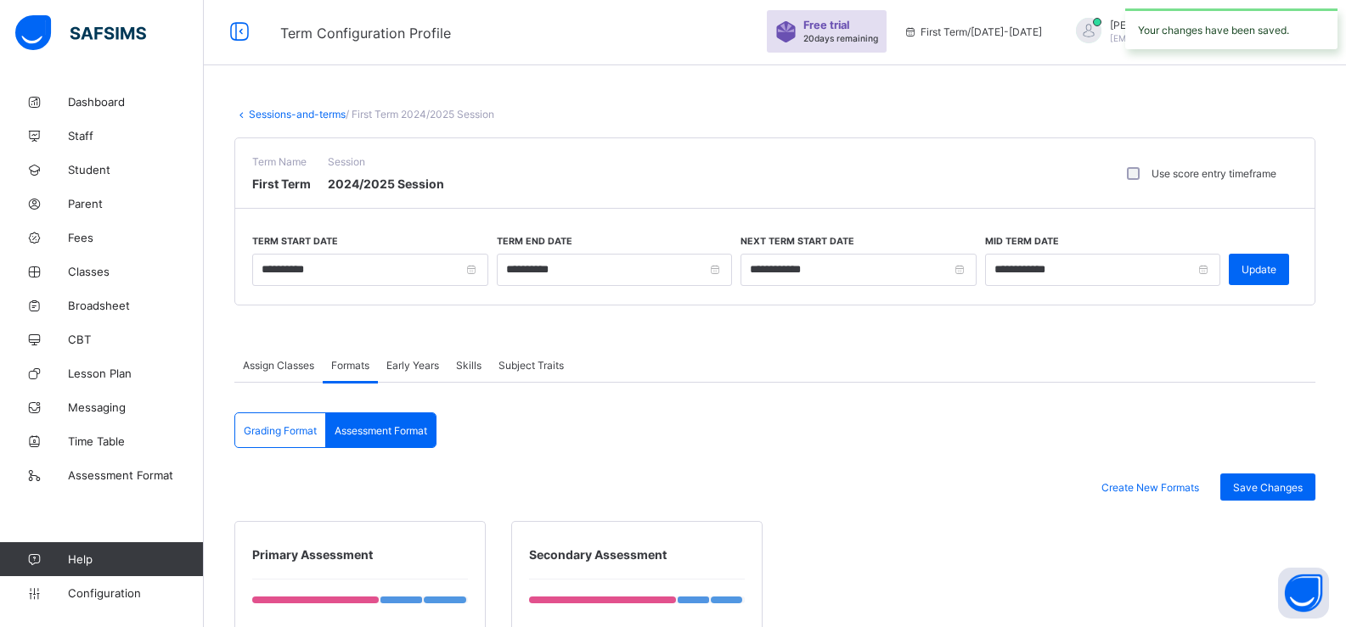
scroll to position [0, 0]
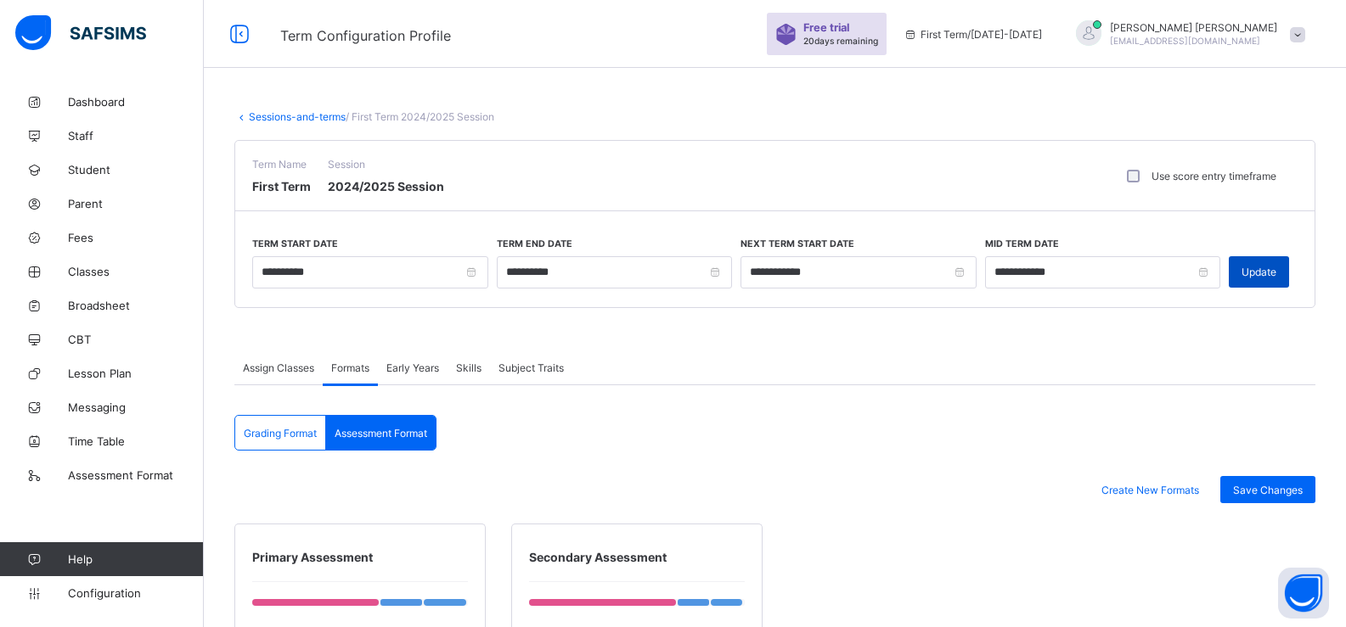
click at [1268, 268] on span "Update" at bounding box center [1258, 272] width 35 height 13
click at [1268, 268] on div "Update" at bounding box center [1259, 271] width 60 height 31
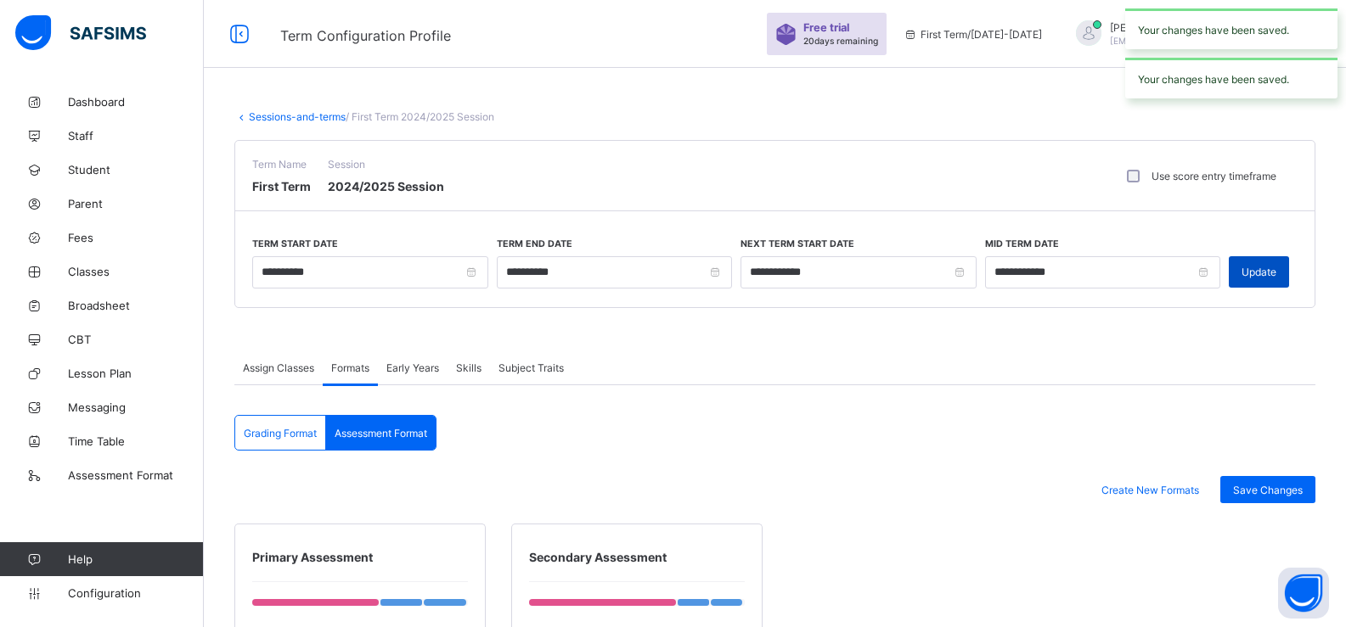
click at [1268, 268] on span "Update" at bounding box center [1258, 272] width 35 height 13
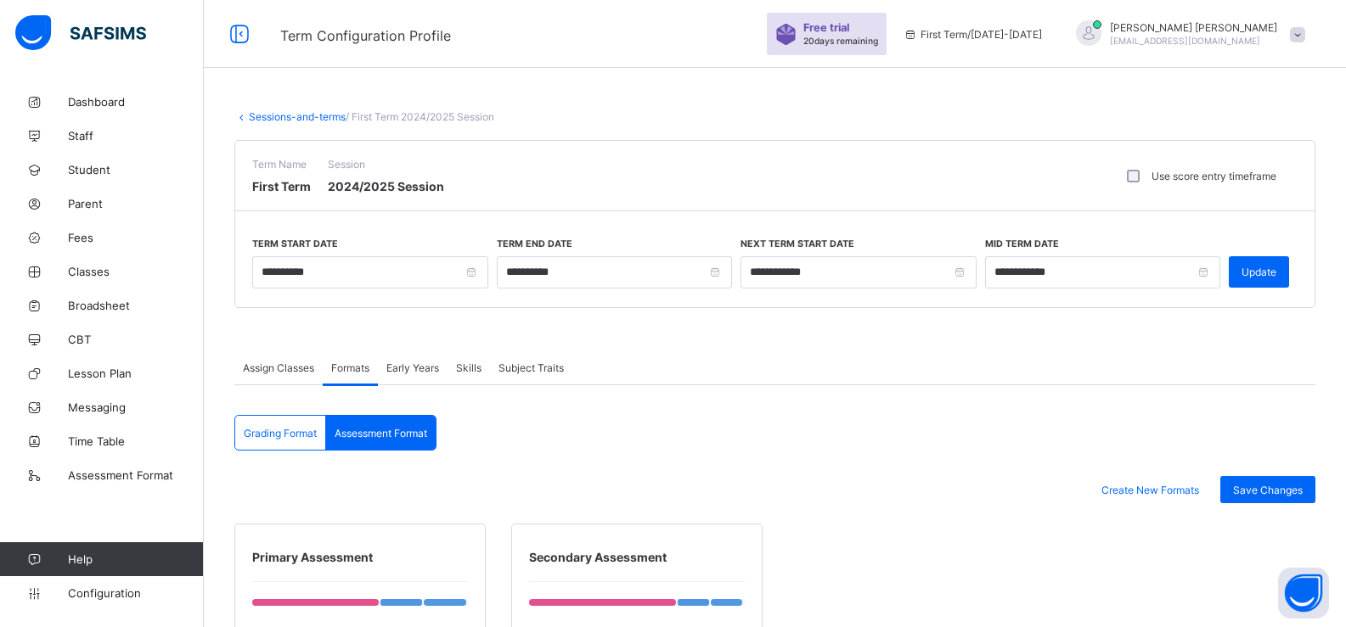
click at [245, 121] on icon at bounding box center [241, 116] width 14 height 13
click at [245, 116] on icon at bounding box center [241, 116] width 14 height 13
click at [259, 116] on link "Sessions-and-terms" at bounding box center [297, 116] width 97 height 13
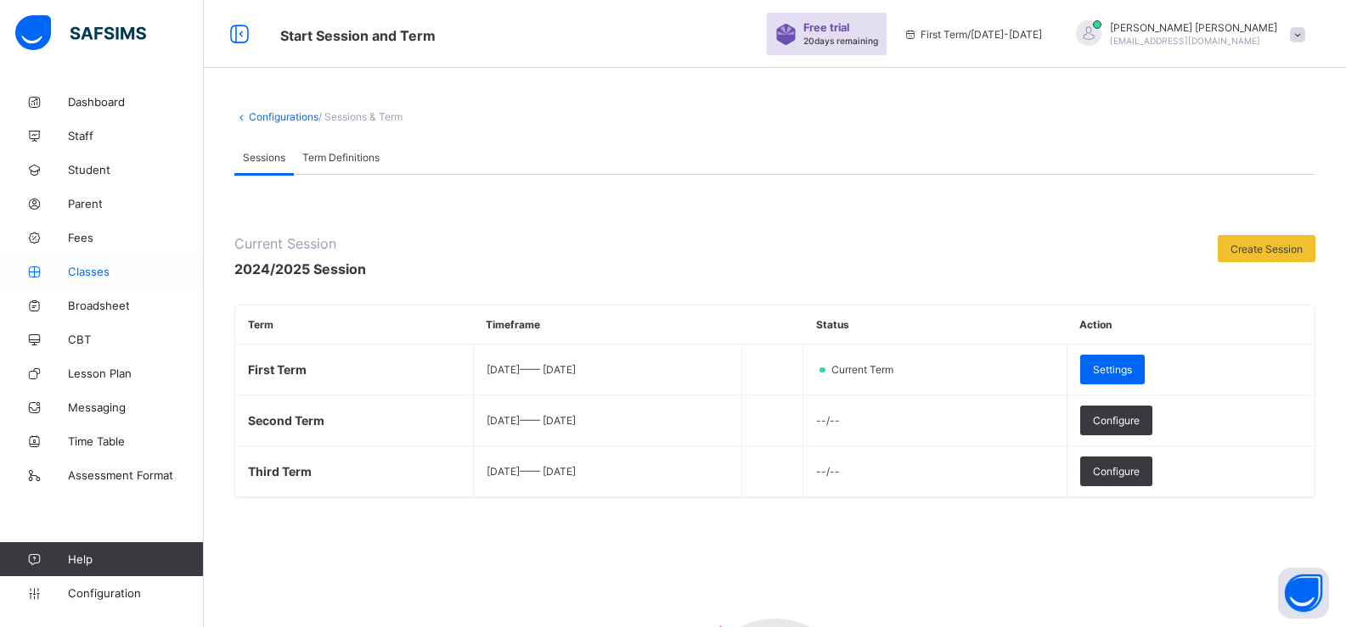
click at [87, 256] on link "Classes" at bounding box center [102, 272] width 204 height 34
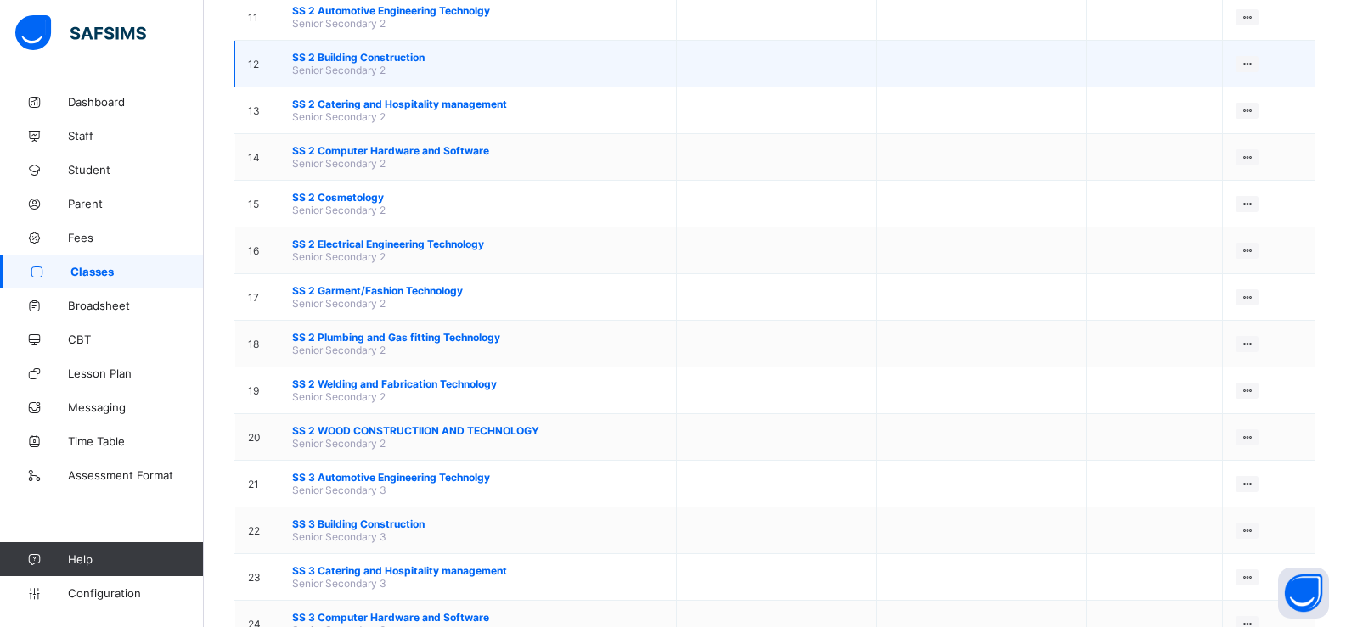
scroll to position [679, 0]
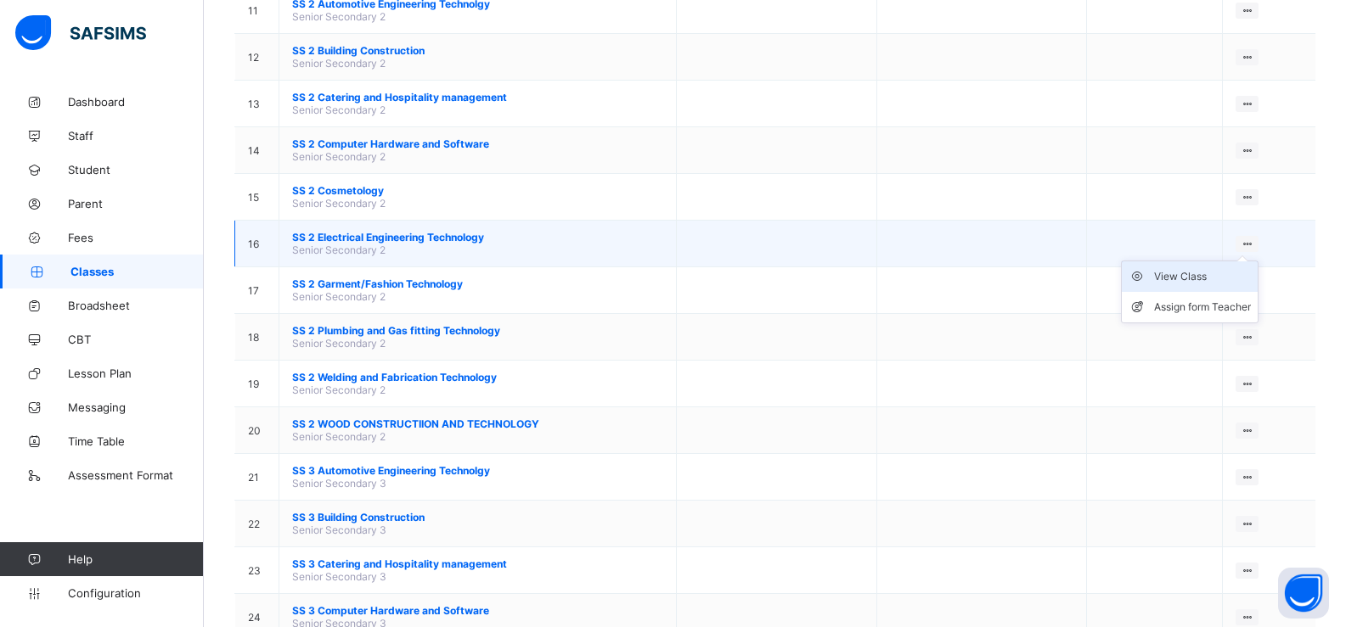
click at [1219, 276] on div "View Class" at bounding box center [1202, 276] width 97 height 17
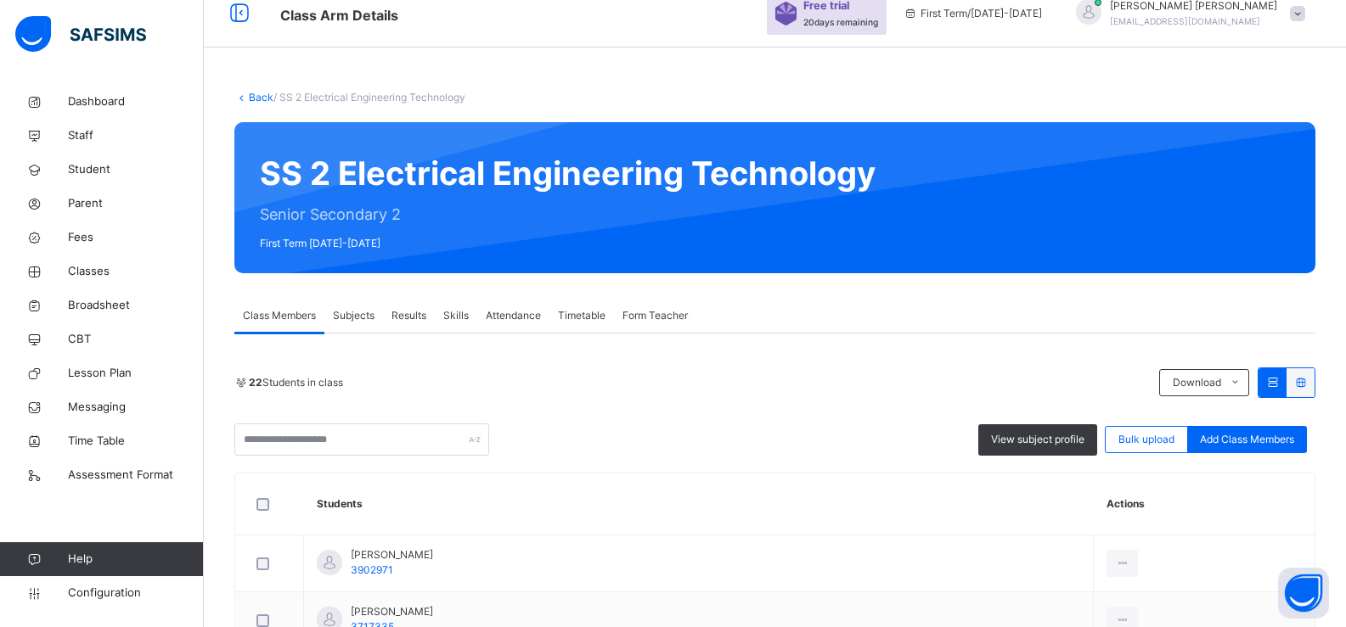
scroll to position [23, 0]
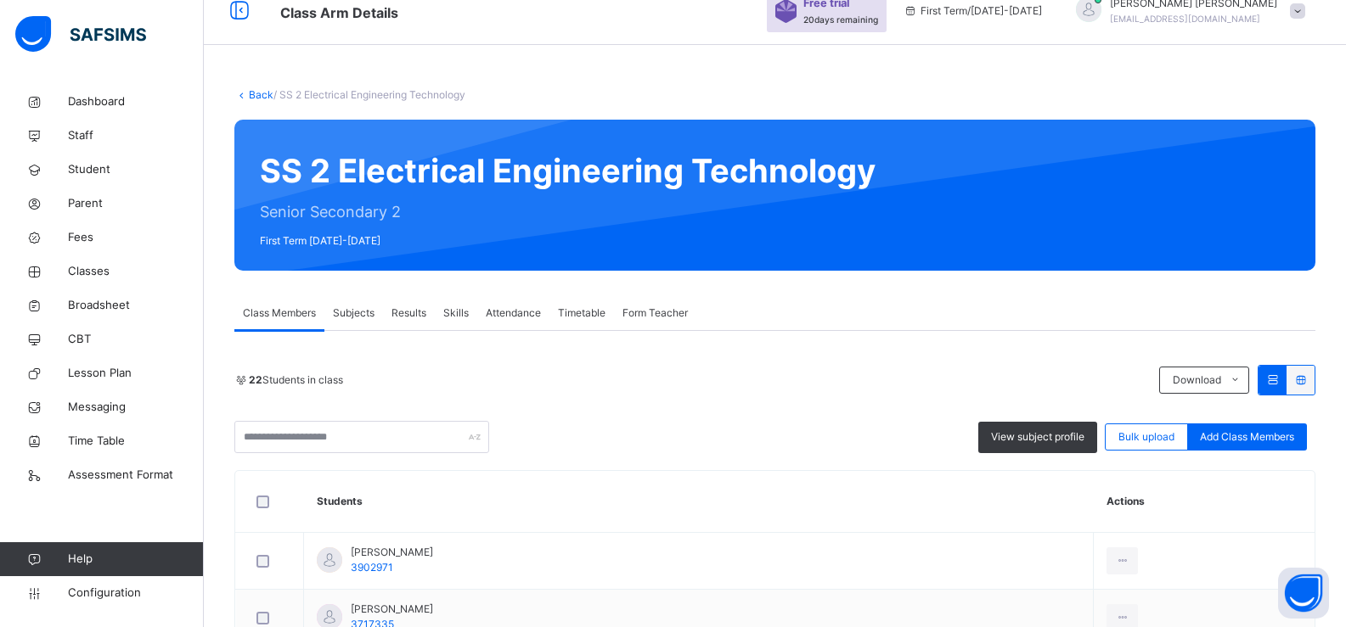
click at [360, 314] on span "Subjects" at bounding box center [354, 313] width 42 height 15
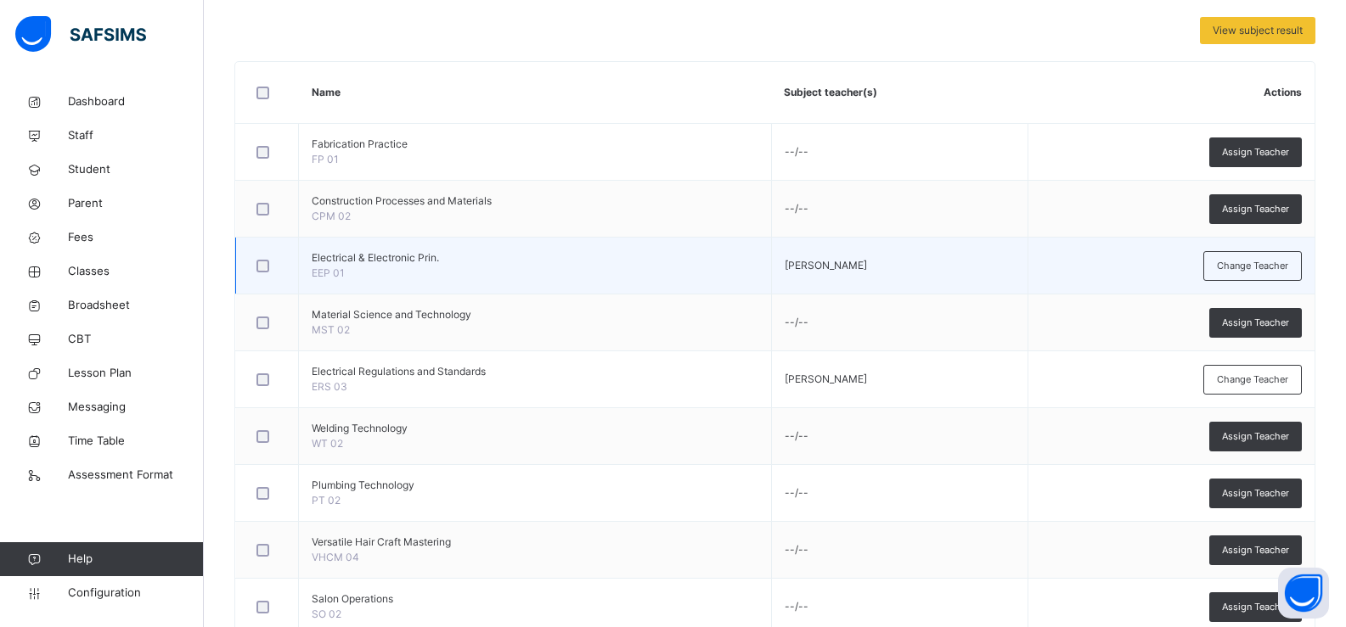
scroll to position [385, 0]
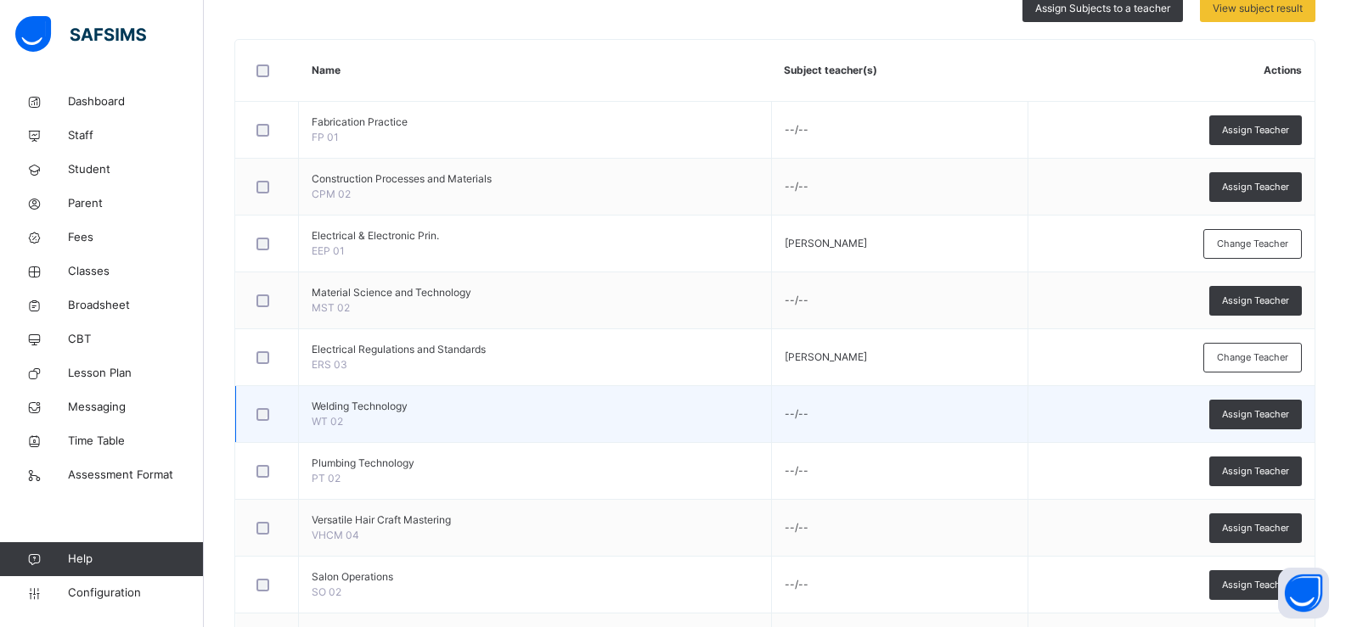
click at [339, 419] on span "WT 02" at bounding box center [327, 421] width 31 height 13
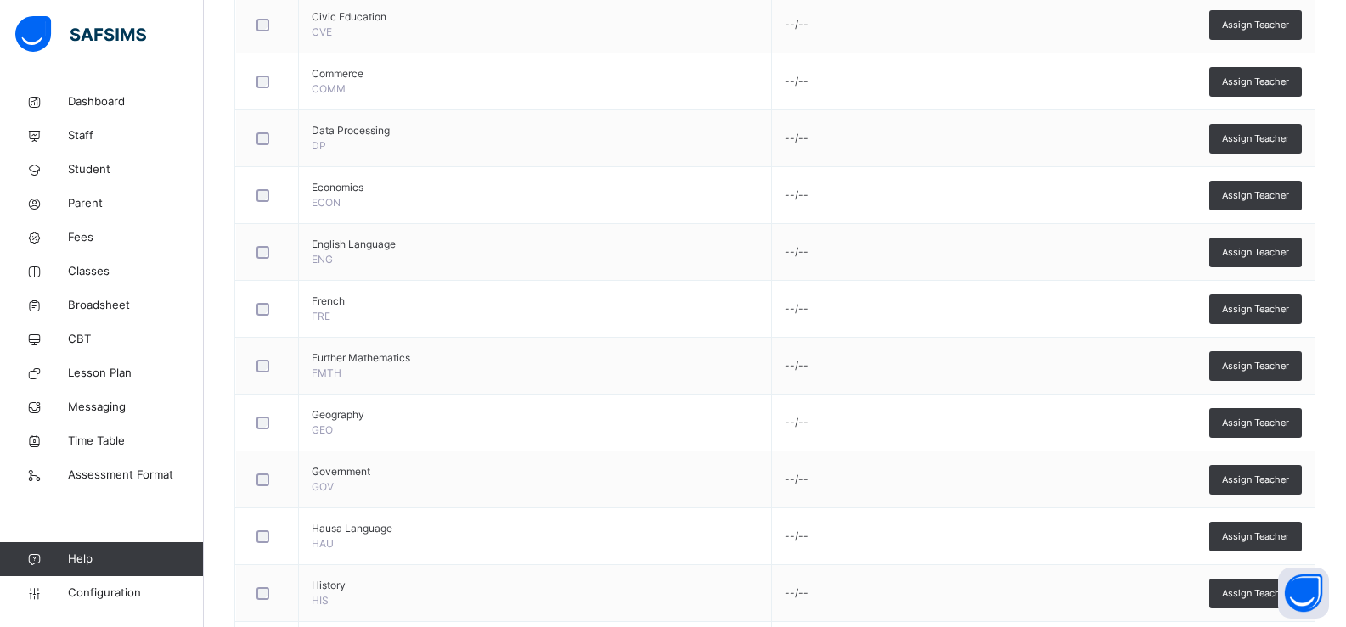
scroll to position [2575, 0]
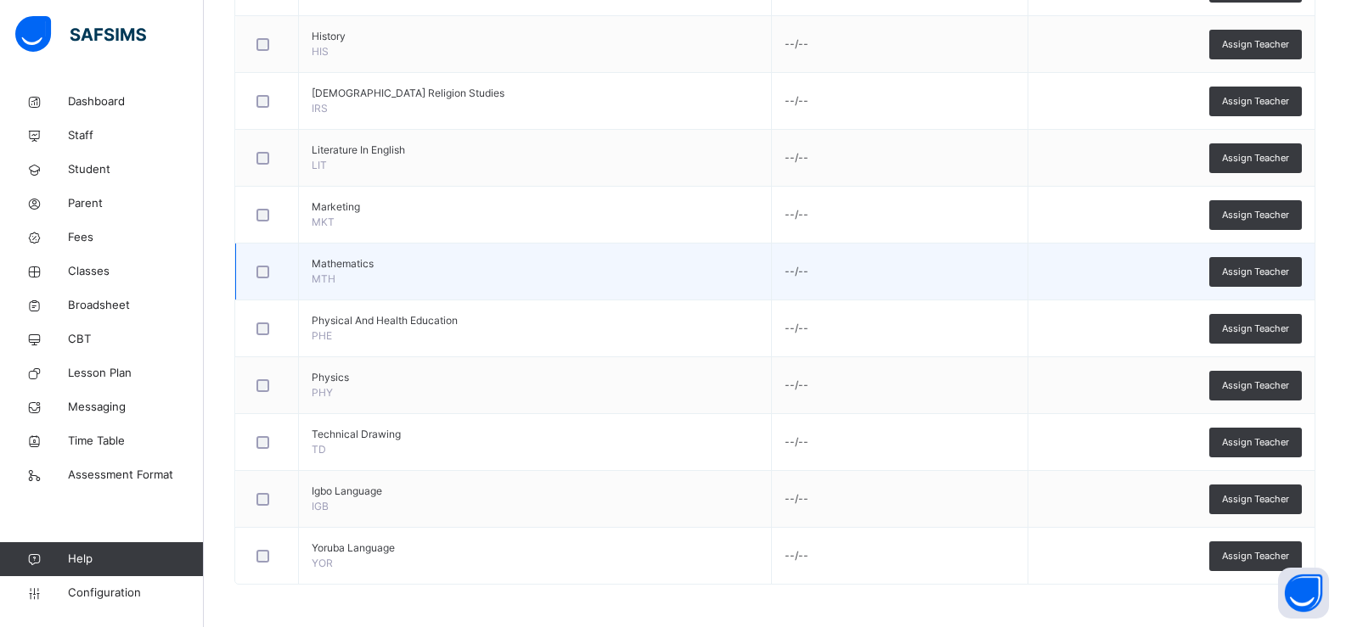
click at [318, 266] on span "Mathematics" at bounding box center [535, 263] width 447 height 15
click at [792, 276] on td "--/--" at bounding box center [899, 272] width 256 height 57
click at [1128, 256] on td "Assign Teacher" at bounding box center [1170, 272] width 287 height 57
click at [1269, 275] on span "Assign Teacher" at bounding box center [1255, 272] width 67 height 14
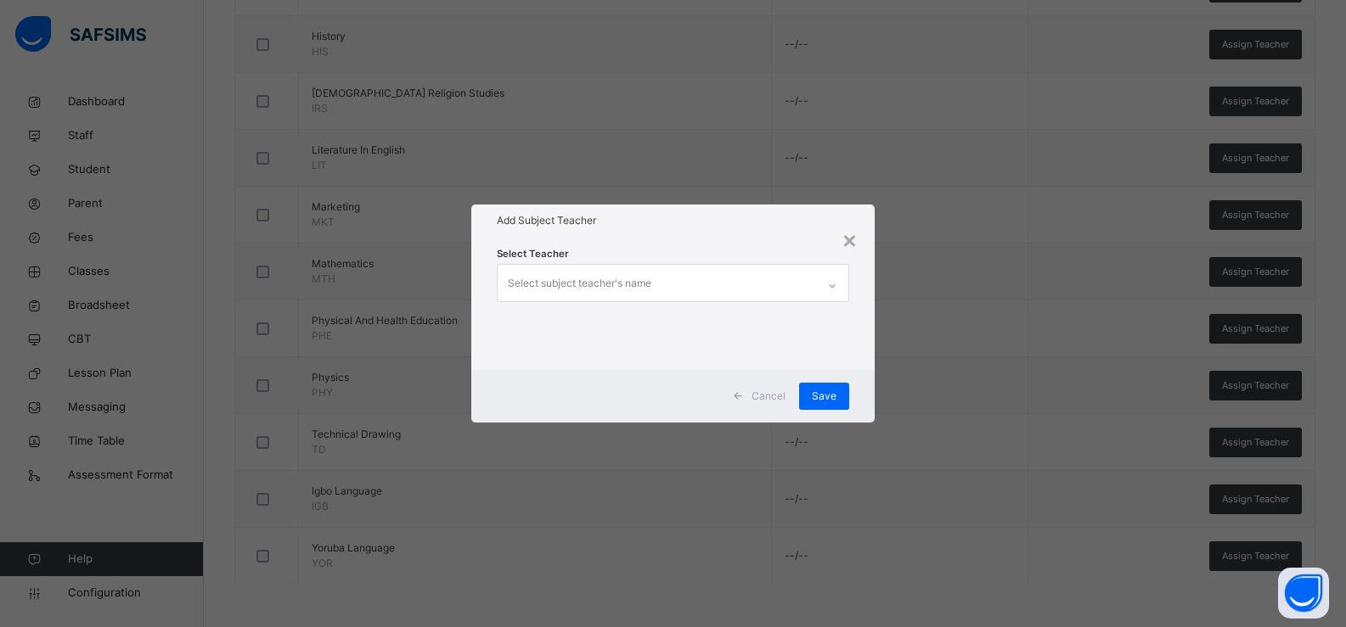
click at [816, 271] on div "Select subject teacher's name" at bounding box center [657, 283] width 319 height 36
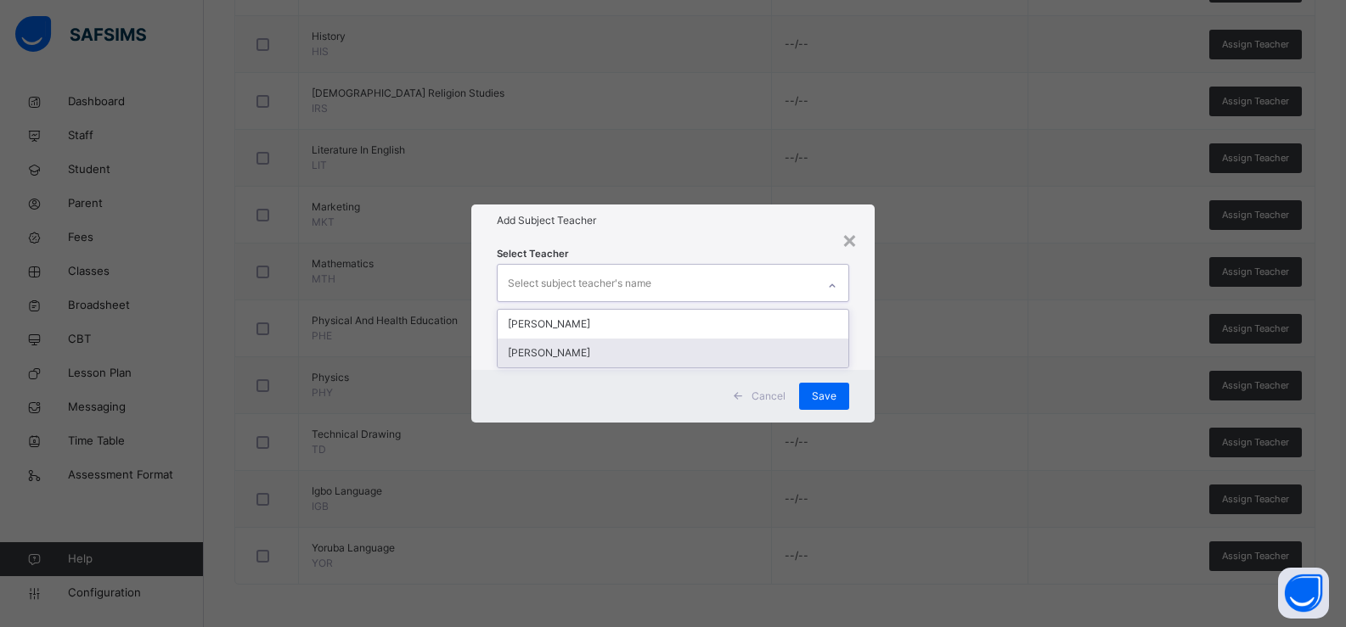
click at [785, 340] on div "[PERSON_NAME]" at bounding box center [674, 353] width 352 height 29
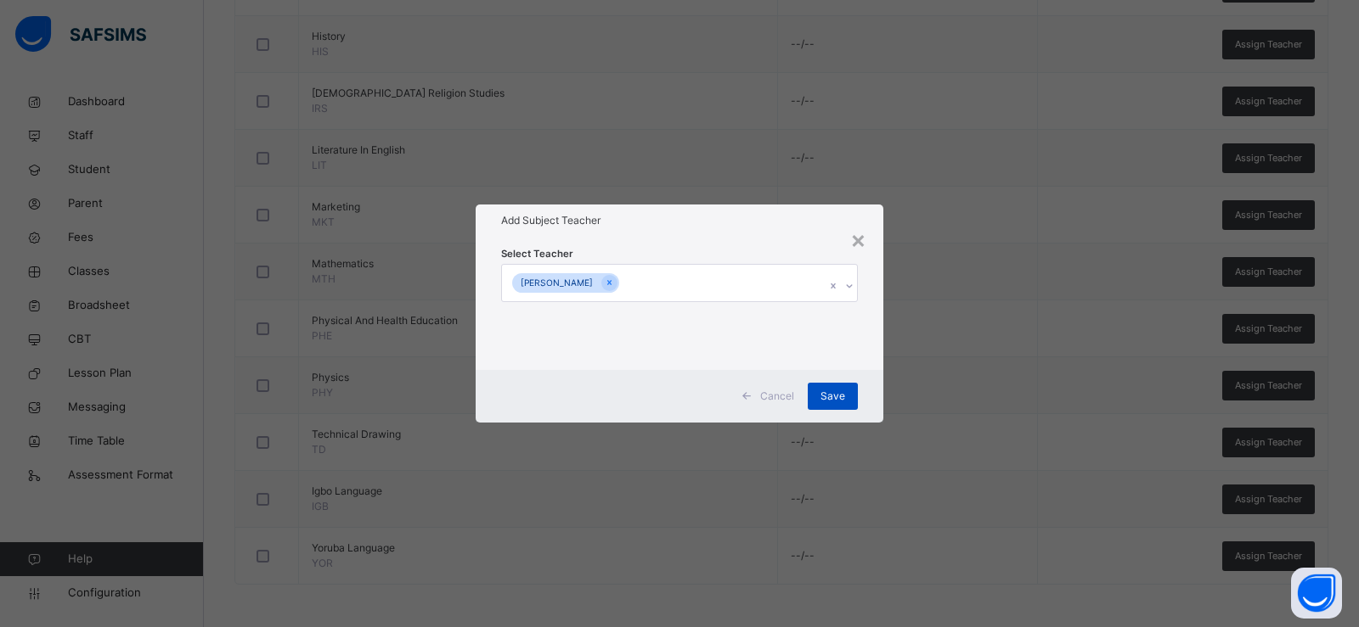
click at [826, 387] on div "Save" at bounding box center [832, 396] width 50 height 27
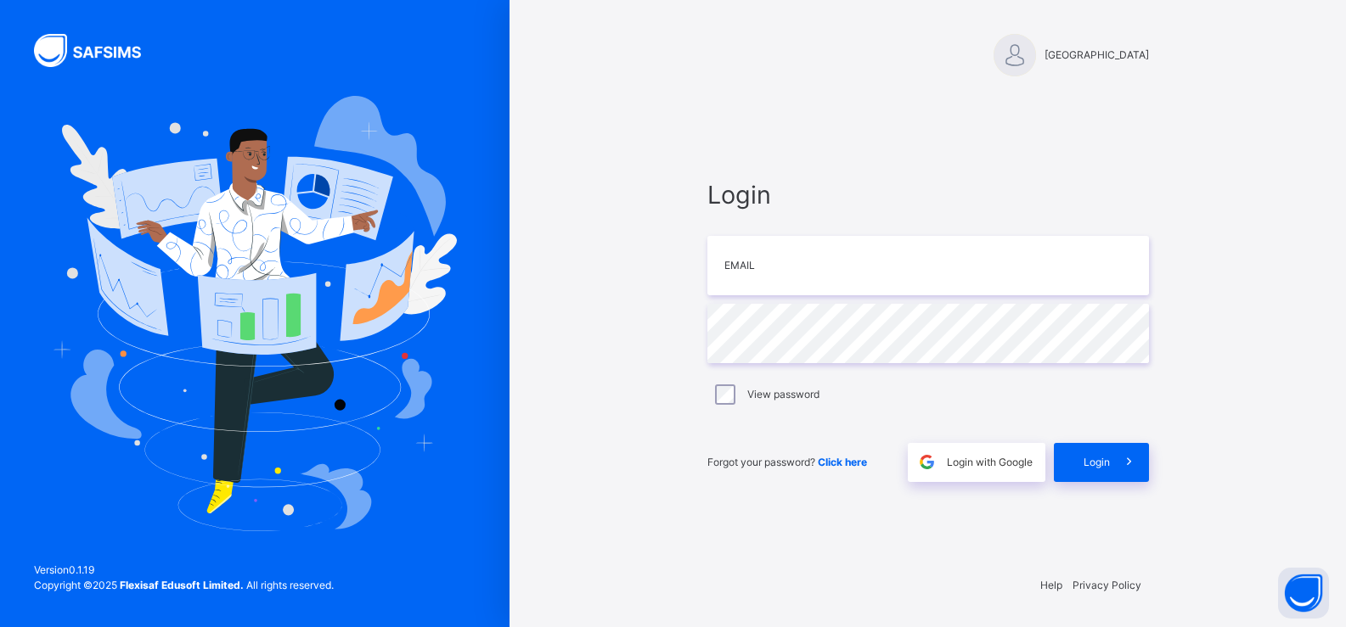
type input "**********"
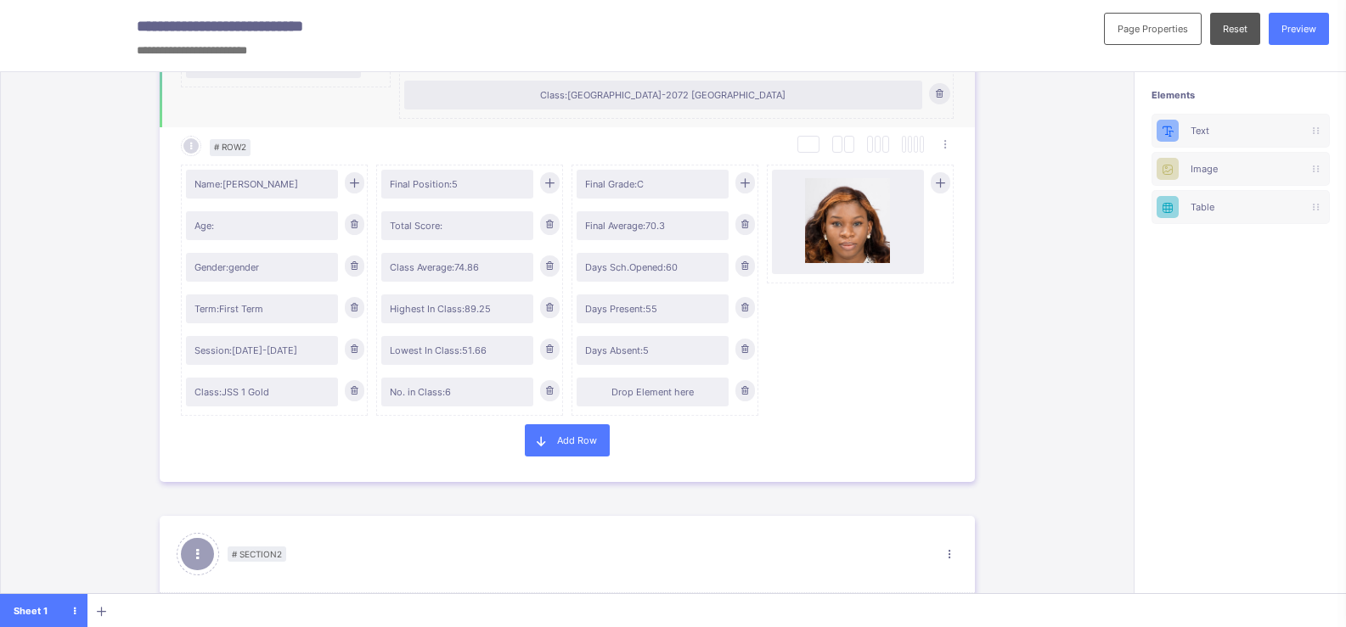
scroll to position [334, 0]
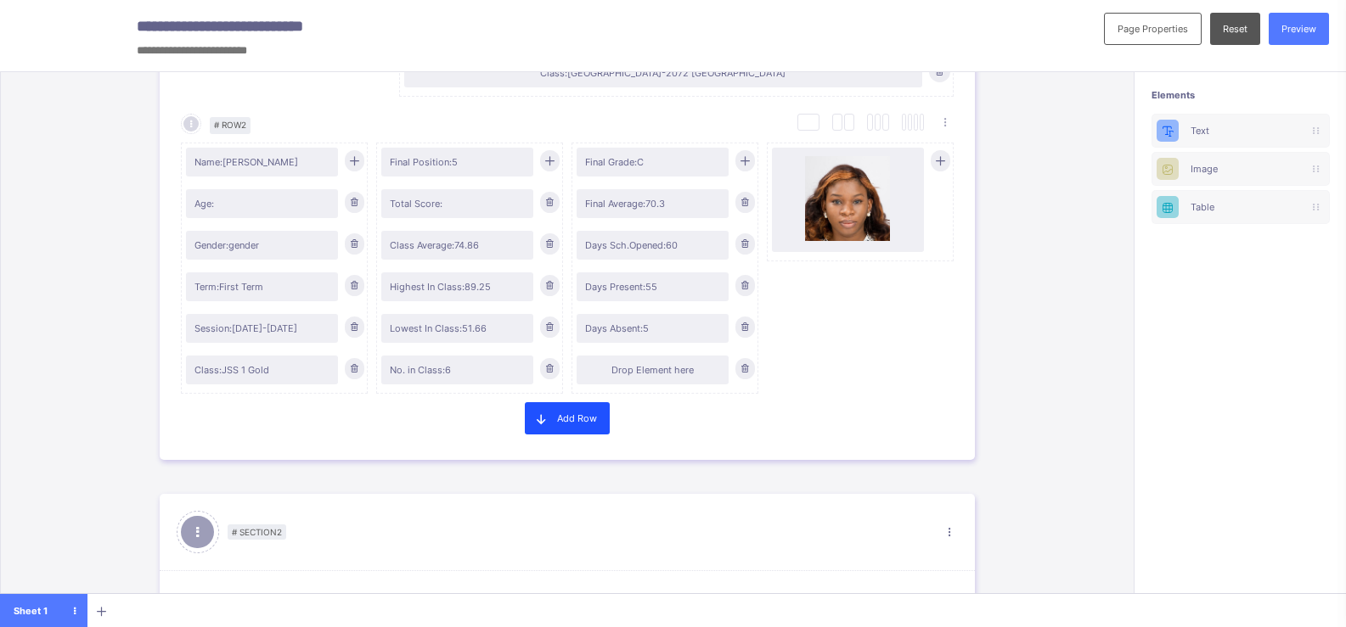
click at [590, 423] on span "Add Row" at bounding box center [577, 419] width 40 height 12
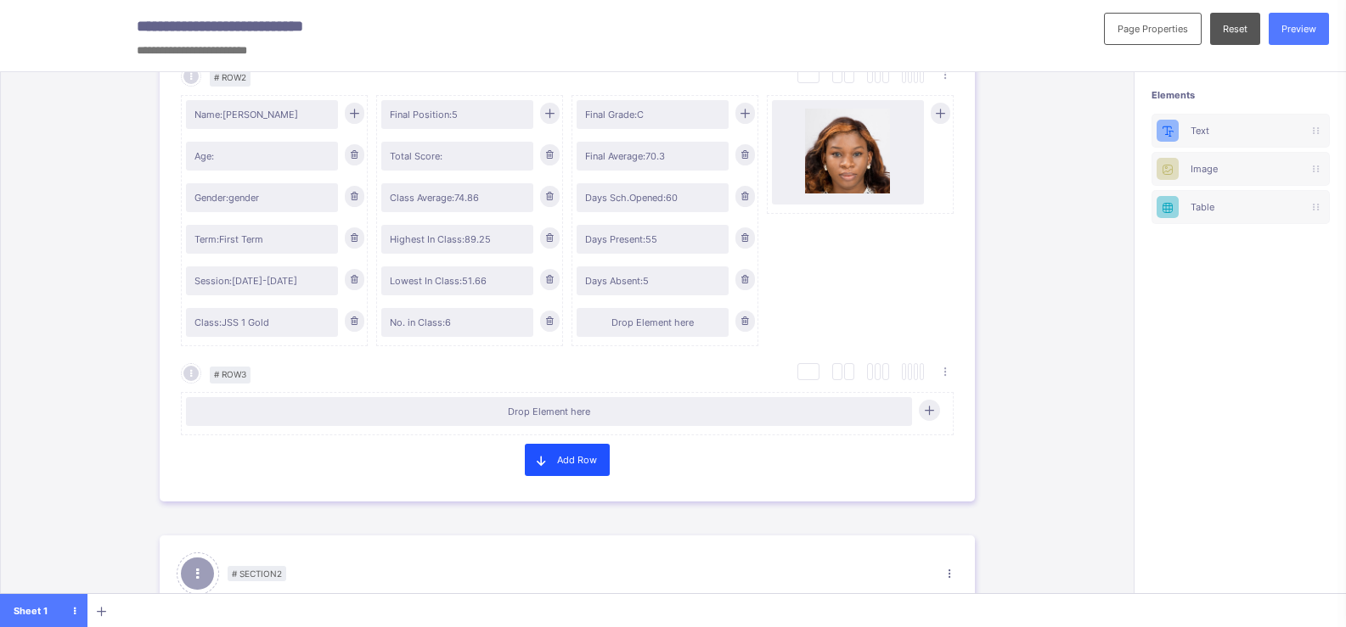
scroll to position [430, 0]
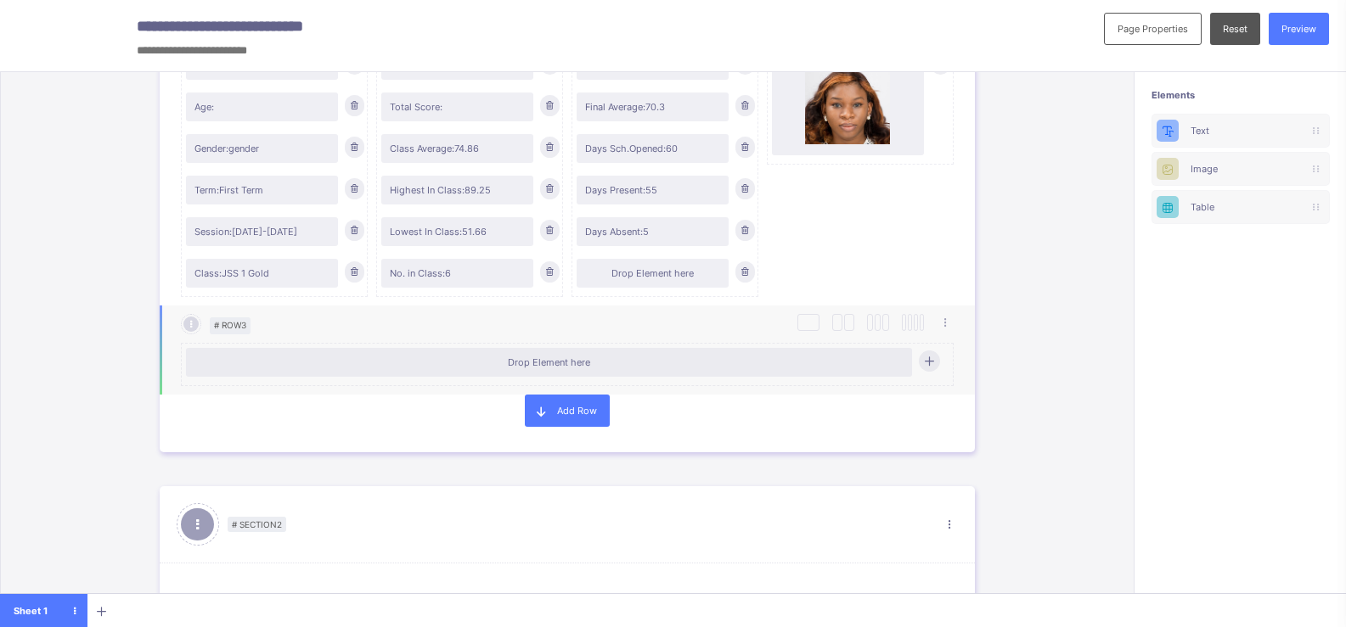
click at [571, 370] on div "Drop Element here" at bounding box center [549, 362] width 726 height 29
click at [928, 366] on icon at bounding box center [928, 361] width 13 height 12
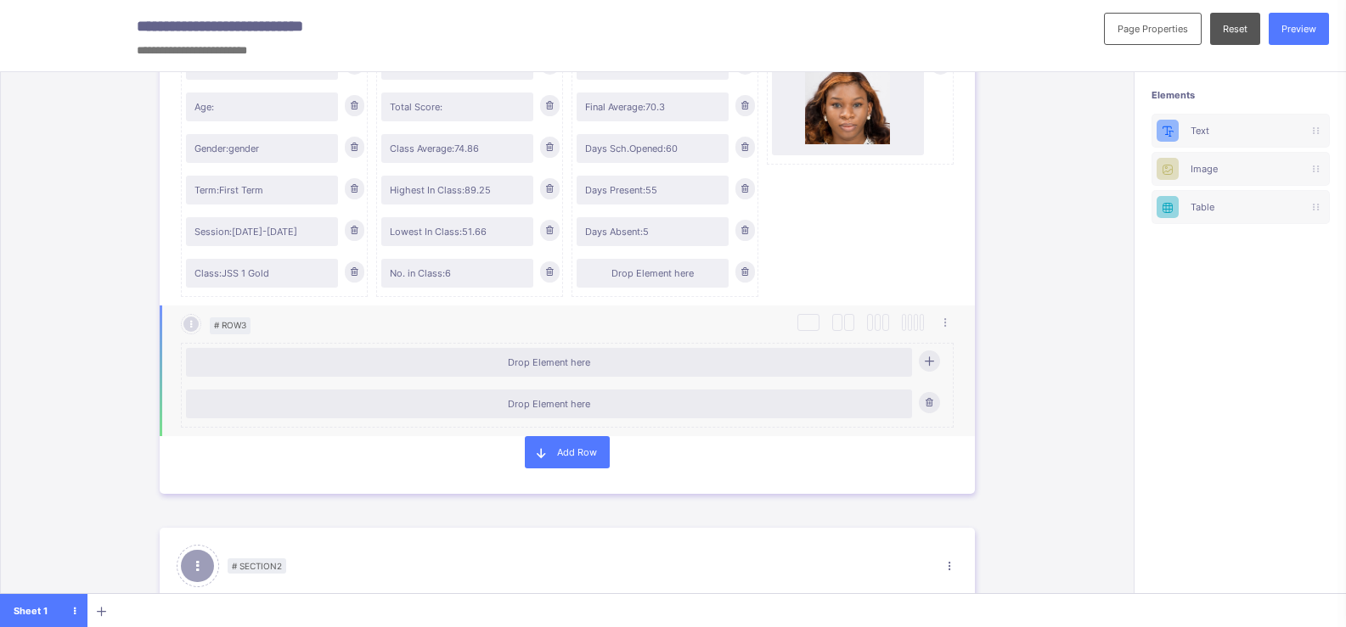
click at [726, 367] on div "Drop Element here" at bounding box center [548, 363] width 709 height 12
click at [206, 357] on div "Drop Element here" at bounding box center [548, 363] width 709 height 12
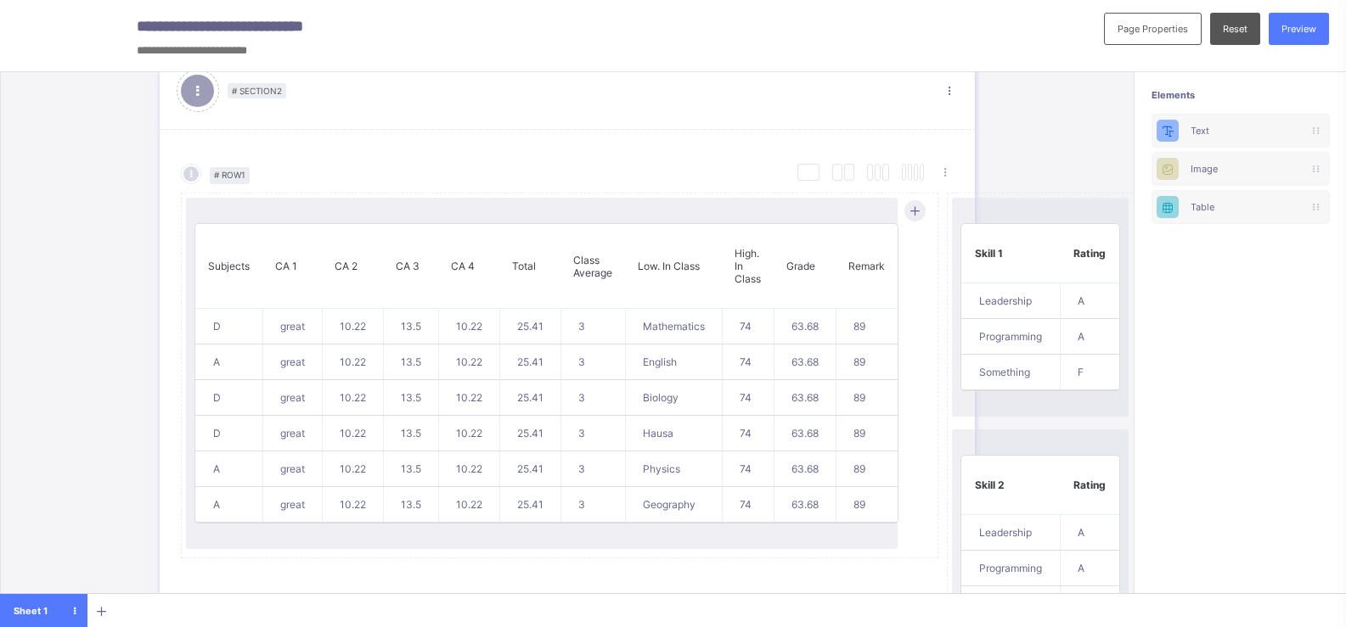
scroll to position [911, 0]
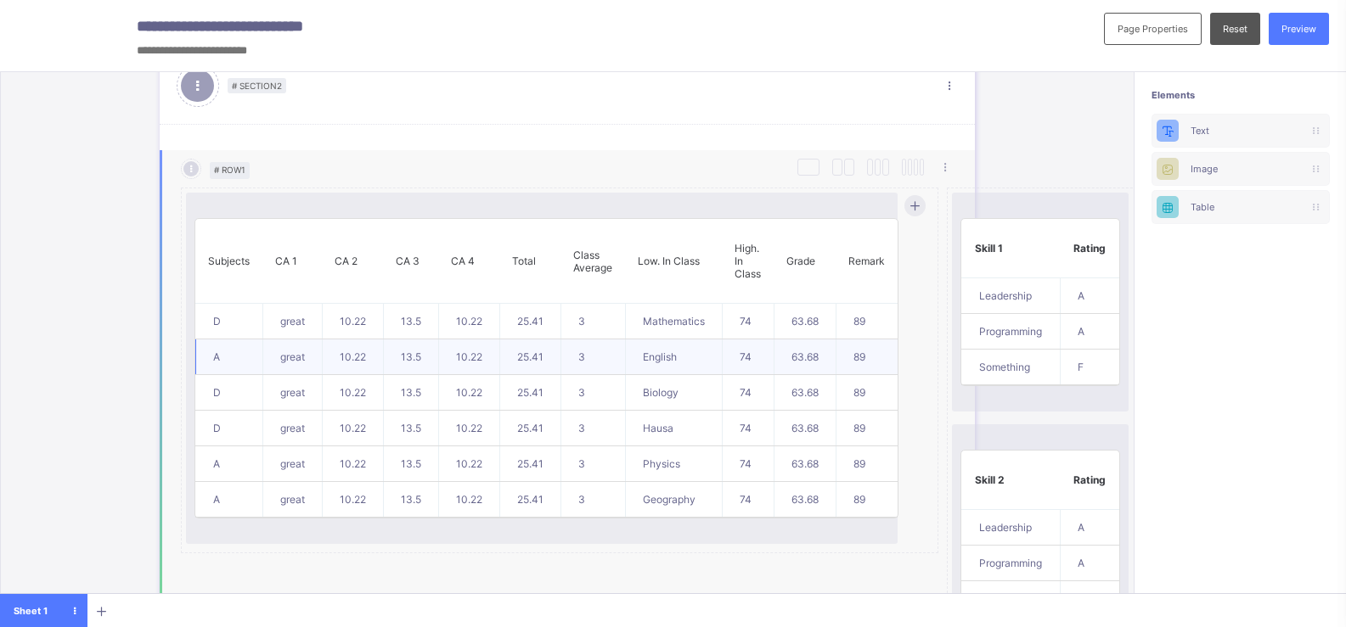
click at [386, 348] on td "13.5" at bounding box center [410, 358] width 55 height 36
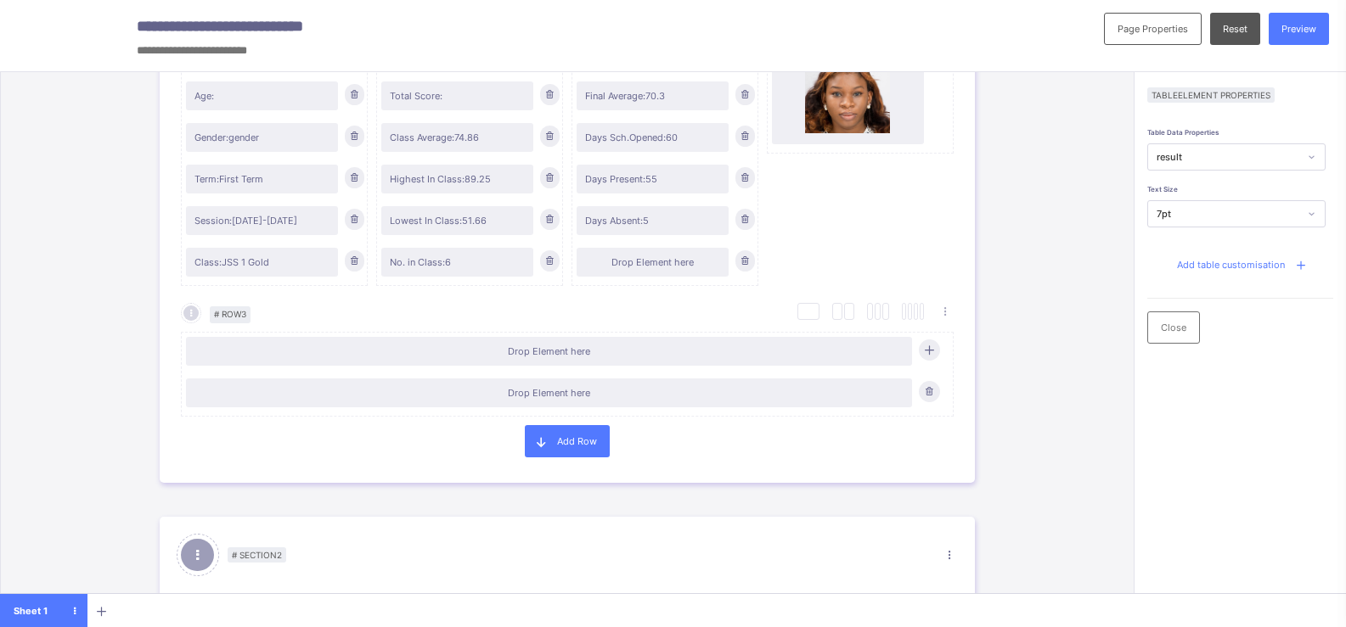
scroll to position [0, 0]
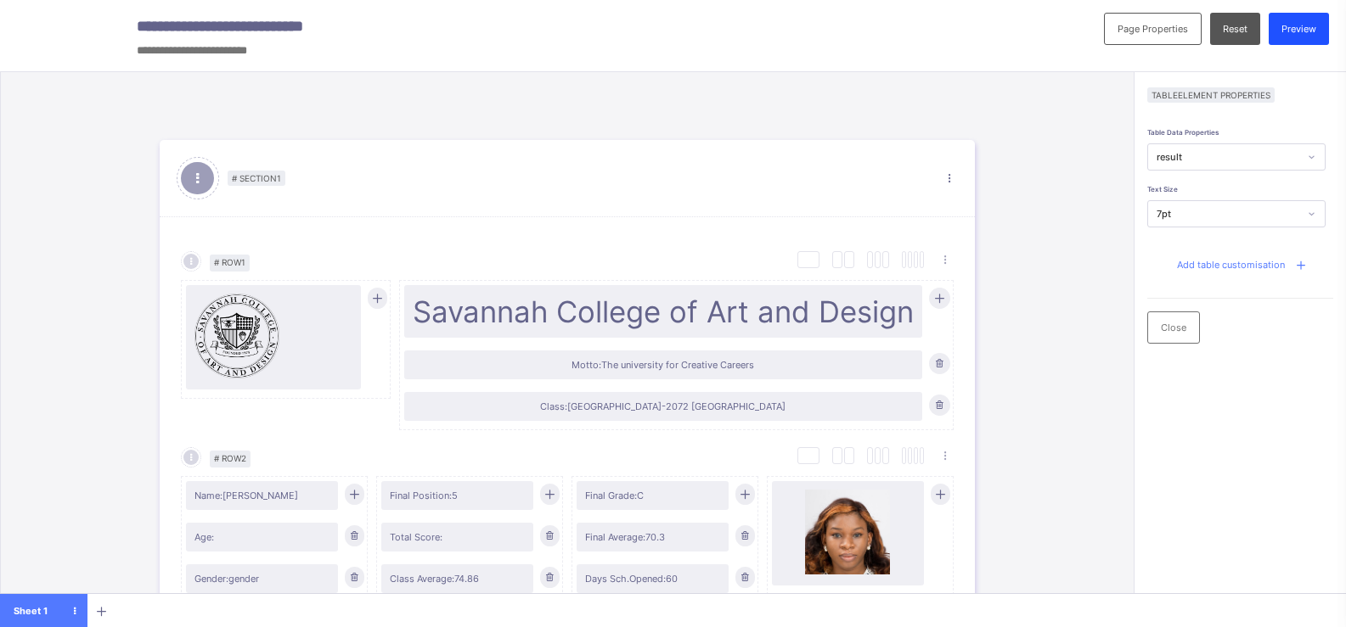
click at [1316, 28] on span "Preview" at bounding box center [1298, 29] width 35 height 12
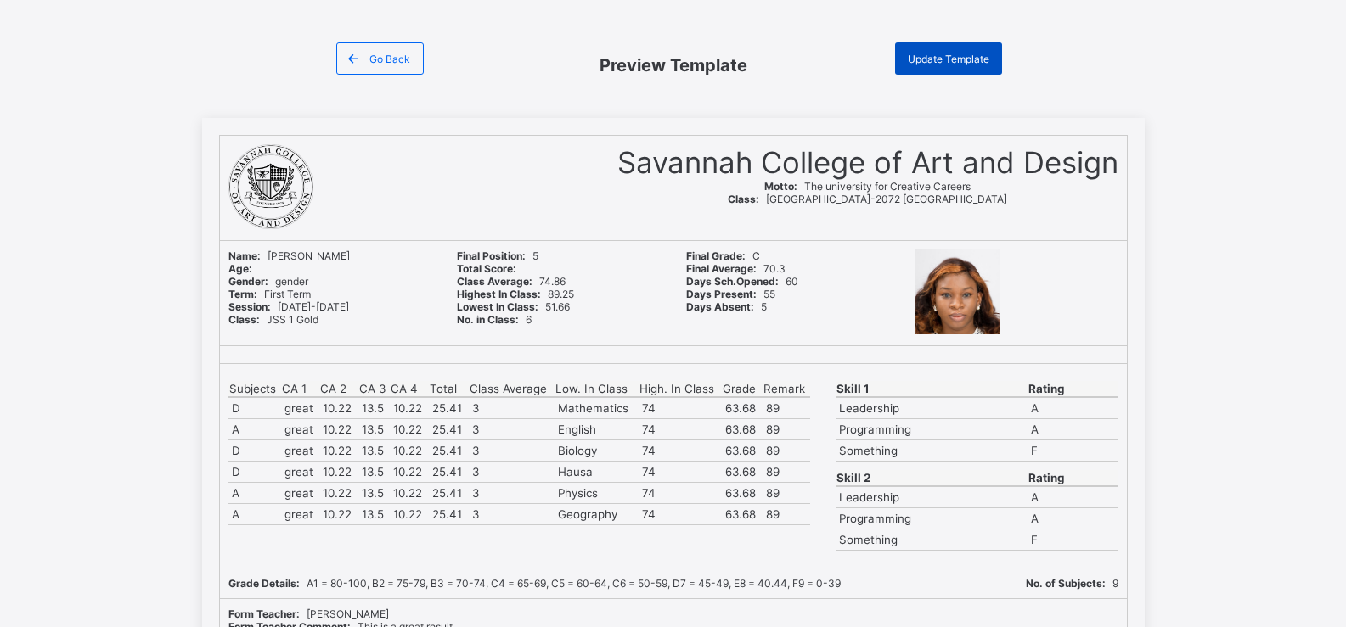
click at [982, 69] on div "Update Template" at bounding box center [948, 58] width 107 height 32
click at [391, 70] on div "Go Back" at bounding box center [379, 58] width 87 height 32
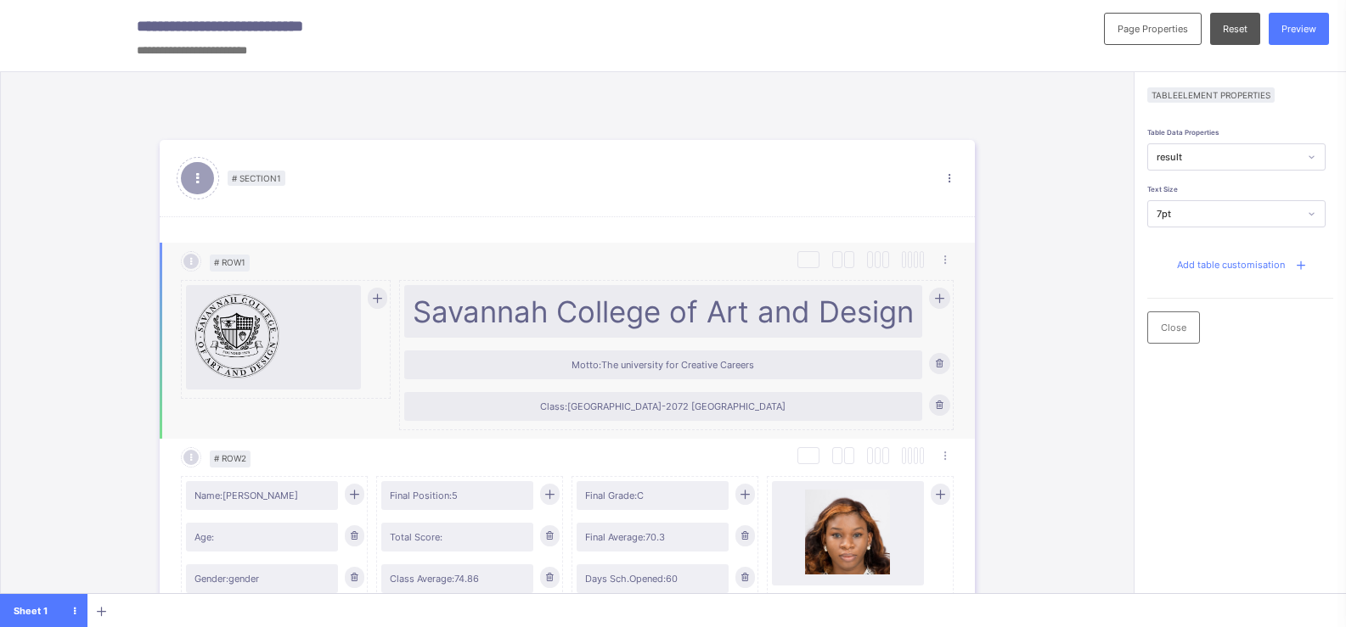
click at [284, 325] on div at bounding box center [273, 337] width 158 height 87
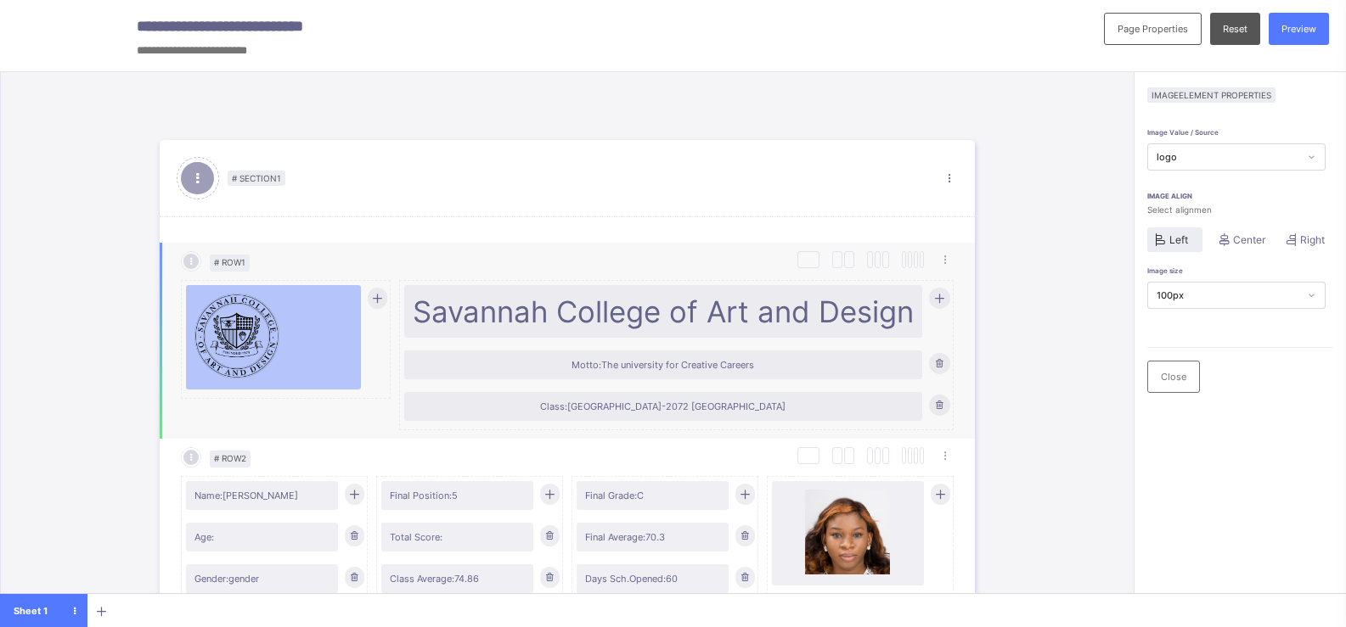
click at [295, 336] on div at bounding box center [273, 337] width 158 height 87
click at [385, 314] on div at bounding box center [286, 339] width 201 height 117
click at [1244, 26] on span "Reset" at bounding box center [1235, 29] width 25 height 12
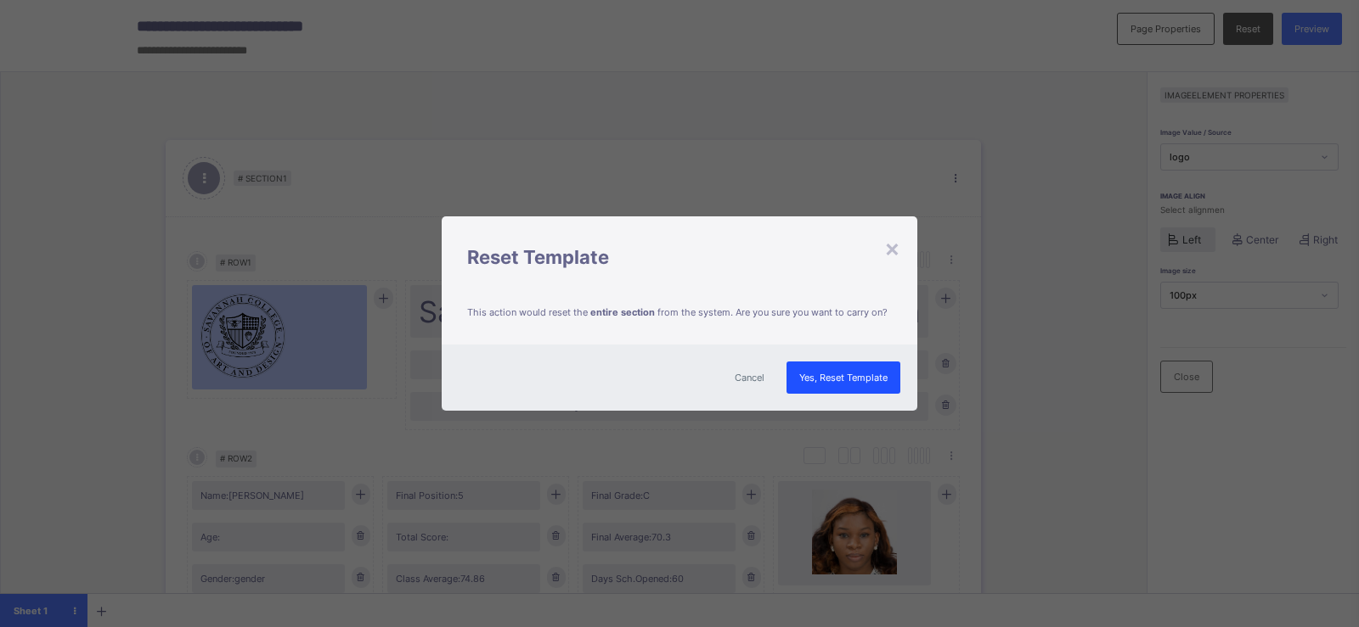
click at [862, 374] on span "Yes, Reset Template" at bounding box center [843, 378] width 88 height 12
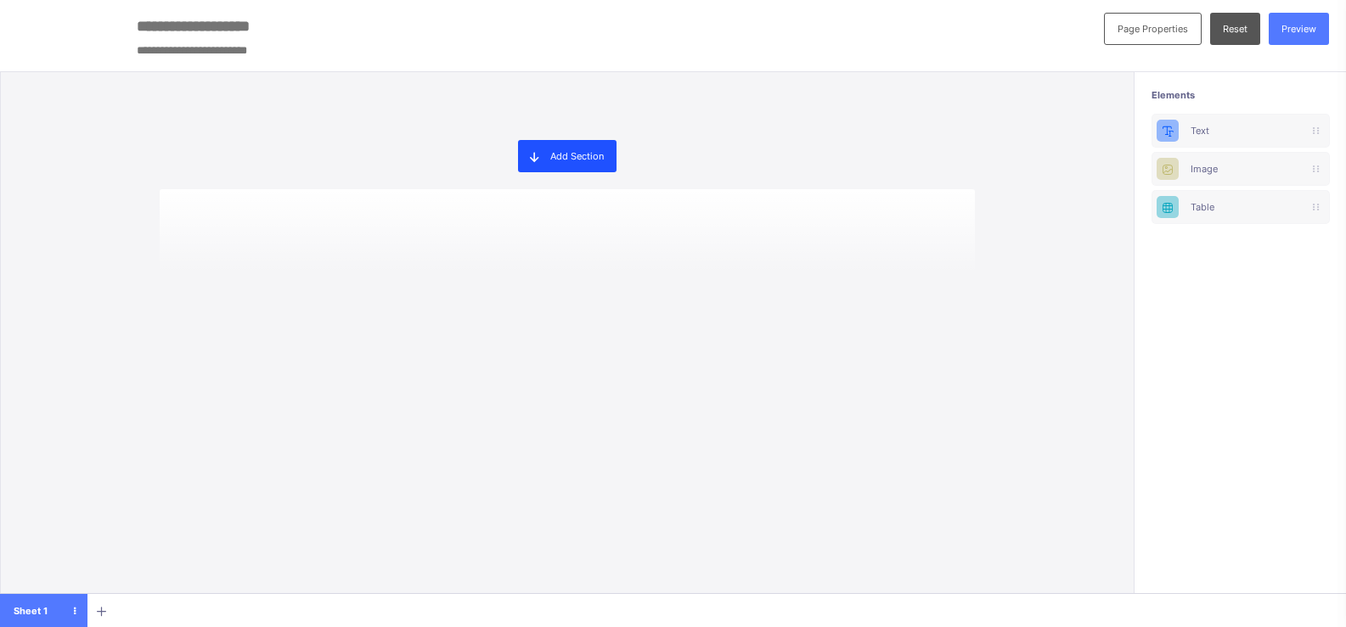
click at [580, 158] on span "Add Section" at bounding box center [576, 156] width 53 height 12
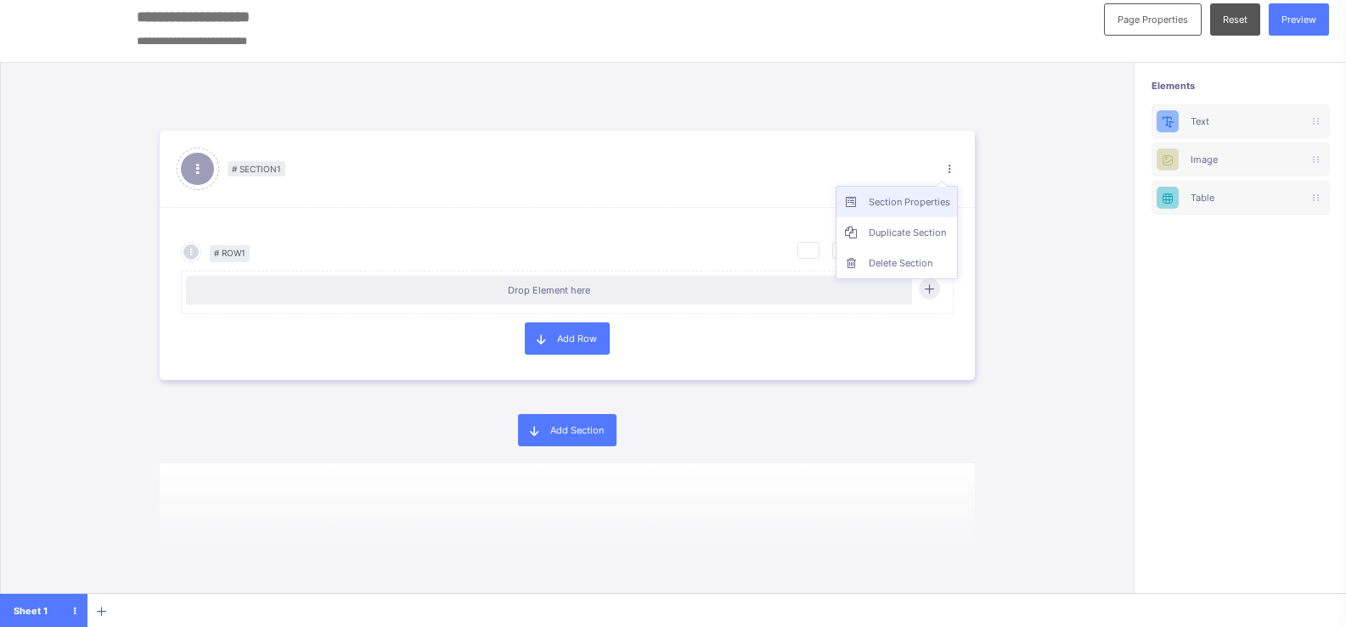
click at [941, 211] on li "Section Properties" at bounding box center [896, 202] width 121 height 31
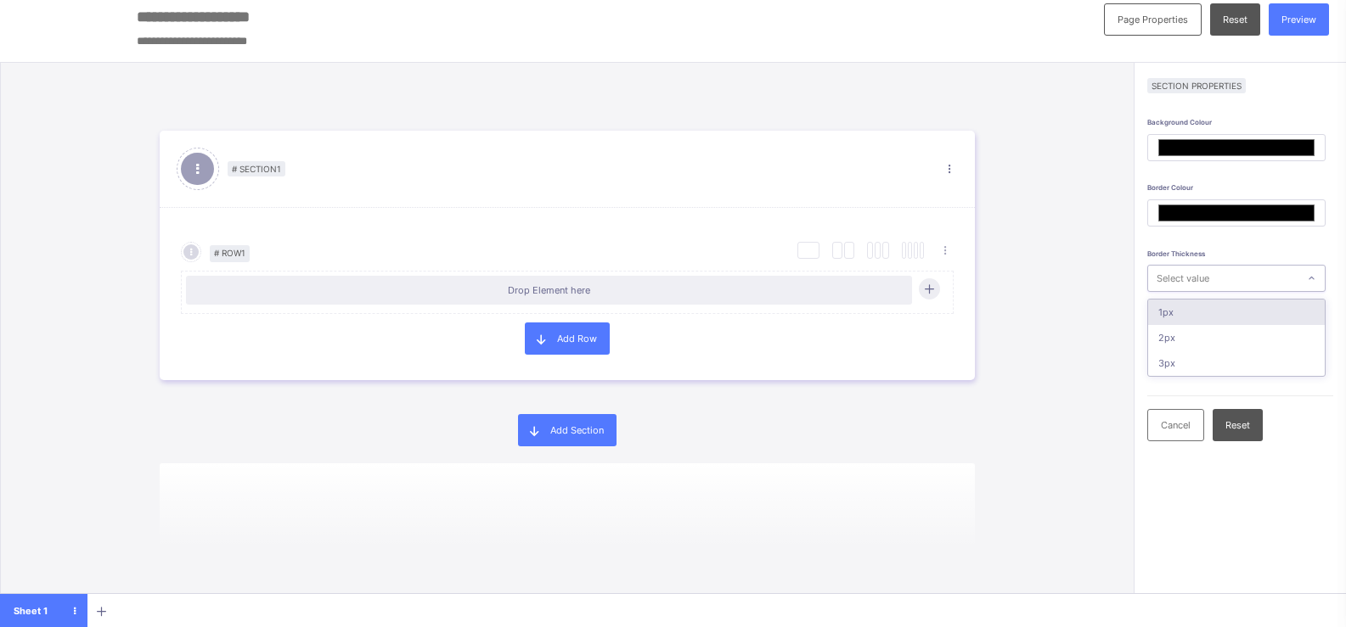
click at [1259, 275] on div "Select value" at bounding box center [1222, 278] width 149 height 22
click at [1239, 323] on div "1px" at bounding box center [1236, 312] width 177 height 25
type input "*******"
click at [1234, 343] on div "Select value" at bounding box center [1222, 344] width 149 height 22
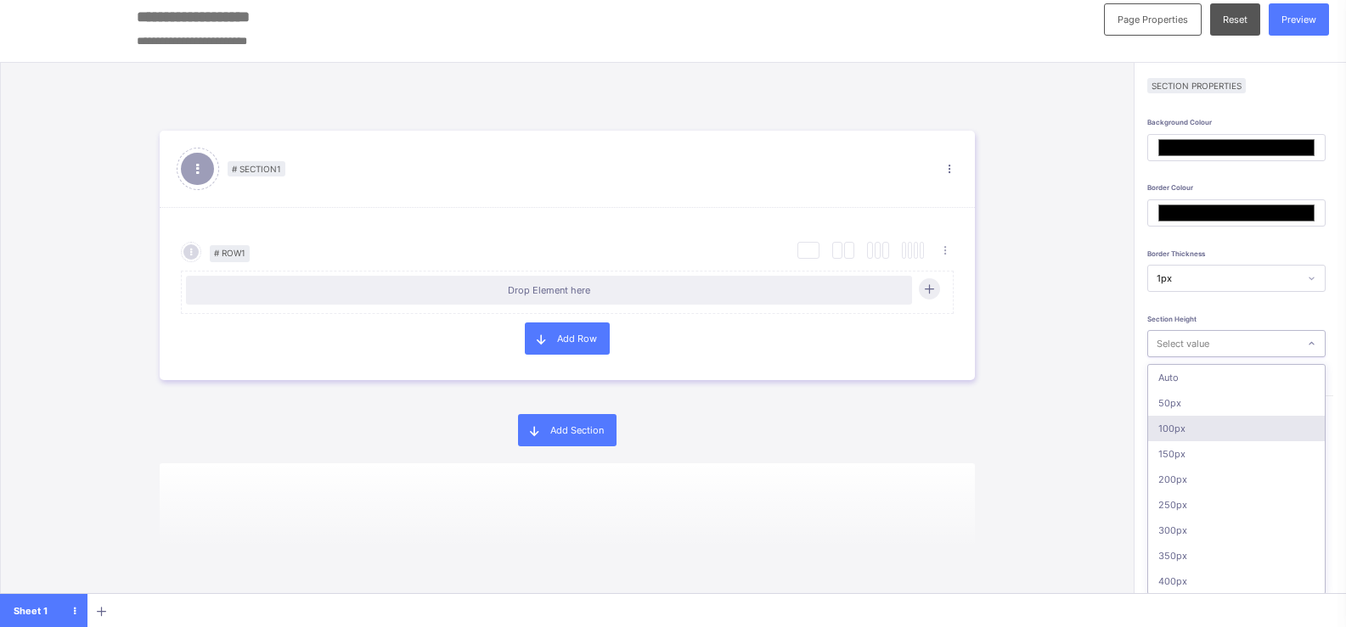
click at [1213, 427] on div "100px" at bounding box center [1236, 428] width 177 height 25
type input "*******"
click at [1246, 430] on span "Reset" at bounding box center [1237, 425] width 25 height 12
type input "*******"
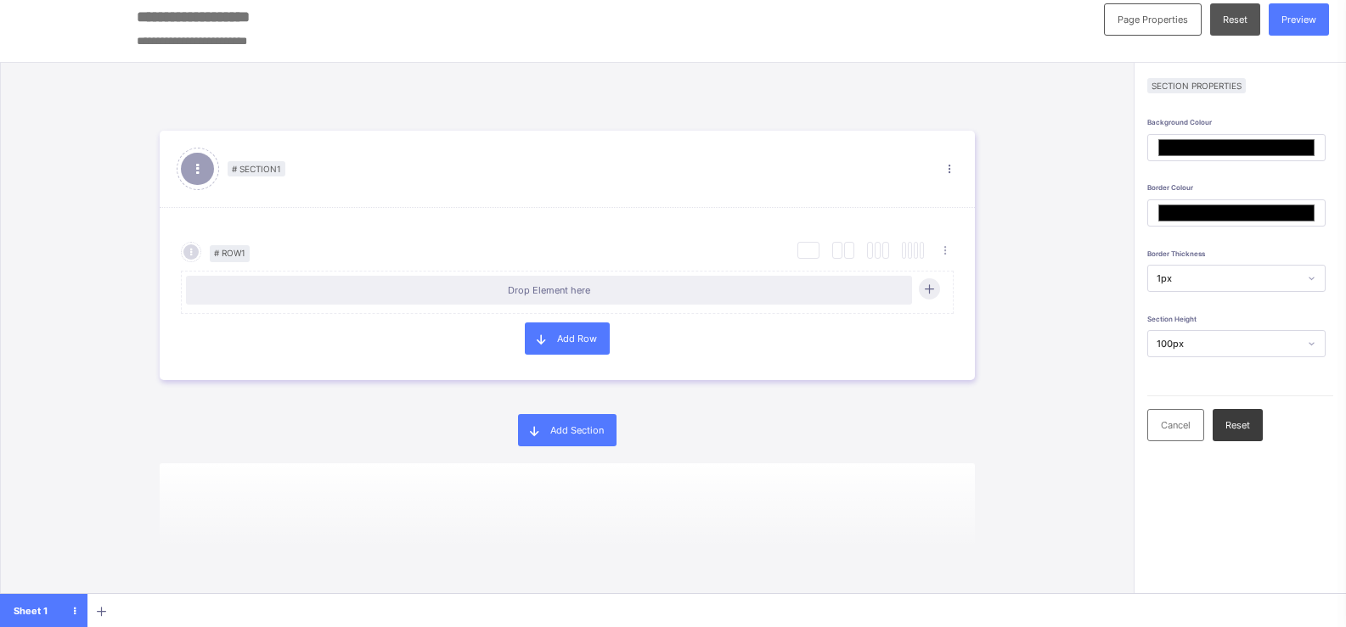
type input "*******"
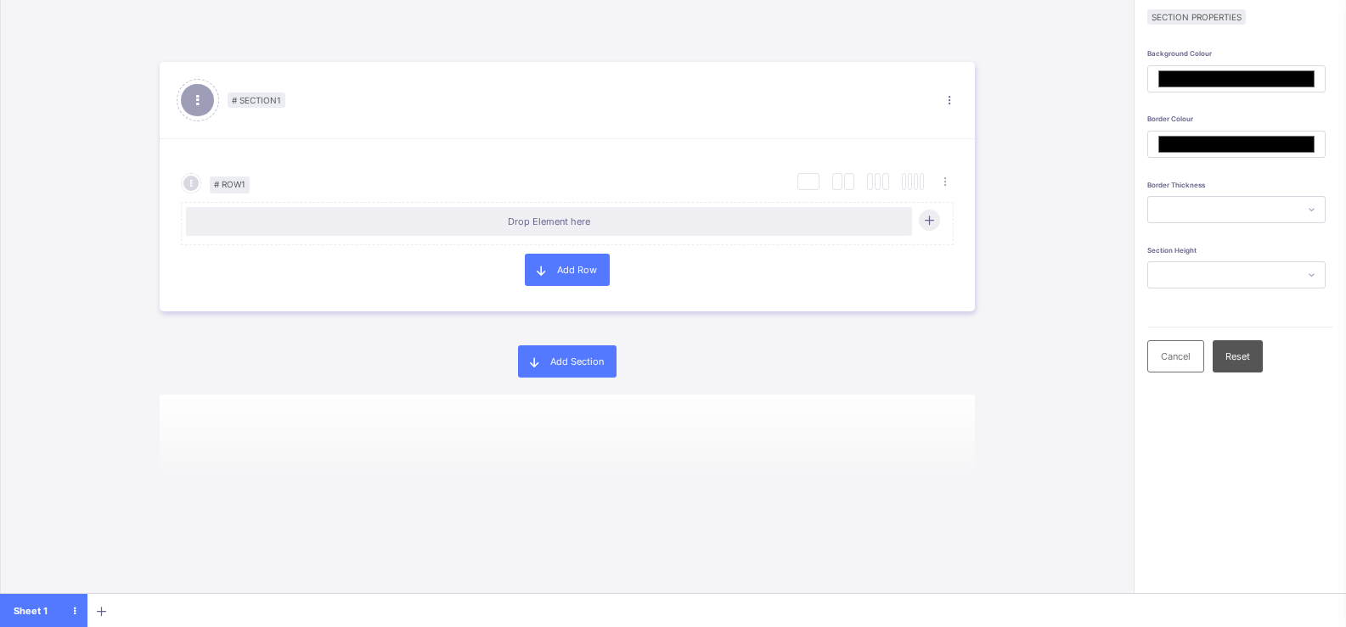
scroll to position [135, 0]
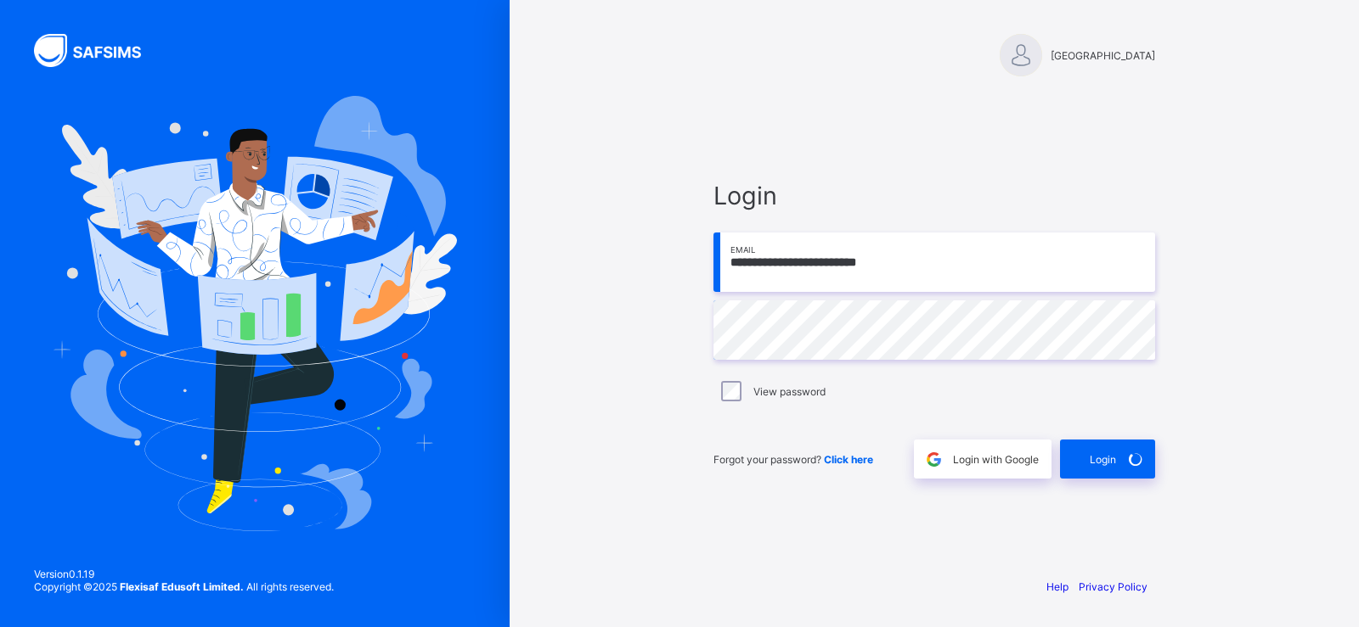
click at [990, 93] on div "**********" at bounding box center [933, 313] width 509 height 627
click at [1111, 450] on div "Login" at bounding box center [1107, 459] width 95 height 39
click at [1105, 451] on div "Login" at bounding box center [1107, 459] width 95 height 39
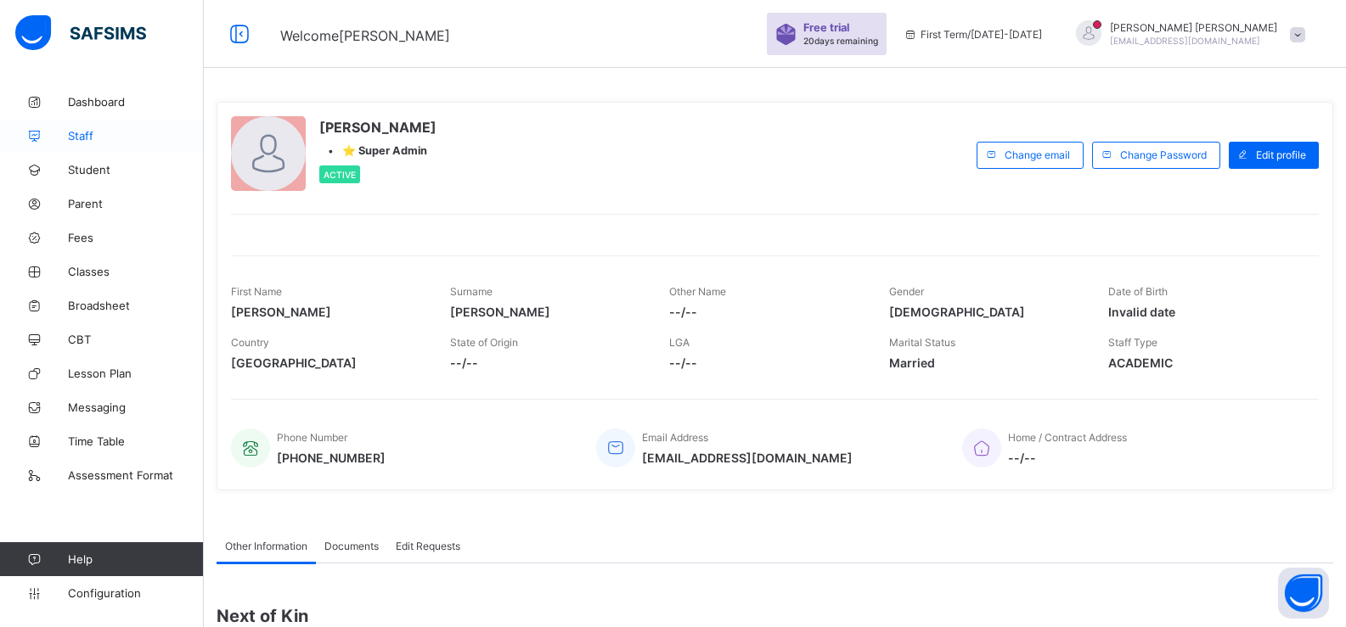
click at [88, 143] on link "Staff" at bounding box center [102, 136] width 204 height 34
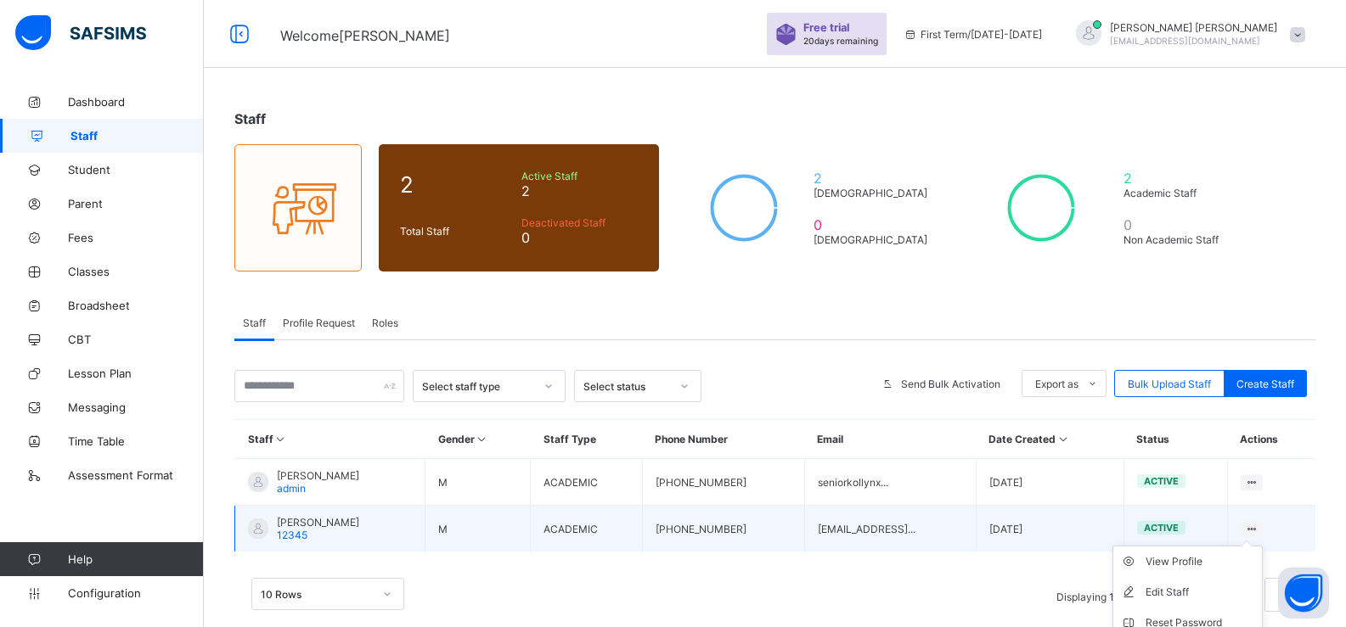
click at [1257, 546] on ul "View Profile Edit Staff Reset Password Resend Activation Link Change Email Dele…" at bounding box center [1187, 638] width 150 height 185
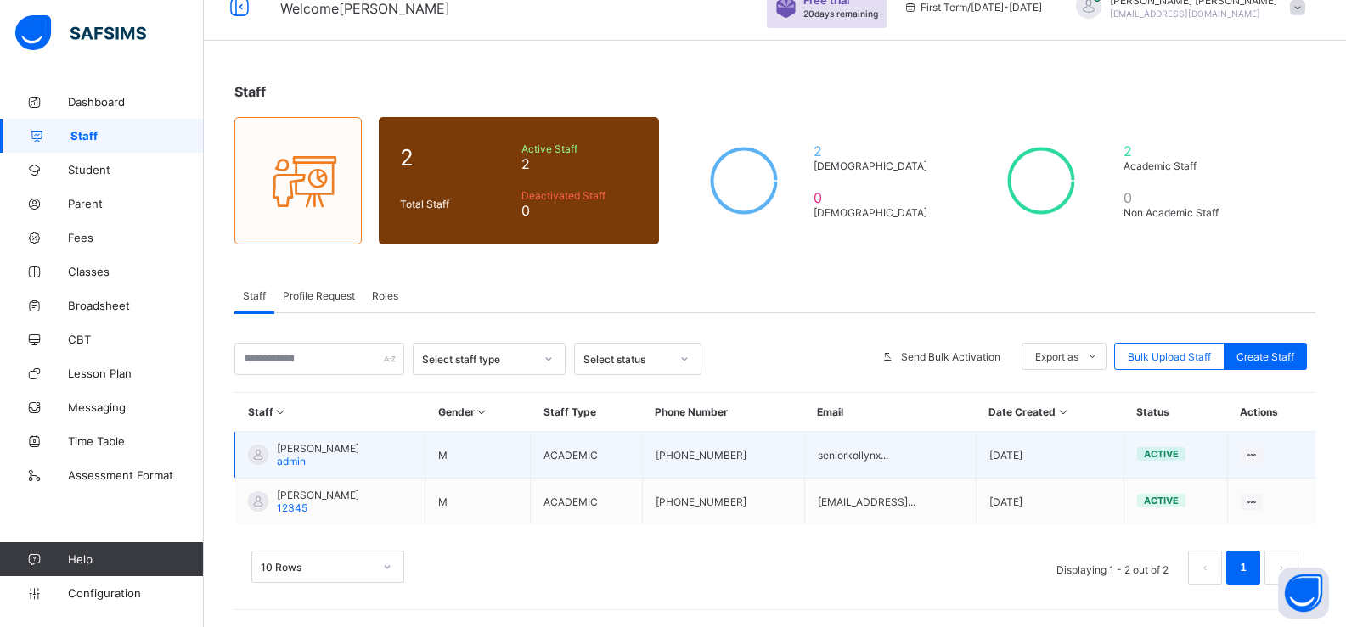
scroll to position [27, 0]
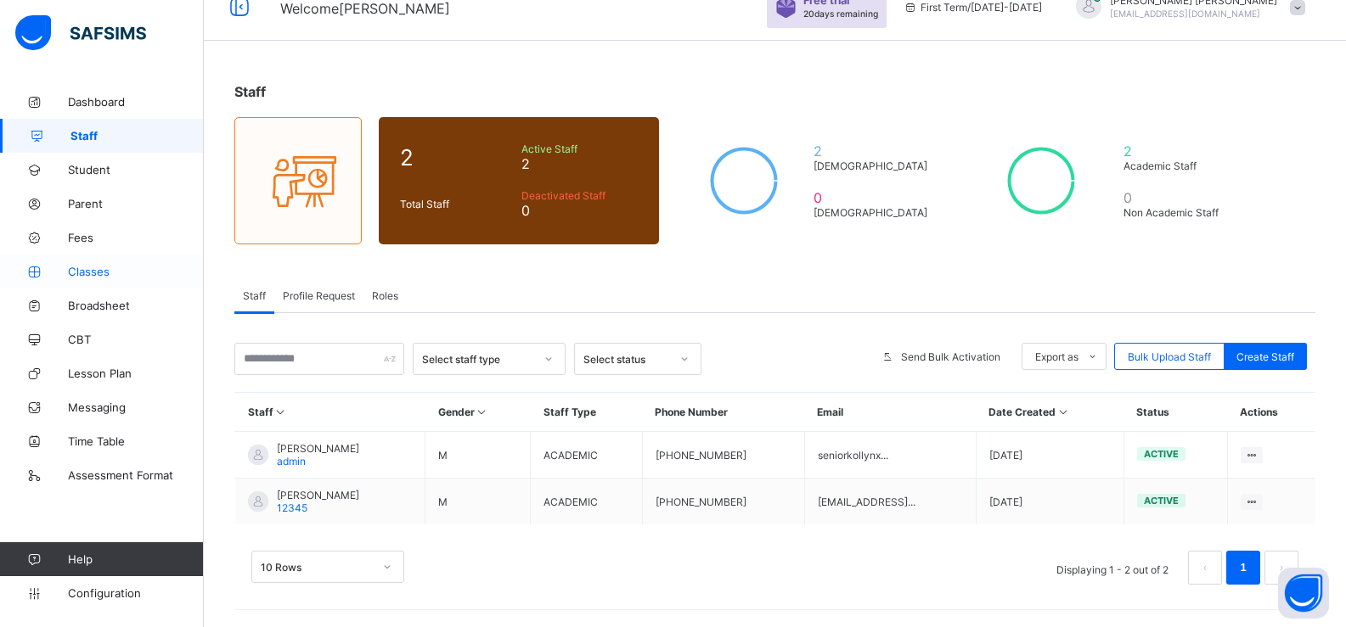
click at [118, 277] on span "Classes" at bounding box center [136, 272] width 136 height 14
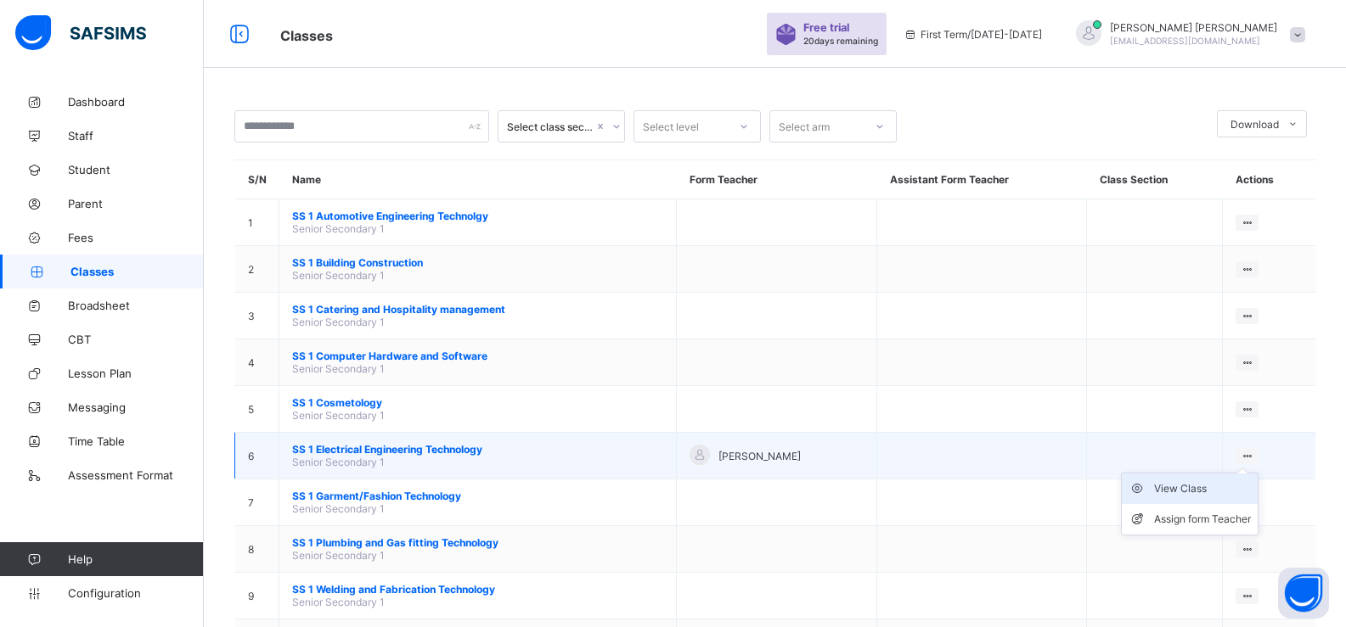
click at [1211, 488] on div "View Class" at bounding box center [1202, 489] width 97 height 17
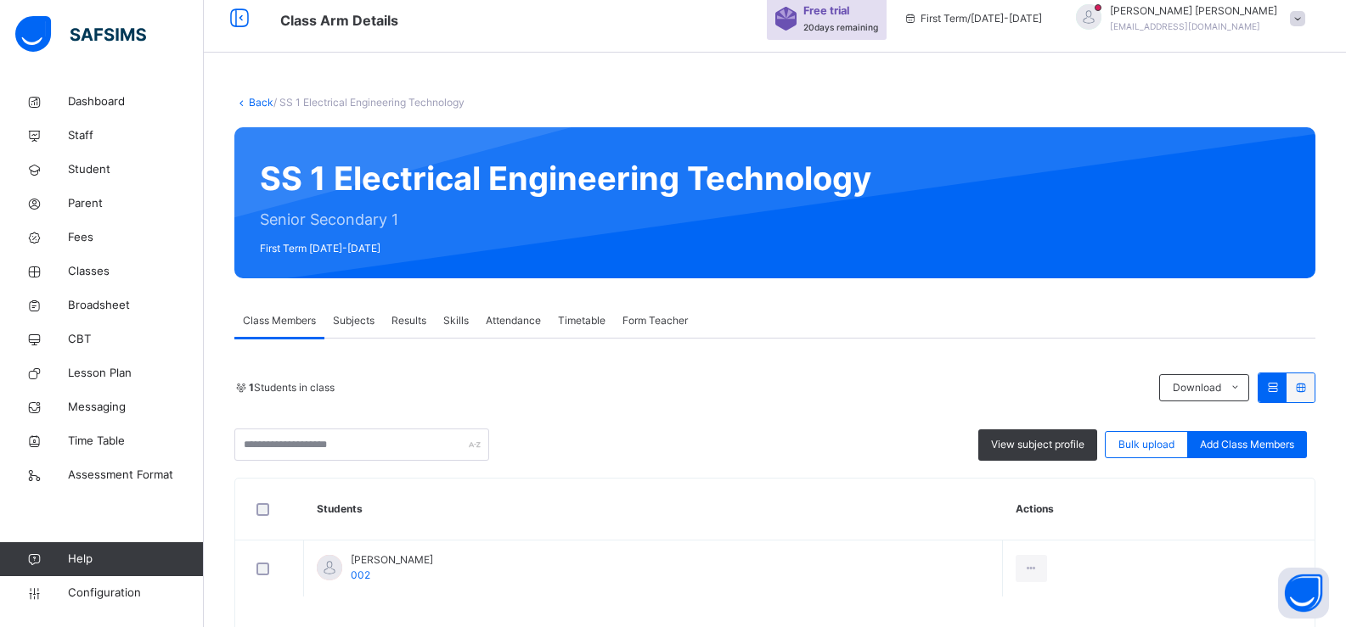
scroll to position [79, 0]
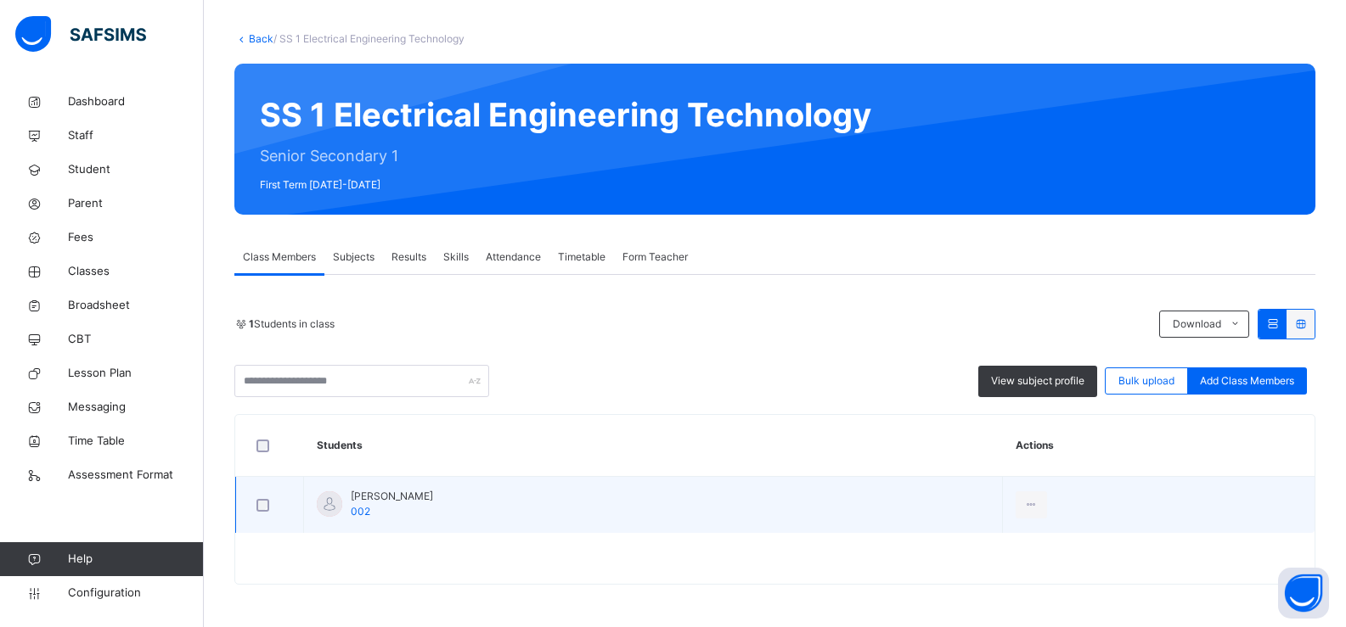
click at [353, 509] on span "002" at bounding box center [361, 511] width 20 height 13
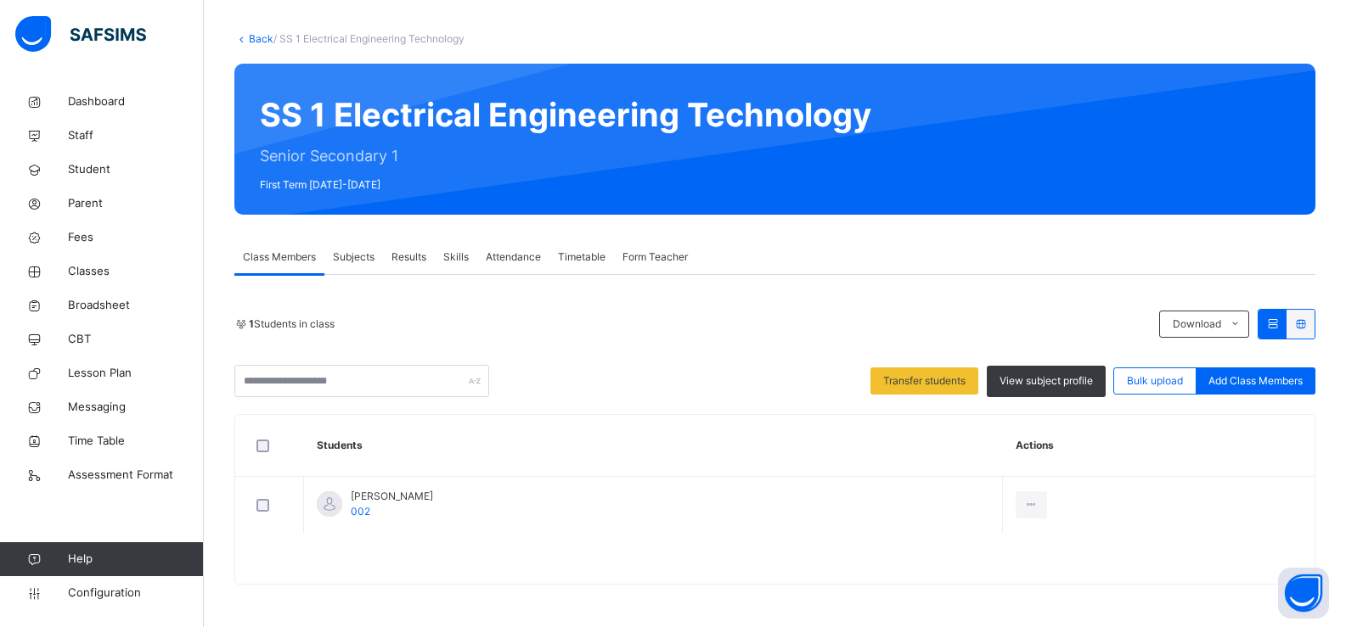
click at [368, 258] on span "Subjects" at bounding box center [354, 257] width 42 height 15
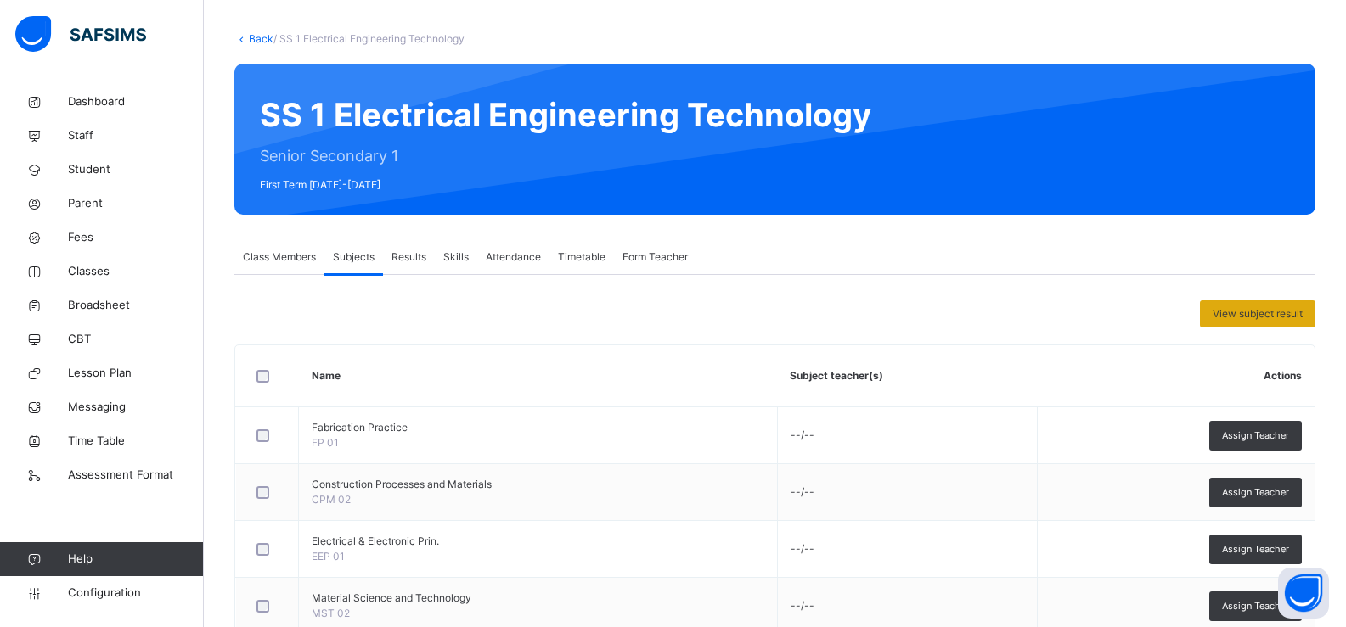
click at [1229, 314] on span "View subject result" at bounding box center [1257, 314] width 90 height 15
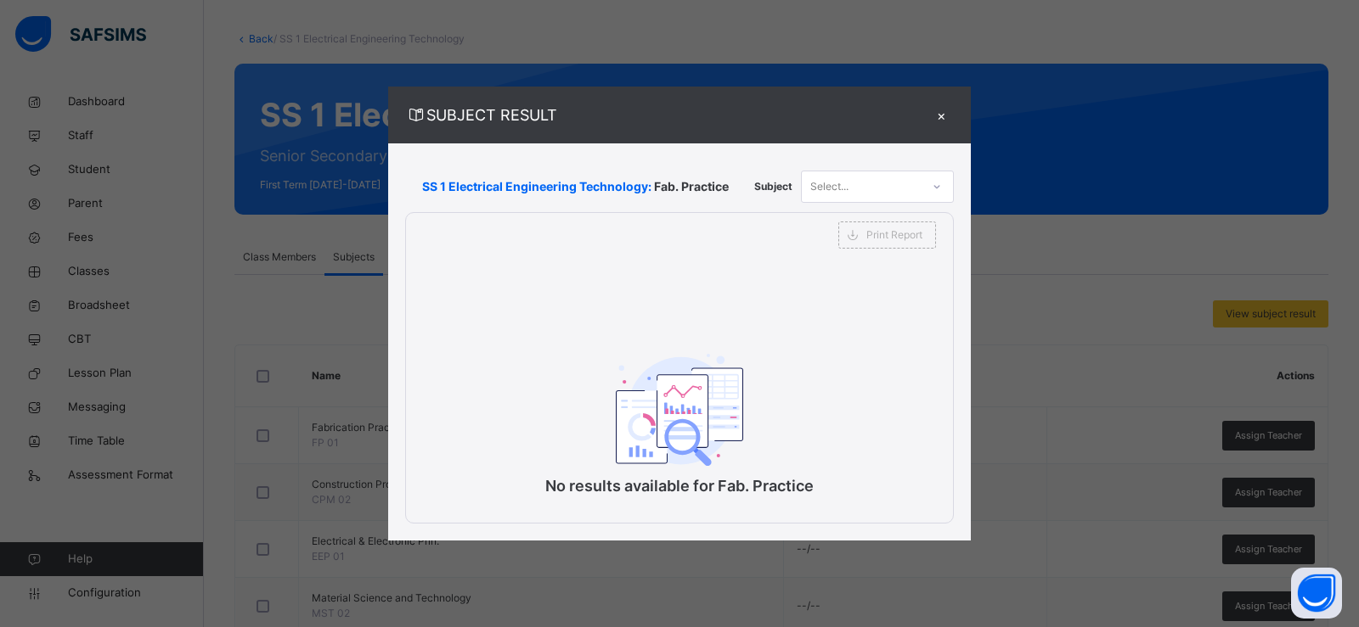
click at [639, 487] on p "No results available for Fab. Practice" at bounding box center [679, 486] width 340 height 23
click at [937, 122] on div "×" at bounding box center [940, 115] width 25 height 23
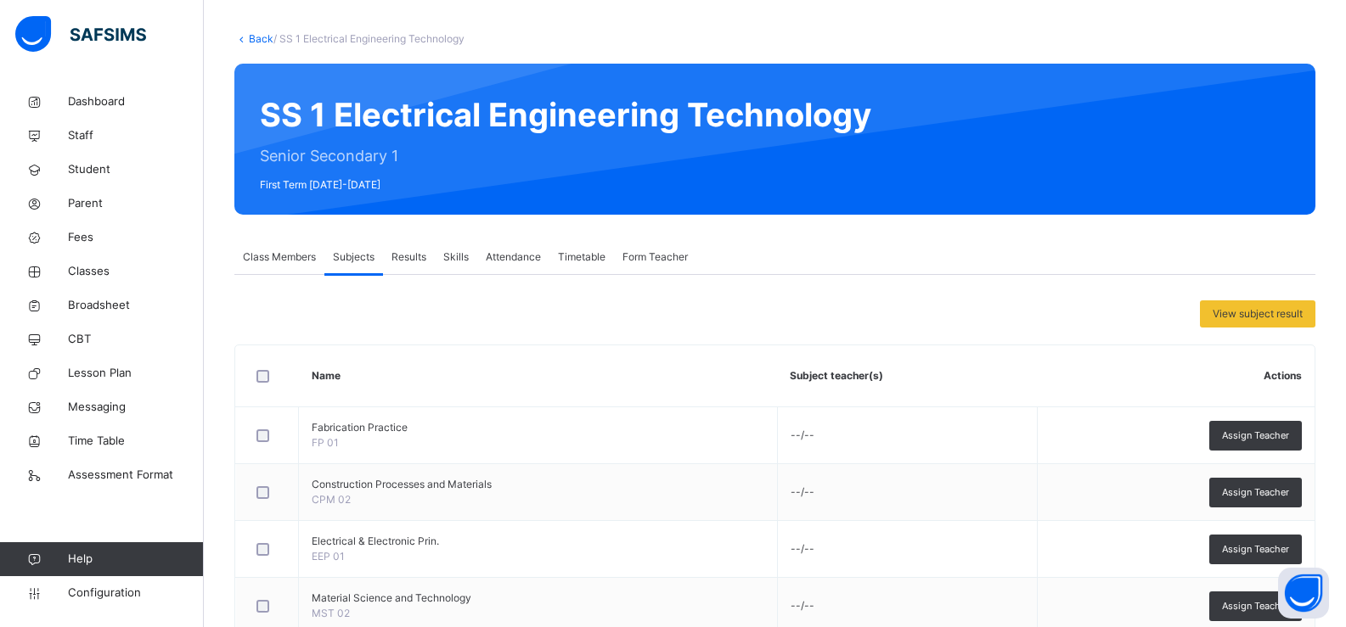
click at [415, 262] on span "Results" at bounding box center [408, 257] width 35 height 15
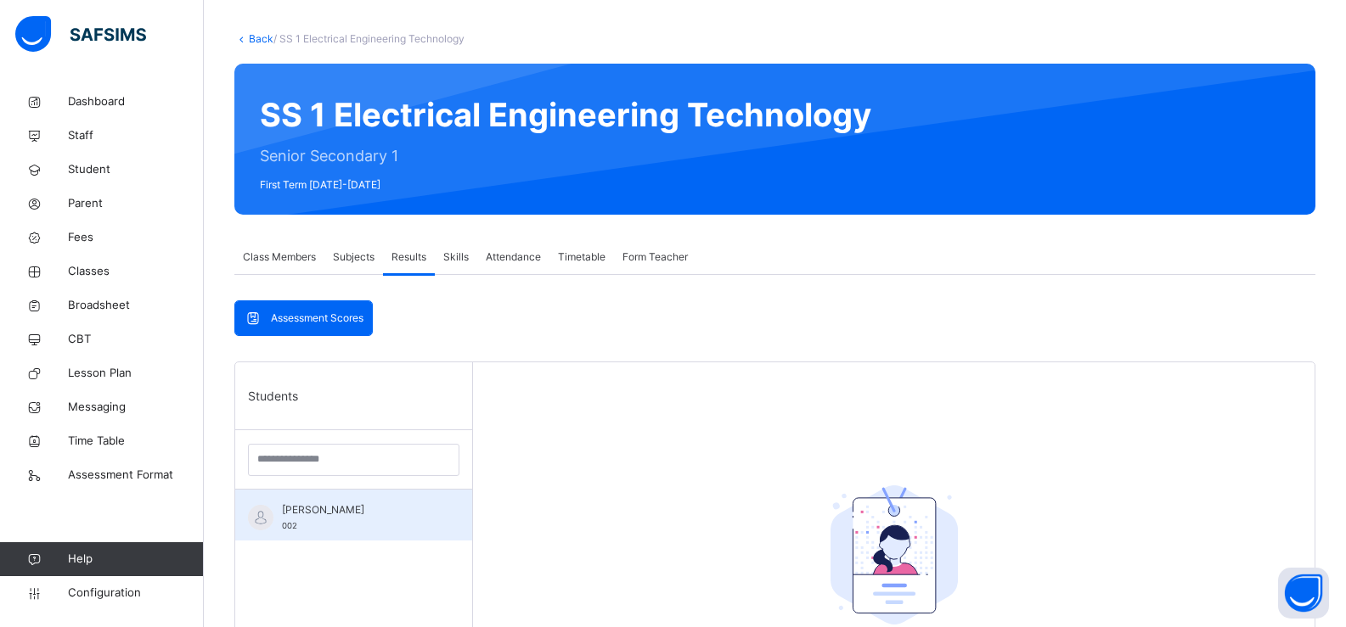
click at [317, 520] on div "[PERSON_NAME] 002" at bounding box center [358, 518] width 152 height 31
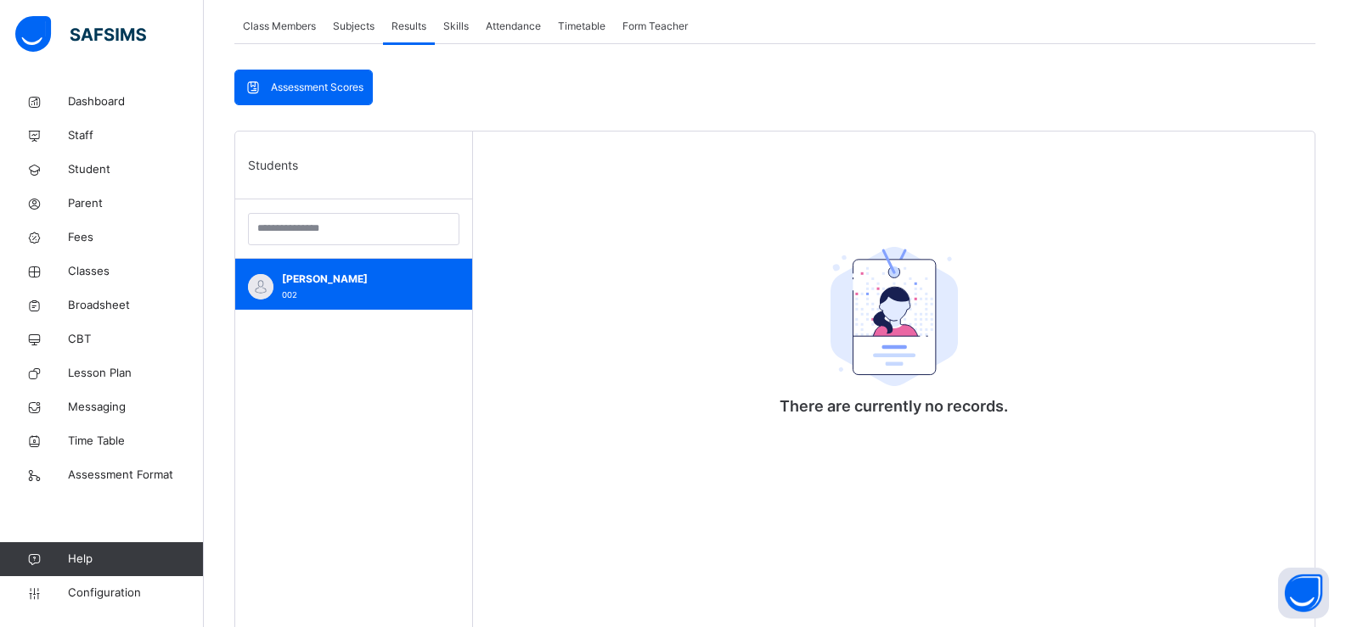
scroll to position [311, 0]
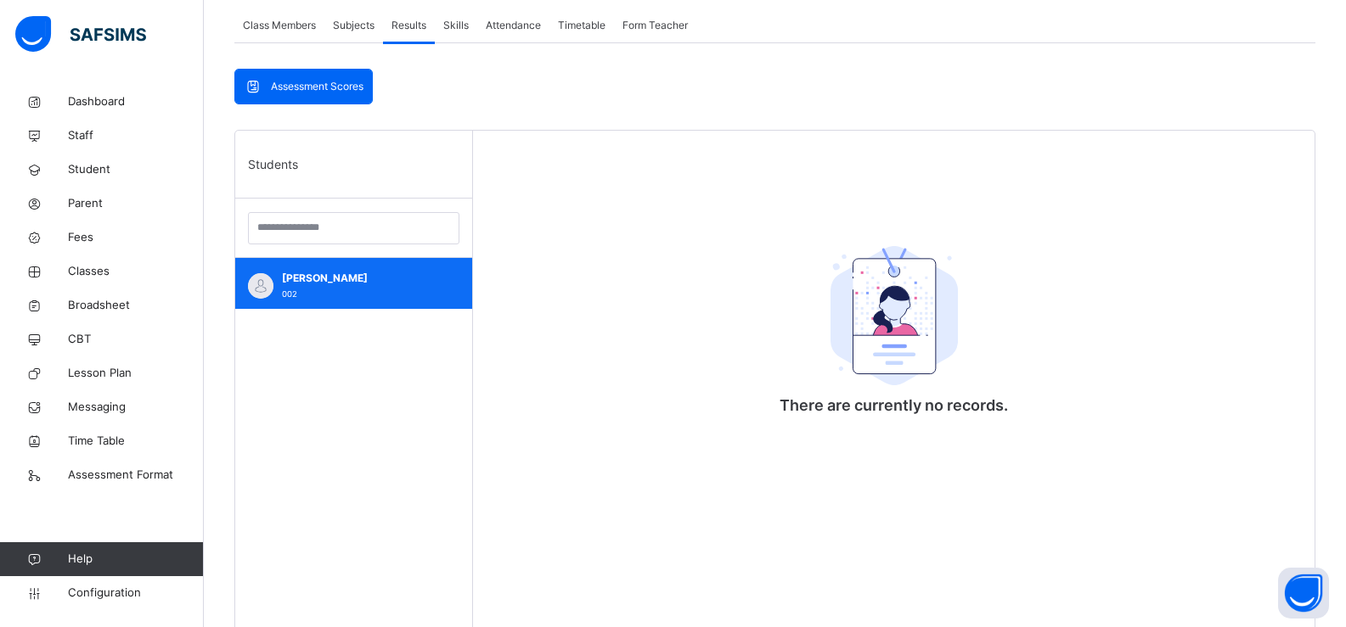
click at [342, 273] on span "[PERSON_NAME]" at bounding box center [358, 278] width 152 height 15
drag, startPoint x: 342, startPoint y: 273, endPoint x: 291, endPoint y: 303, distance: 59.0
click at [291, 303] on div "[PERSON_NAME] 002" at bounding box center [353, 283] width 237 height 51
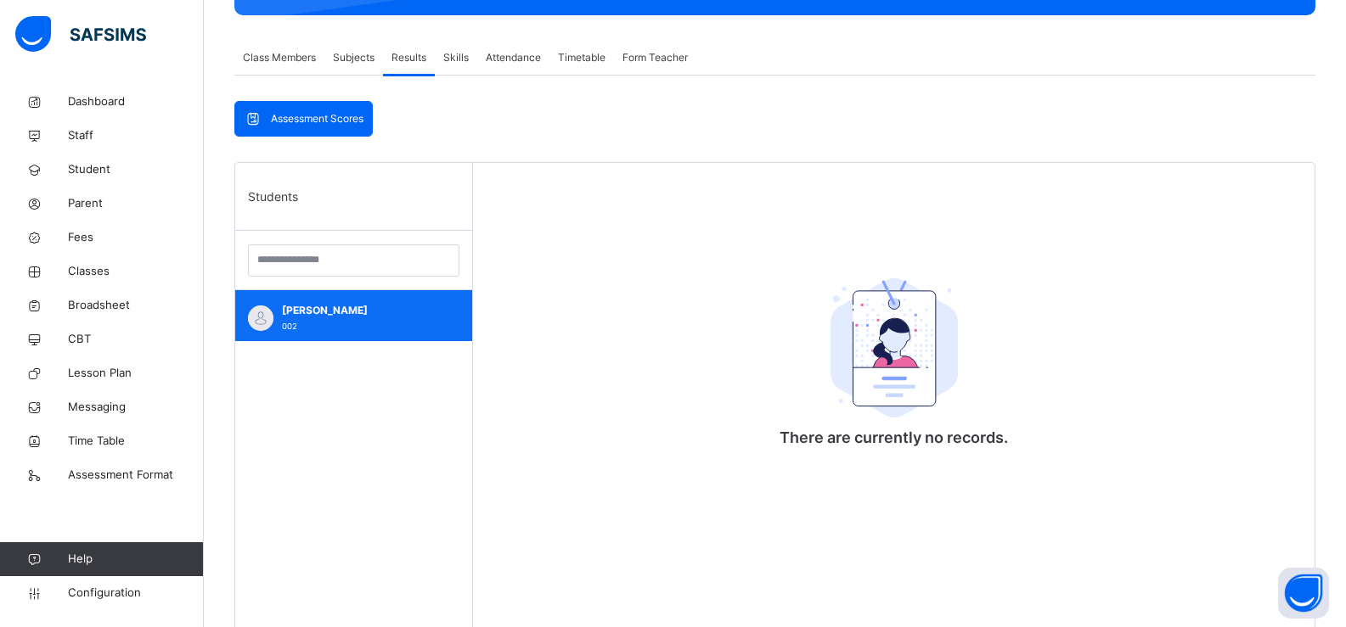
scroll to position [85, 0]
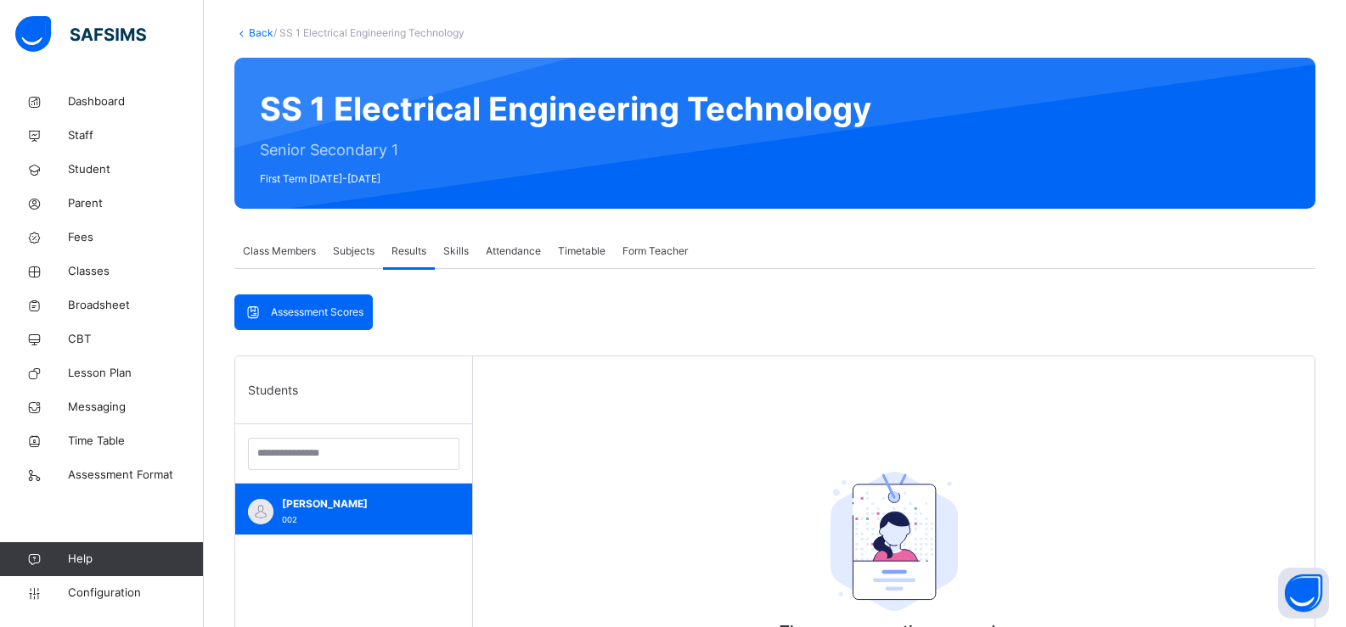
click at [646, 251] on span "Form Teacher" at bounding box center [654, 251] width 65 height 15
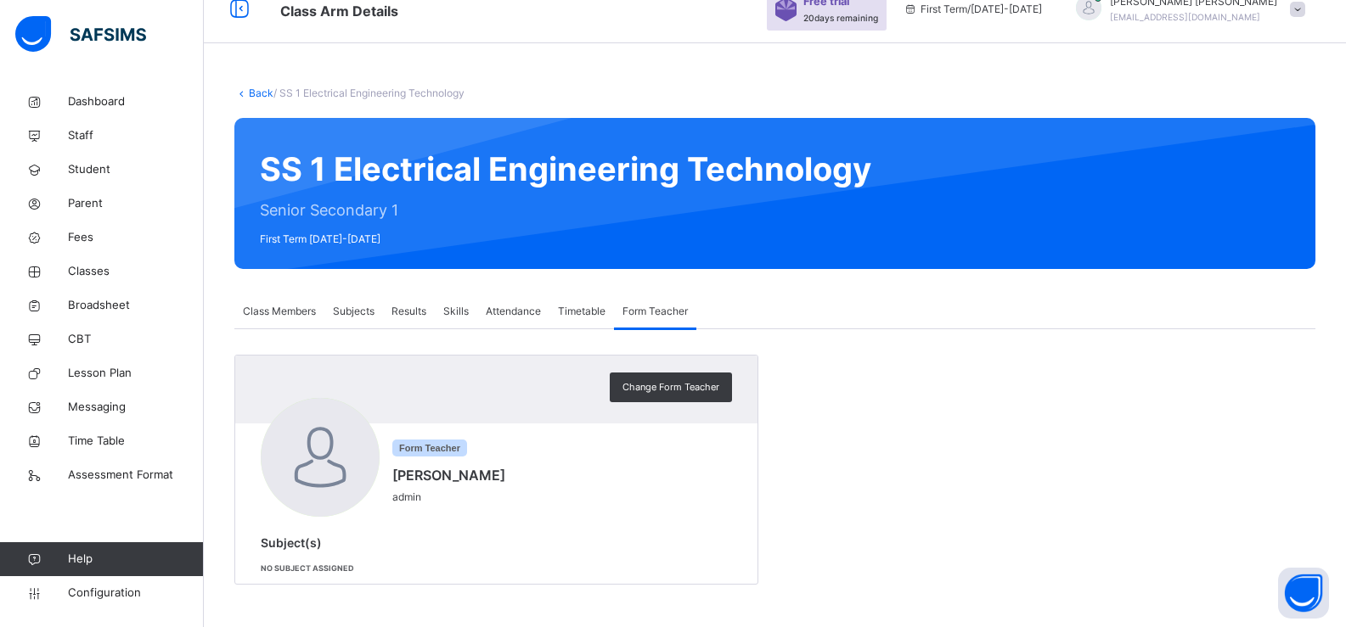
click at [351, 318] on span "Subjects" at bounding box center [354, 311] width 42 height 15
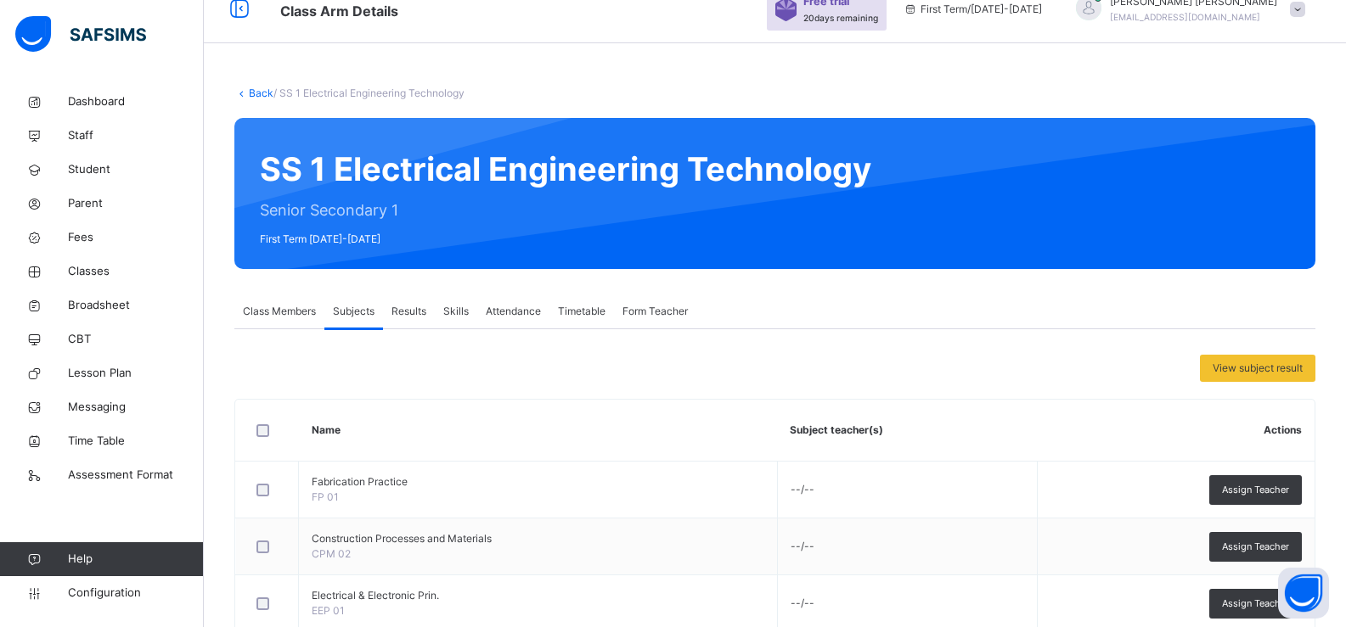
scroll to position [85, 0]
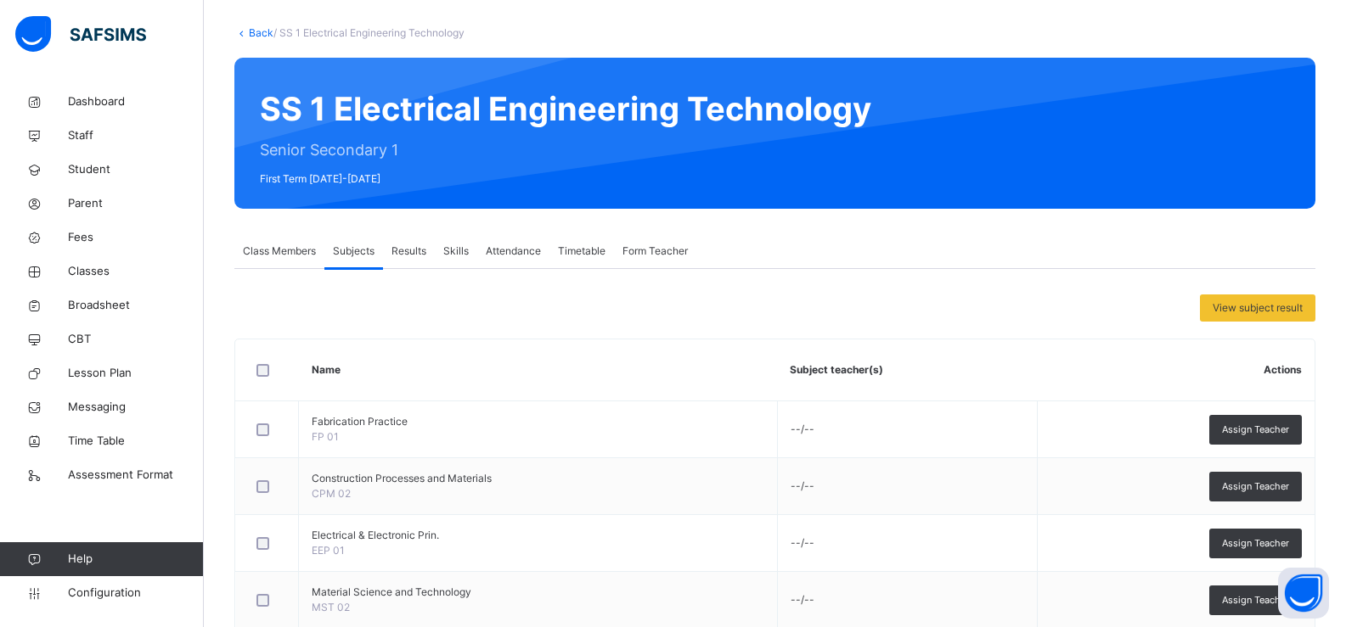
click at [287, 247] on span "Class Members" at bounding box center [279, 251] width 73 height 15
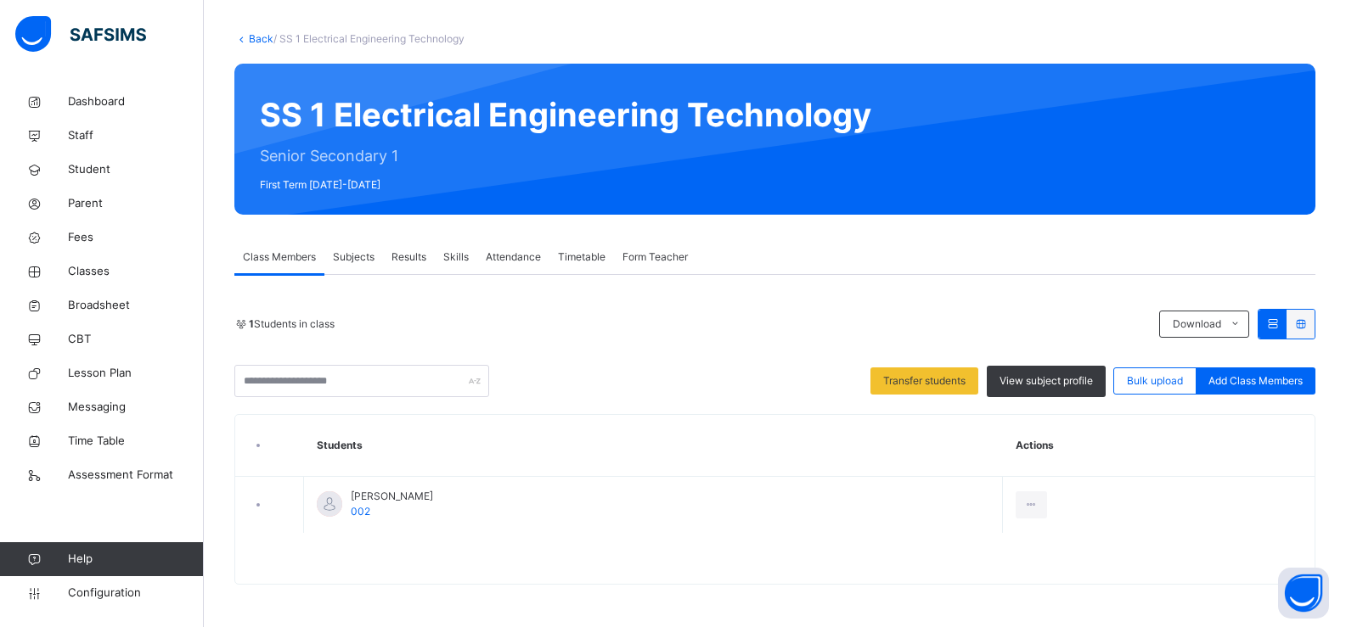
scroll to position [79, 0]
click at [1241, 318] on icon at bounding box center [1235, 325] width 13 height 14
